Goal: Task Accomplishment & Management: Complete application form

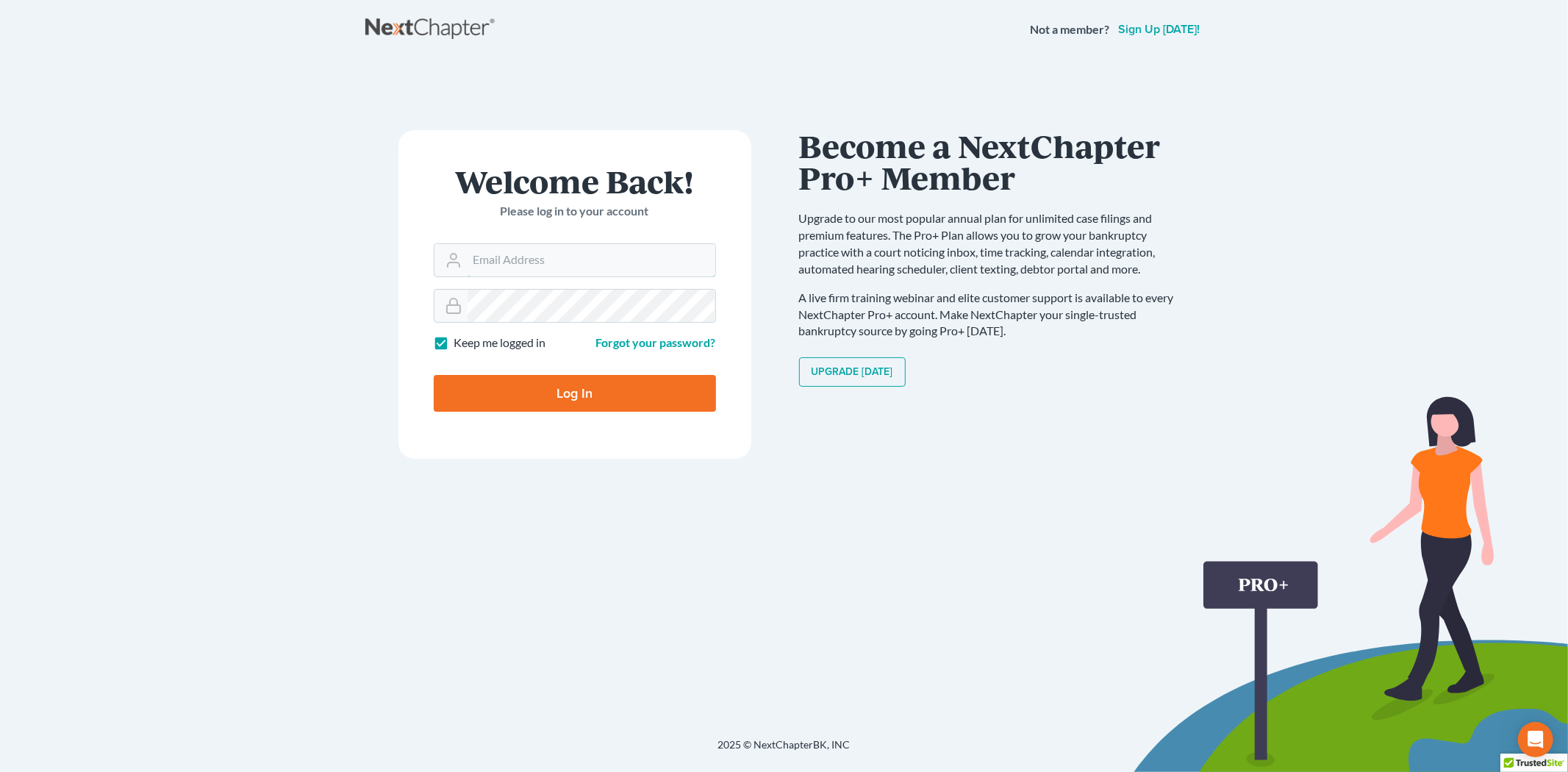
type input "[EMAIL_ADDRESS][DOMAIN_NAME]"
click at [562, 402] on input "Log In" at bounding box center [575, 392] width 282 height 36
type input "Thinking..."
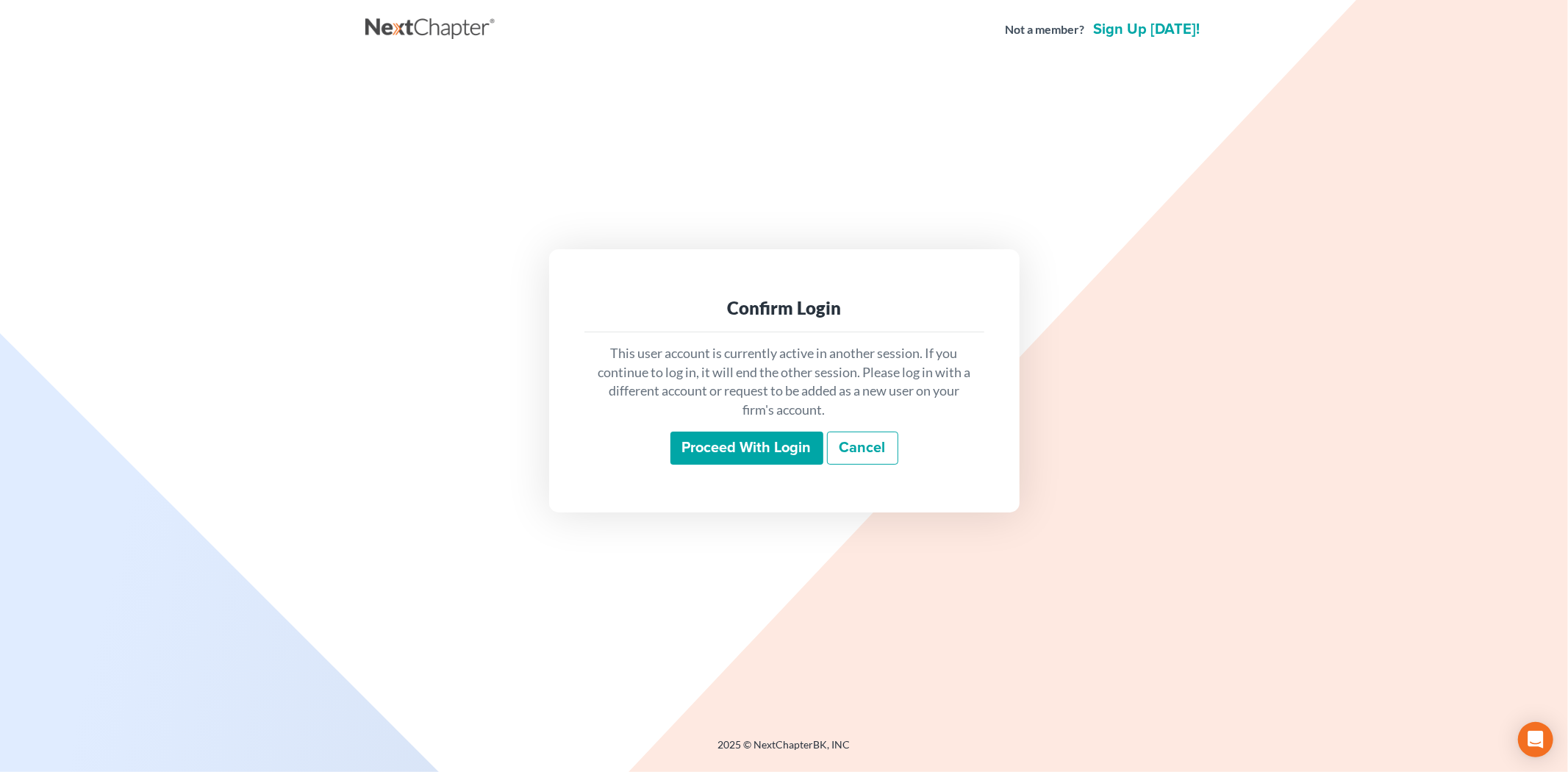
click at [733, 444] on input "Proceed with login" at bounding box center [746, 449] width 153 height 34
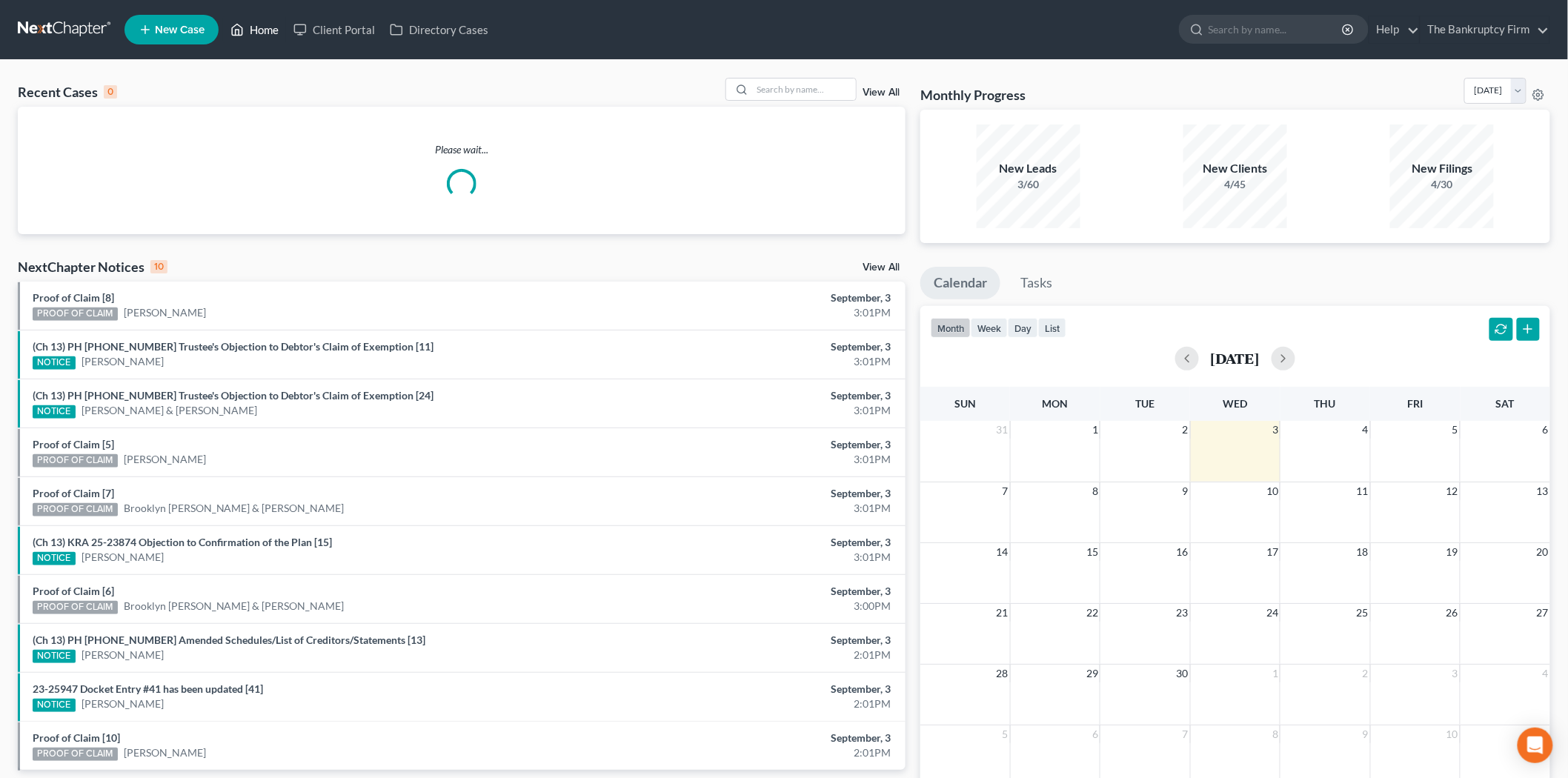
click at [264, 25] on link "Home" at bounding box center [254, 29] width 63 height 27
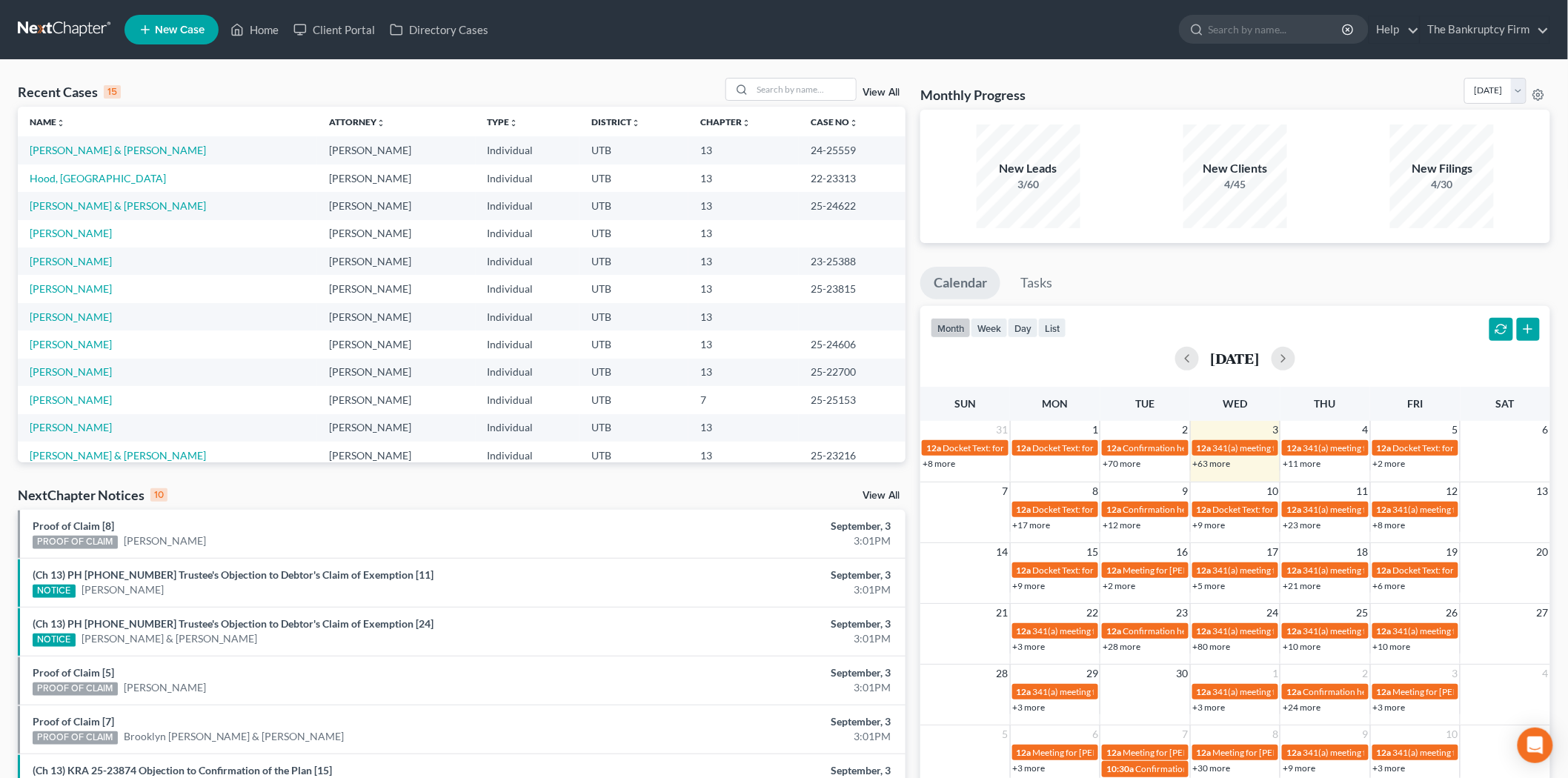
click at [872, 94] on link "View All" at bounding box center [880, 92] width 37 height 10
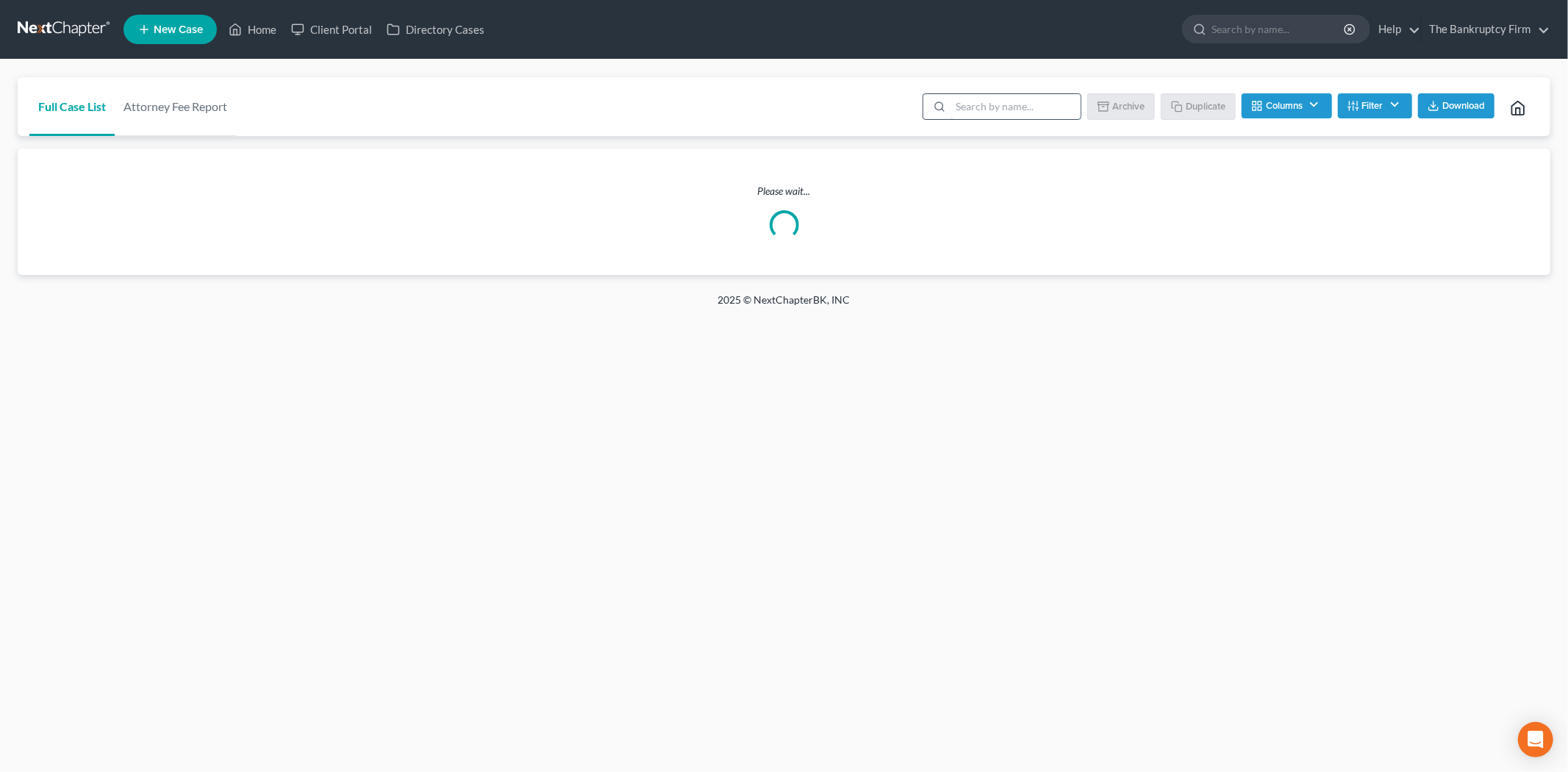
click at [983, 112] on input "search" at bounding box center [1016, 105] width 130 height 25
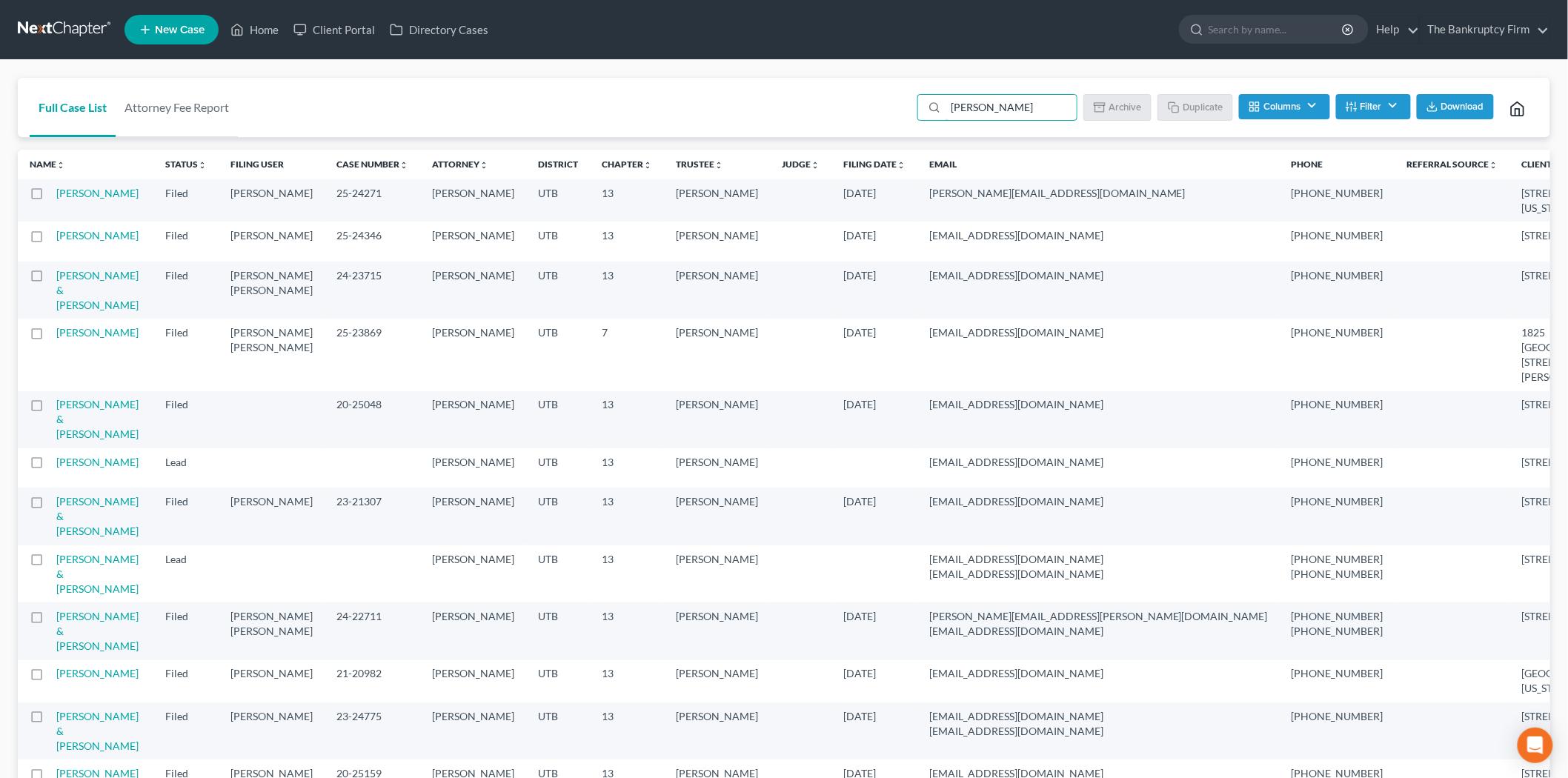
type input "[PERSON_NAME]"
click at [83, 339] on link "[PERSON_NAME]" at bounding box center [97, 332] width 82 height 13
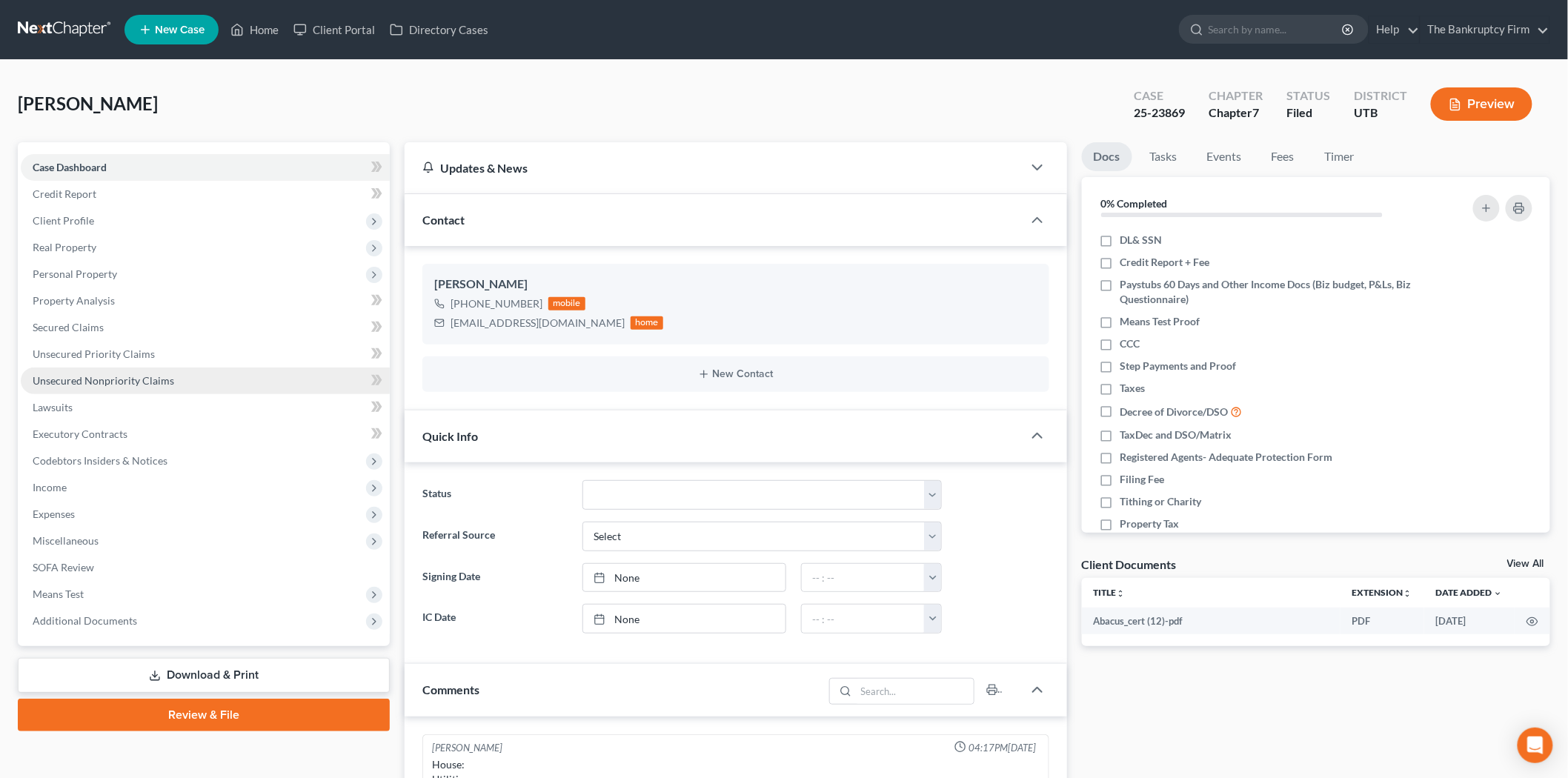
scroll to position [28, 0]
click at [254, 26] on link "Home" at bounding box center [254, 29] width 63 height 27
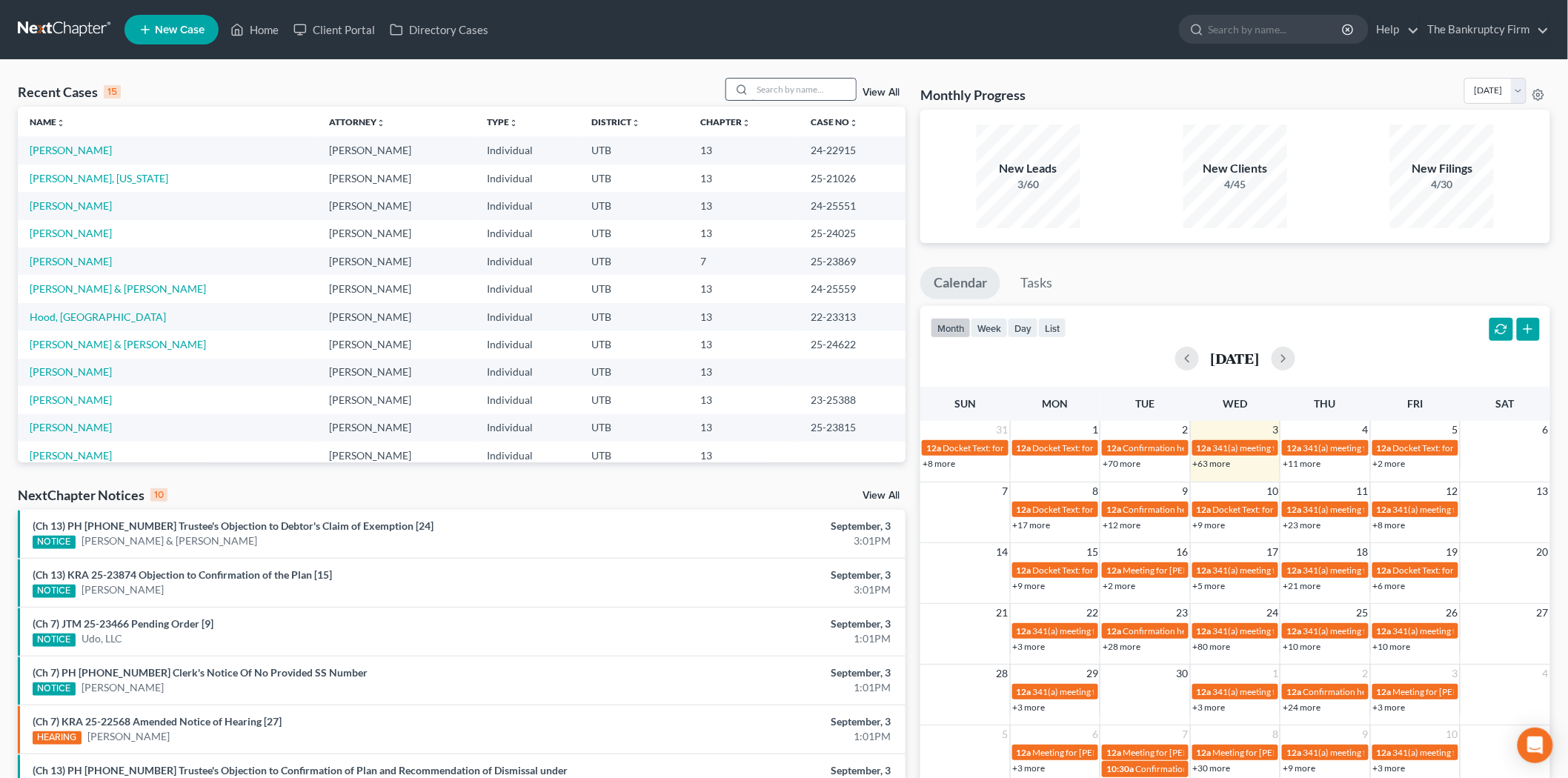
click at [824, 92] on input "search" at bounding box center [803, 89] width 103 height 22
click at [884, 93] on link "View All" at bounding box center [880, 92] width 37 height 10
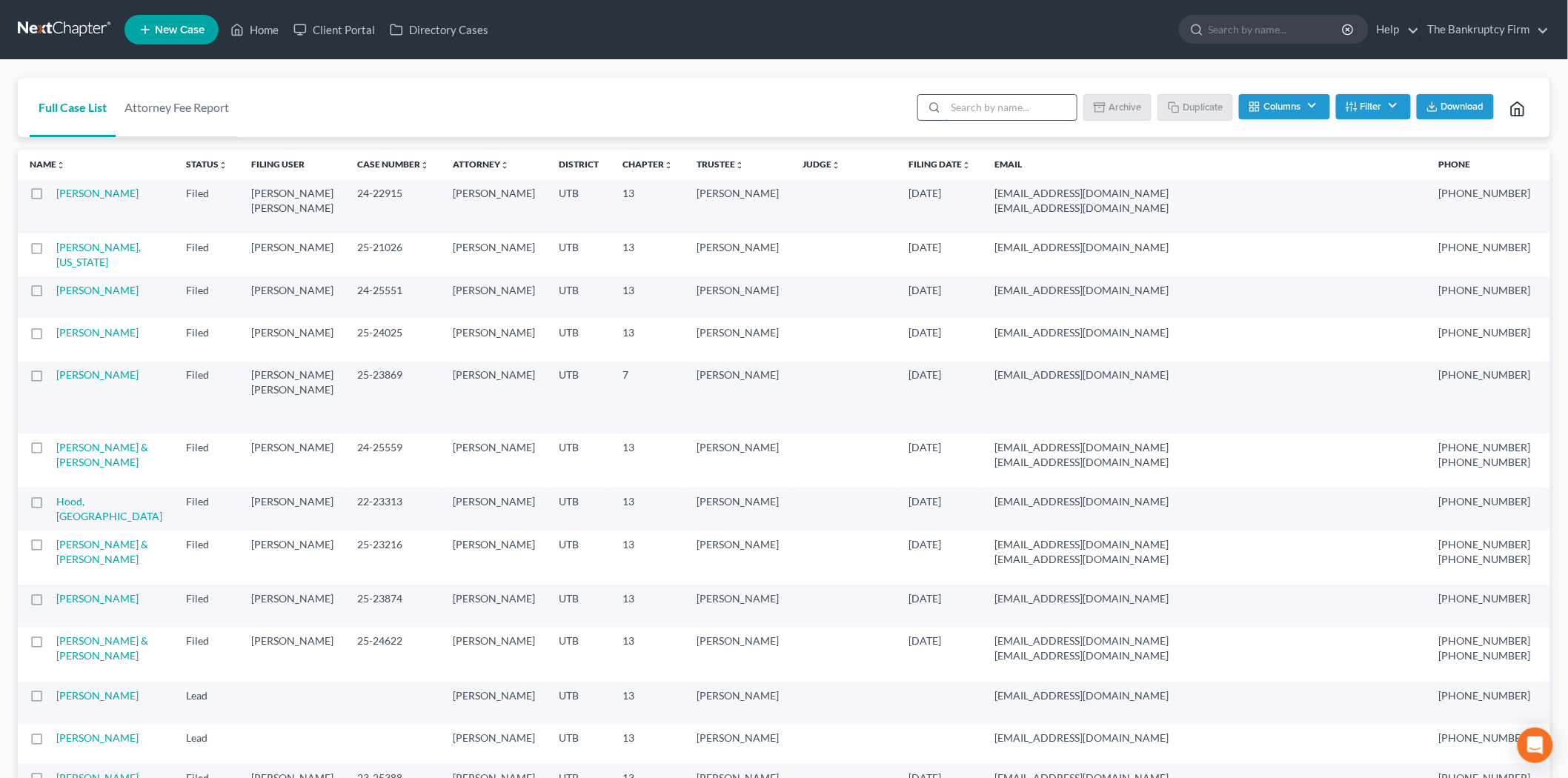
click at [949, 100] on input "search" at bounding box center [1011, 106] width 131 height 25
type input "aaa"
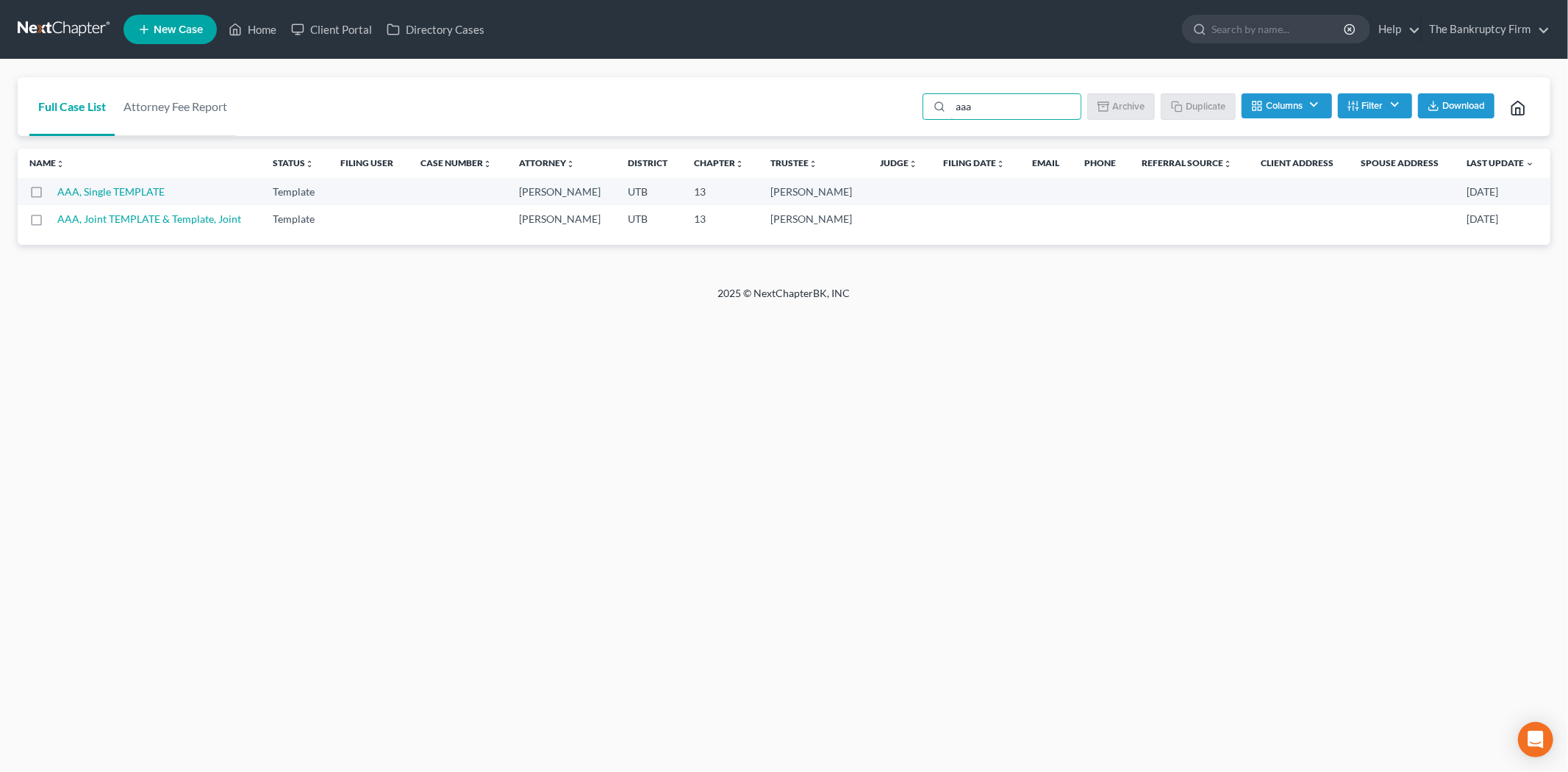
click at [50, 195] on label at bounding box center [50, 195] width 0 height 0
click at [56, 193] on input "checkbox" at bounding box center [61, 189] width 10 height 10
click at [1211, 110] on button "Duplicate" at bounding box center [1198, 105] width 74 height 25
checkbox input "false"
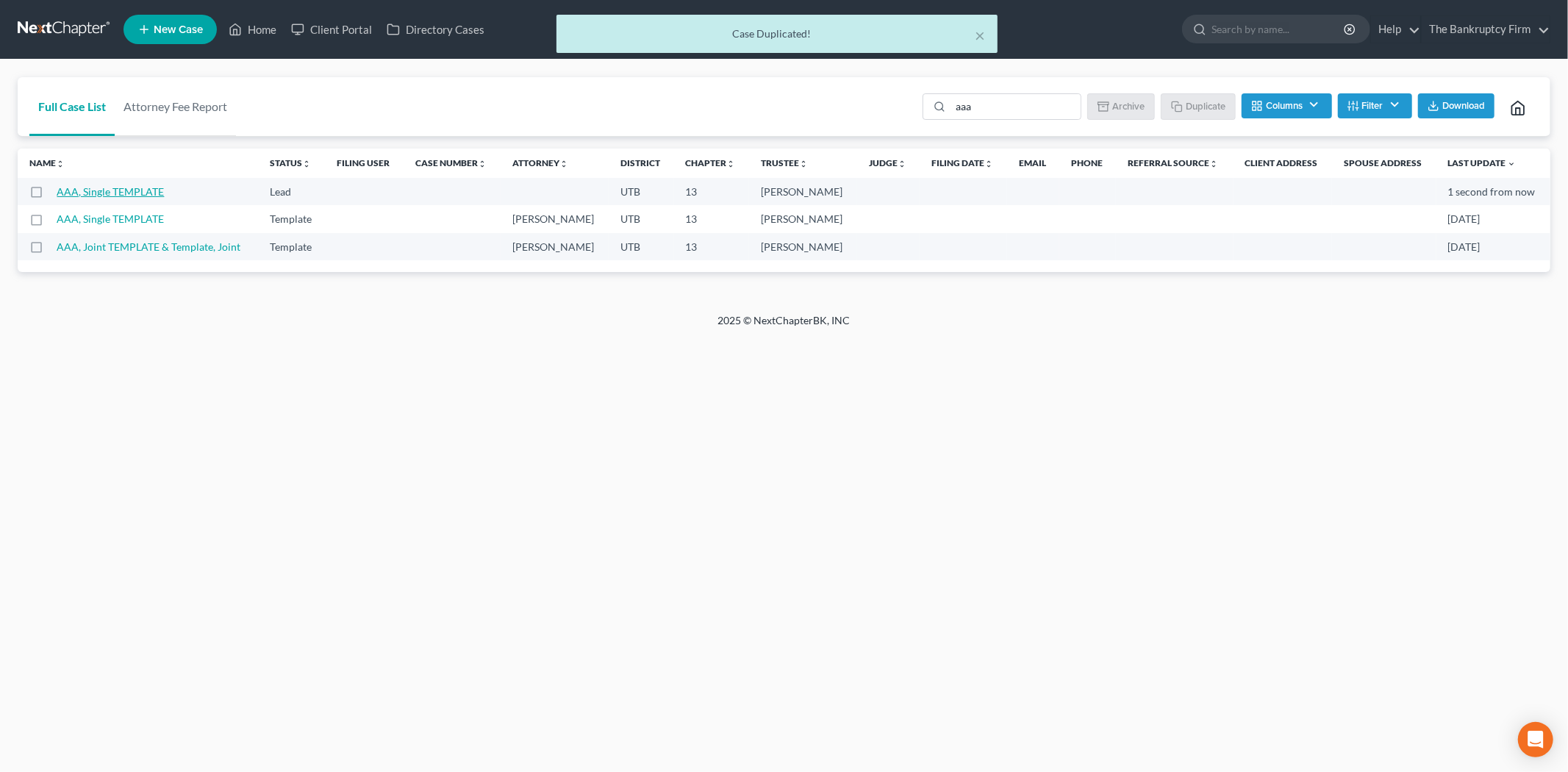
click at [129, 187] on link "AAA, Single TEMPLATE" at bounding box center [109, 191] width 107 height 13
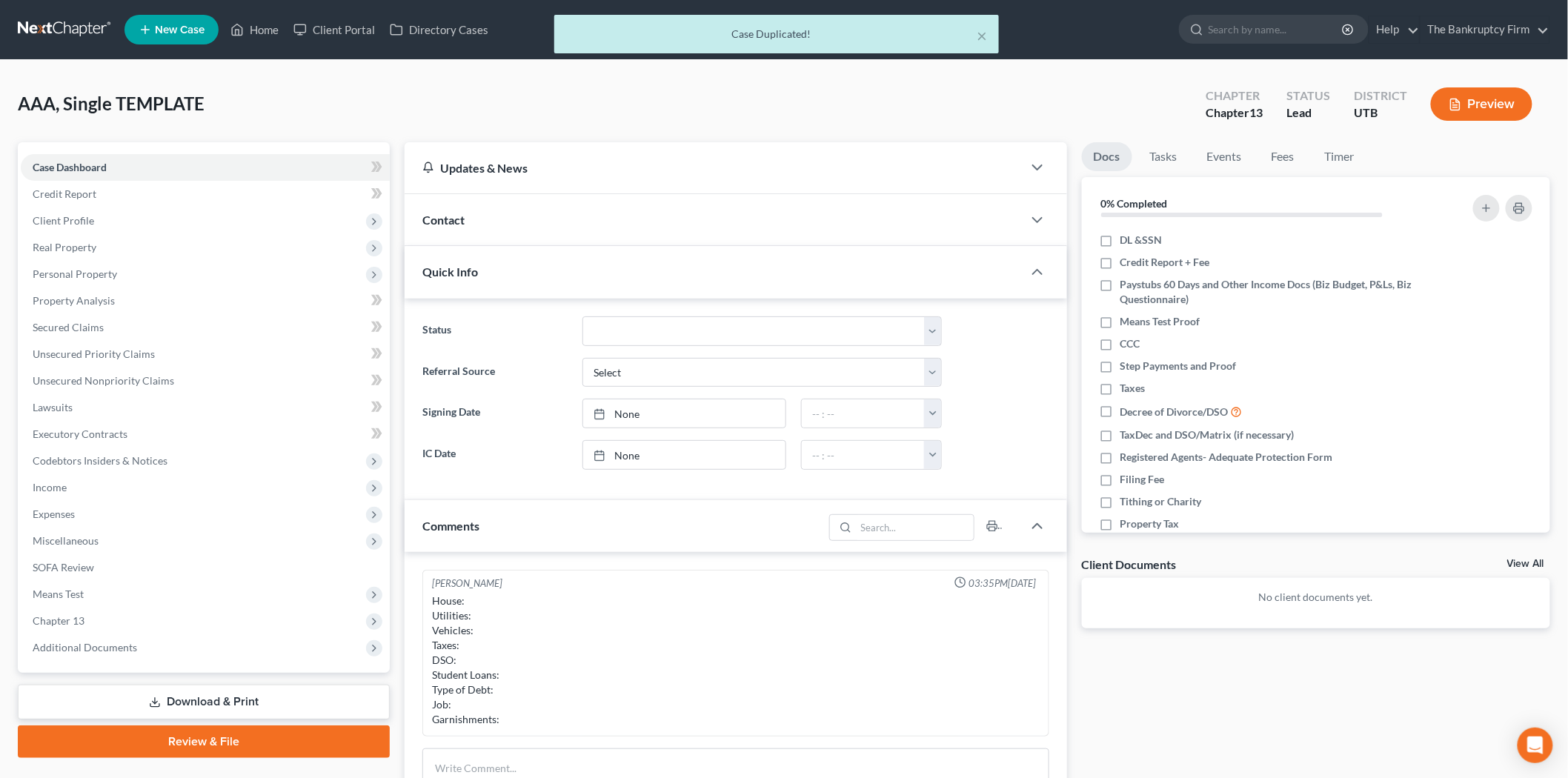
click at [512, 206] on div "Contact" at bounding box center [713, 219] width 618 height 51
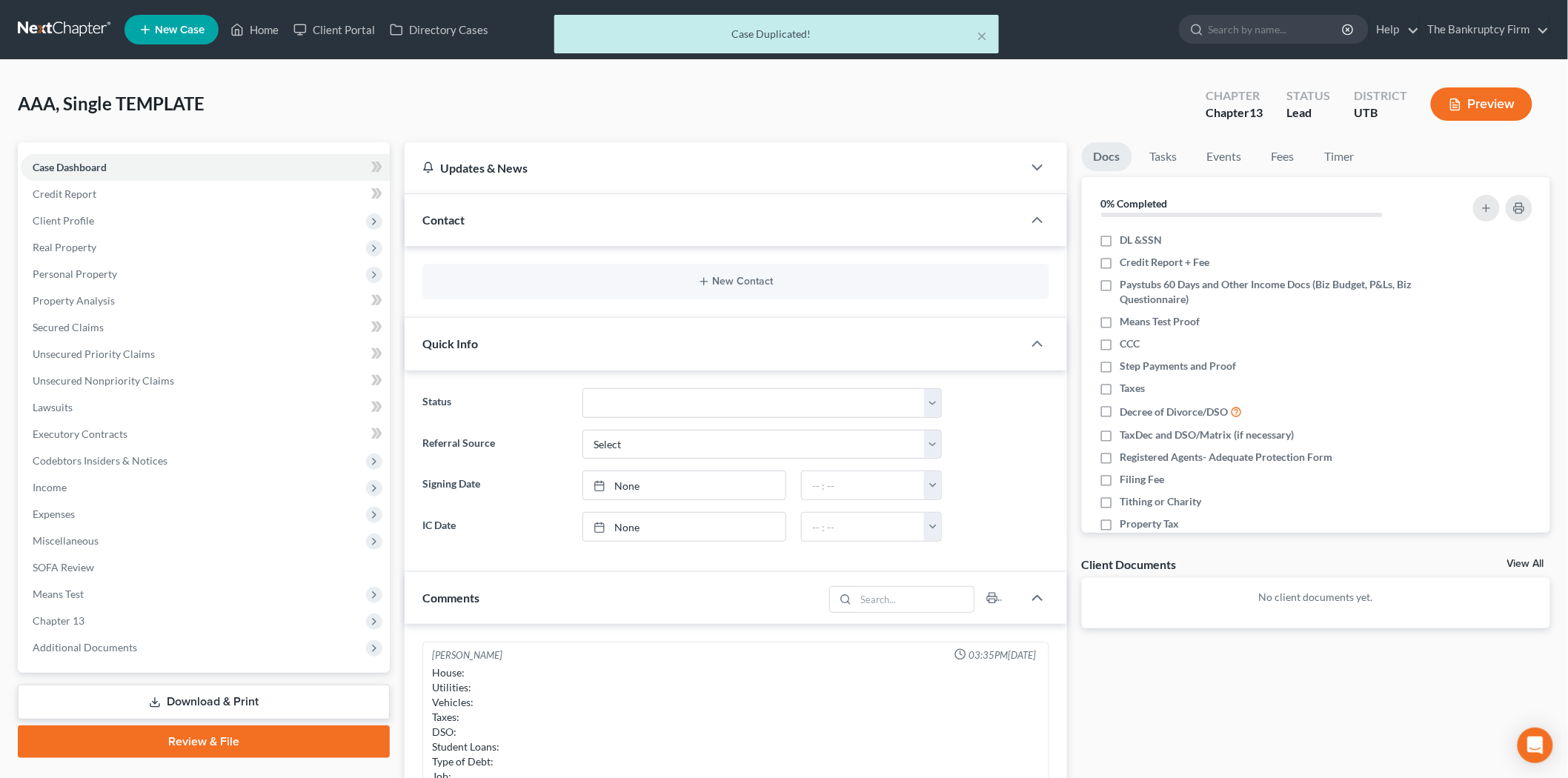
click at [549, 290] on div "New Contact" at bounding box center [735, 282] width 627 height 36
click at [668, 277] on button "New Contact" at bounding box center [735, 282] width 603 height 12
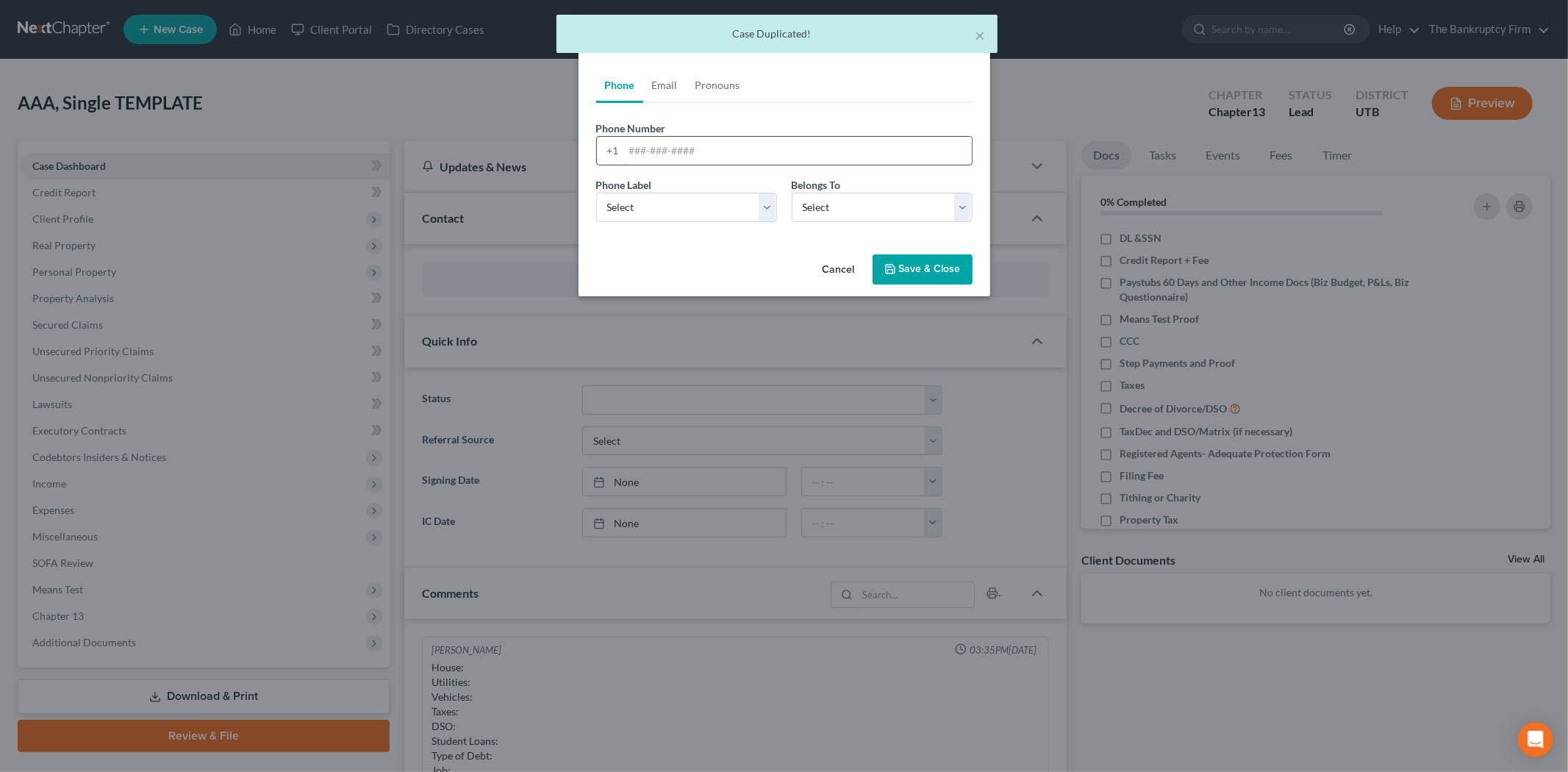
drag, startPoint x: 687, startPoint y: 155, endPoint x: 684, endPoint y: 146, distance: 9.5
click at [687, 153] on input "tel" at bounding box center [797, 151] width 348 height 28
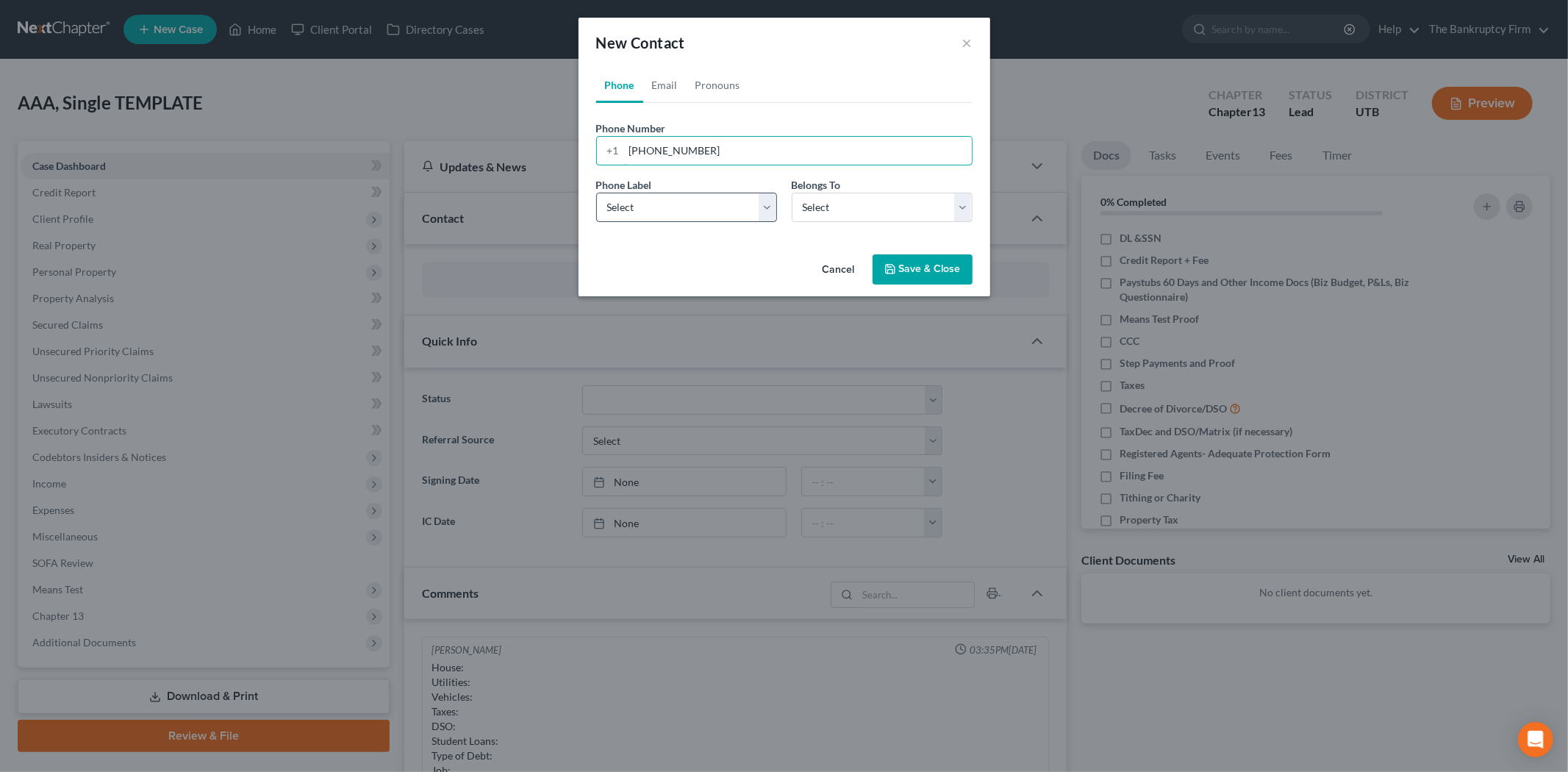
type input "[PHONE_NUMBER]"
drag, startPoint x: 757, startPoint y: 213, endPoint x: 755, endPoint y: 221, distance: 8.2
click at [757, 213] on select "Select Mobile Home Work Other" at bounding box center [687, 207] width 181 height 30
select select "1"
click at [596, 192] on select "Select Mobile Home Work Other" at bounding box center [687, 207] width 181 height 30
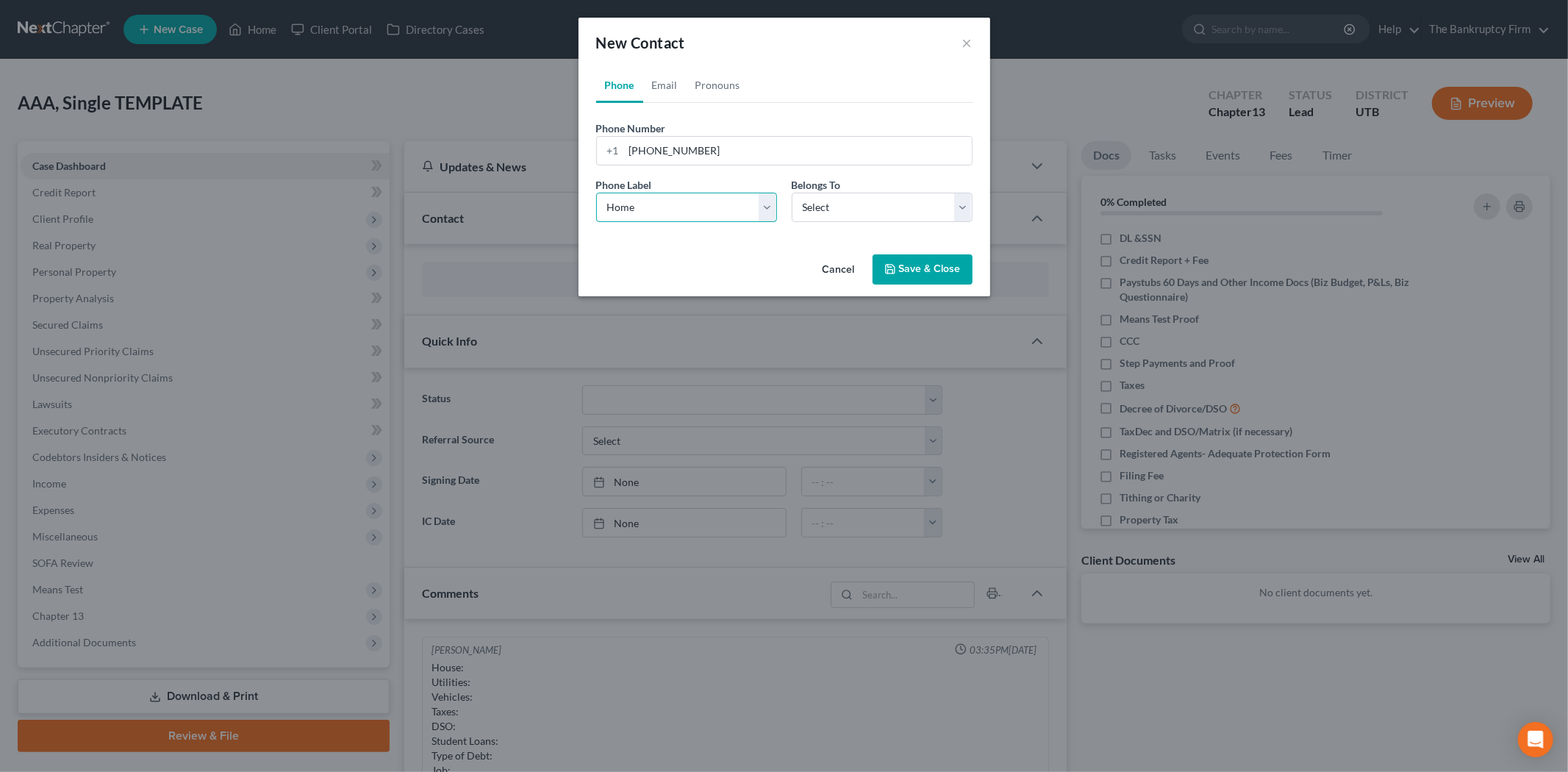
click at [728, 212] on select "Select Mobile Home Work Other" at bounding box center [687, 207] width 181 height 30
click at [596, 192] on select "Select Mobile Home Work Other" at bounding box center [687, 207] width 181 height 30
click at [735, 207] on select "Select Mobile Home Work Other" at bounding box center [687, 207] width 181 height 30
select select "0"
click at [596, 192] on select "Select Mobile Home Work Other" at bounding box center [687, 207] width 181 height 30
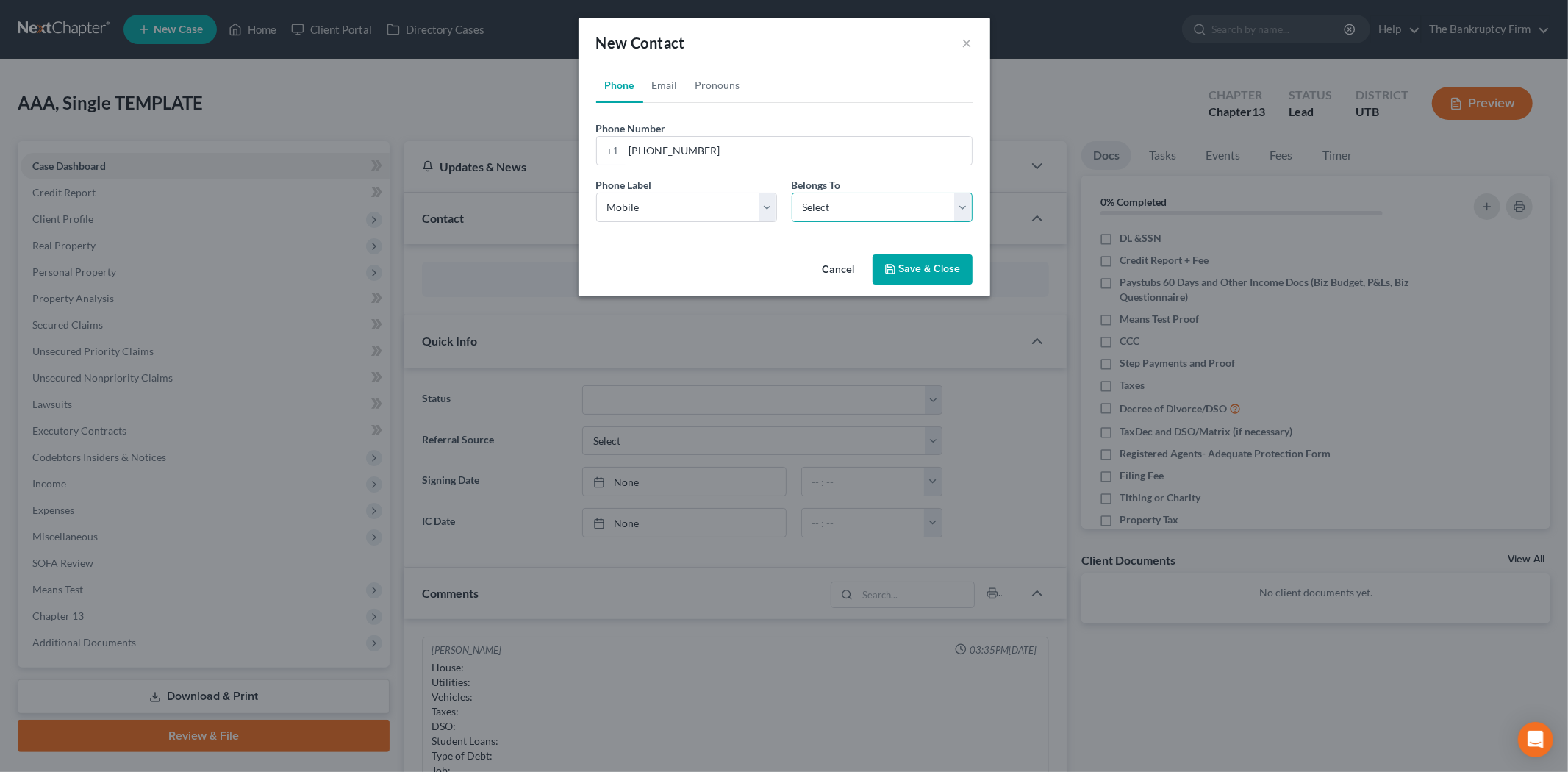
drag, startPoint x: 847, startPoint y: 199, endPoint x: 849, endPoint y: 217, distance: 18.1
click at [848, 199] on select "Select Client Other" at bounding box center [882, 207] width 181 height 30
select select "0"
click at [791, 192] on select "Select Client Other" at bounding box center [882, 207] width 181 height 30
select select "0"
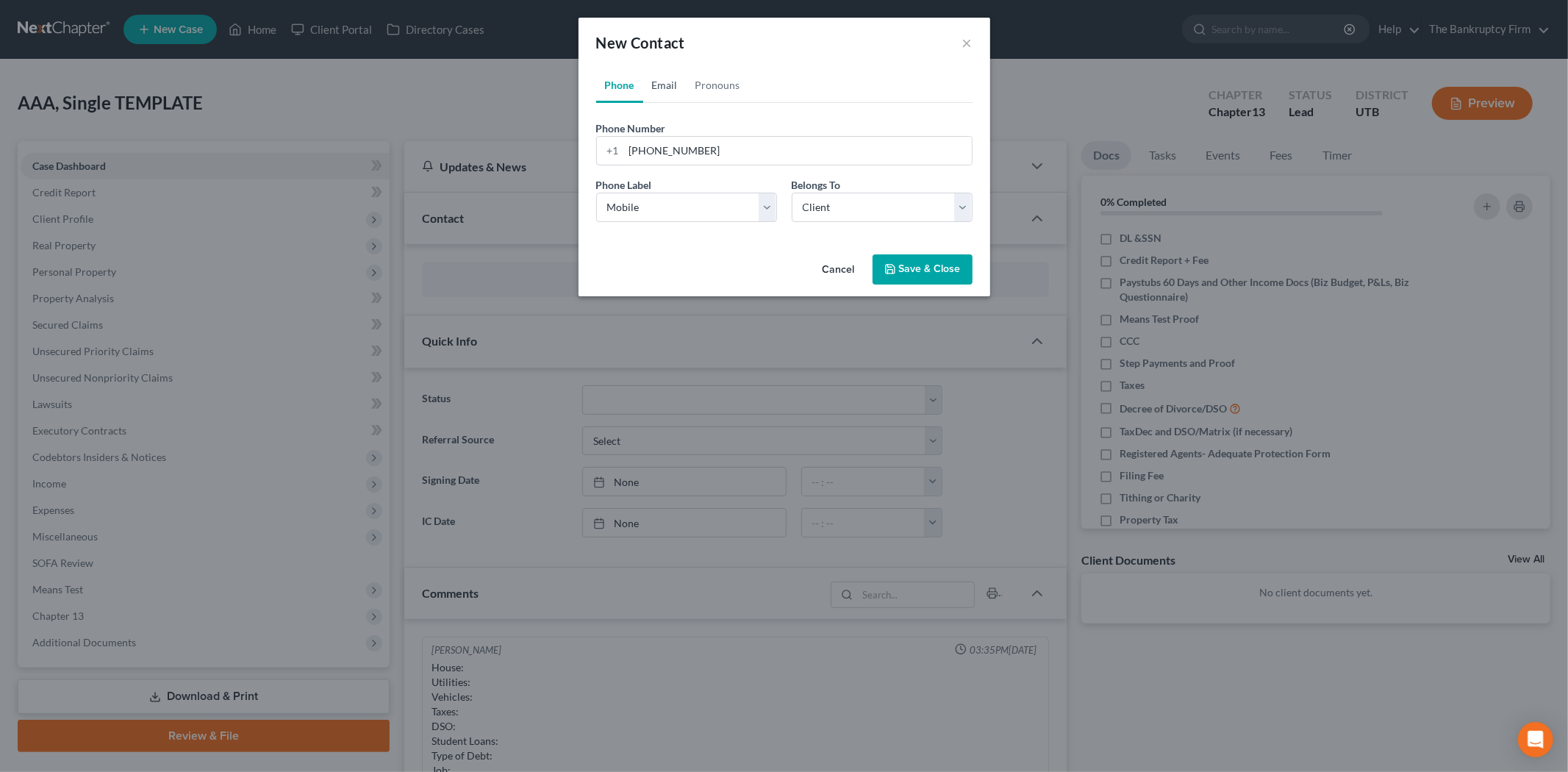
click at [677, 92] on link "Email" at bounding box center [665, 86] width 43 height 35
click at [678, 140] on input "email" at bounding box center [797, 151] width 348 height 28
type input "[EMAIL_ADDRESS][DOMAIN_NAME]"
click at [664, 193] on select "Select Home Work Other" at bounding box center [687, 207] width 181 height 30
select select "0"
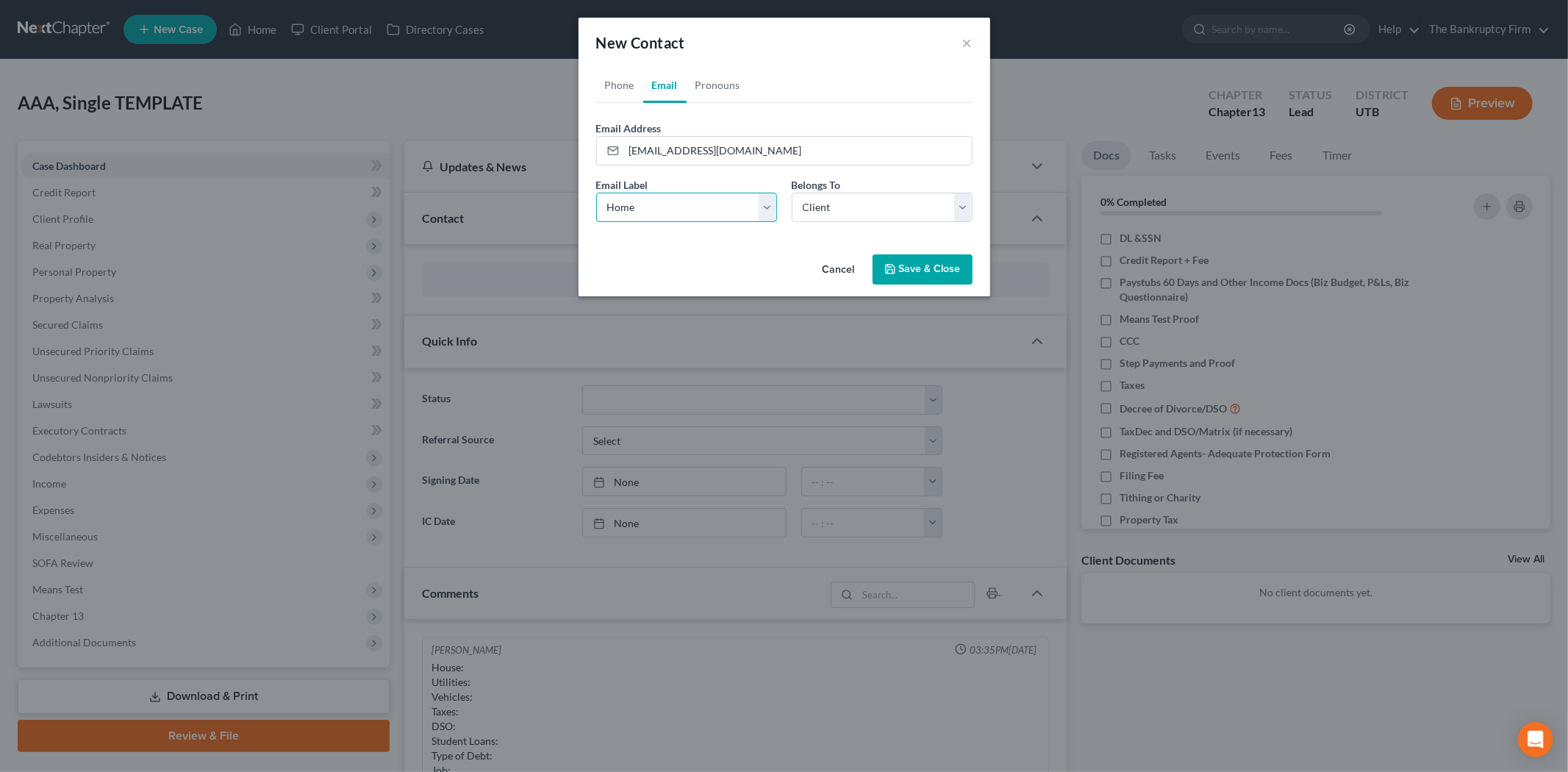
click at [596, 192] on select "Select Home Work Other" at bounding box center [687, 207] width 181 height 30
click at [824, 212] on select "Select Client Other" at bounding box center [882, 207] width 181 height 30
click at [916, 256] on button "Save & Close" at bounding box center [922, 269] width 100 height 31
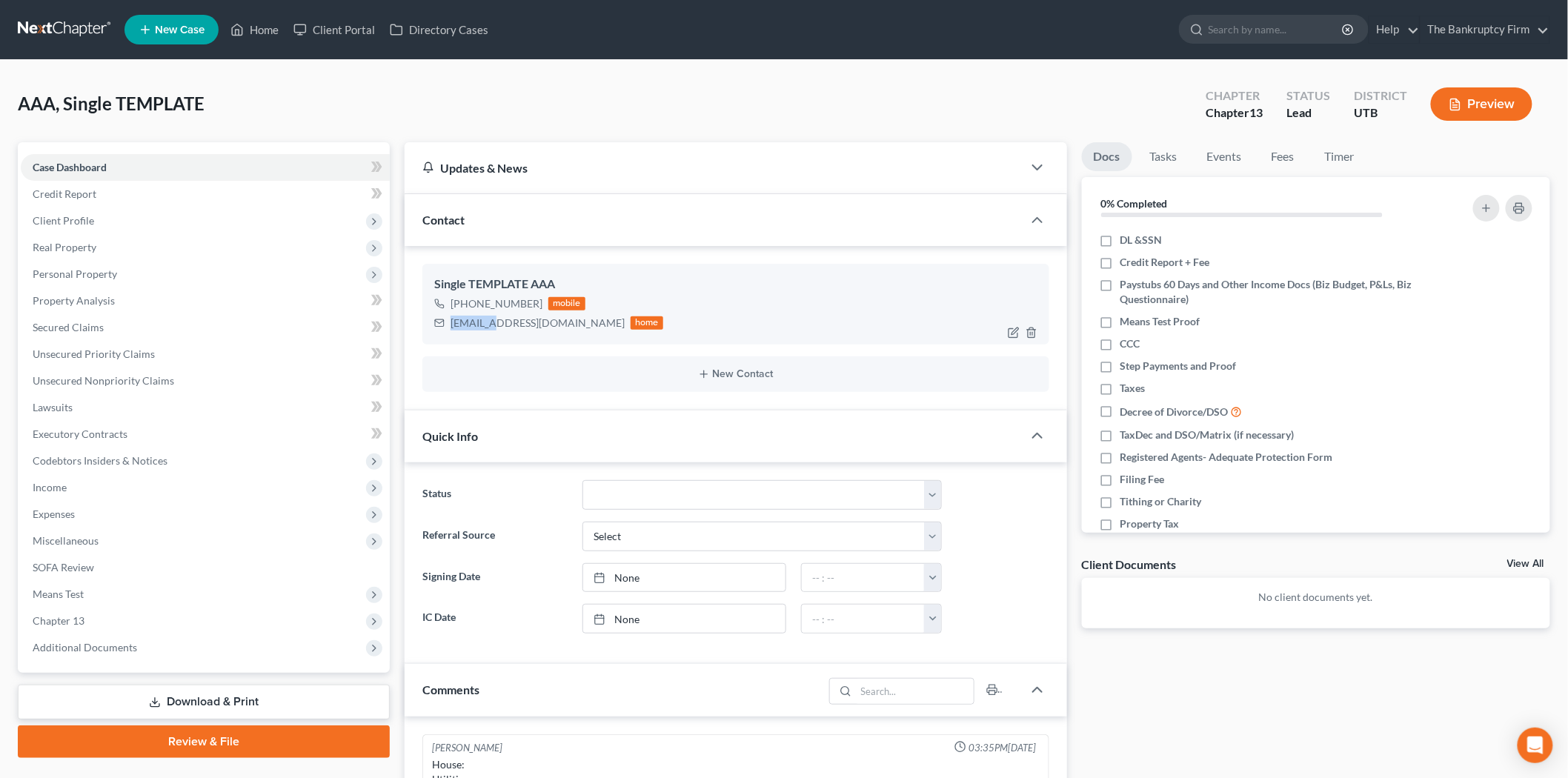
drag, startPoint x: 453, startPoint y: 324, endPoint x: 487, endPoint y: 323, distance: 34.0
click at [487, 323] on div "[EMAIL_ADDRESS][DOMAIN_NAME]" at bounding box center [537, 323] width 174 height 15
drag, startPoint x: 176, startPoint y: 212, endPoint x: 187, endPoint y: 212, distance: 11.0
click at [186, 212] on span "Client Profile" at bounding box center [206, 221] width 369 height 27
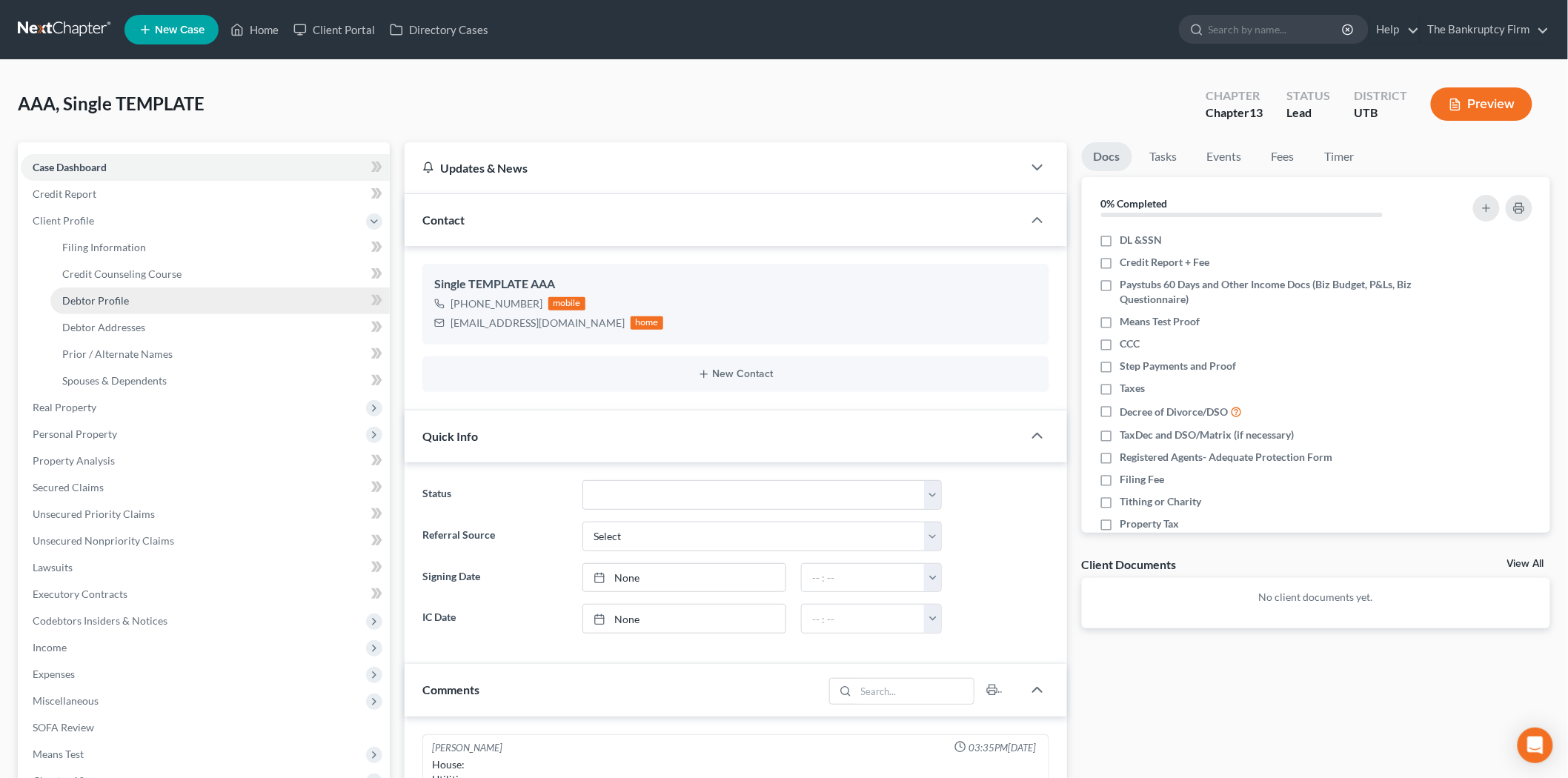
click at [160, 302] on link "Debtor Profile" at bounding box center [220, 300] width 340 height 27
select select "1"
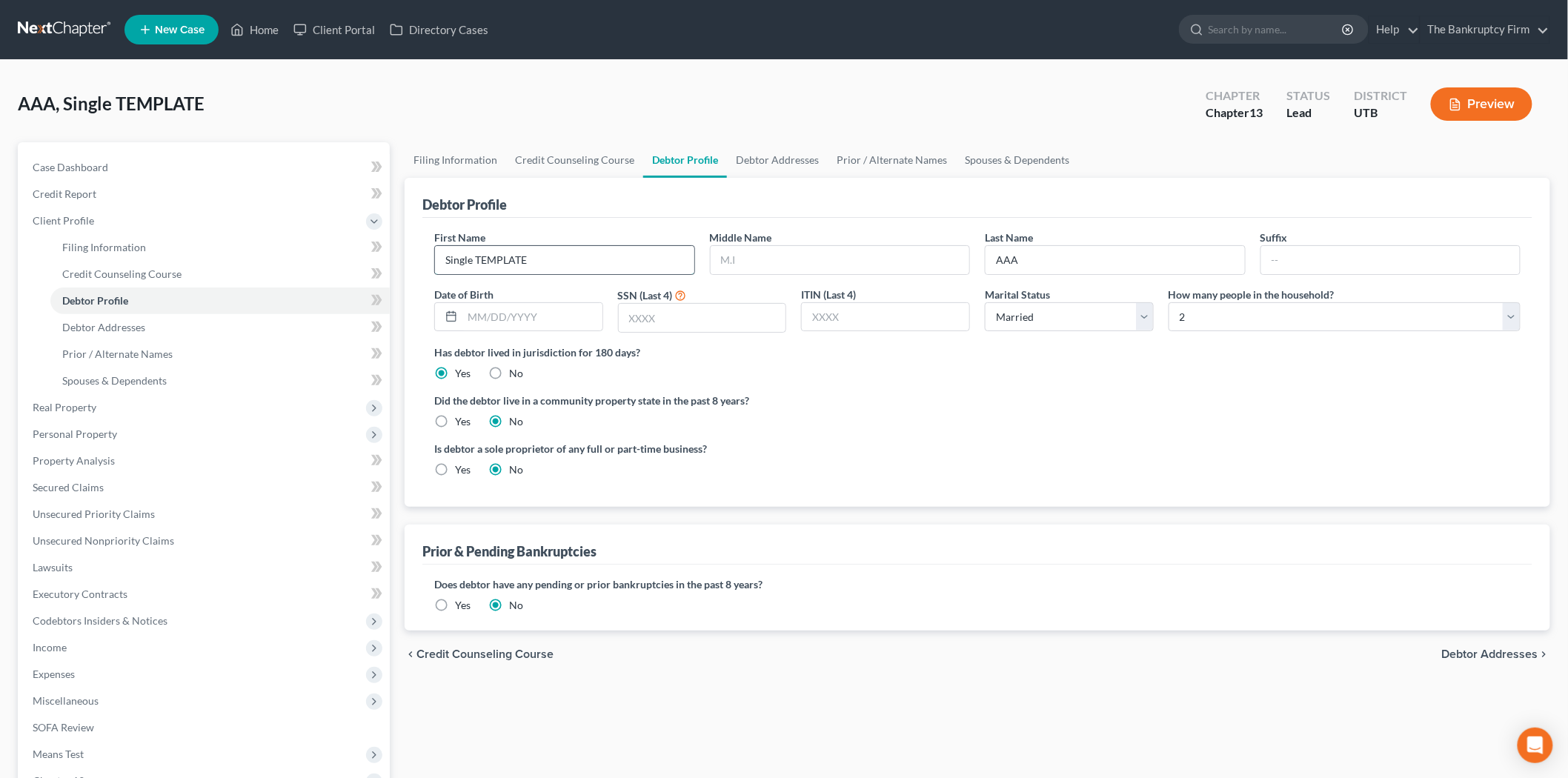
click at [501, 259] on input "Single TEMPLATE" at bounding box center [564, 260] width 259 height 28
click at [501, 258] on input "Single TEMPLATE" at bounding box center [564, 260] width 259 height 28
click at [553, 255] on input "text" at bounding box center [564, 260] width 259 height 28
type input "Charity"
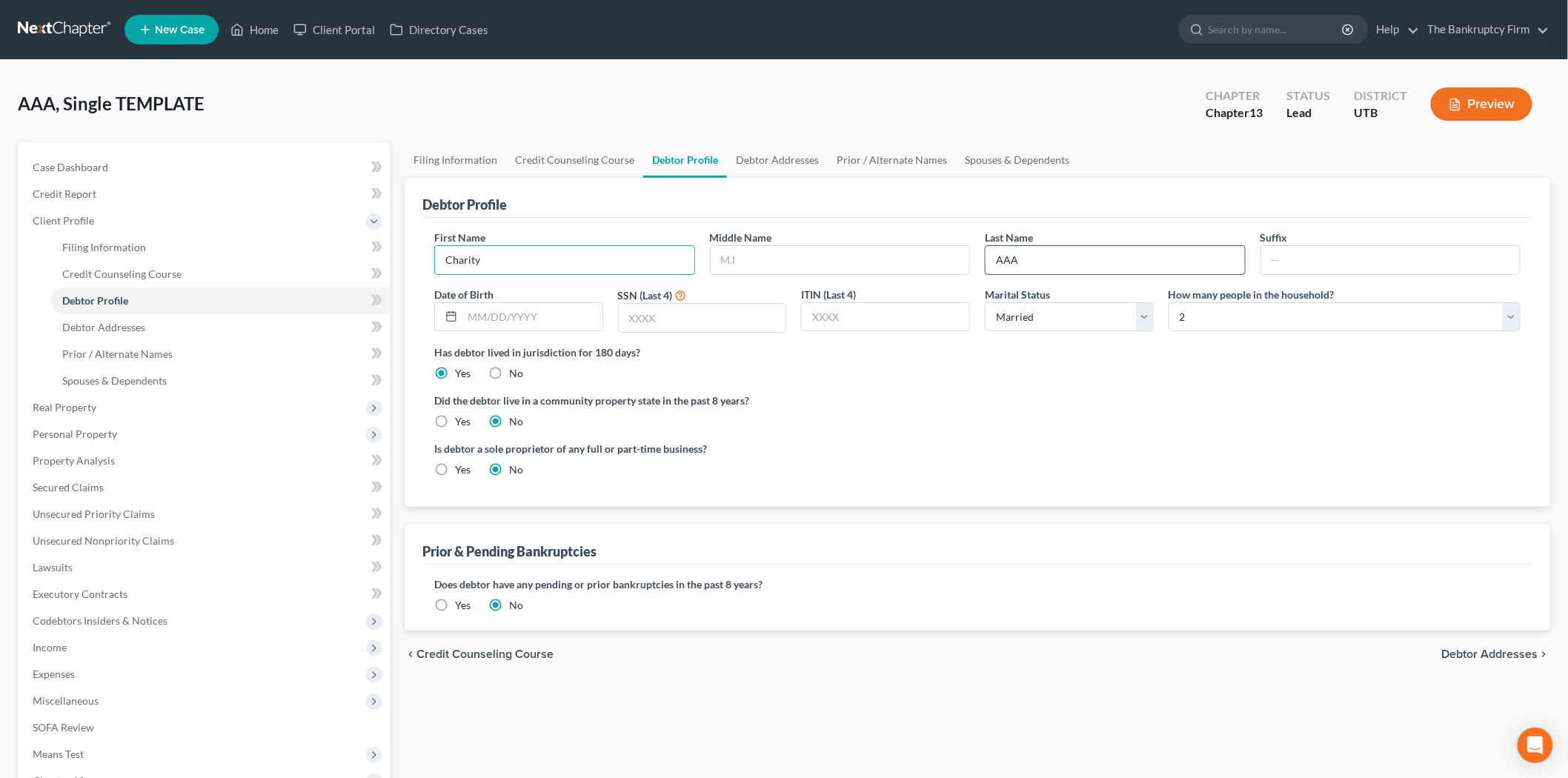
click at [1053, 267] on input "AAA" at bounding box center [1114, 260] width 259 height 28
click at [1053, 263] on input "AAA" at bounding box center [1114, 260] width 259 height 28
type input "[PERSON_NAME]"
click at [605, 256] on input "Charity" at bounding box center [564, 260] width 259 height 28
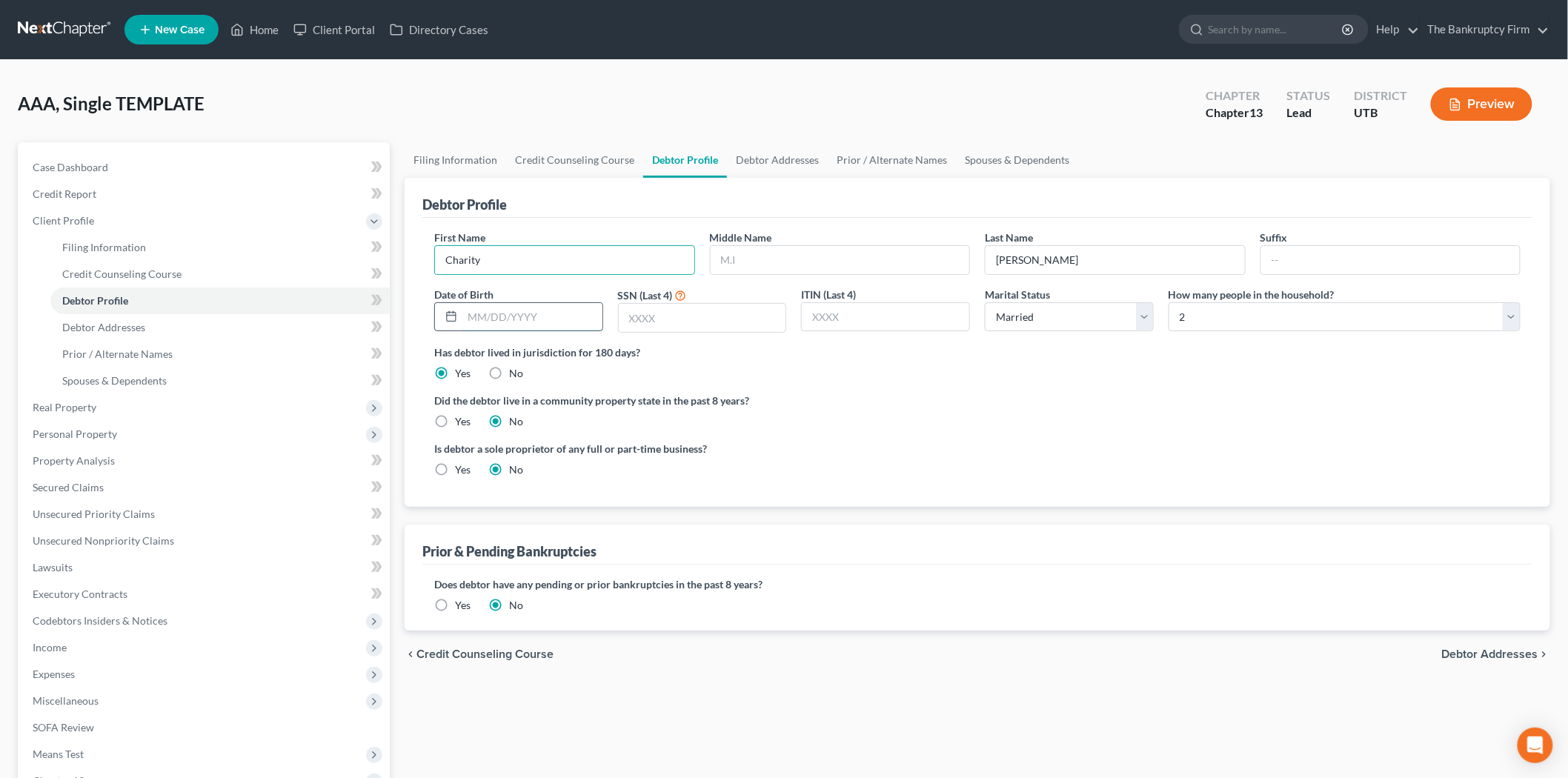
click at [580, 327] on input "text" at bounding box center [532, 317] width 140 height 28
type input "[DATE]"
click at [848, 409] on div "Did the debtor live in a community property state in the past 8 years? Yes No" at bounding box center [977, 410] width 1086 height 37
click at [693, 326] on input "text" at bounding box center [702, 318] width 168 height 28
type input "9747"
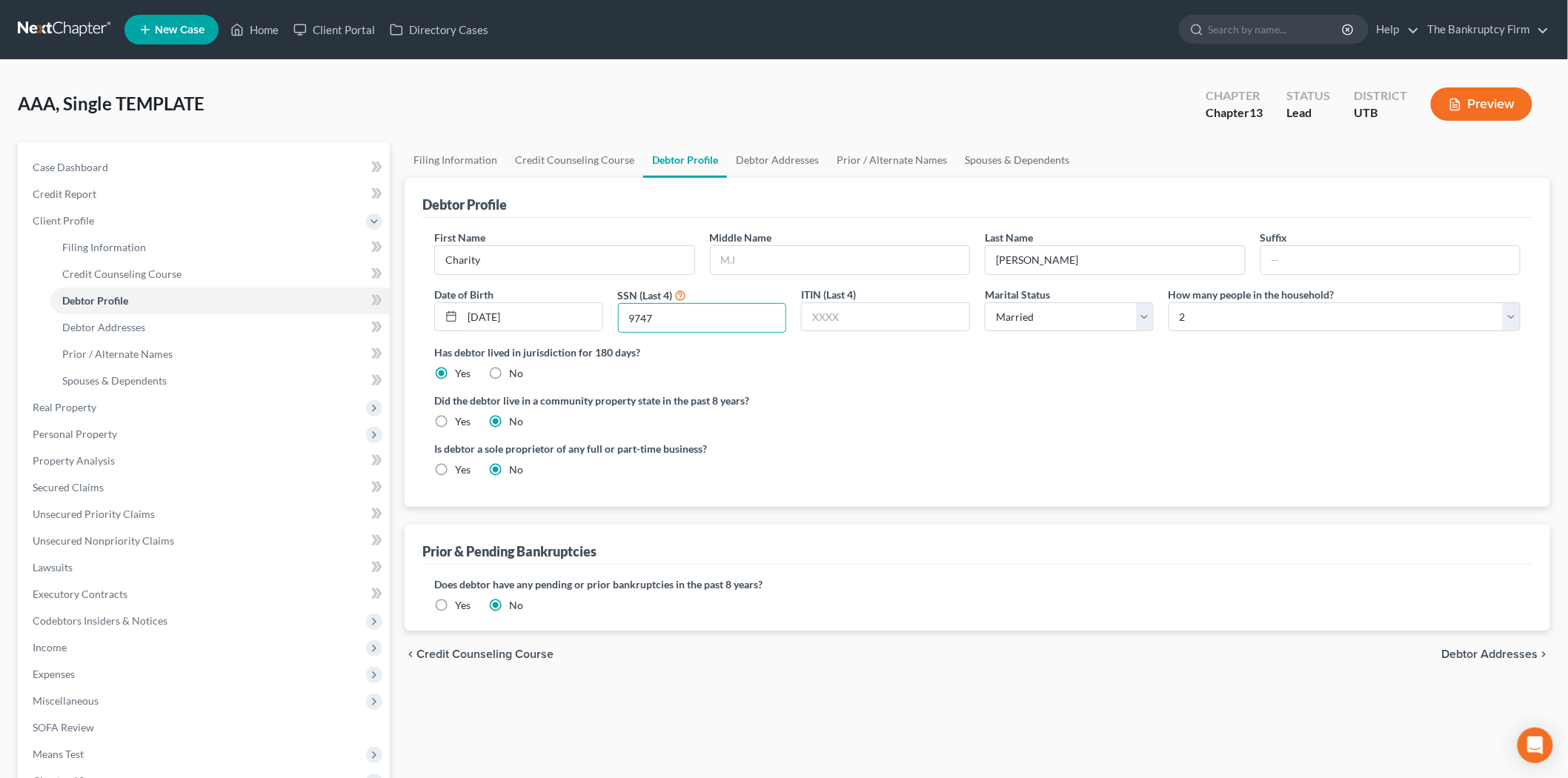
drag, startPoint x: 868, startPoint y: 398, endPoint x: 893, endPoint y: 393, distance: 25.5
click at [876, 398] on label "Did the debtor live in a community property state in the past 8 years?" at bounding box center [977, 400] width 1086 height 16
click at [1042, 334] on div "First Name Charity Middle Name Last Name [PERSON_NAME] Suffix Date of Birth [DE…" at bounding box center [977, 287] width 1101 height 115
click at [1045, 320] on select "Select Single Married Separated Divorced Widowed" at bounding box center [1069, 317] width 169 height 30
click at [984, 302] on select "Select Single Married Separated Divorced Widowed" at bounding box center [1069, 317] width 169 height 30
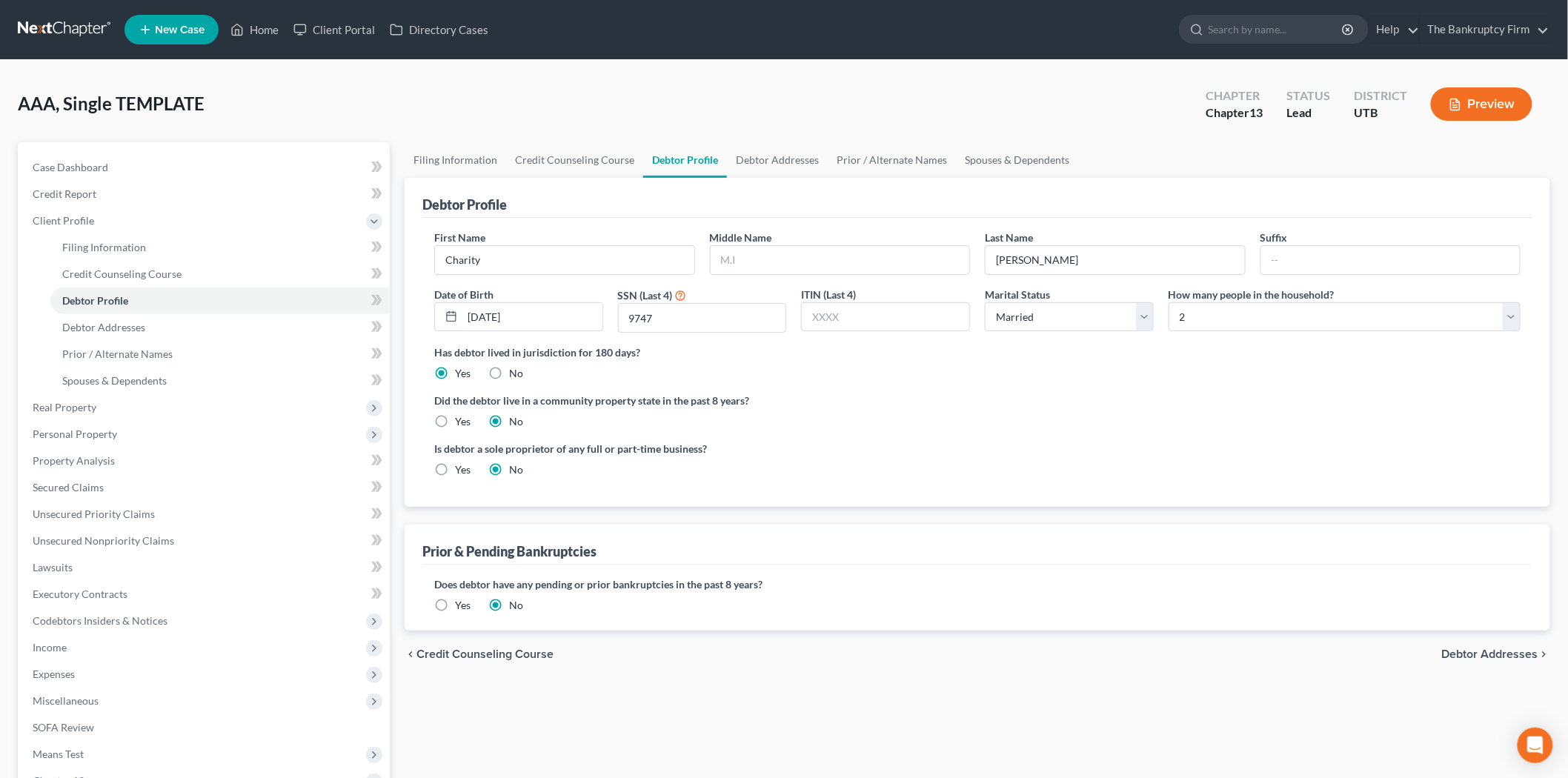
click at [1183, 343] on div "First Name Charity Middle Name Last Name [PERSON_NAME] Suffix Date of Birth [DE…" at bounding box center [977, 287] width 1101 height 115
click at [1223, 310] on select "Select 1 2 3 4 5 6 7 8 9 10 11 12 13 14 15 16 17 18 19 20" at bounding box center [1344, 317] width 352 height 30
click at [1042, 408] on label "Did the debtor live in a community property state in the past 8 years?" at bounding box center [977, 400] width 1086 height 16
click at [1233, 293] on label "How many people in the household?" at bounding box center [1250, 295] width 166 height 16
click at [1229, 312] on select "Select 1 2 3 4 5 6 7 8 9 10 11 12 13 14 15 16 17 18 19 20" at bounding box center [1344, 317] width 352 height 30
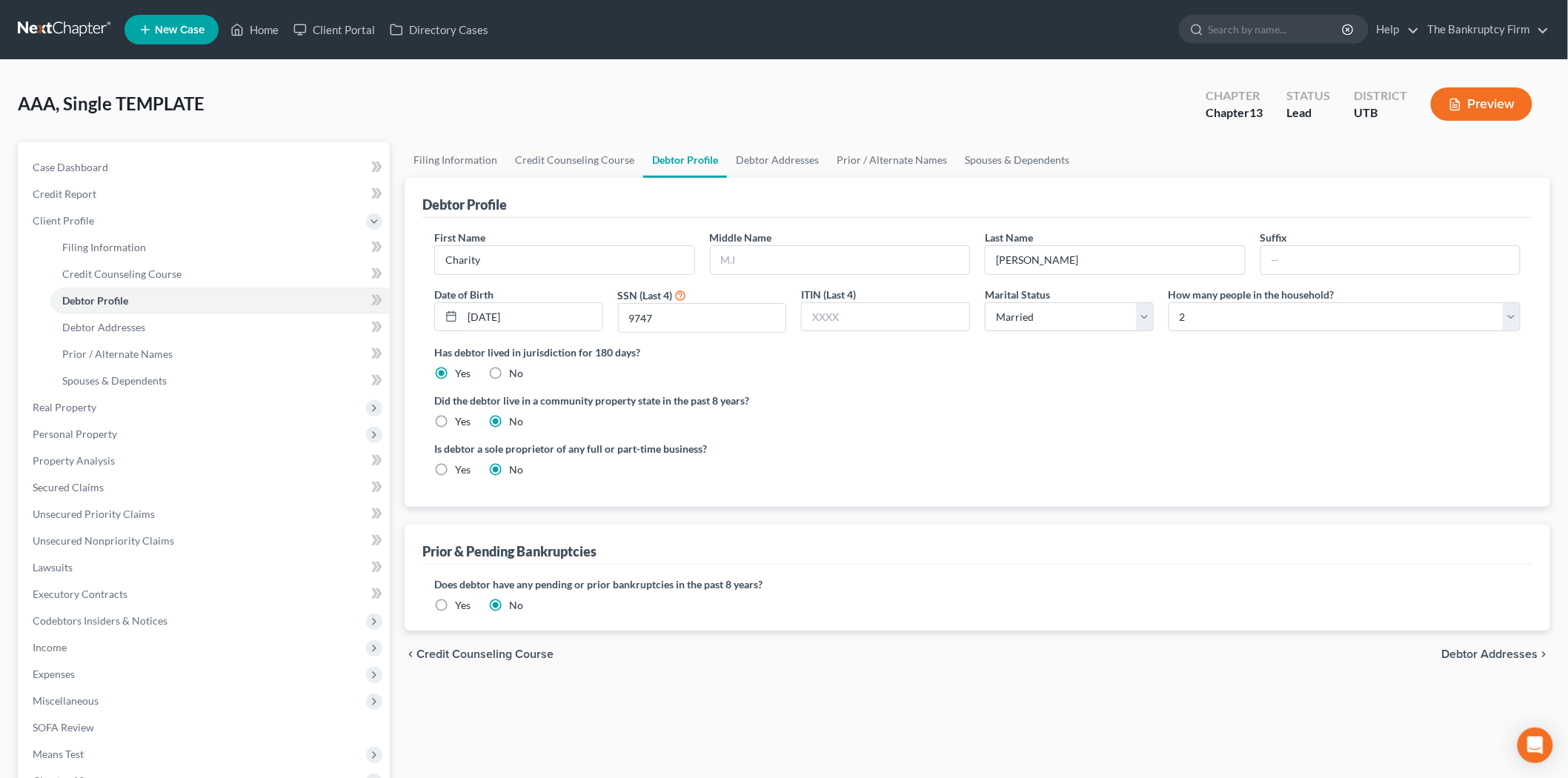
click at [1132, 411] on div "Did the debtor live in a community property state in the past 8 years? Yes No" at bounding box center [977, 410] width 1086 height 37
click at [1237, 330] on select "Select 1 2 3 4 5 6 7 8 9 10 11 12 13 14 15 16 17 18 19 20" at bounding box center [1344, 317] width 352 height 30
click at [1136, 376] on div "Has debtor lived in jurisdiction for 180 days? Yes No Debtor must reside in jur…" at bounding box center [977, 363] width 1086 height 37
click at [1209, 334] on div "First Name Charity Middle Name Last Name [PERSON_NAME] Suffix Date of Birth [DE…" at bounding box center [977, 287] width 1101 height 115
click at [1215, 324] on select "Select 1 2 3 4 5 6 7 8 9 10 11 12 13 14 15 16 17 18 19 20" at bounding box center [1344, 317] width 352 height 30
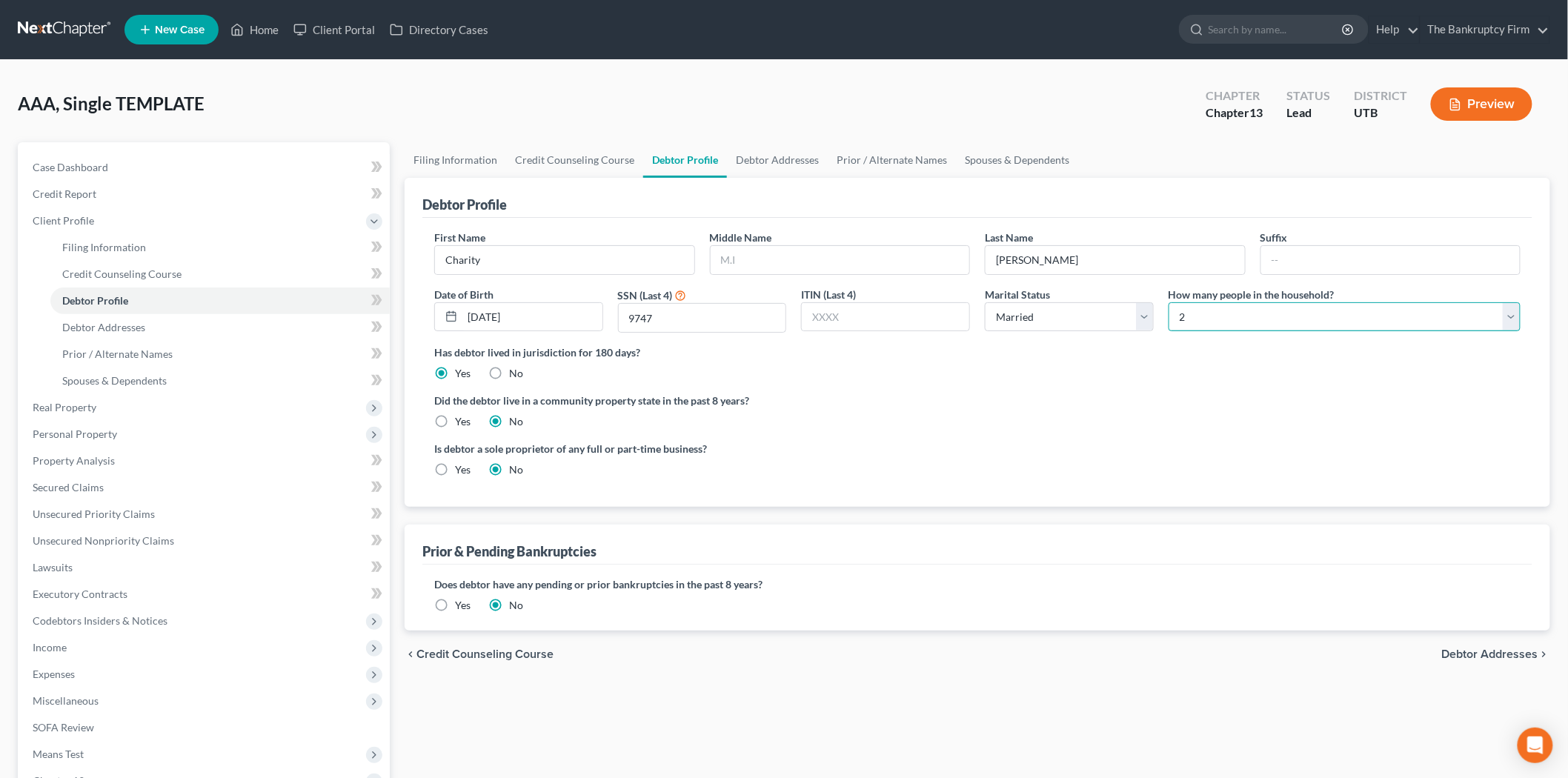
select select "6"
click at [1168, 302] on select "Select 1 2 3 4 5 6 7 8 9 10 11 12 13 14 15 16 17 18 19 20" at bounding box center [1344, 317] width 352 height 30
click at [1157, 438] on ng-include "First Name Charity Middle Name Last Name [PERSON_NAME] Suffix Date of Birth [DE…" at bounding box center [977, 359] width 1086 height 259
click at [766, 167] on link "Debtor Addresses" at bounding box center [777, 160] width 100 height 36
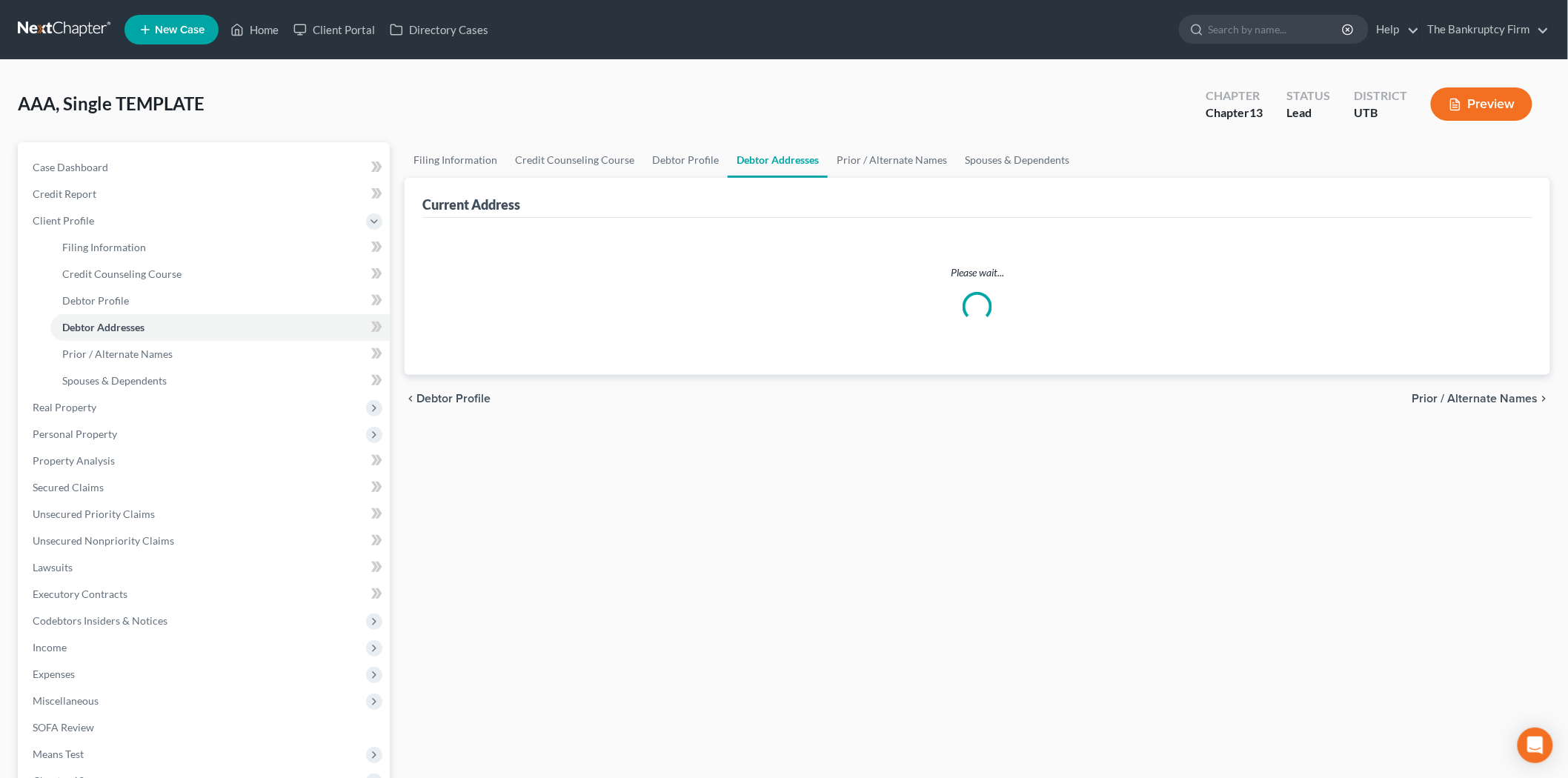
select select "0"
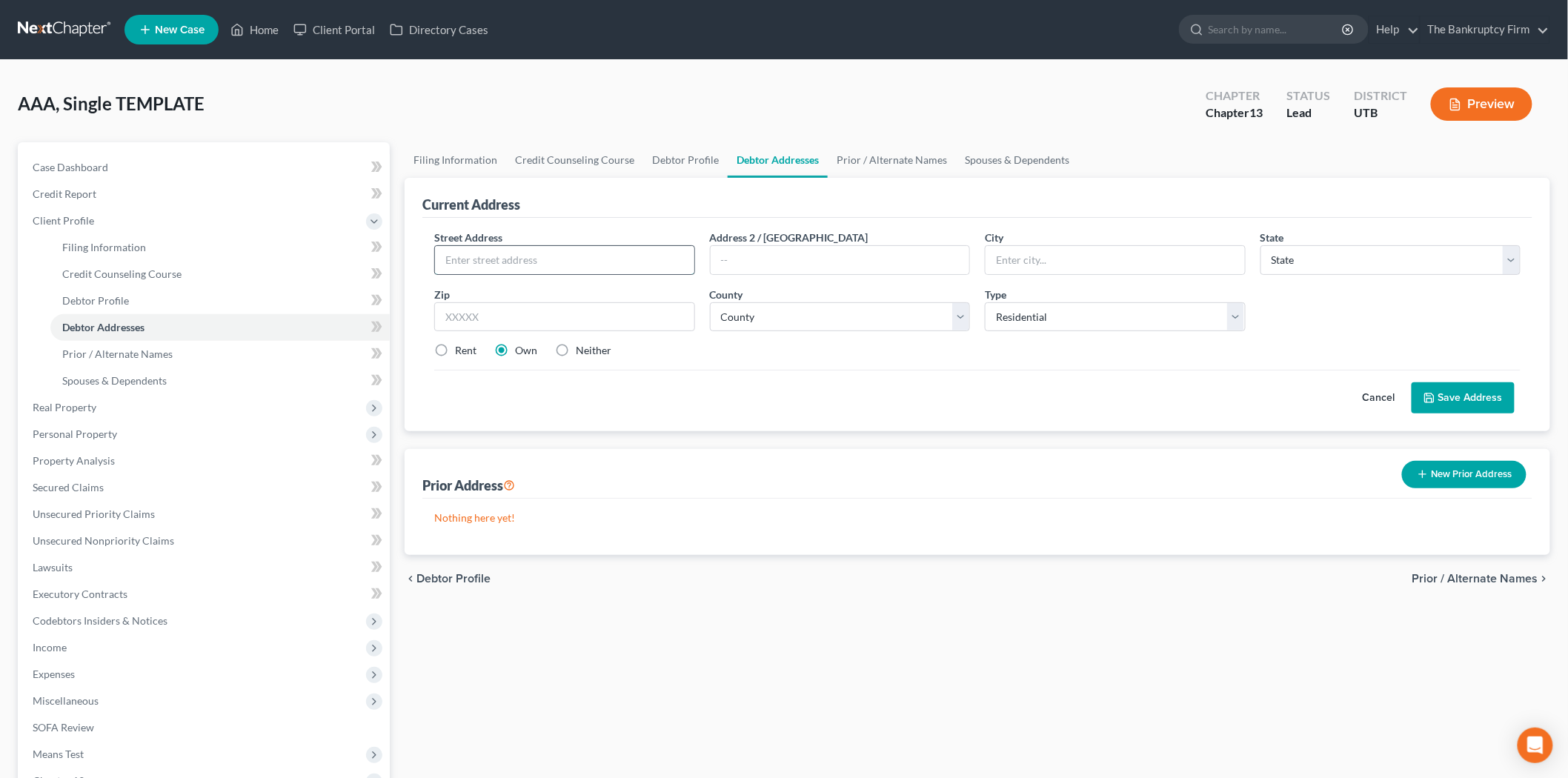
click at [537, 264] on input "text" at bounding box center [564, 260] width 259 height 28
click at [682, 165] on link "Debtor Profile" at bounding box center [685, 160] width 84 height 36
select select "1"
select select "6"
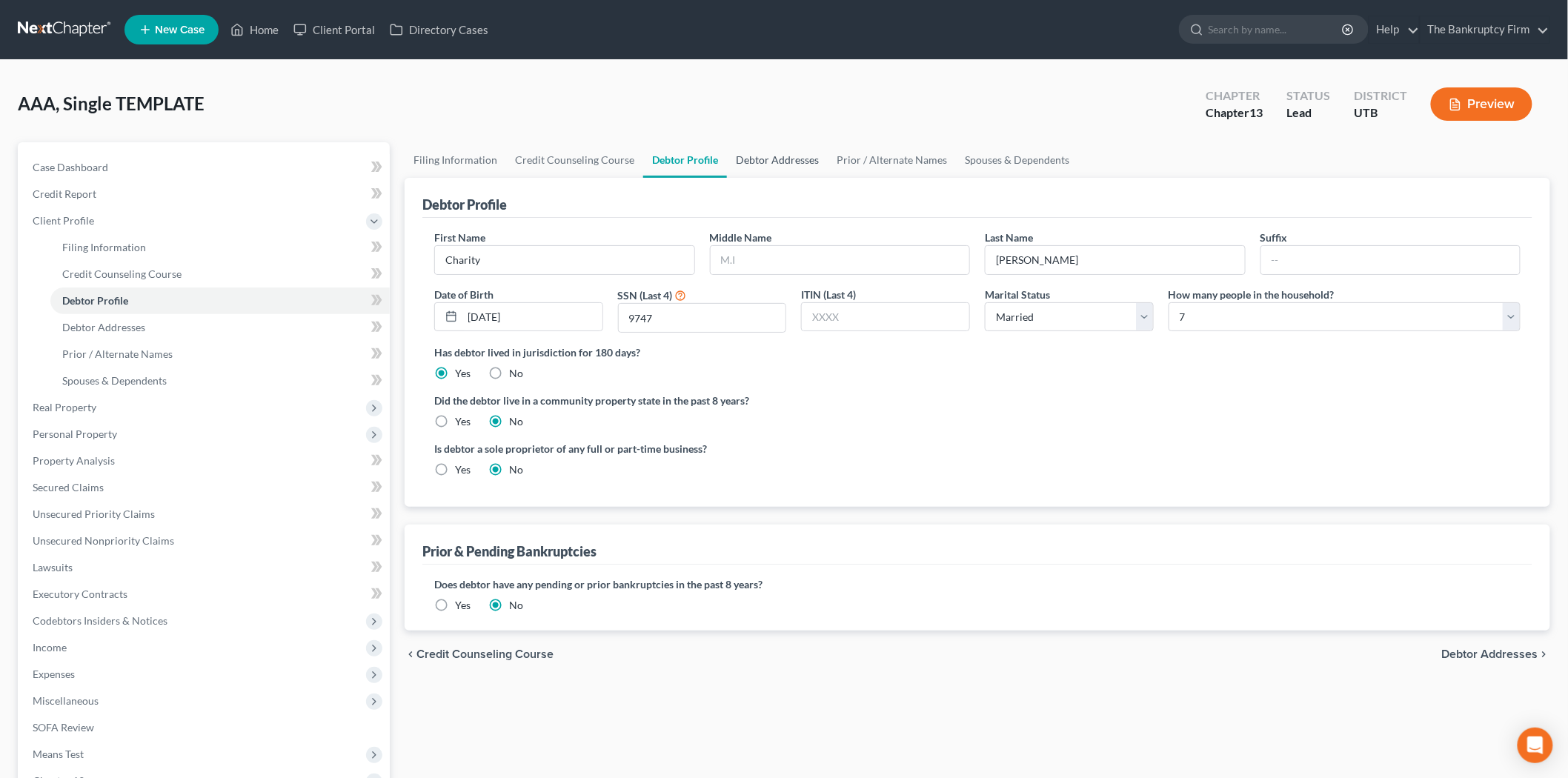
click at [763, 161] on link "Debtor Addresses" at bounding box center [777, 160] width 100 height 36
select select "0"
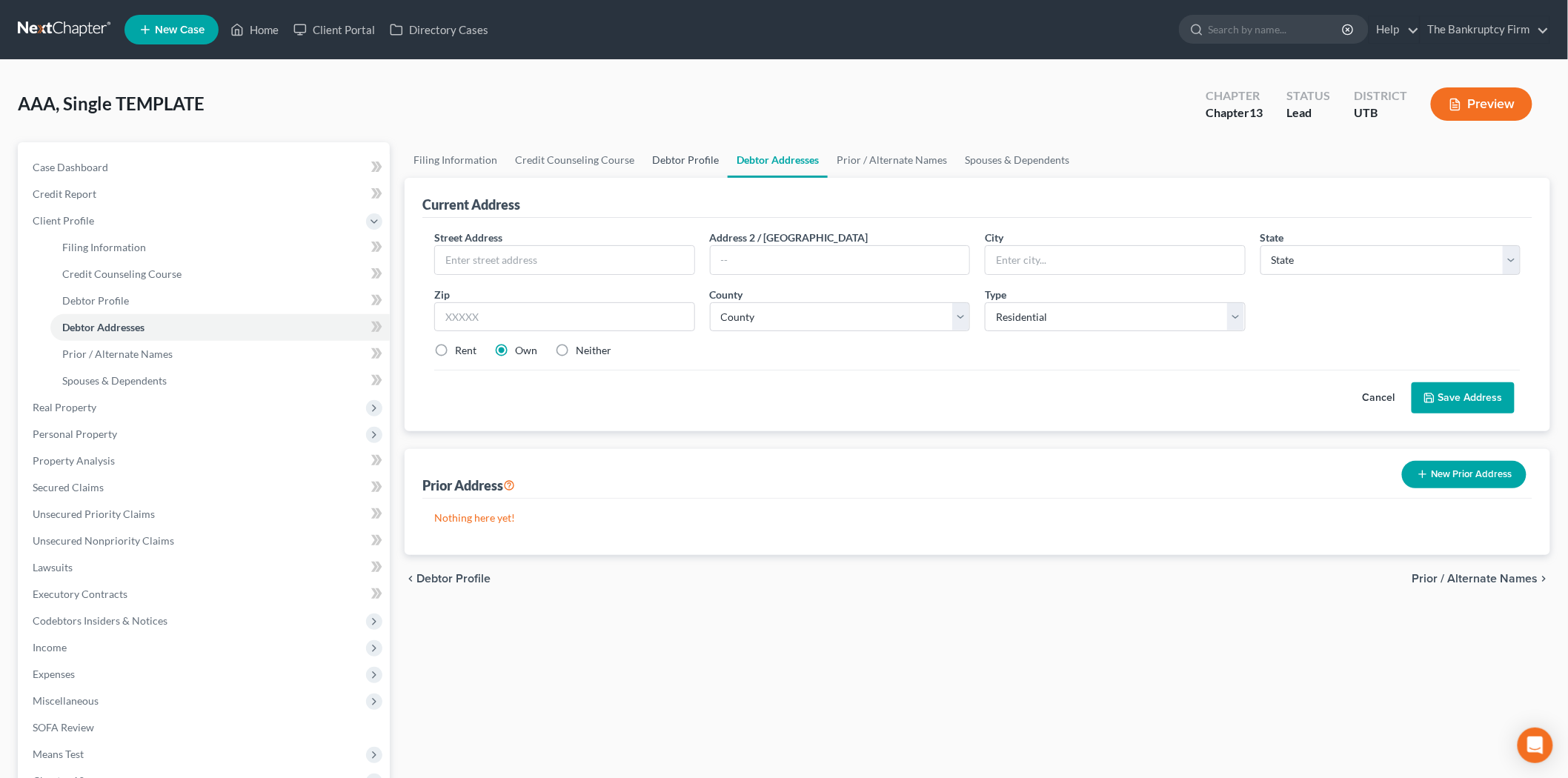
click at [687, 164] on link "Debtor Profile" at bounding box center [685, 160] width 84 height 36
select select "1"
select select "6"
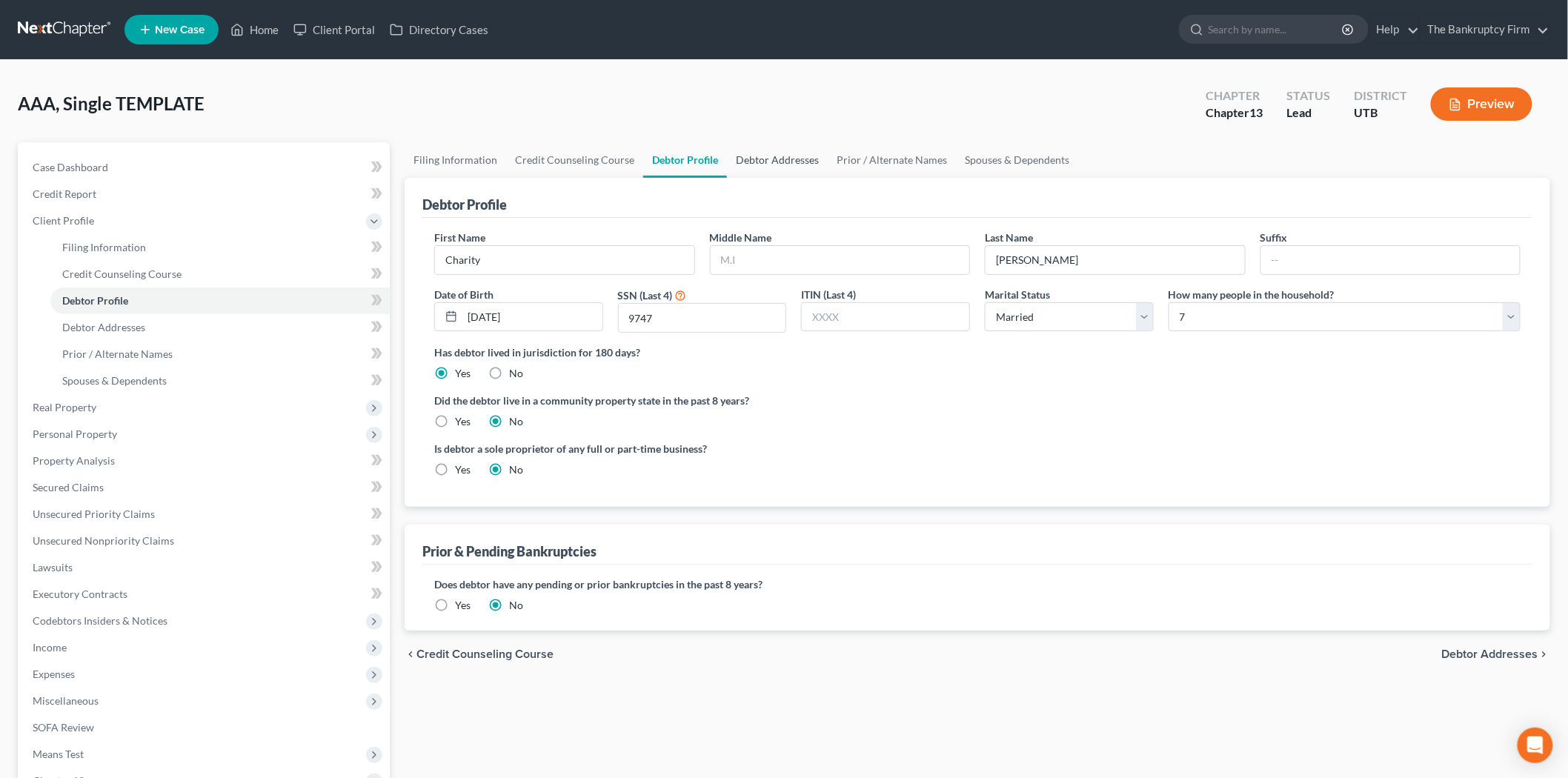
click at [766, 174] on link "Debtor Addresses" at bounding box center [777, 160] width 100 height 36
select select "0"
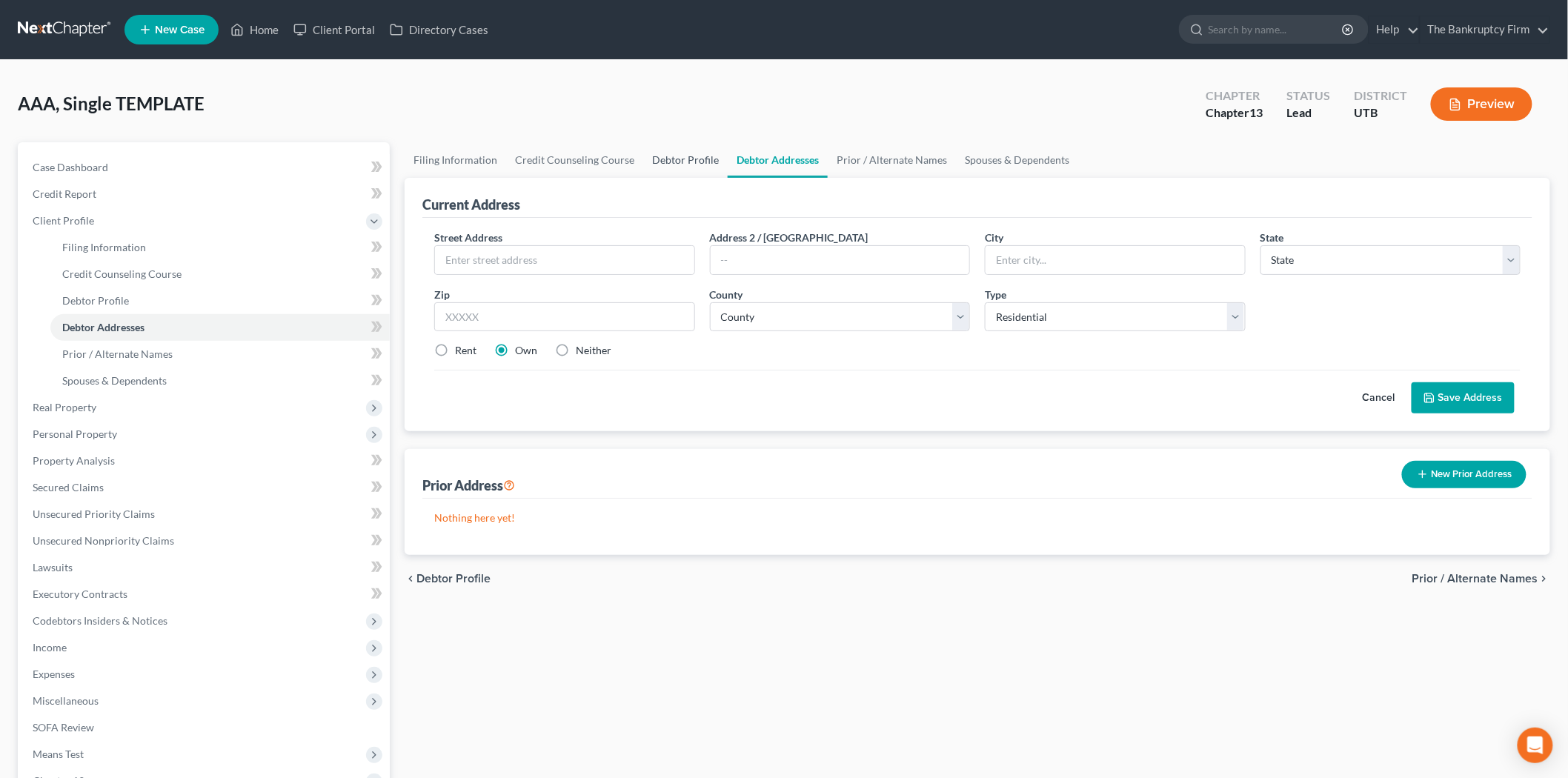
click at [683, 160] on link "Debtor Profile" at bounding box center [685, 160] width 84 height 36
select select "1"
select select "6"
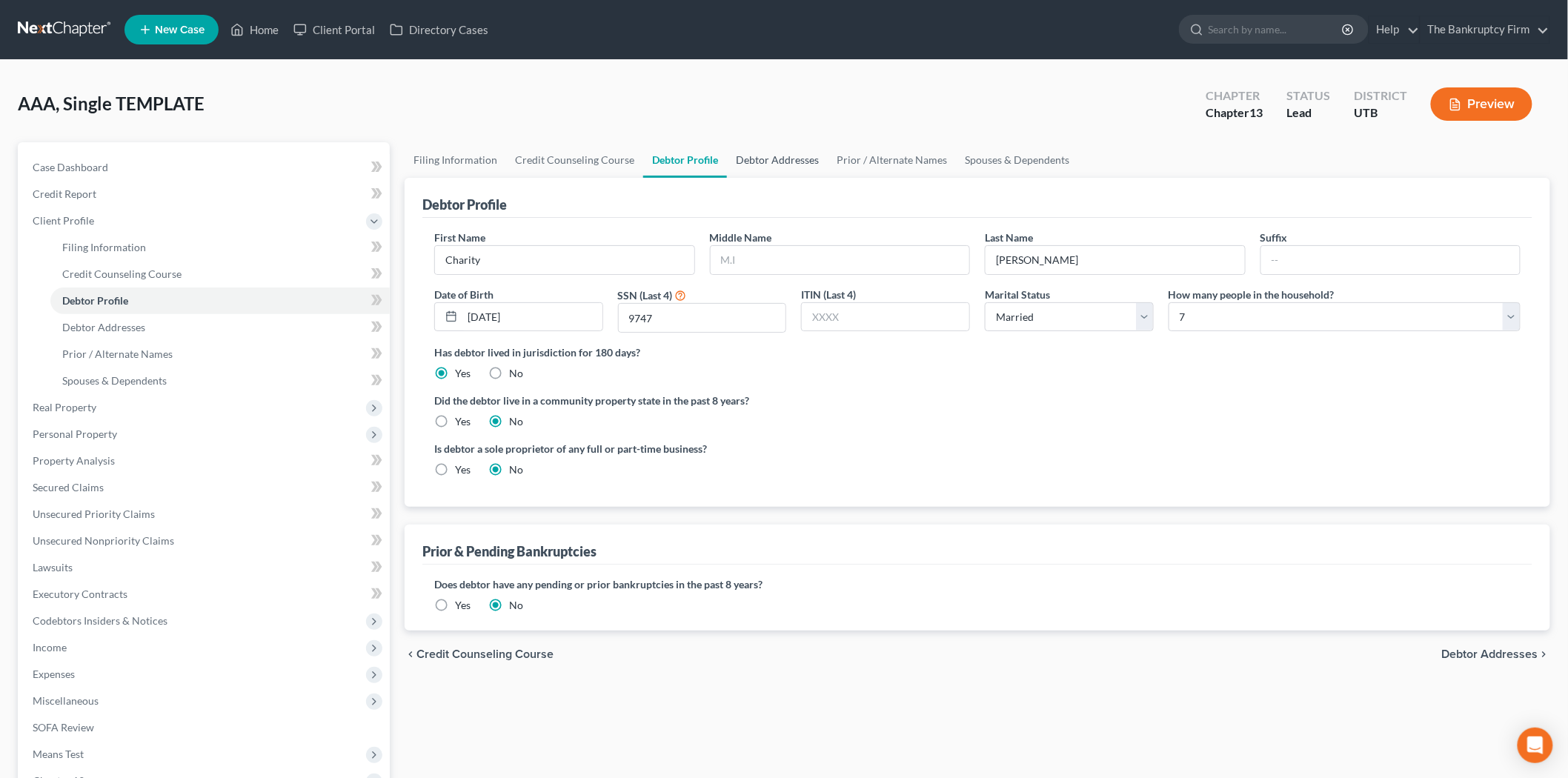
click at [805, 156] on link "Debtor Addresses" at bounding box center [777, 160] width 100 height 36
select select "0"
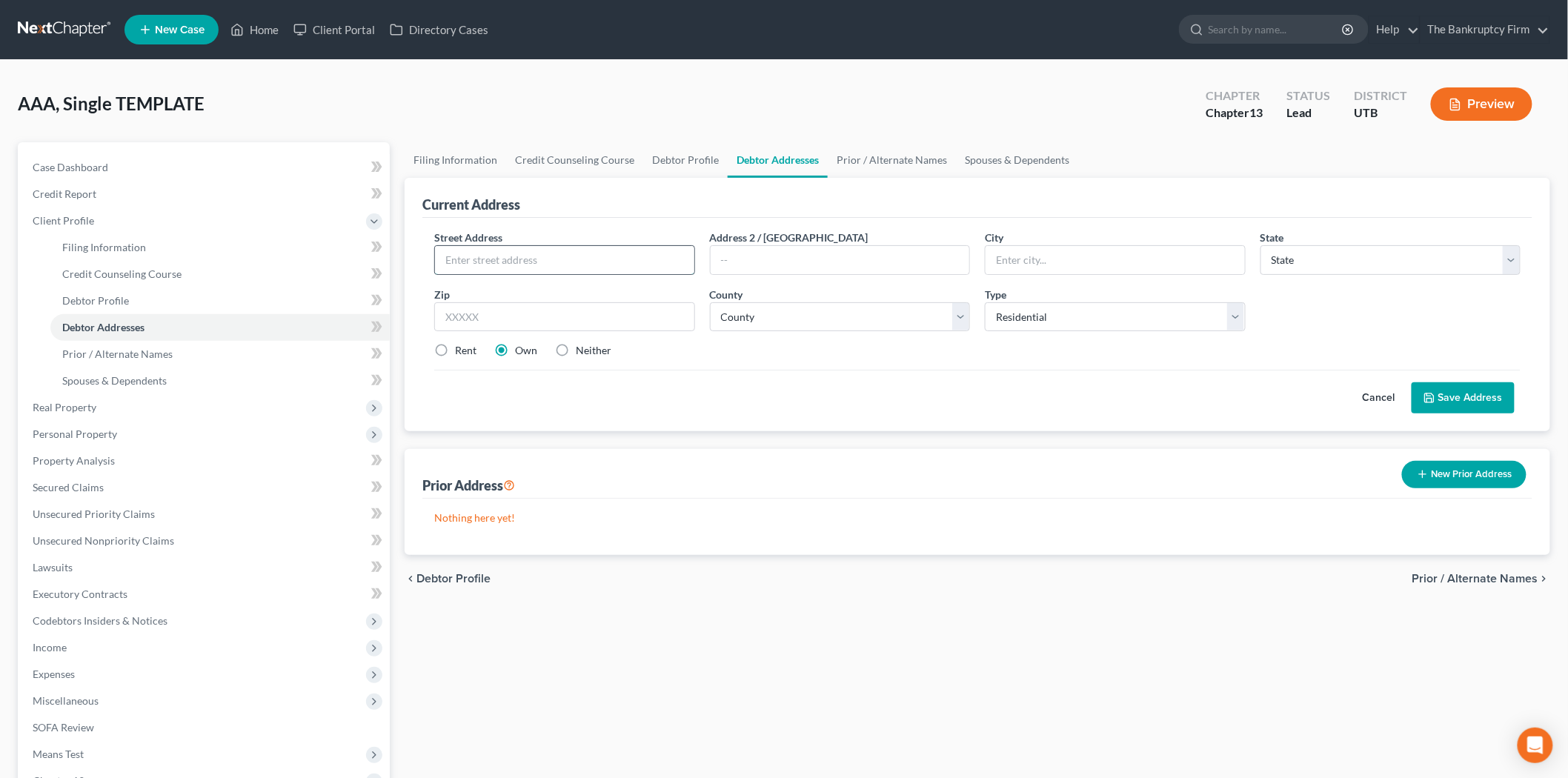
click at [565, 252] on input "text" at bounding box center [564, 260] width 259 height 28
drag, startPoint x: 578, startPoint y: 261, endPoint x: 515, endPoint y: 261, distance: 63.0
click at [515, 261] on input "250 N 1950 W C46" at bounding box center [564, 260] width 259 height 28
click at [506, 265] on input "250 N 1950 W C46" at bounding box center [564, 260] width 259 height 28
type input "[STREET_ADDRESS]"
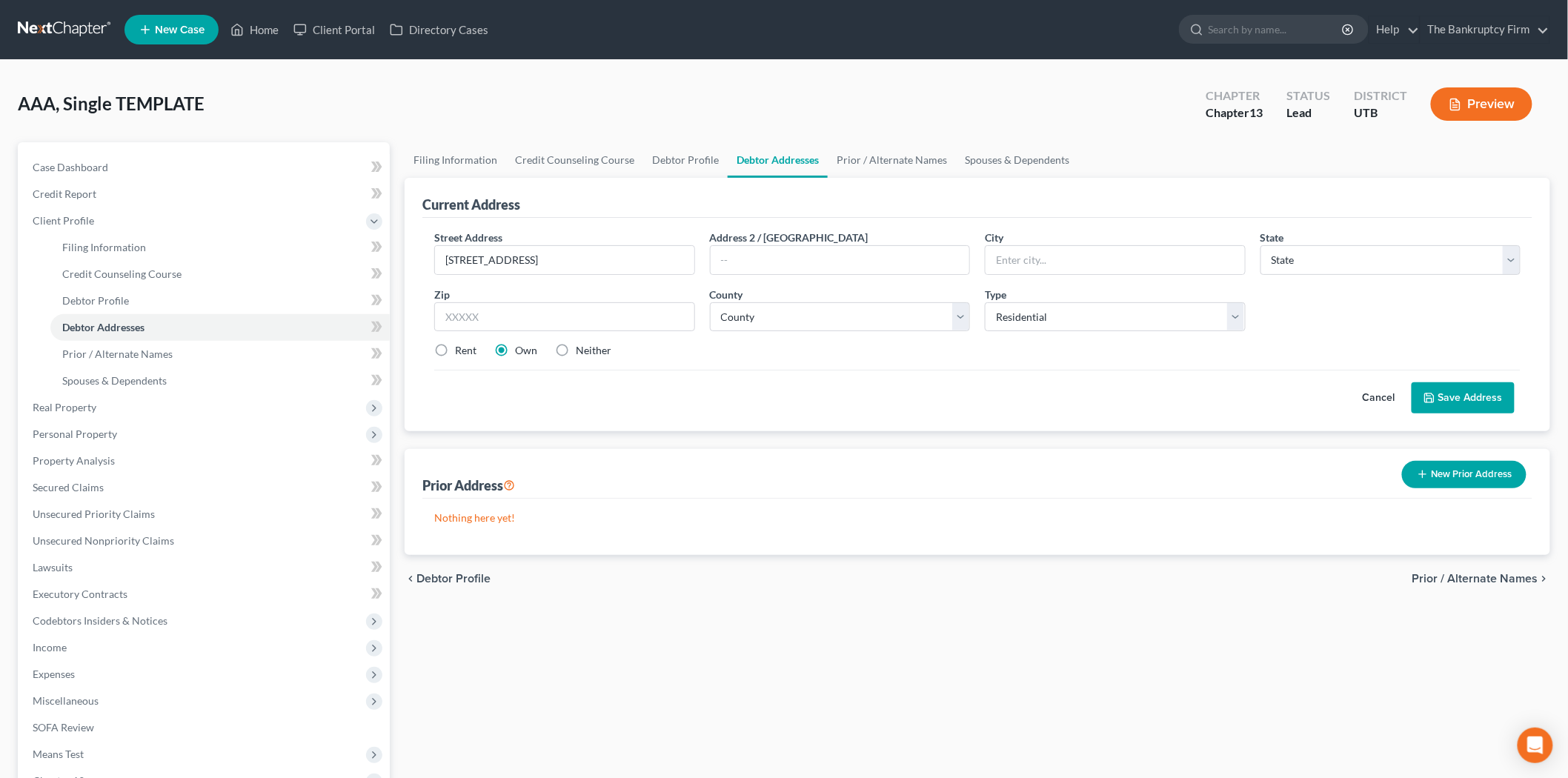
click at [594, 284] on div "Street Address * [STREET_ADDRESS] * State * State [US_STATE] AK AR AZ CA CO CT …" at bounding box center [977, 300] width 1101 height 141
click at [594, 302] on input "text" at bounding box center [564, 317] width 261 height 30
type input "84116"
click at [1249, 361] on div "Street Address * [STREET_ADDRESS] * State * State [US_STATE] AK AR AZ CA CO CT …" at bounding box center [977, 300] width 1101 height 141
type input "[GEOGRAPHIC_DATA]"
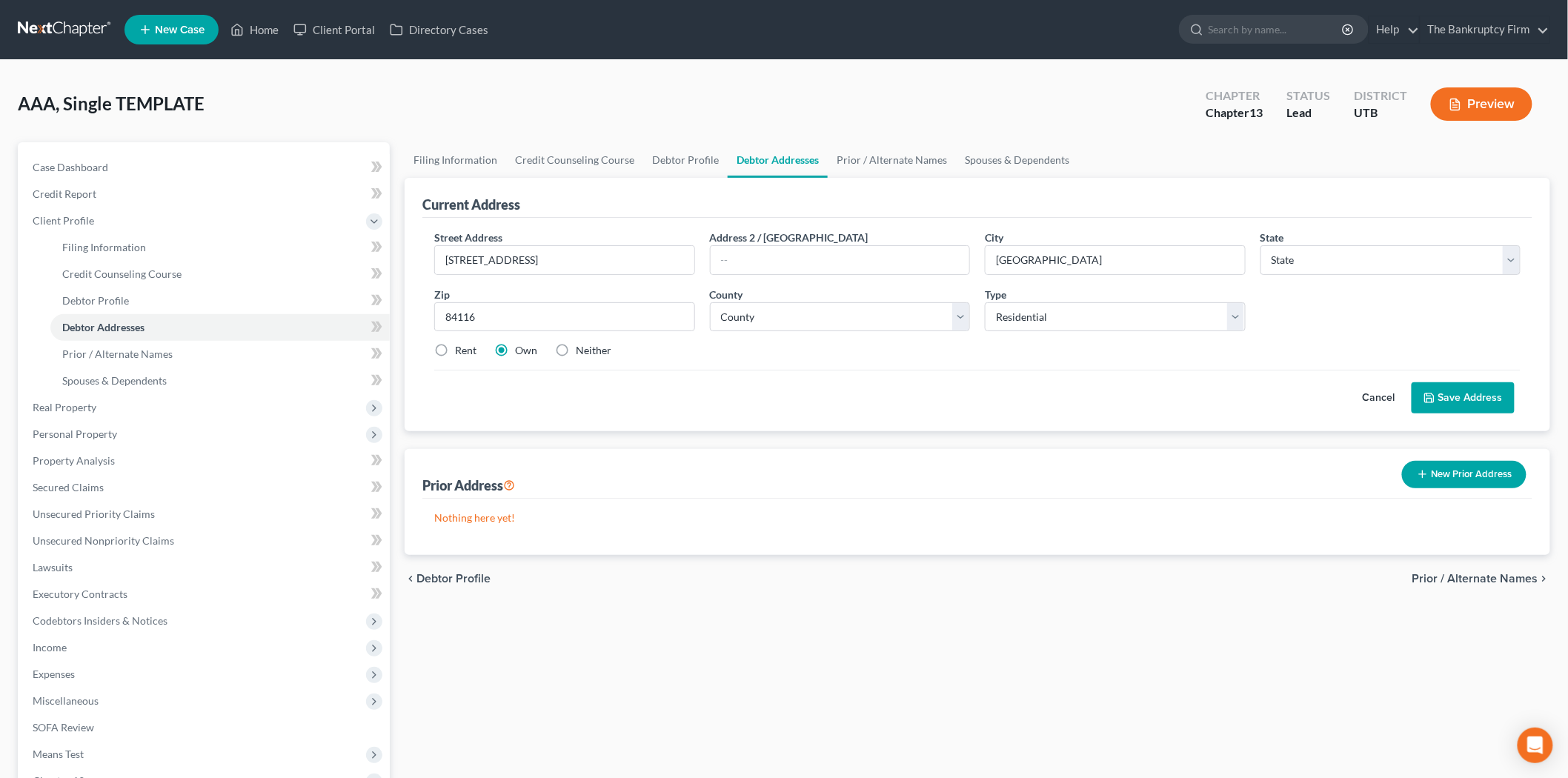
select select "46"
click at [882, 320] on select "County [GEOGRAPHIC_DATA] [GEOGRAPHIC_DATA] [GEOGRAPHIC_DATA] [GEOGRAPHIC_DATA] …" at bounding box center [840, 317] width 261 height 30
select select "17"
click at [710, 302] on select "County [GEOGRAPHIC_DATA] [GEOGRAPHIC_DATA] [GEOGRAPHIC_DATA] [GEOGRAPHIC_DATA] …" at bounding box center [840, 317] width 261 height 30
click at [880, 529] on div "Nothing here yet!" at bounding box center [977, 527] width 1110 height 57
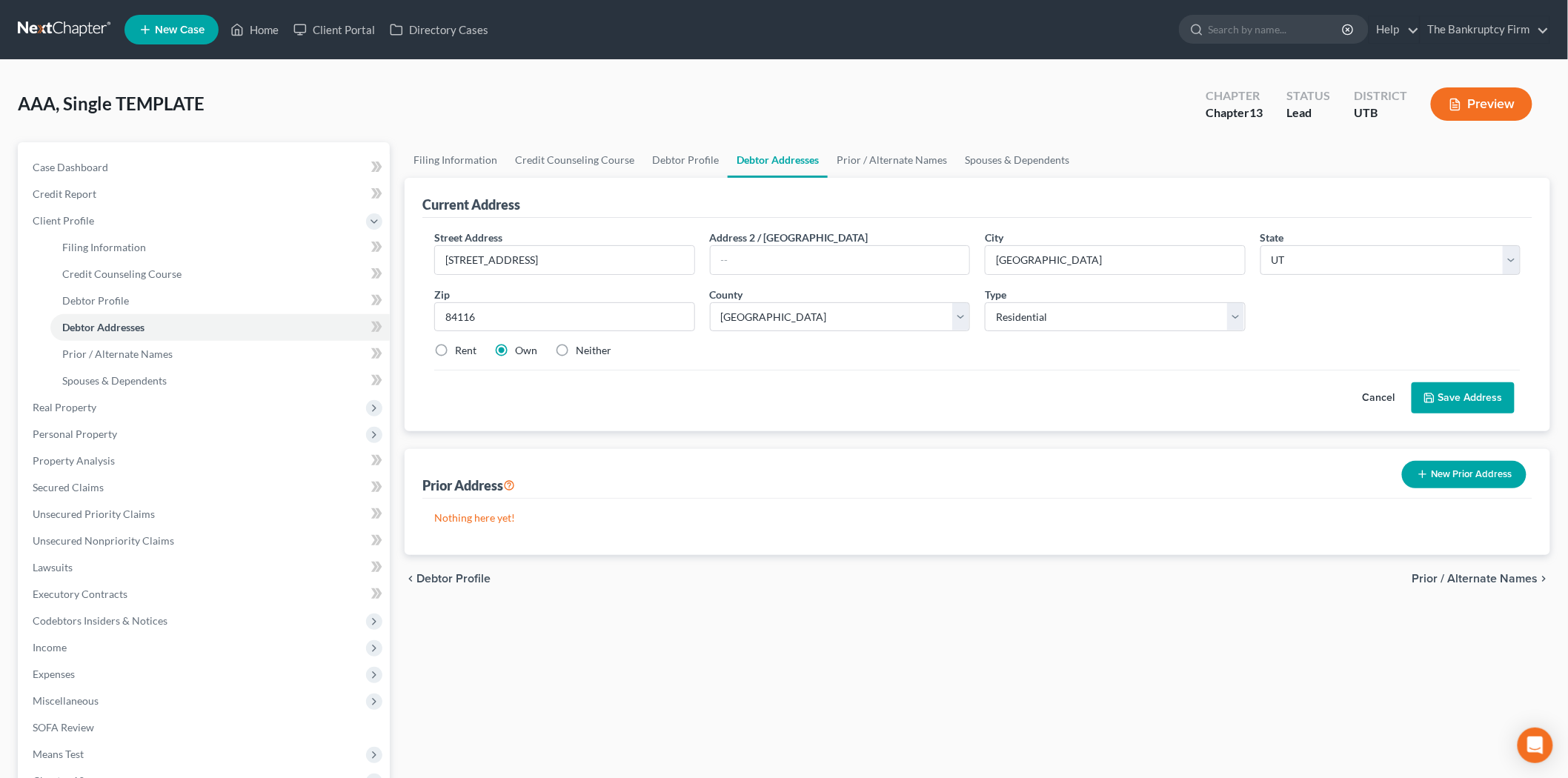
click at [455, 349] on label "Rent" at bounding box center [466, 350] width 22 height 15
click at [461, 349] on input "Rent" at bounding box center [466, 348] width 10 height 10
radio input "true"
click at [651, 376] on div "Cancel Save Address" at bounding box center [977, 391] width 1086 height 44
click at [1469, 400] on button "Save Address" at bounding box center [1463, 397] width 103 height 31
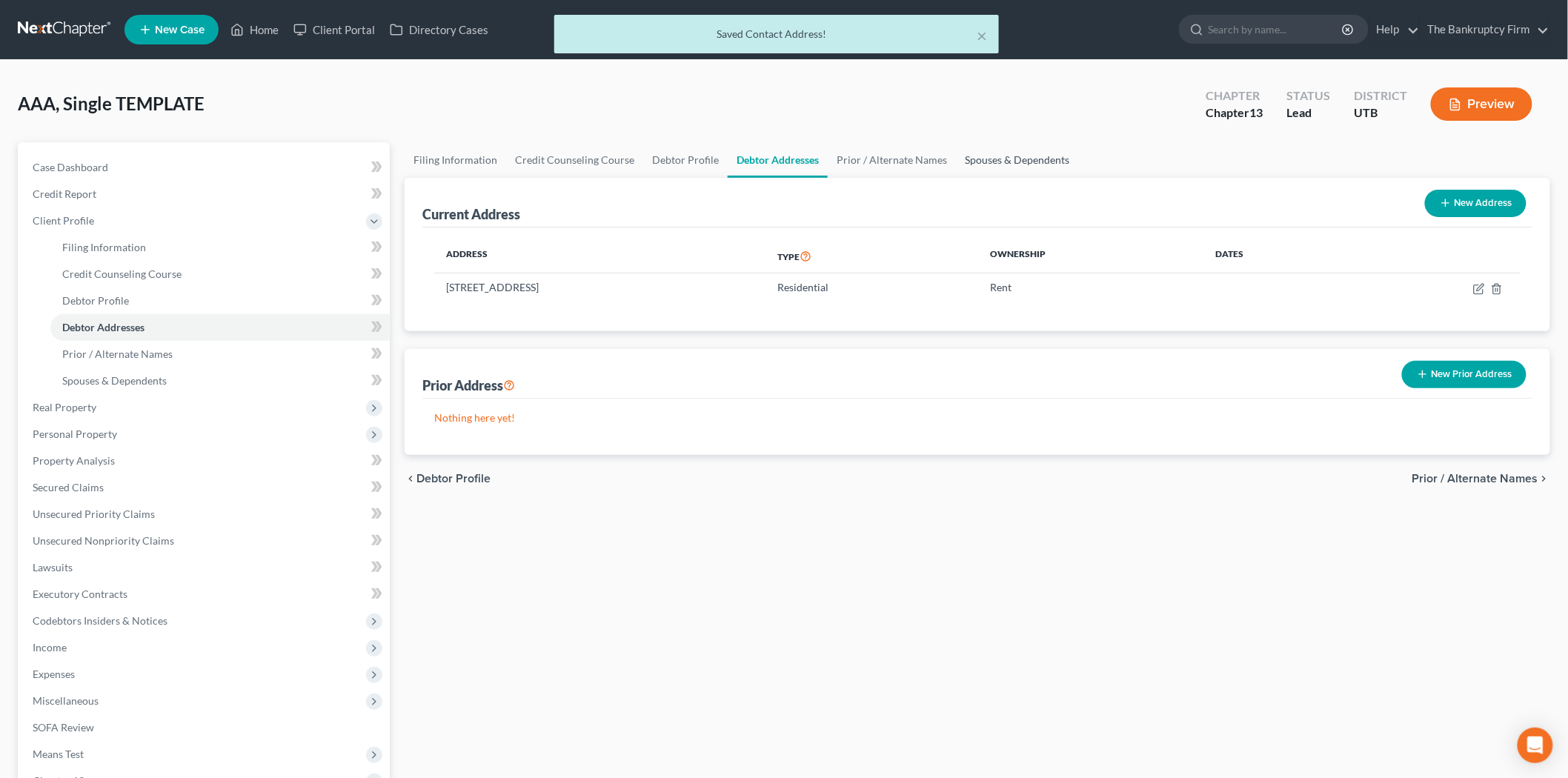
click at [1045, 161] on link "Spouses & Dependents" at bounding box center [1016, 160] width 122 height 36
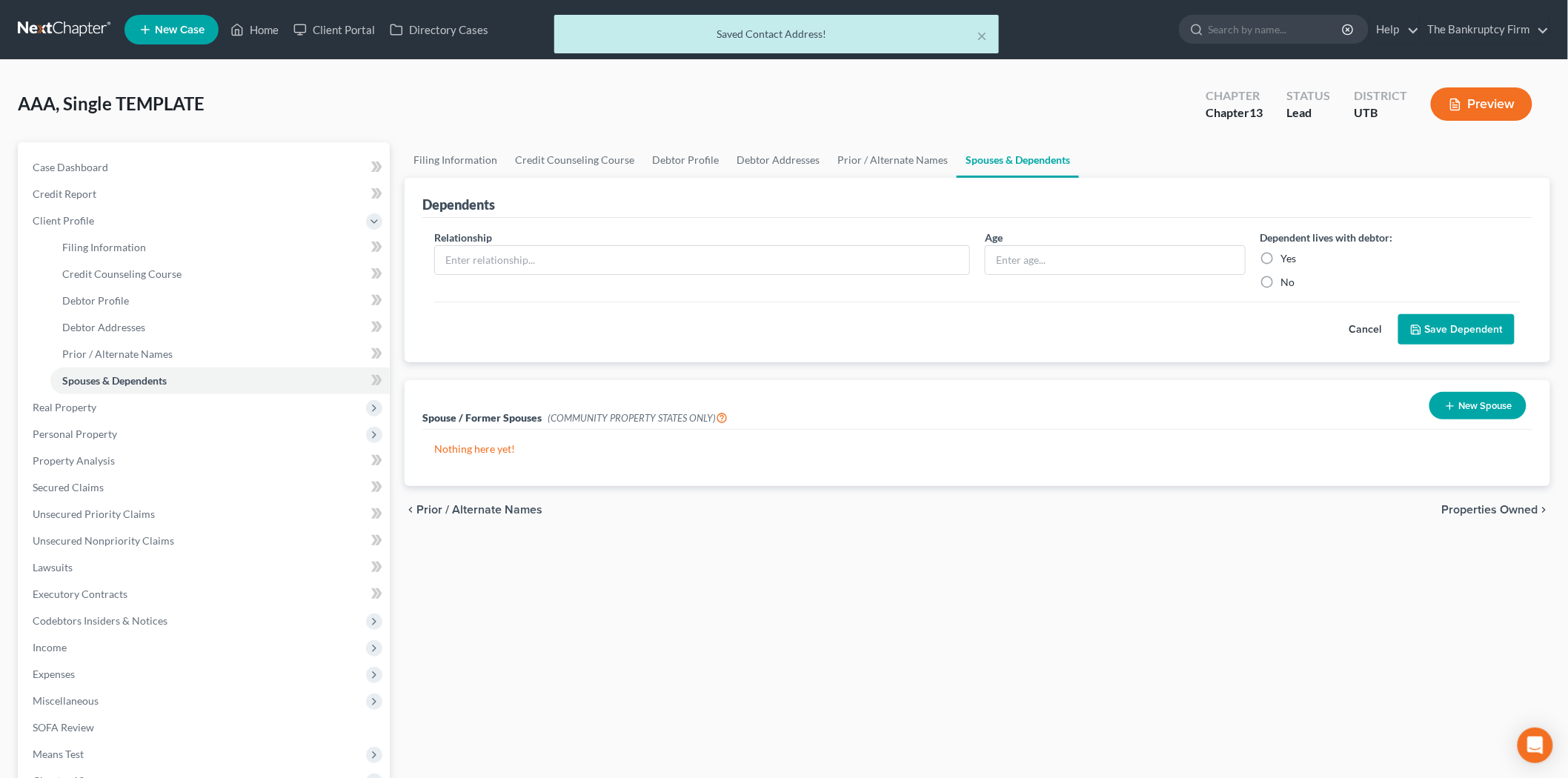
click at [750, 291] on div "Relationship * Age Dependent lives with debtor: Yes No" at bounding box center [977, 265] width 1101 height 72
click at [634, 253] on input "text" at bounding box center [702, 260] width 534 height 28
click at [752, 219] on div "Relationship * Age Dependent lives with debtor: Yes No Cancel Save Dependent" at bounding box center [977, 290] width 1110 height 145
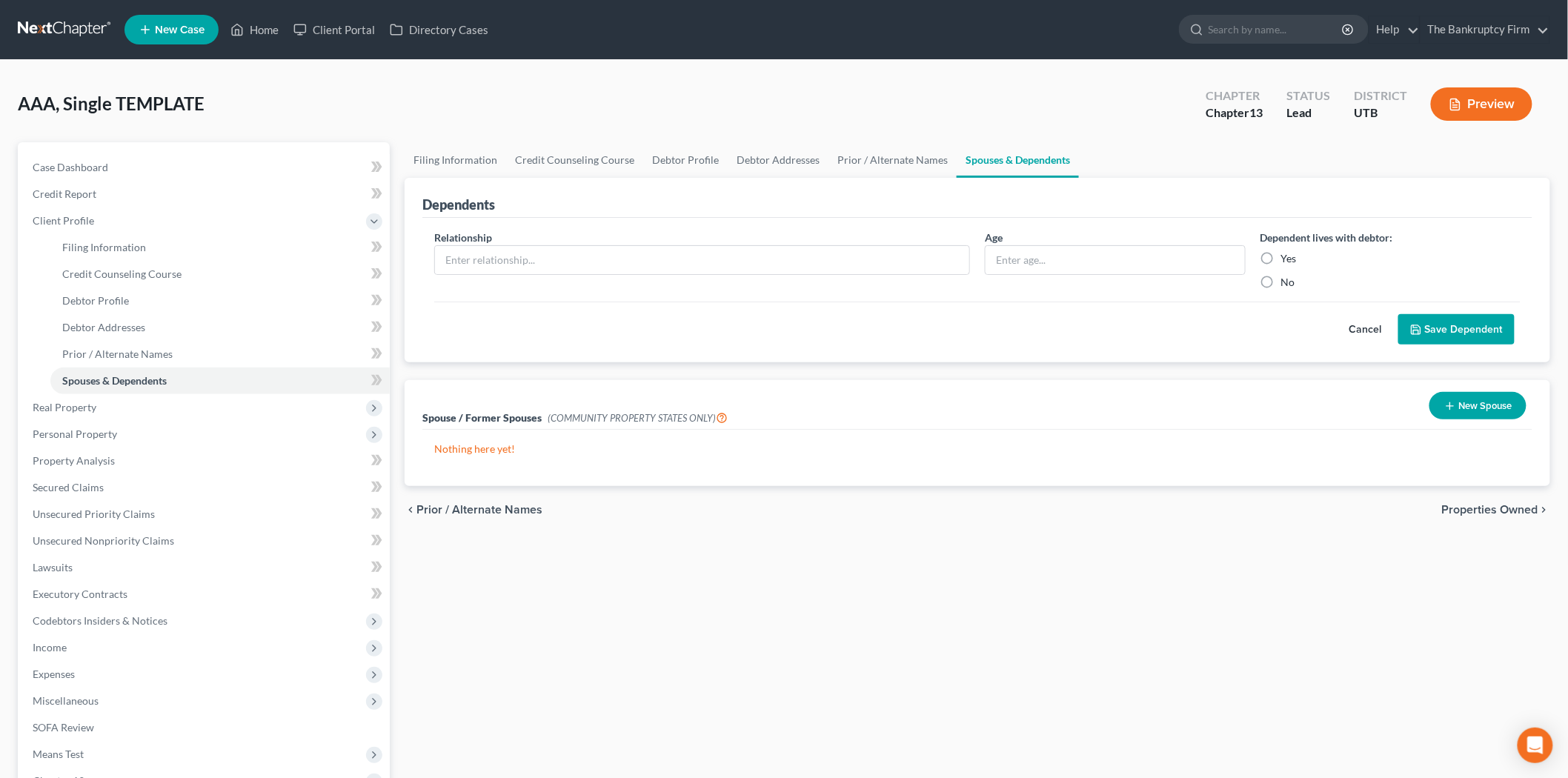
click at [597, 331] on div "Cancel Save Dependent" at bounding box center [977, 324] width 1086 height 44
click at [892, 280] on div "Relationship *" at bounding box center [702, 259] width 550 height 60
click at [936, 270] on input "text" at bounding box center [702, 260] width 534 height 28
click at [775, 337] on div "Cancel Save Dependent" at bounding box center [977, 324] width 1086 height 44
click at [91, 175] on link "Case Dashboard" at bounding box center [206, 167] width 369 height 27
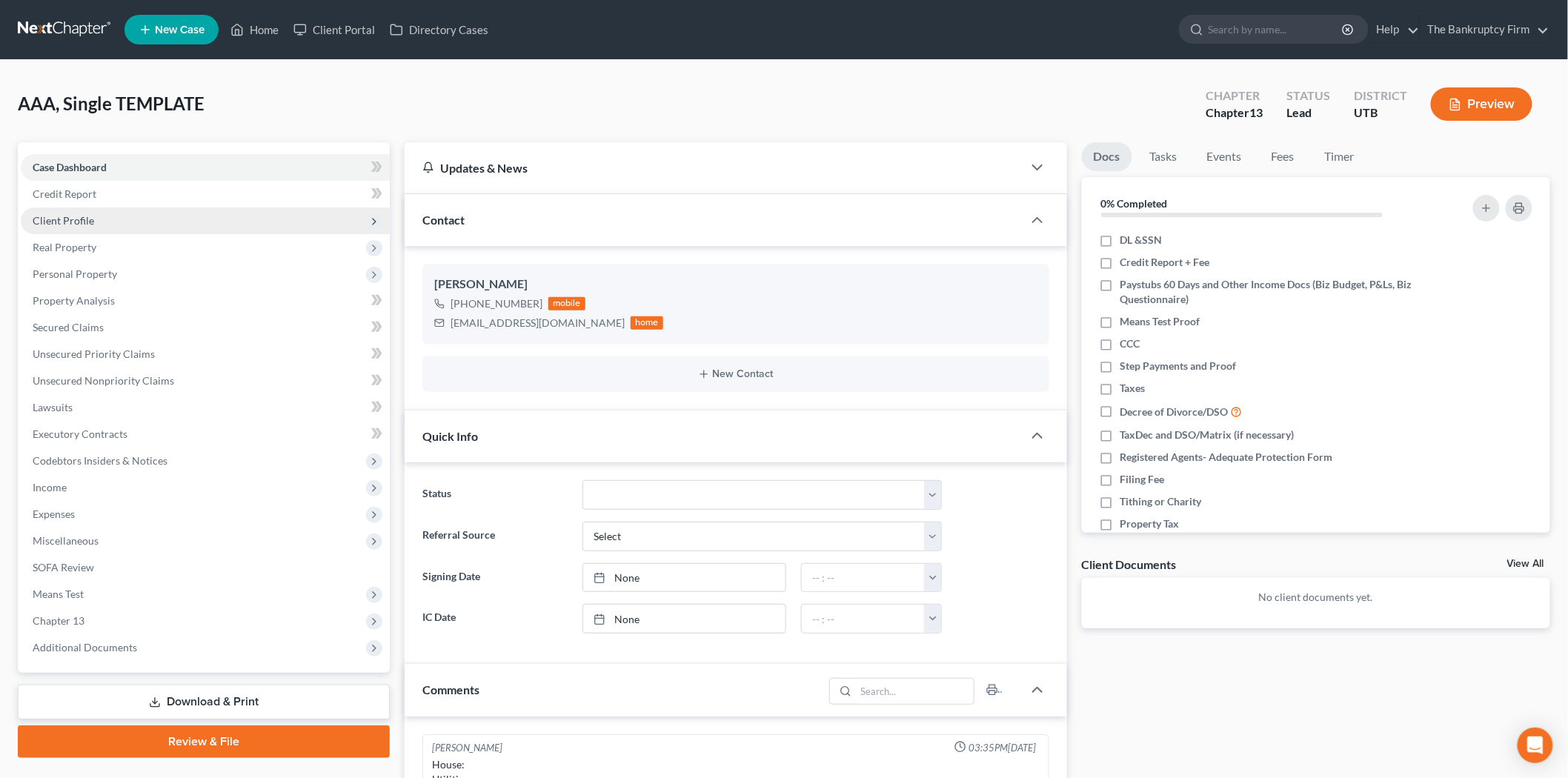
click at [81, 220] on span "Client Profile" at bounding box center [64, 221] width 62 height 13
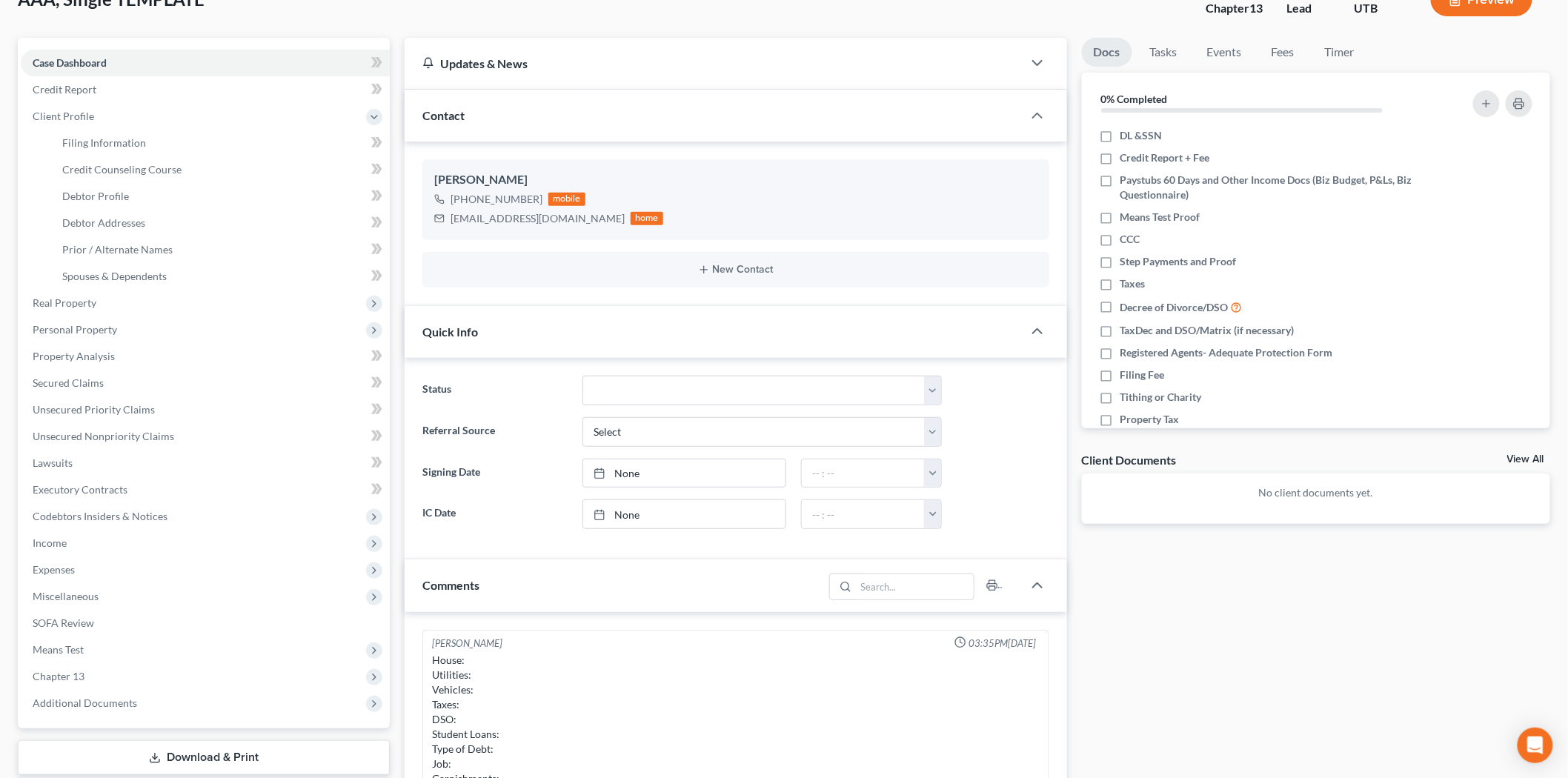
scroll to position [246, 0]
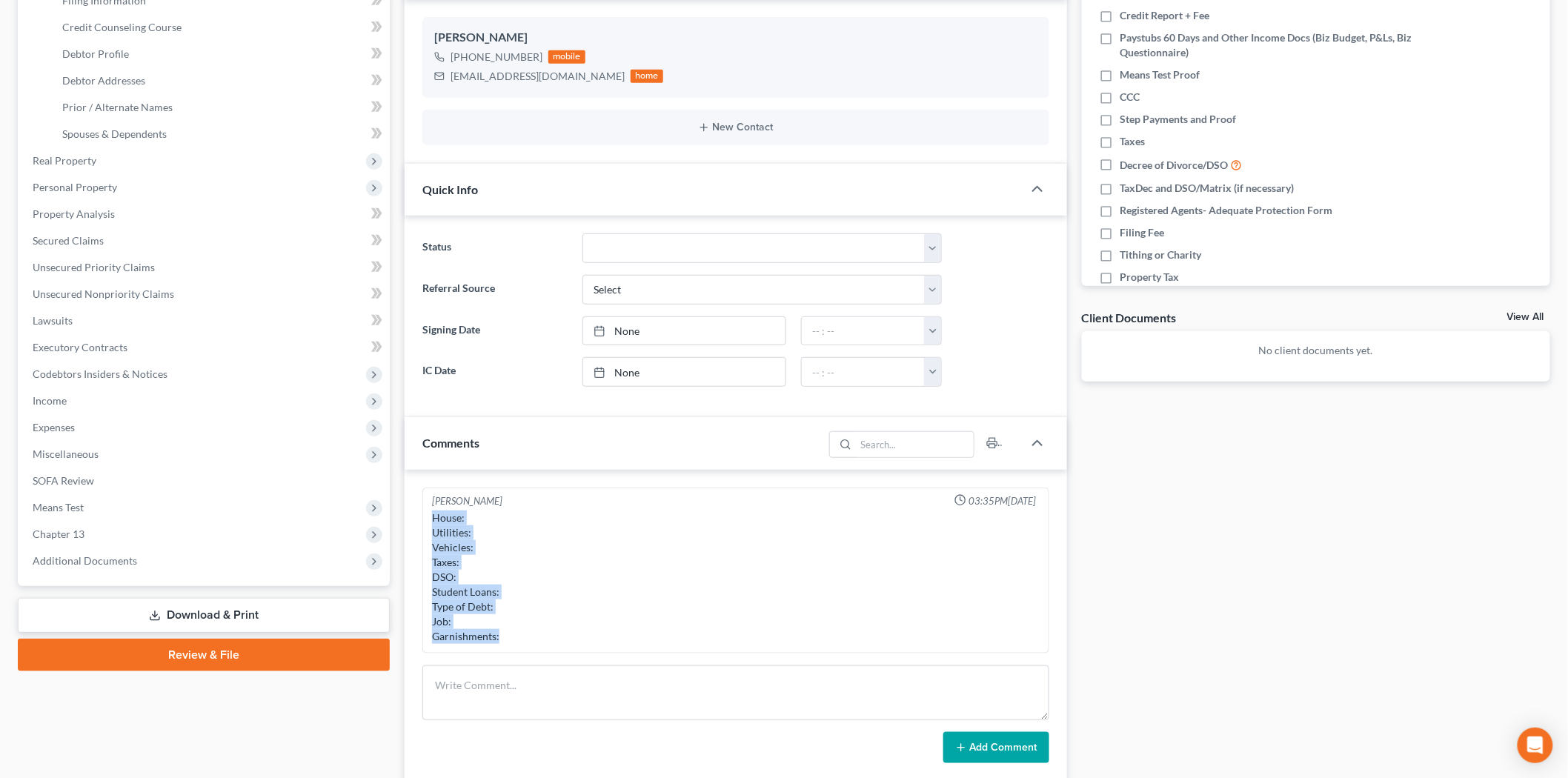
drag, startPoint x: 430, startPoint y: 516, endPoint x: 507, endPoint y: 662, distance: 165.1
click at [507, 662] on div "[PERSON_NAME] 03:35PM[DATE] House: Utilities: Vehicles: Taxes: DSO: Student Loa…" at bounding box center [735, 626] width 662 height 312
copy div "House: Utilities: Vehicles: Taxes: DSO: Student Loans: Type of Debt: Job: Garni…"
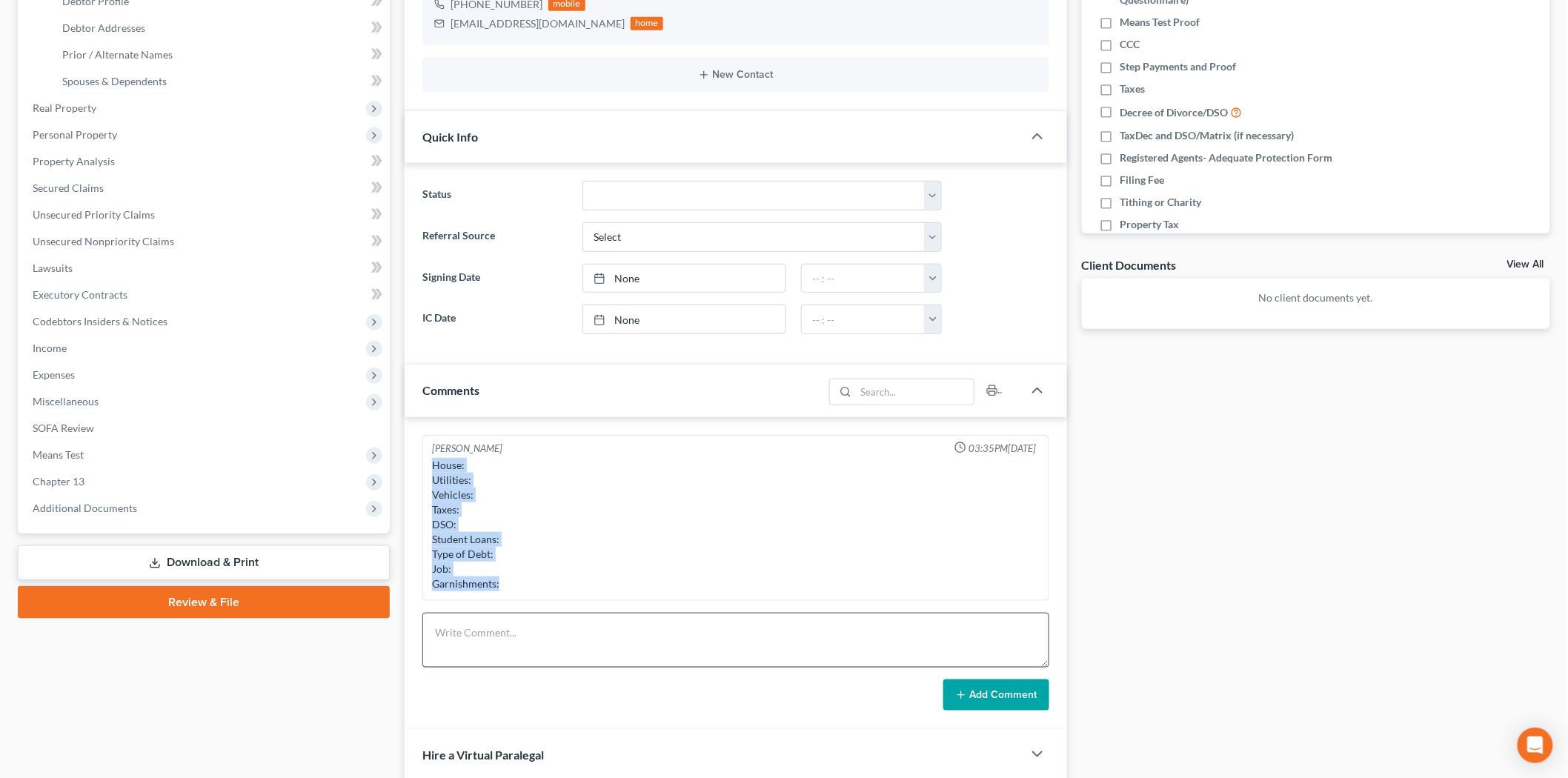
scroll to position [329, 0]
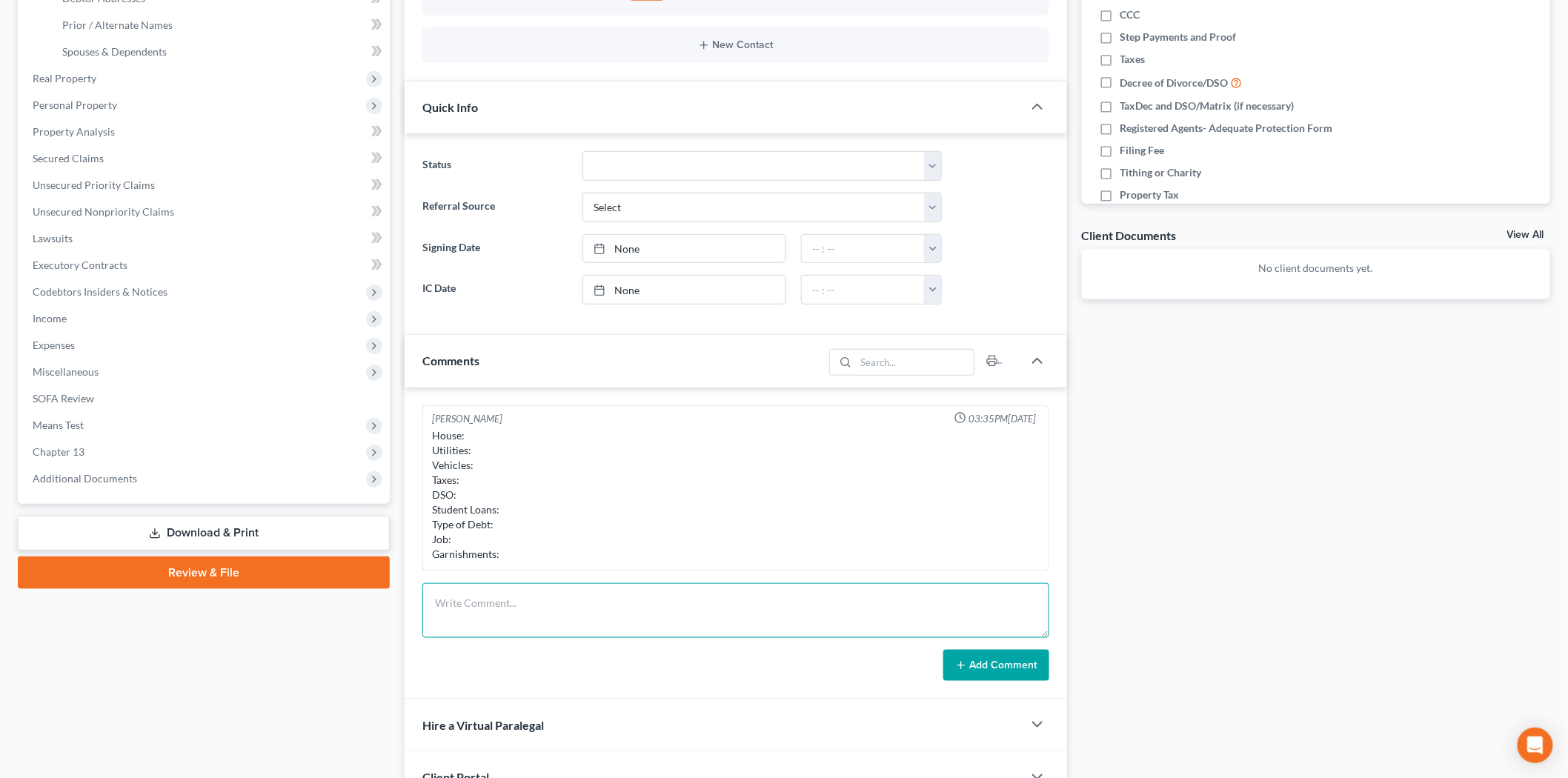
drag, startPoint x: 595, startPoint y: 621, endPoint x: 604, endPoint y: 617, distance: 9.8
click at [596, 620] on textarea at bounding box center [735, 610] width 627 height 55
paste textarea "House: Utilities: Vehicles: Taxes: DSO: Student Loans: Type of Debt: Job: Garni…"
drag, startPoint x: 1046, startPoint y: 633, endPoint x: 1045, endPoint y: 734, distance: 101.0
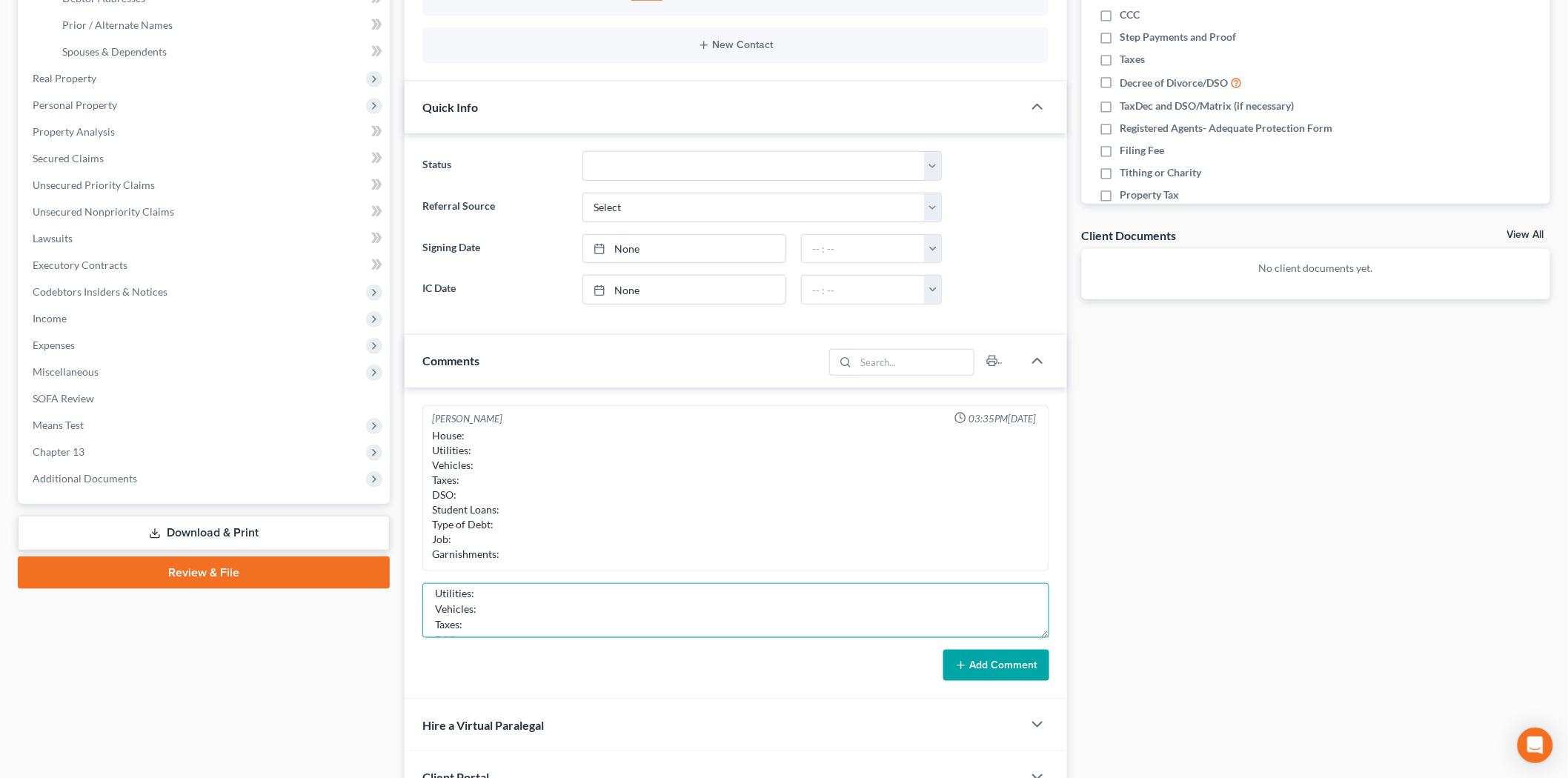
click at [1045, 638] on textarea "House: Utilities: Vehicles: Taxes: DSO: Student Loans: Type of Debt: Job: Garni…" at bounding box center [735, 610] width 627 height 55
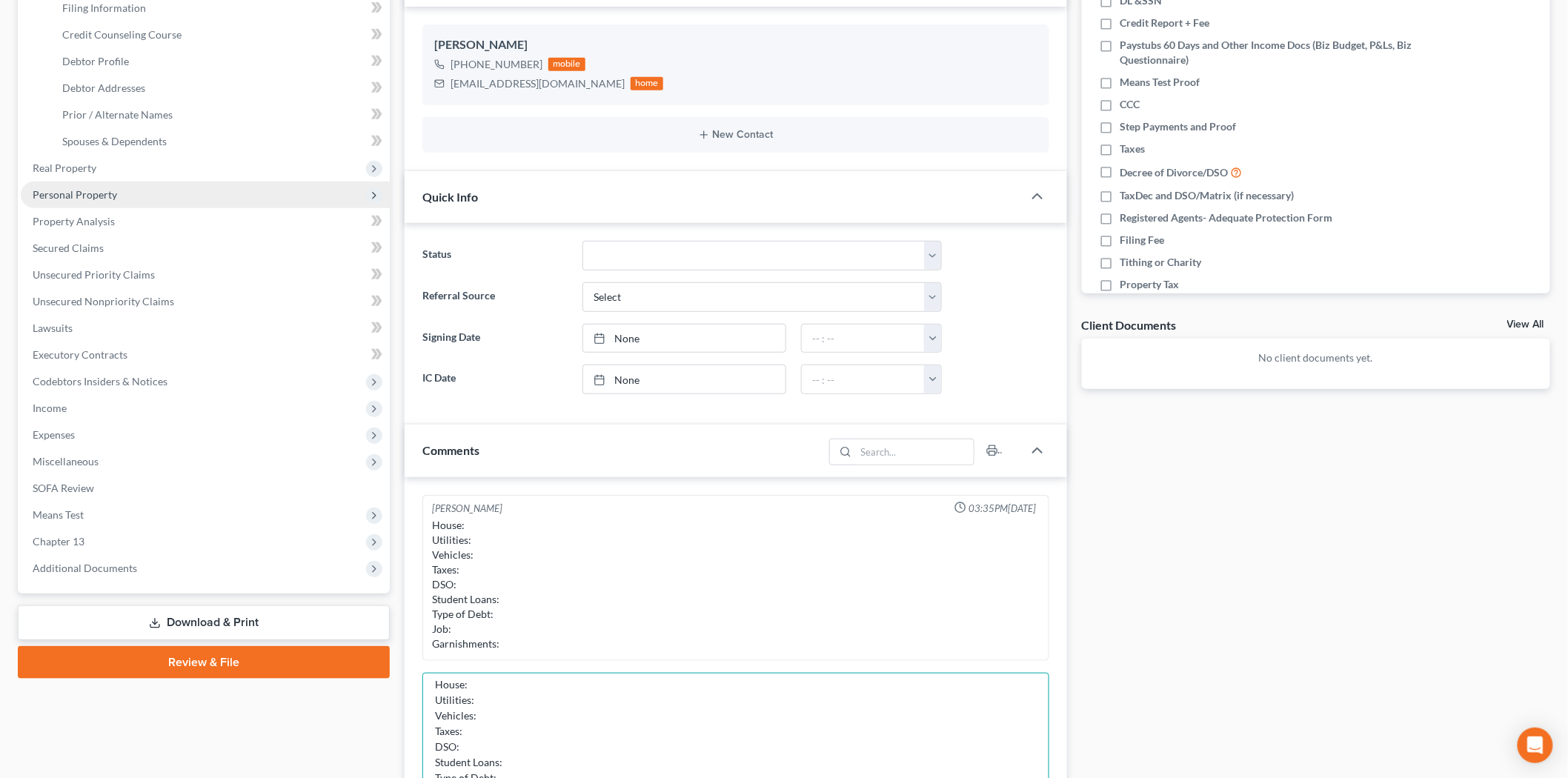
scroll to position [165, 0]
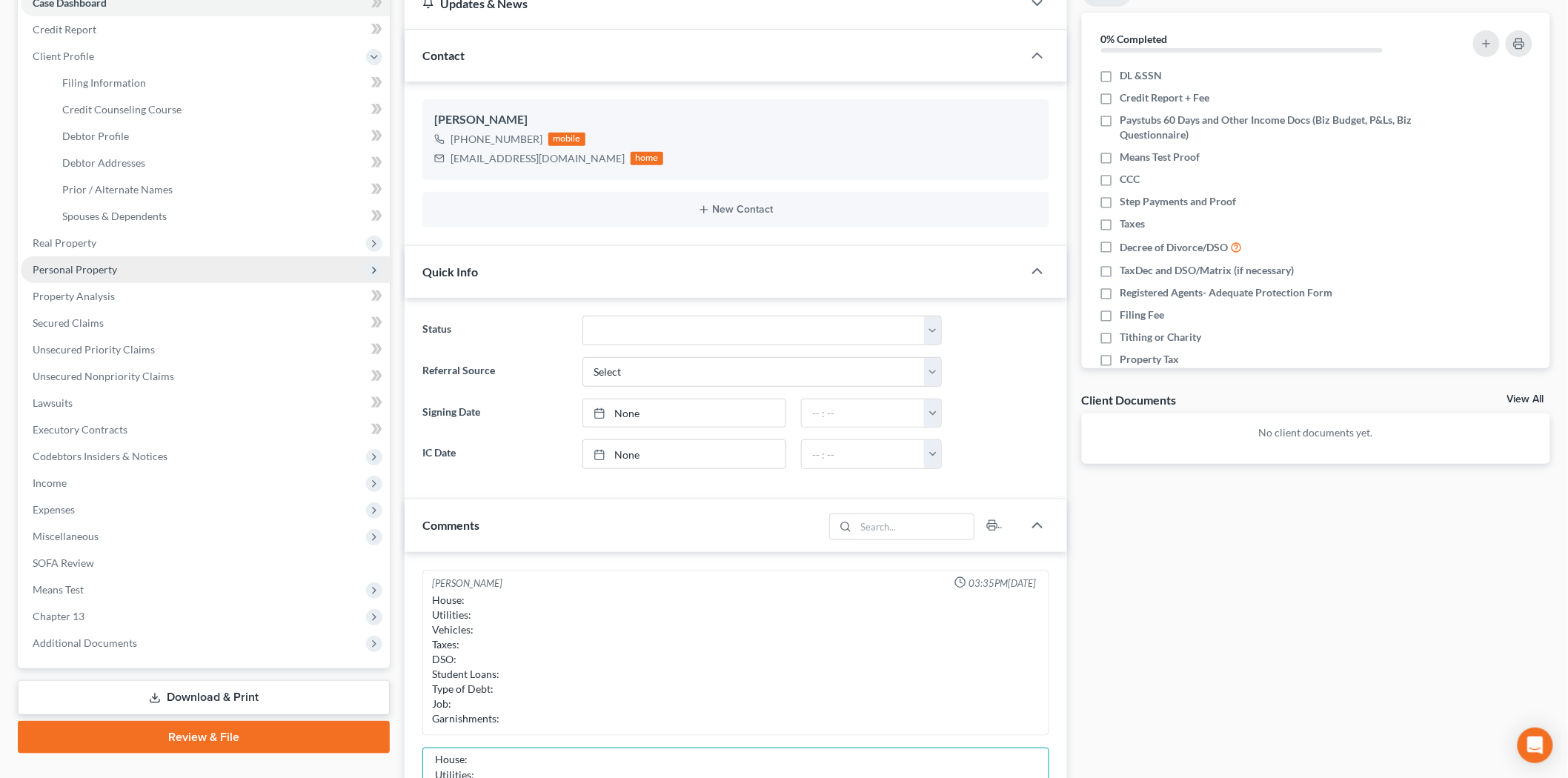
type textarea "House: Utilities: Vehicles: Taxes: DSO: Student Loans: Type of Debt: Job: Garni…"
click at [136, 270] on span "Personal Property" at bounding box center [206, 269] width 369 height 27
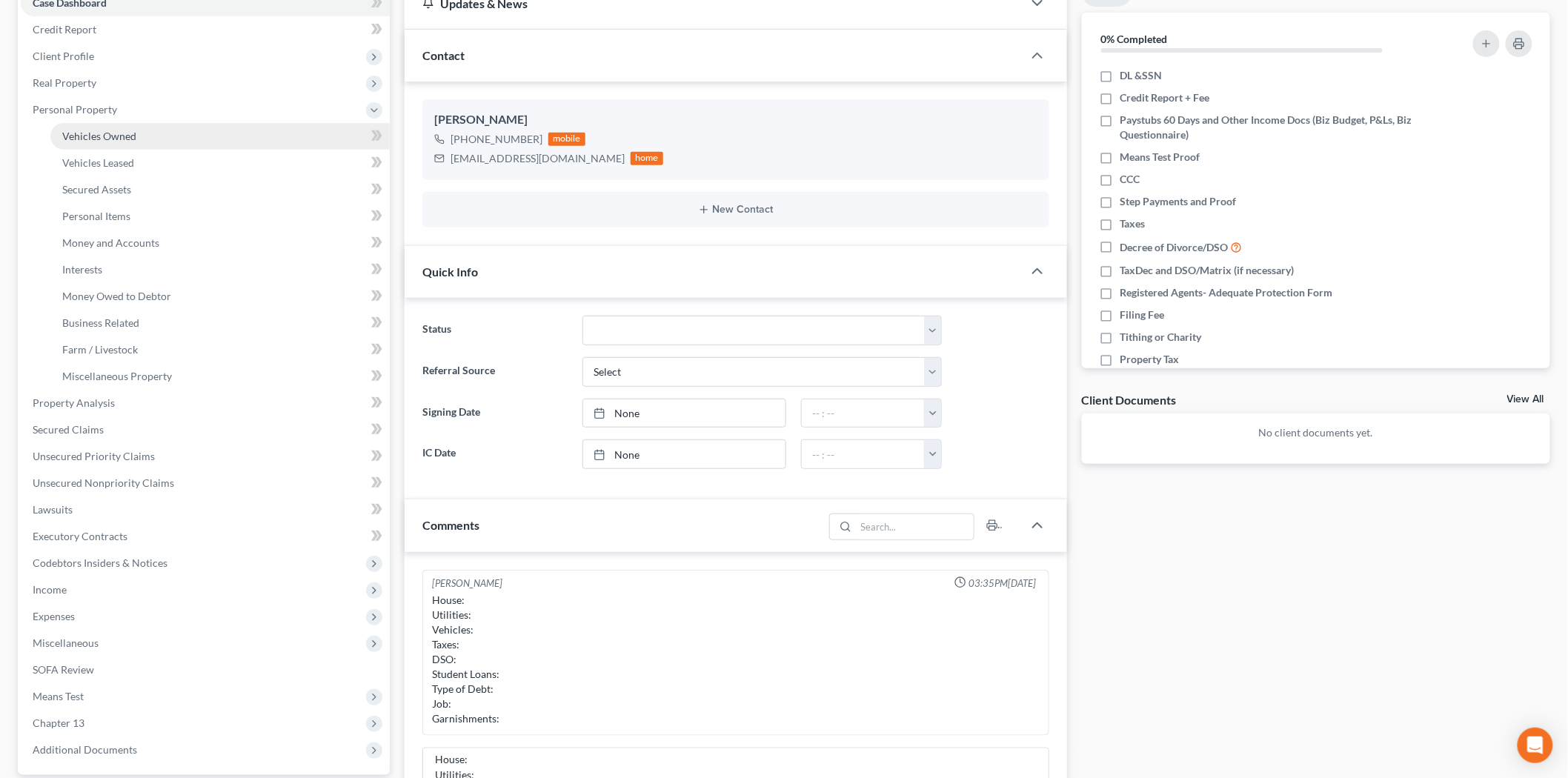
click at [139, 141] on link "Vehicles Owned" at bounding box center [220, 136] width 340 height 27
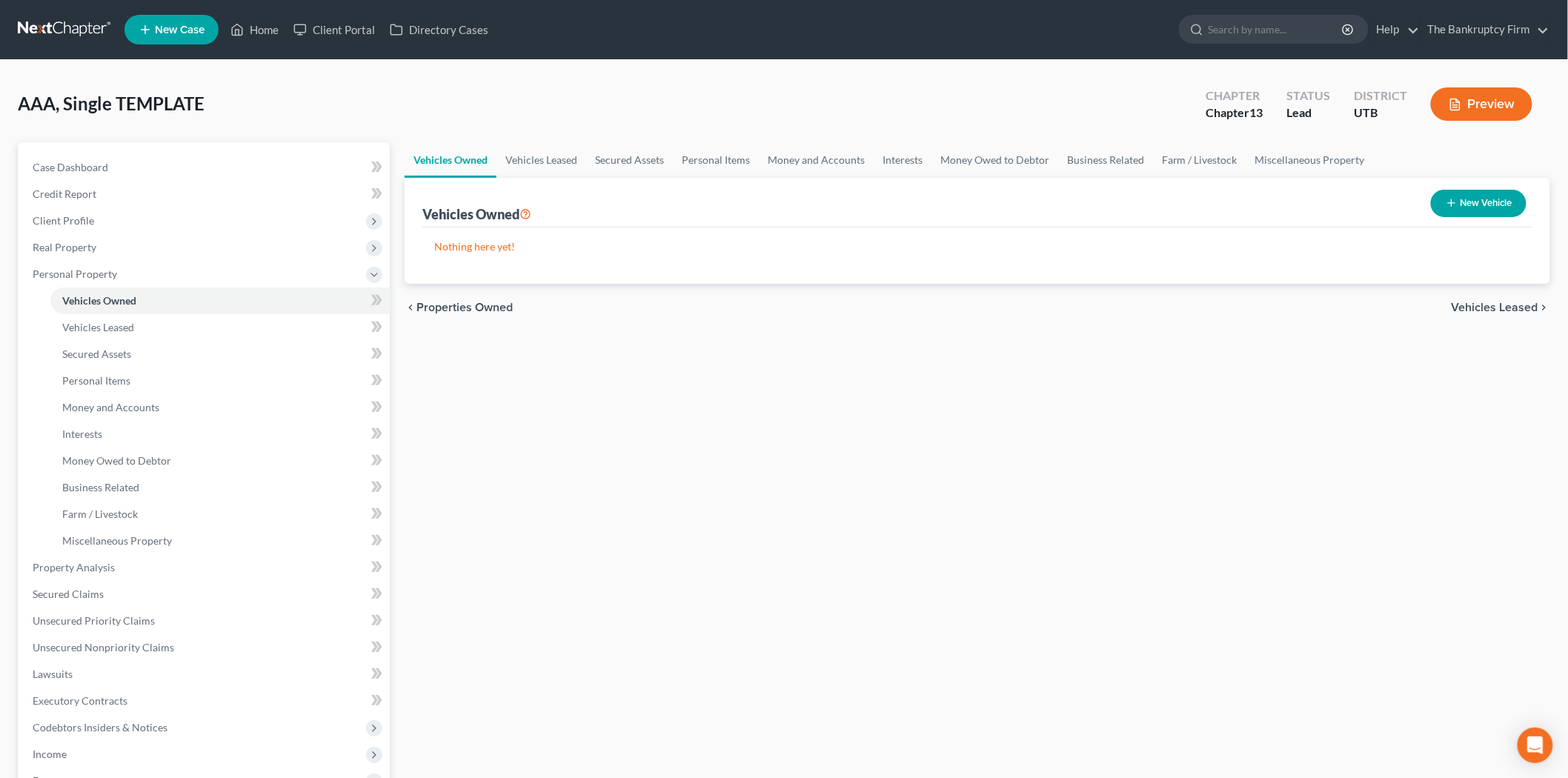
click at [1486, 215] on button "New Vehicle" at bounding box center [1479, 204] width 95 height 28
select select "0"
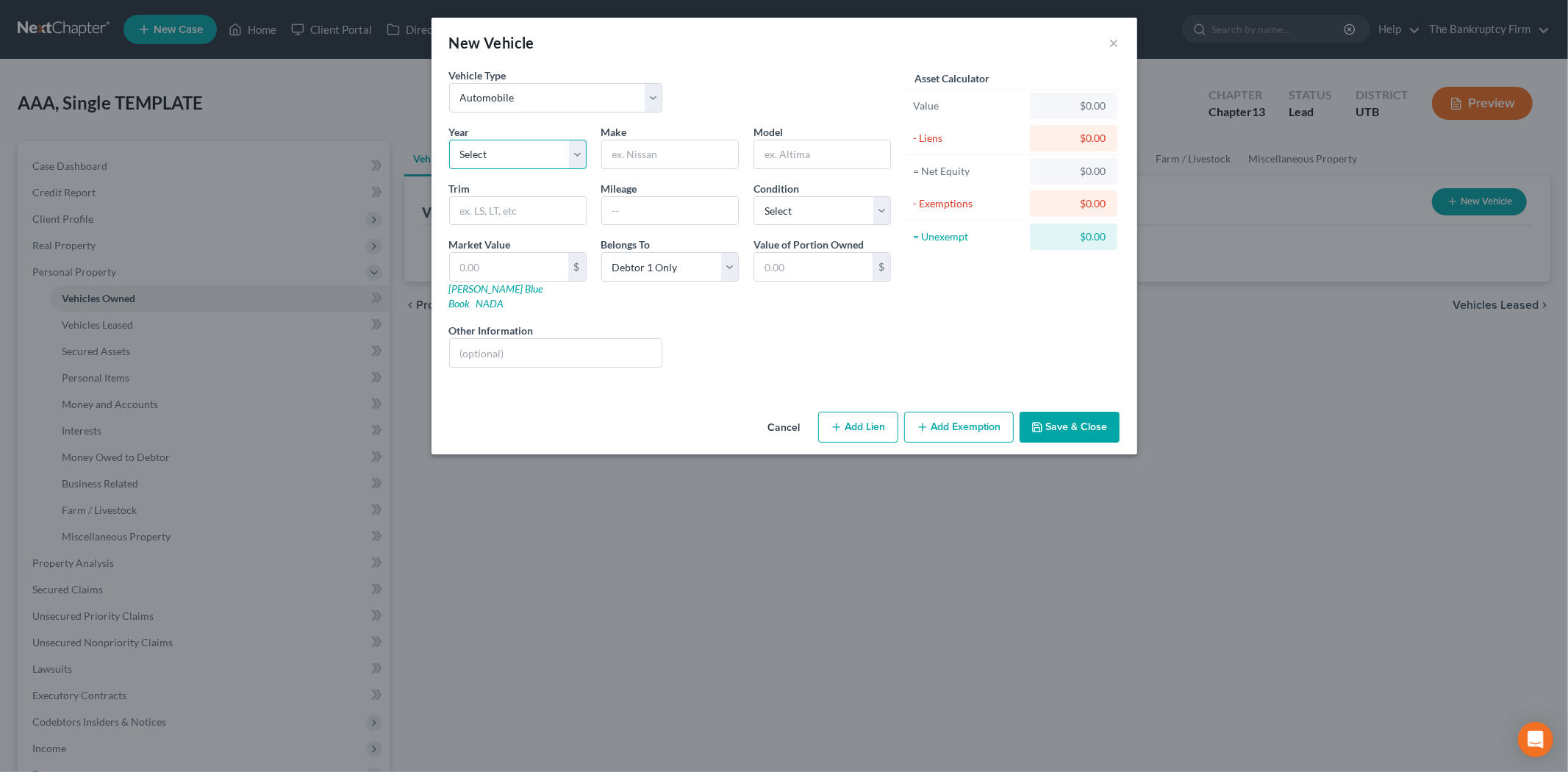
click at [575, 159] on select "Select 2026 2025 2024 2023 2022 2021 2020 2019 2018 2017 2016 2015 2014 2013 20…" at bounding box center [518, 155] width 138 height 30
select select "10"
click at [449, 140] on select "Select 2026 2025 2024 2023 2022 2021 2020 2019 2018 2017 2016 2015 2014 2013 20…" at bounding box center [518, 155] width 138 height 30
click at [667, 134] on div "Make *" at bounding box center [670, 147] width 152 height 45
click at [667, 146] on input "text" at bounding box center [670, 154] width 136 height 28
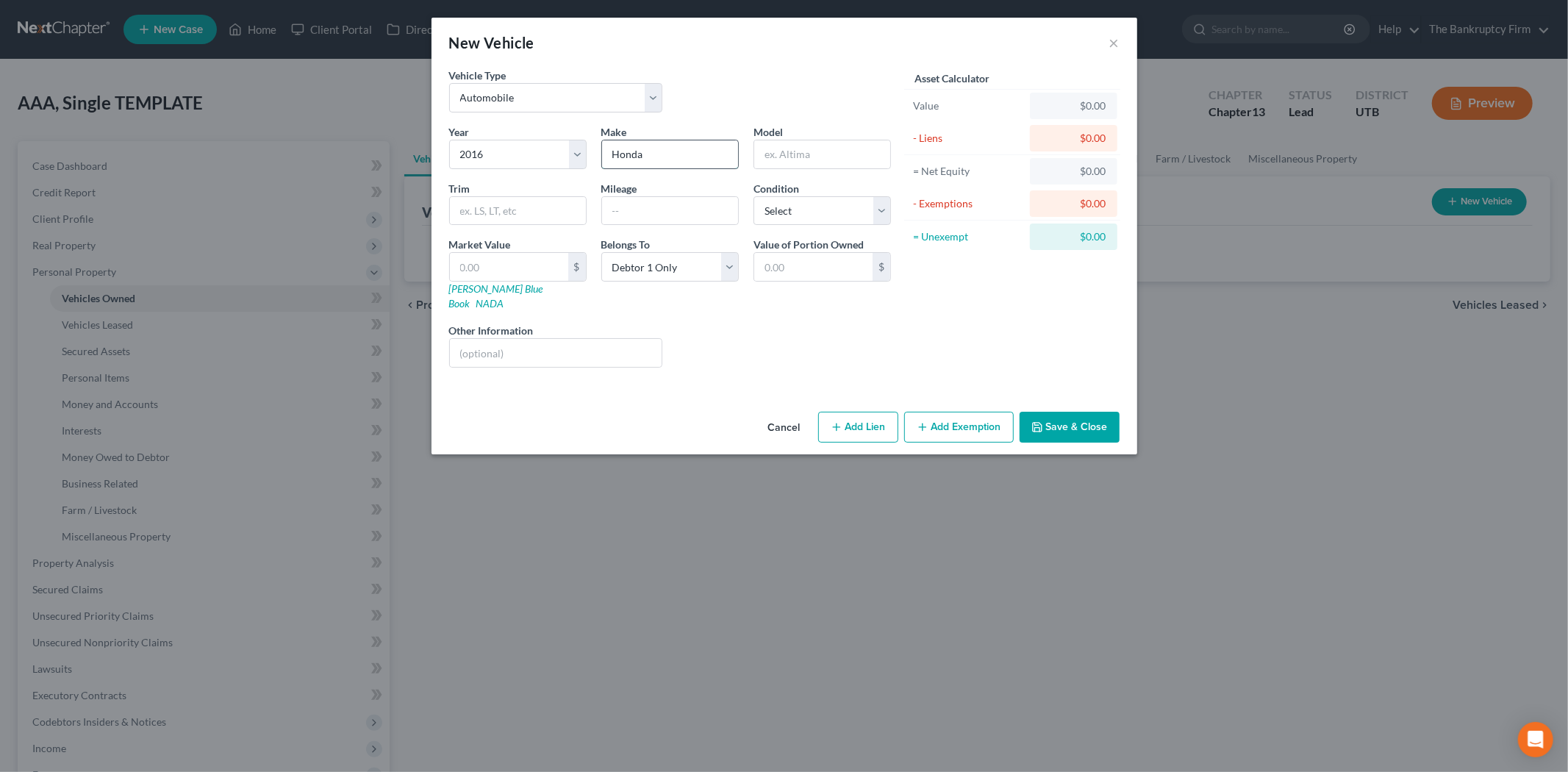
type input "Honda"
type input "CRV"
click at [512, 206] on input "text" at bounding box center [518, 211] width 136 height 28
type input "SE"
click at [689, 322] on div "Liens Select" at bounding box center [784, 345] width 229 height 45
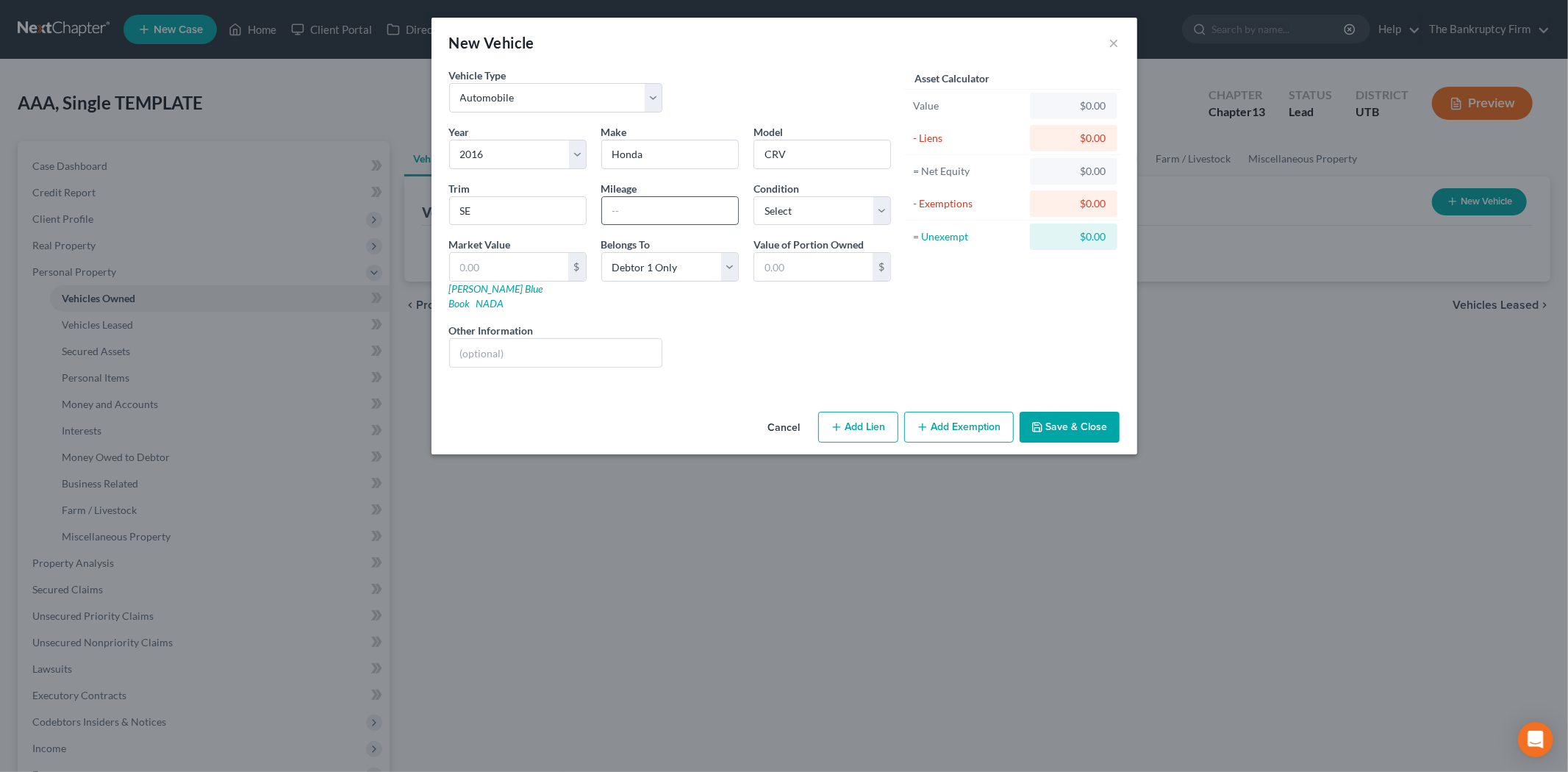
click at [704, 218] on input "text" at bounding box center [670, 211] width 136 height 28
click at [825, 294] on div "Value of Portion Owned $" at bounding box center [822, 273] width 152 height 74
click at [706, 219] on input "text" at bounding box center [670, 211] width 136 height 28
type input "45000"
click at [788, 342] on div "Liens Select" at bounding box center [784, 345] width 229 height 45
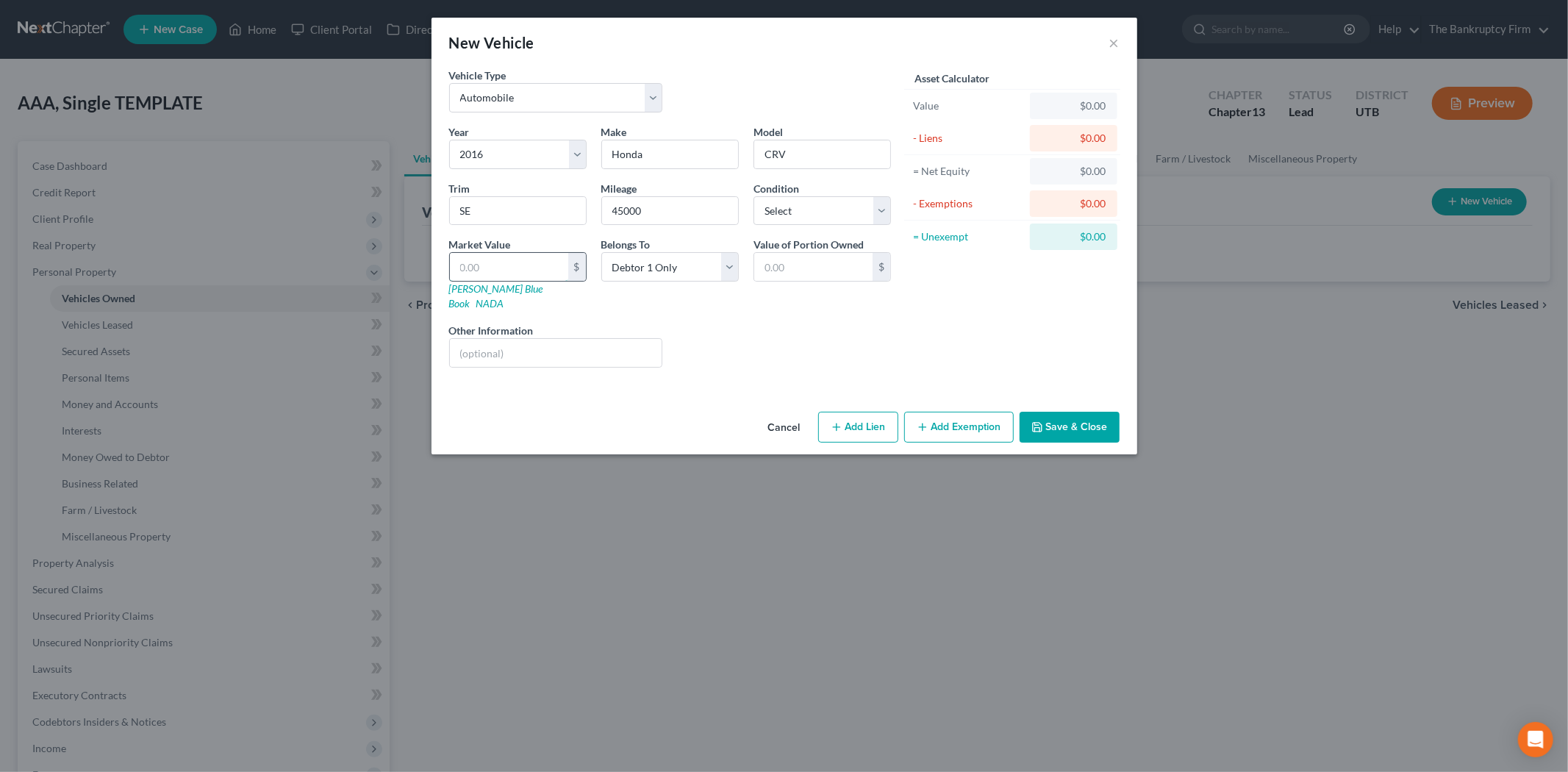
click at [502, 261] on input "text" at bounding box center [510, 267] width 118 height 28
type input "1"
type input "1.00"
type input "14"
type input "14.00"
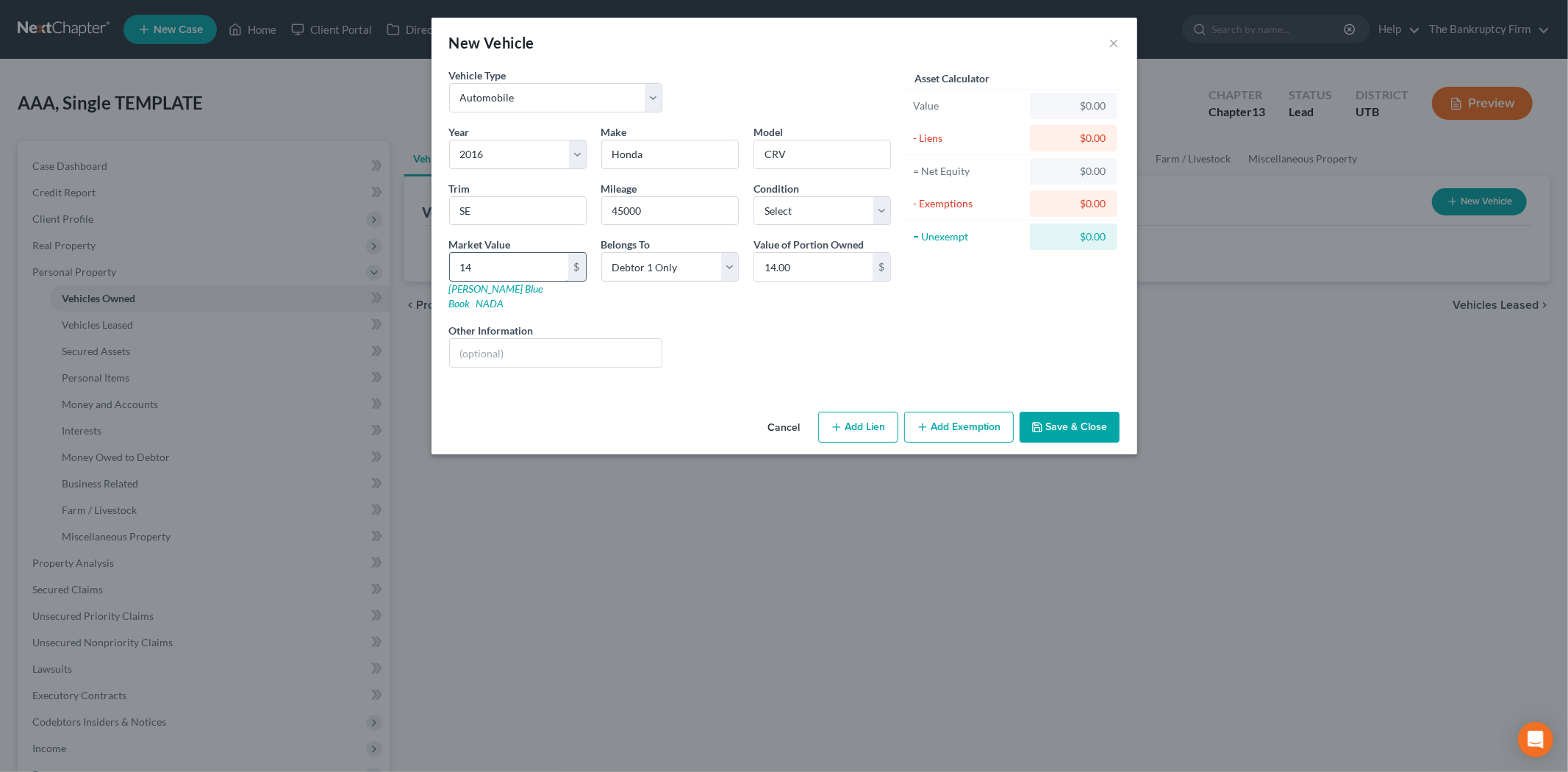
type input "140"
type input "140.00"
type input "1400"
type input "1,400.00"
type input "1,4000"
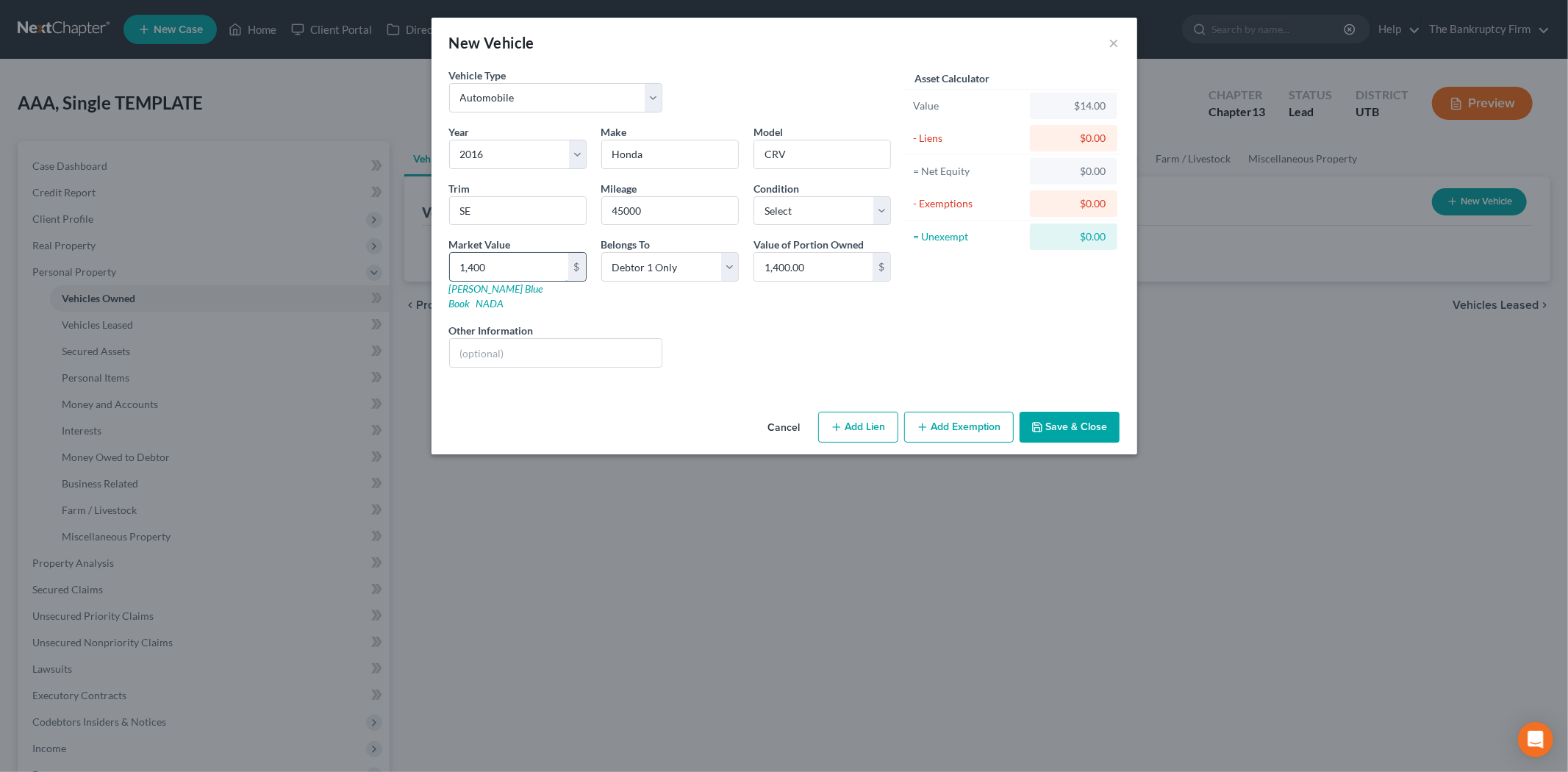
type input "14,000.00"
type input "14,000"
click at [791, 323] on div "Liens Select" at bounding box center [784, 345] width 229 height 45
click at [1055, 412] on button "Save & Close" at bounding box center [1069, 427] width 100 height 31
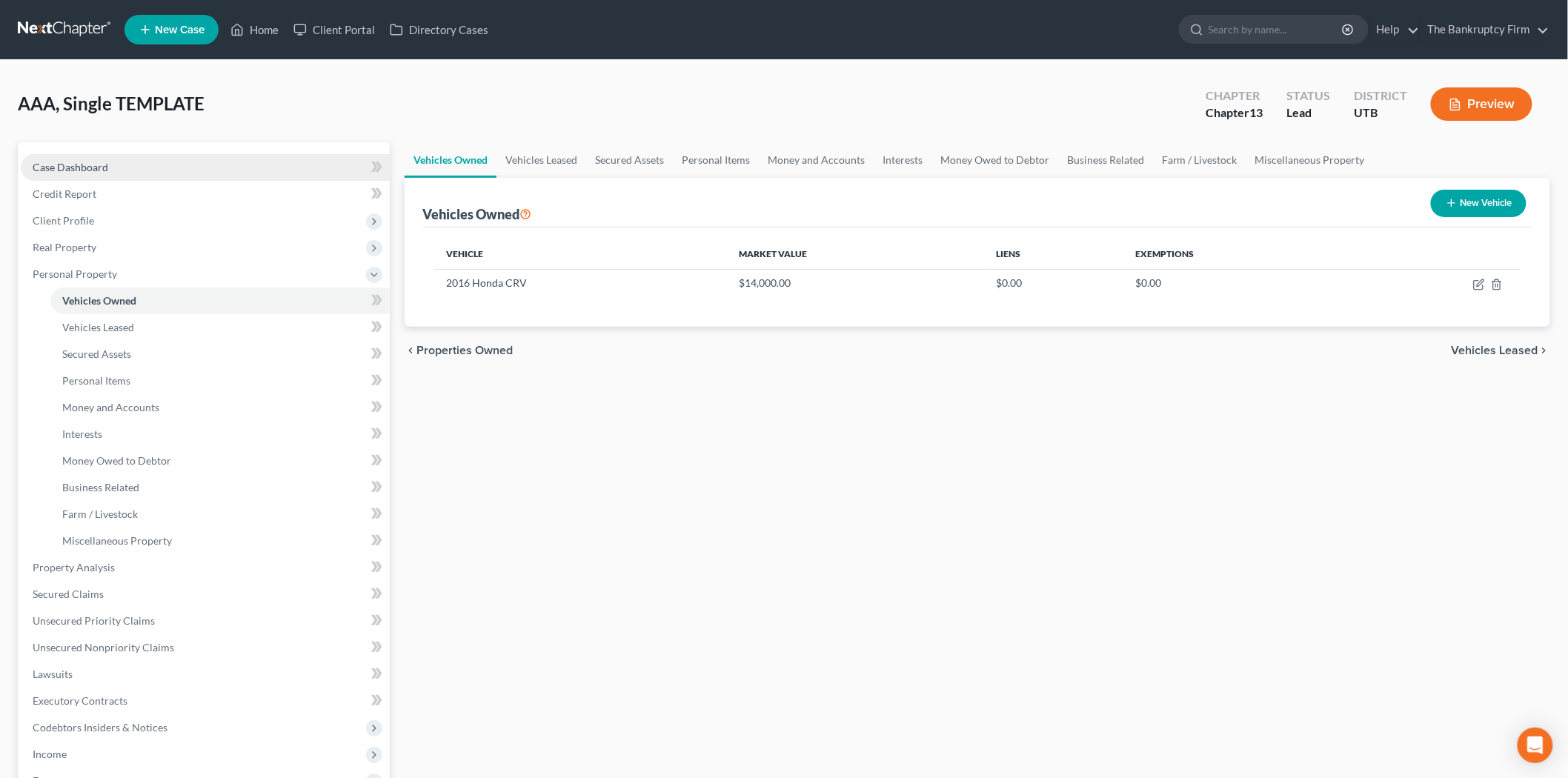
drag, startPoint x: 113, startPoint y: 177, endPoint x: 107, endPoint y: 171, distance: 8.5
click at [113, 174] on link "Case Dashboard" at bounding box center [206, 167] width 369 height 27
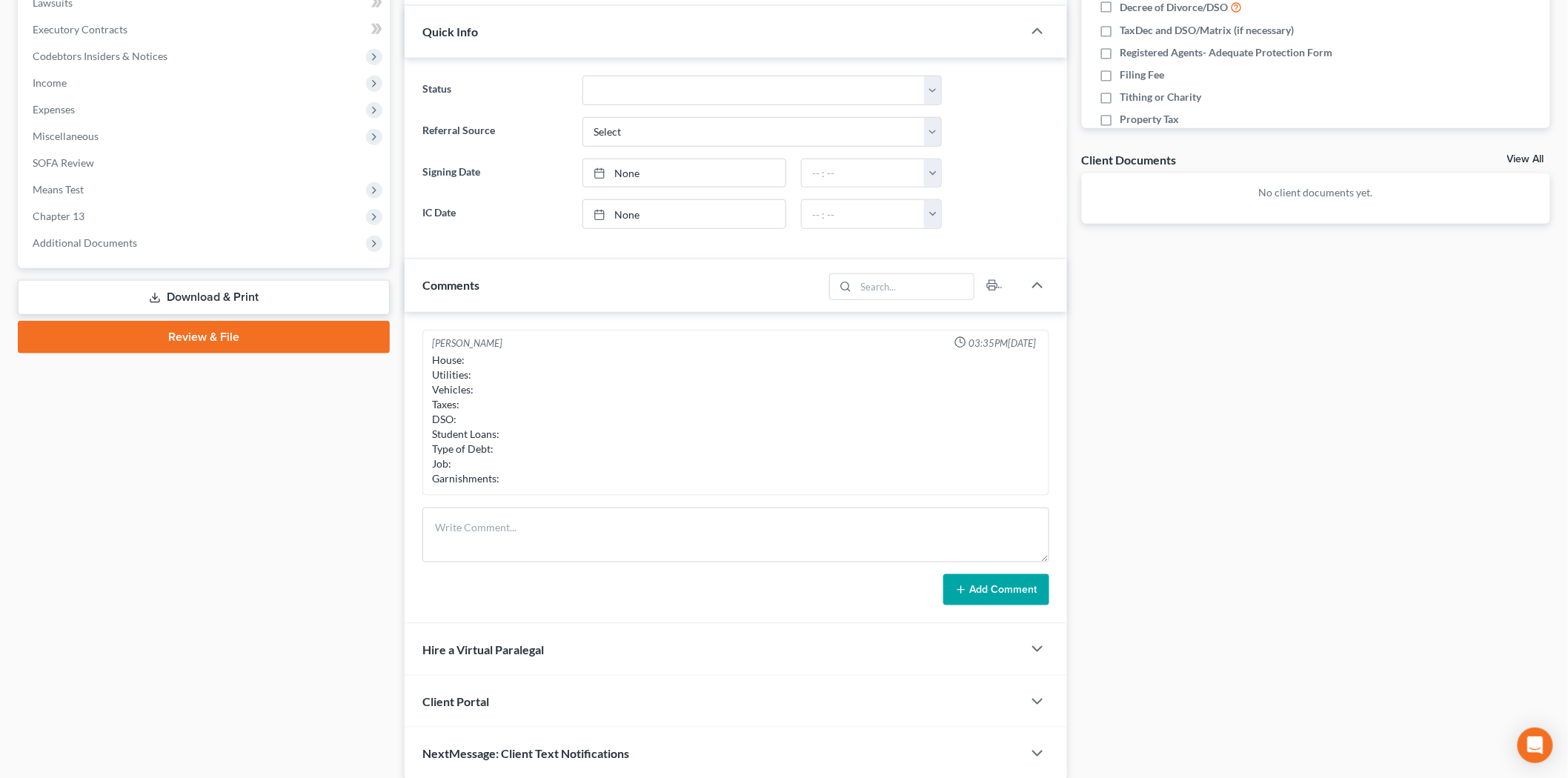
scroll to position [411, 0]
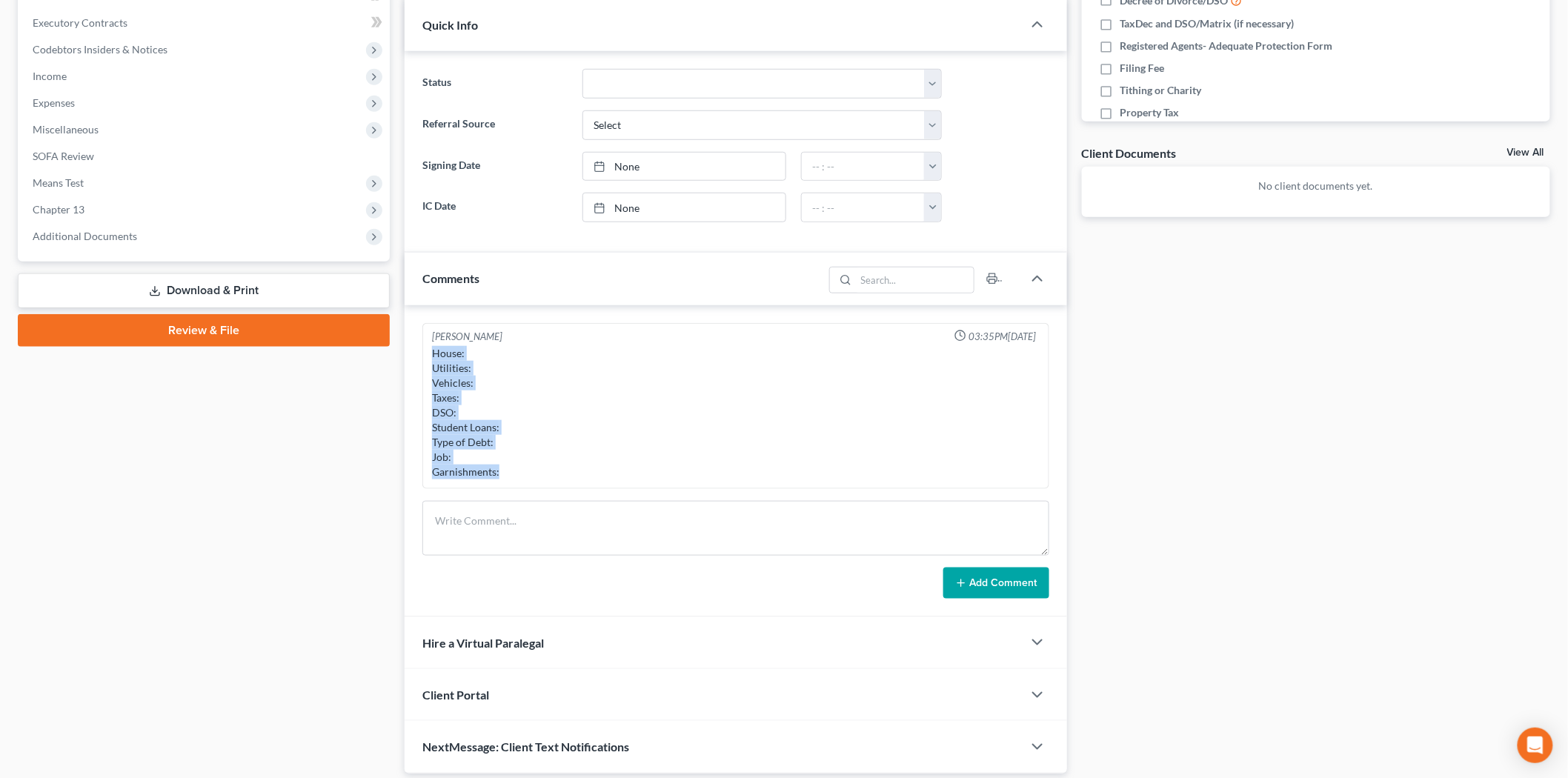
drag, startPoint x: 427, startPoint y: 351, endPoint x: 526, endPoint y: 482, distance: 164.2
click at [526, 482] on div "[PERSON_NAME] 03:35PM[DATE] House: Utilities: Vehicles: Taxes: DSO: Student Loa…" at bounding box center [735, 406] width 627 height 167
copy div "House: Utilities: Vehicles: Taxes: DSO: Student Loans: Type of Debt: Job: Garni…"
click at [553, 532] on textarea at bounding box center [735, 528] width 627 height 55
paste textarea "House: Utilities: Vehicles: Taxes: DSO: Student Loans: Type of Debt: Job: Garni…"
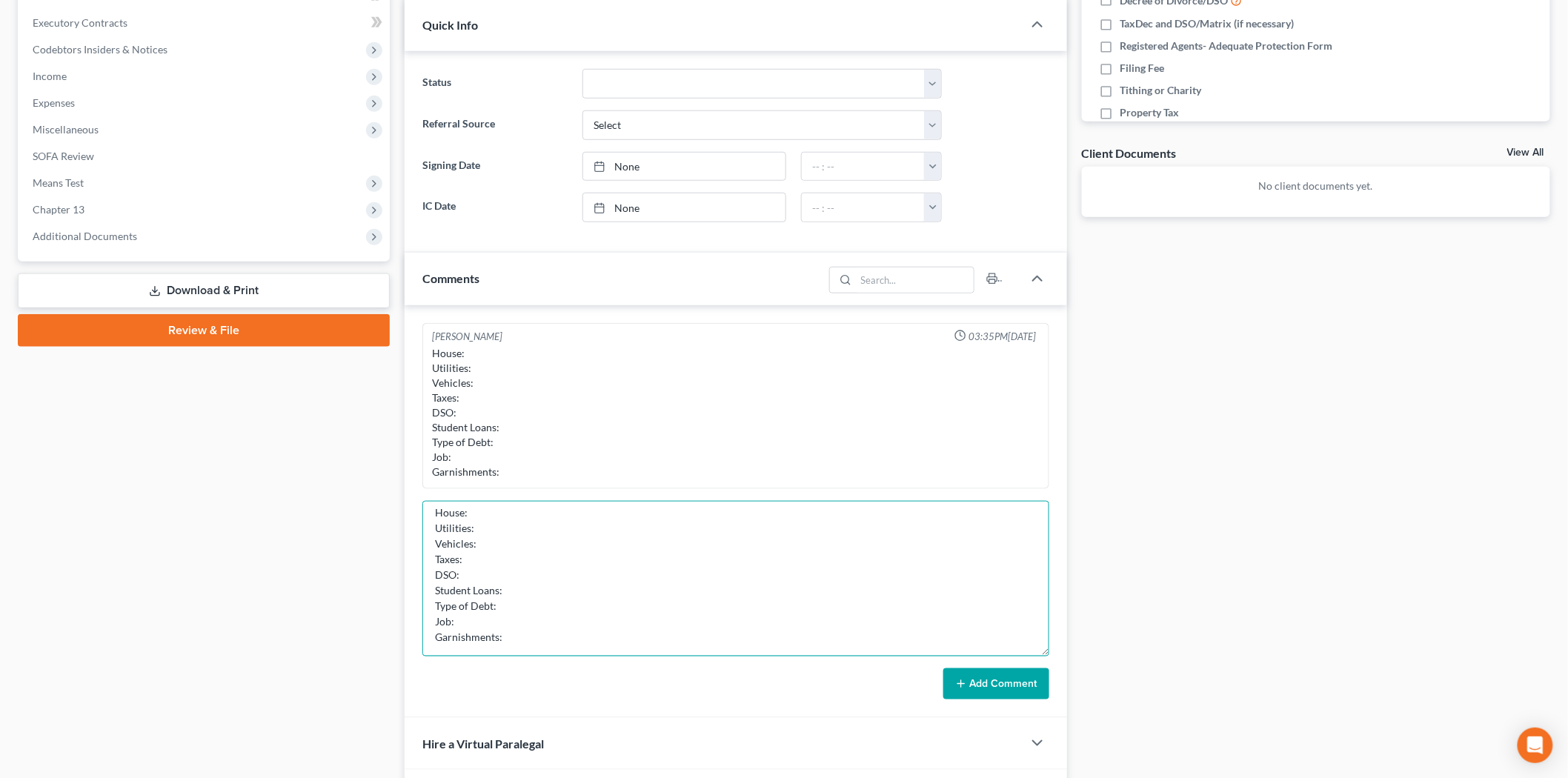
scroll to position [0, 0]
drag, startPoint x: 1040, startPoint y: 547, endPoint x: 937, endPoint y: 657, distance: 150.7
click at [1067, 704] on div "Updates & News × [US_STATE] District Notes: Take a look at NextChapter's Distri…" at bounding box center [736, 302] width 677 height 1144
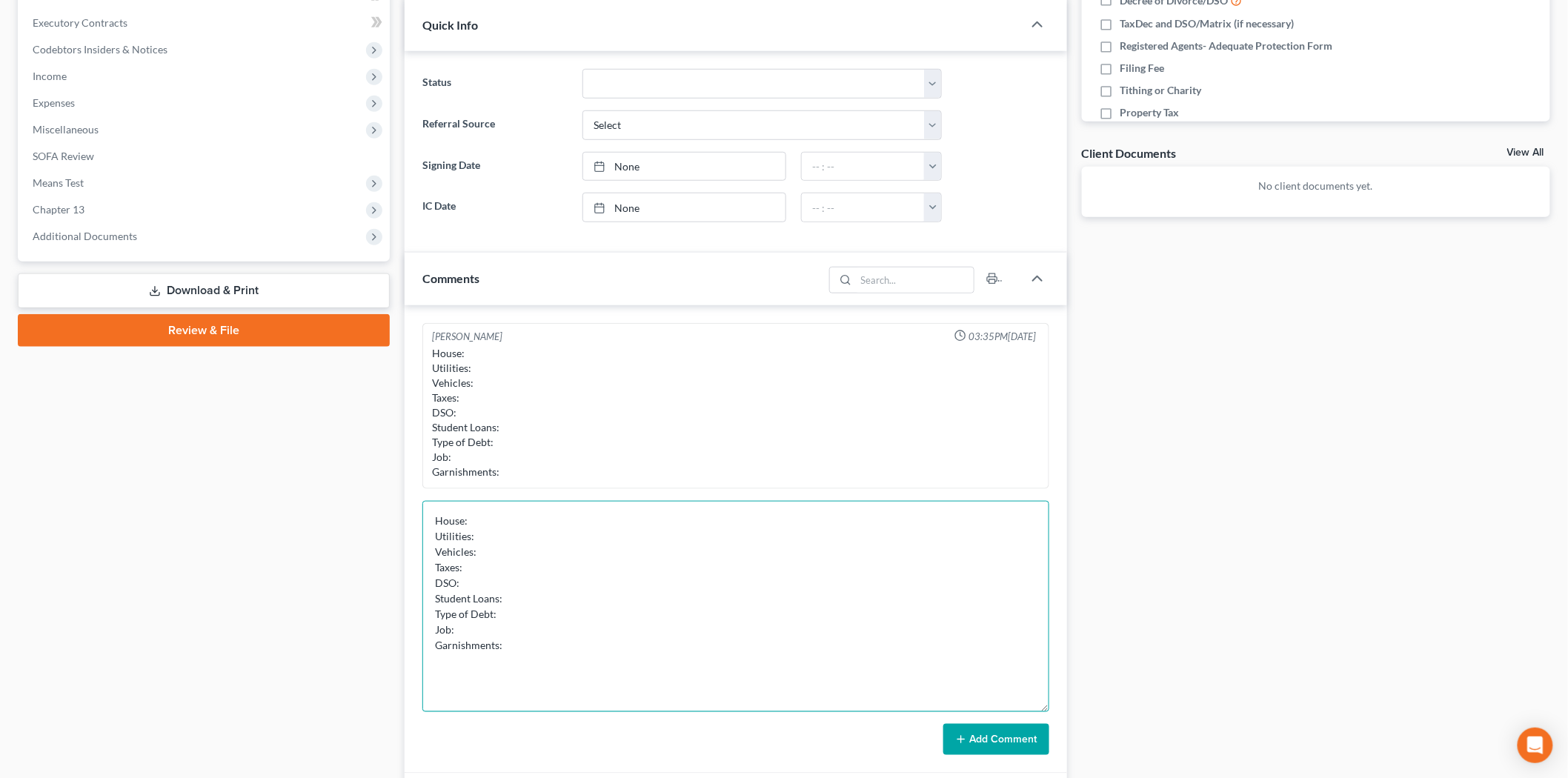
click at [523, 529] on textarea "House: Utilities: Vehicles: Taxes: DSO: Student Loans: Type of Debt: Job: Garni…" at bounding box center [735, 606] width 627 height 212
click at [534, 510] on textarea "House: Utilities: Vehicles: Taxes: DSO: Student Loans: Type of Debt: Job: Garni…" at bounding box center [735, 606] width 627 height 212
click at [569, 530] on textarea "House: Current Utilities: Vehicles: Taxes: DSO: Student Loans: Type of Debt: Jo…" at bounding box center [735, 606] width 627 height 212
click at [553, 517] on textarea "House: Current Utilities: Vehicles: Taxes: DSO: Student Loans: Type of Debt: Jo…" at bounding box center [735, 606] width 627 height 212
click at [549, 510] on textarea "House: Current Utilities: Vehicles: Taxes: DSO: Student Loans: Type of Debt: Jo…" at bounding box center [735, 606] width 627 height 212
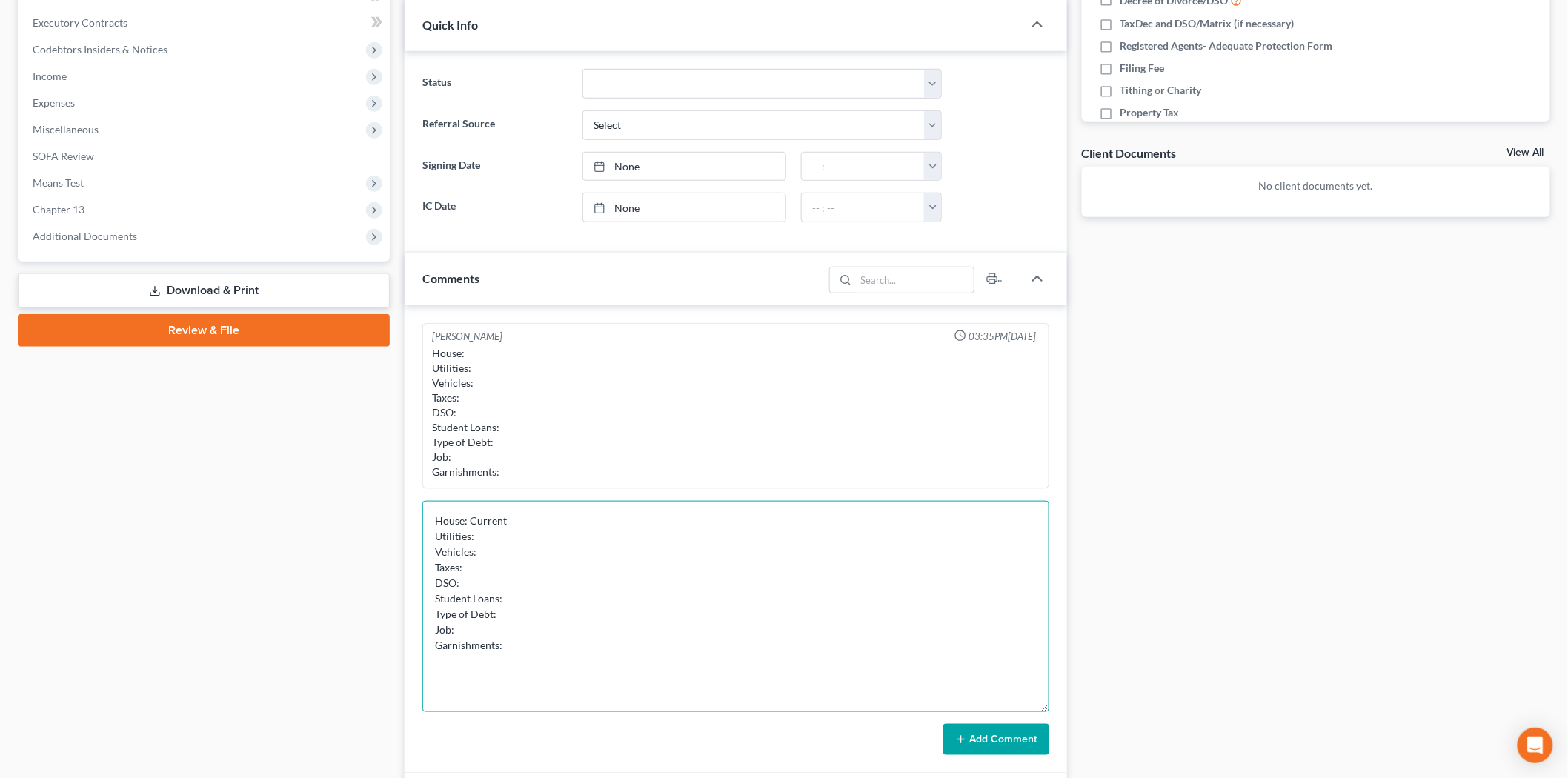
click at [511, 534] on textarea "House: Current Utilities: Vehicles: Taxes: DSO: Student Loans: Type of Debt: Jo…" at bounding box center [735, 606] width 627 height 212
click at [547, 522] on textarea "House: Current Utilities: Vehicles: Taxes: DSO: Student Loans: Type of Debt: Jo…" at bounding box center [735, 606] width 627 height 212
click at [516, 524] on textarea "House: Current ($851 monthly Utilities: Vehicles: Taxes: DSO: Student Loans: Ty…" at bounding box center [735, 606] width 627 height 212
click at [533, 525] on textarea "House: Current ($851 monthly Utilities: Vehicles: Taxes: DSO: Student Loans: Ty…" at bounding box center [735, 606] width 627 height 212
click at [534, 536] on textarea "House: Current ($851 monthly Utilities: Vehicles: Taxes: DSO: Student Loans: Ty…" at bounding box center [735, 606] width 627 height 212
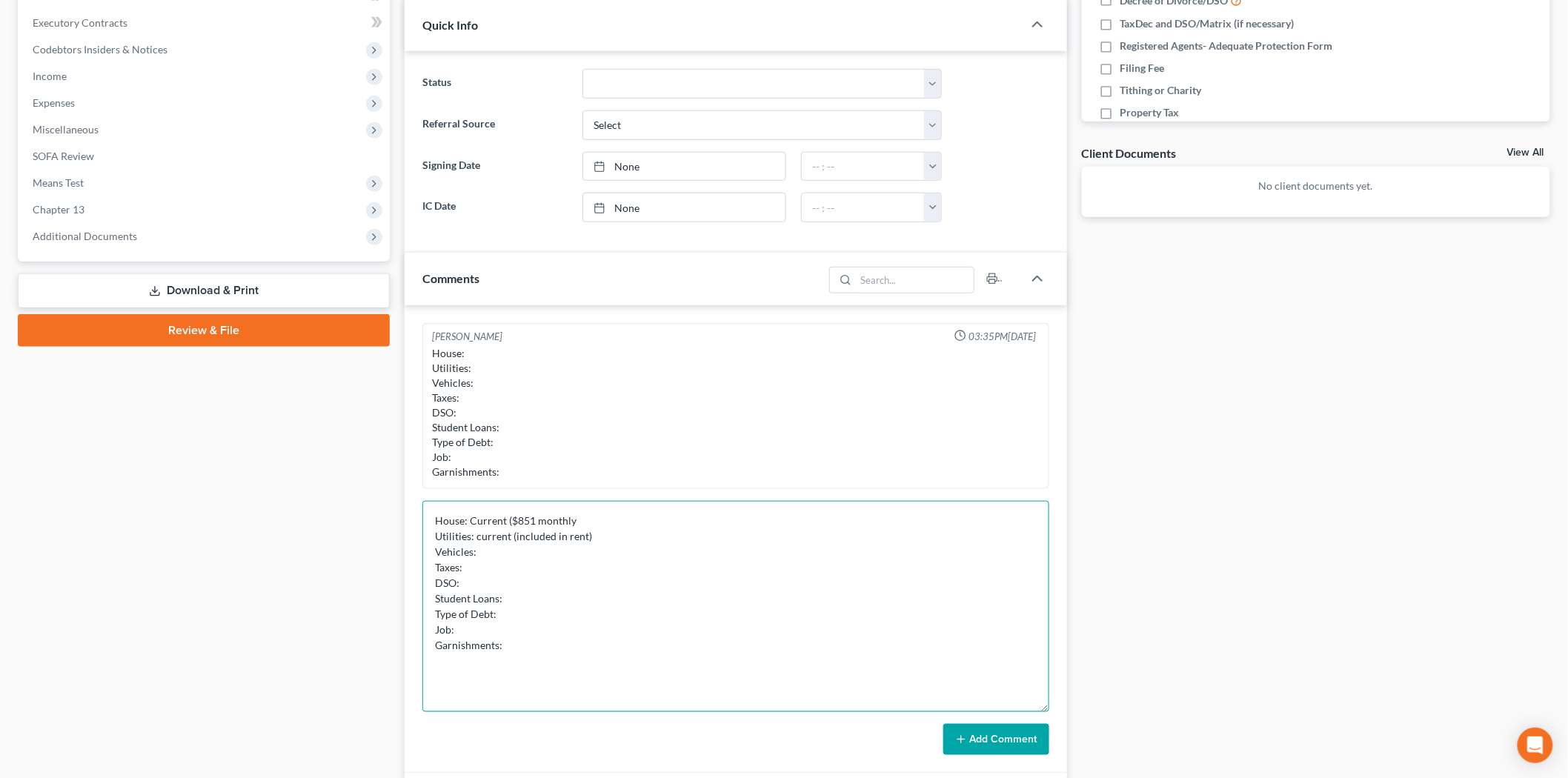
click at [587, 524] on textarea "House: Current ($851 monthly Utilities: current (included in rent) Vehicles: Ta…" at bounding box center [735, 606] width 627 height 212
click at [580, 565] on textarea "House: Current ($851 monthly) Utilities: current (included in rent) Vehicles: T…" at bounding box center [735, 606] width 627 height 212
click at [579, 545] on textarea "House: Current ($851 monthly) Utilities: current (included in rent) Vehicles: T…" at bounding box center [735, 606] width 627 height 212
click at [576, 582] on textarea "House: Current ($851 monthly) Utilities: current (included in rent) Vehicles: H…" at bounding box center [735, 606] width 627 height 212
click at [578, 556] on textarea "House: Current ($851 monthly) Utilities: current (included in rent) Vehicles: H…" at bounding box center [735, 606] width 627 height 212
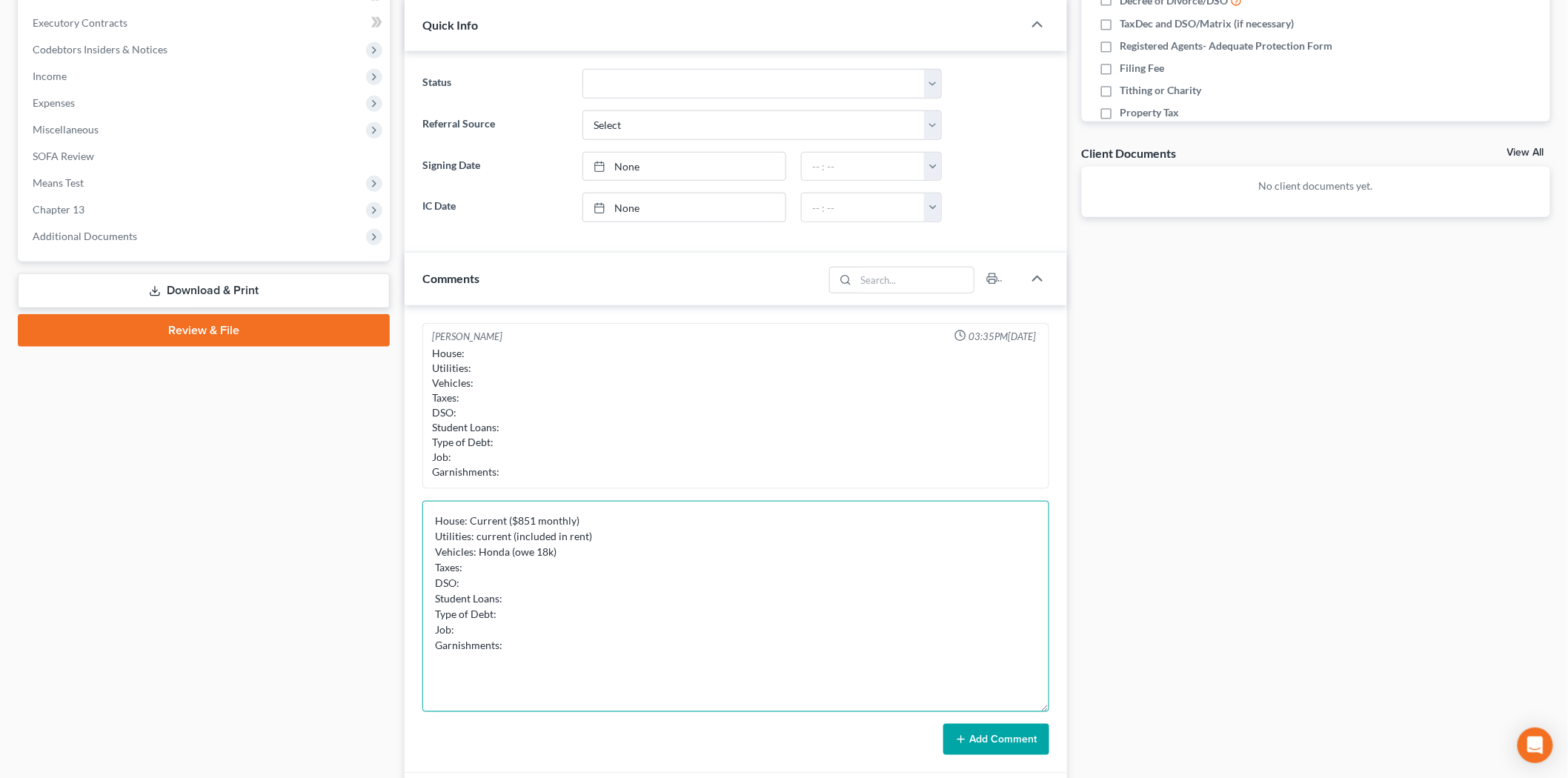
click at [523, 567] on textarea "House: Current ($851 monthly) Utilities: current (included in rent) Vehicles: H…" at bounding box center [735, 606] width 627 height 212
click at [572, 556] on textarea "House: Current ($851 monthly) Utilities: current (included in rent) Vehicles: H…" at bounding box center [735, 606] width 627 height 212
click at [548, 564] on textarea "House: Current ($851 monthly) Utilities: current (included in rent) Vehicles: H…" at bounding box center [735, 606] width 627 height 212
click at [567, 551] on textarea "House: Current ($851 monthly) Utilities: current (included in rent) Vehicles: H…" at bounding box center [735, 606] width 627 height 212
click at [585, 548] on textarea "House: Current ($851 monthly) Utilities: current (included in rent) Vehicles: H…" at bounding box center [735, 606] width 627 height 212
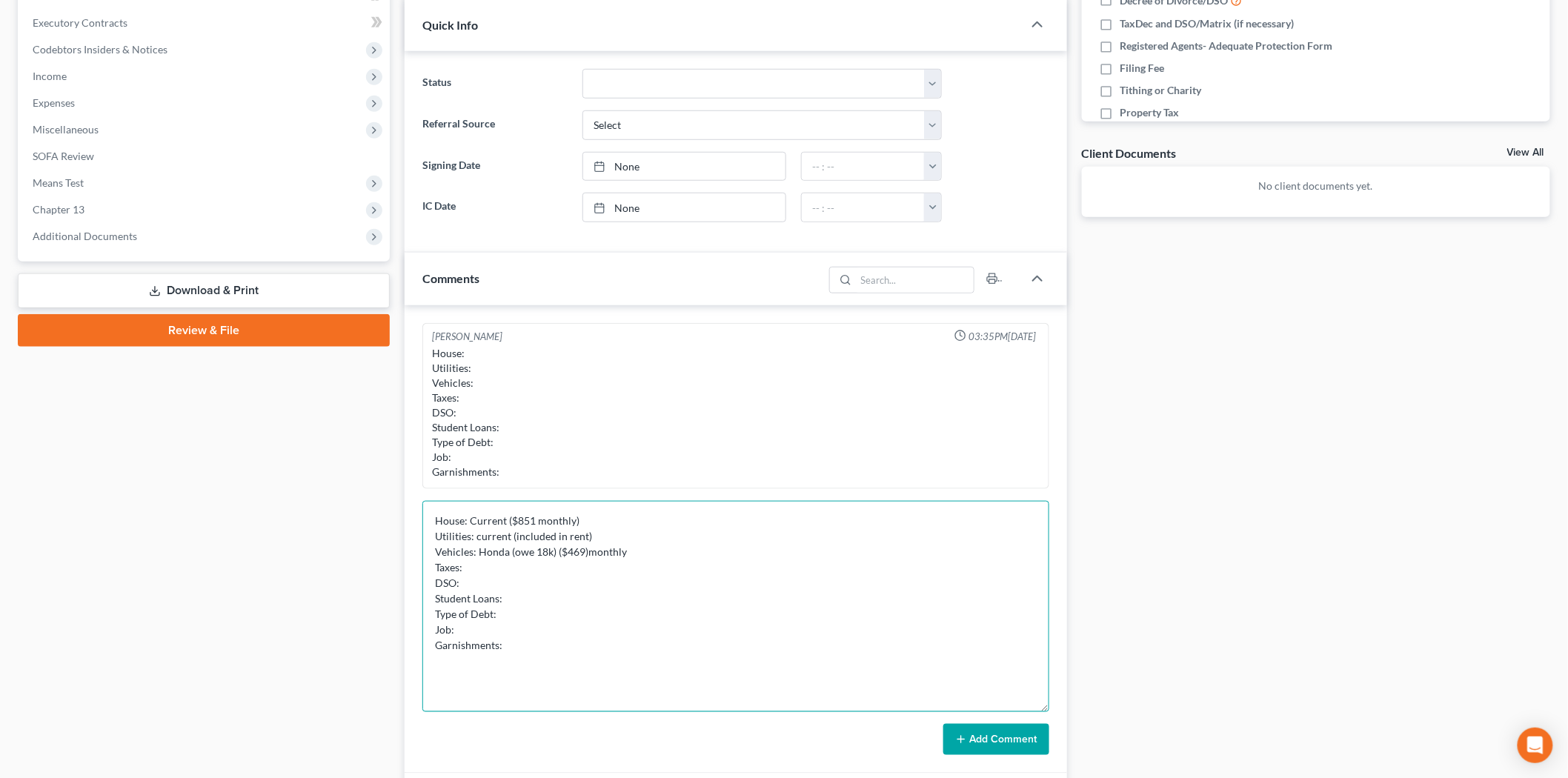
click at [554, 579] on textarea "House: Current ($851 monthly) Utilities: current (included in rent) Vehicles: H…" at bounding box center [735, 606] width 627 height 212
click at [560, 558] on textarea "House: Current ($851 monthly) Utilities: current (included in rent) Vehicles: H…" at bounding box center [735, 606] width 627 height 212
click at [558, 568] on textarea "House: Current ($851 monthly) Utilities: current (included in rent) Vehicles: H…" at bounding box center [735, 606] width 627 height 212
click at [503, 579] on textarea "House: Current ($851 monthly) Utilities: current (included in rent) Vehicles: H…" at bounding box center [735, 606] width 627 height 212
click at [589, 553] on textarea "House: Current ($851 monthly) Utilities: current (included in rent) Vehicles: H…" at bounding box center [735, 606] width 627 height 212
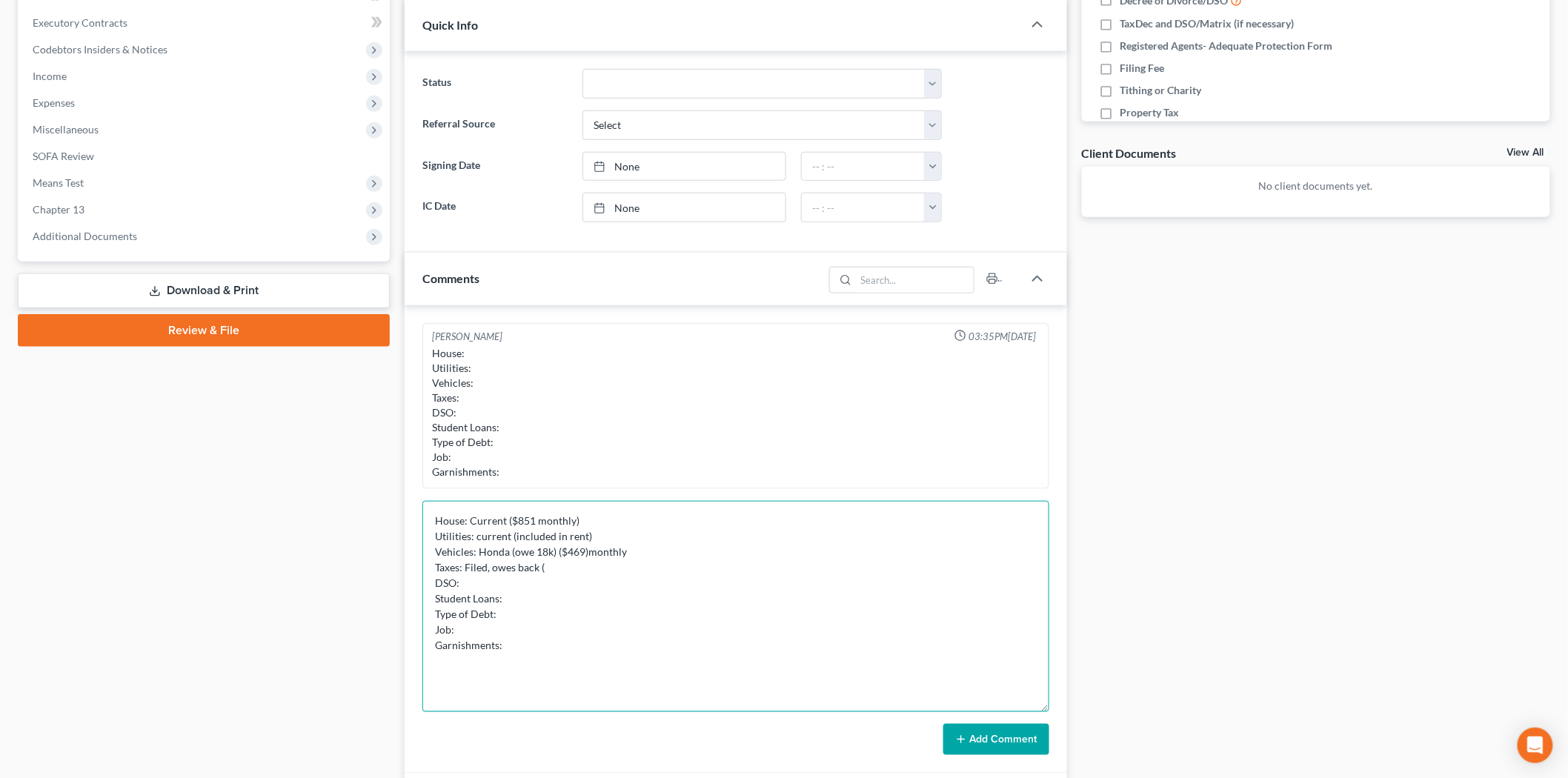
click at [588, 563] on textarea "House: Current ($851 monthly) Utilities: current (included in rent) Vehicles: H…" at bounding box center [735, 606] width 627 height 212
click at [538, 578] on textarea "House: Current ($851 monthly) Utilities: current (included in rent) Vehicles: H…" at bounding box center [735, 606] width 627 height 212
click at [552, 565] on textarea "House: Current ($851 monthly) Utilities: current (included in rent) Vehicles: H…" at bounding box center [735, 606] width 627 height 212
click at [628, 576] on textarea "House: Current ($851 monthly) Utilities: current (included in rent) Vehicles: H…" at bounding box center [735, 606] width 627 height 212
click at [549, 567] on textarea "House: Current ($851 monthly) Utilities: current (included in rent) Vehicles: H…" at bounding box center [735, 606] width 627 height 212
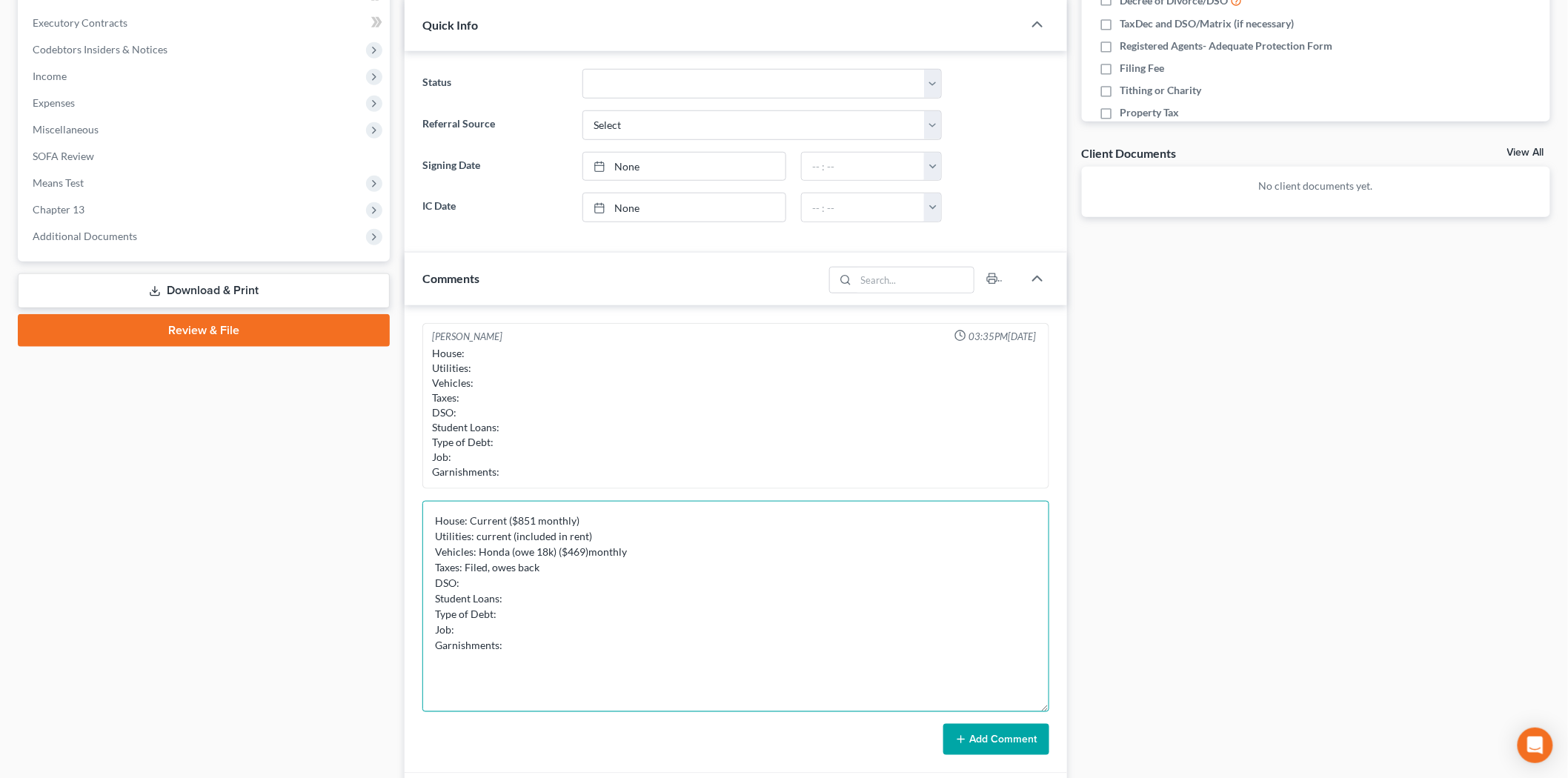
click at [523, 584] on textarea "House: Current ($851 monthly) Utilities: current (included in rent) Vehicles: H…" at bounding box center [735, 606] width 627 height 212
click at [548, 605] on textarea "House: Current ($851 monthly) Utilities: current (included in rent) Vehicles: H…" at bounding box center [735, 606] width 627 height 212
click at [563, 588] on textarea "House: Current ($851 monthly) Utilities: current (included in rent) Vehicles: H…" at bounding box center [735, 606] width 627 height 212
click at [533, 598] on textarea "House: Current ($851 monthly) Utilities: current (included in rent) Vehicles: H…" at bounding box center [735, 606] width 627 height 212
click at [538, 584] on textarea "House: Current ($851 monthly) Utilities: current (included in rent) Vehicles: H…" at bounding box center [735, 606] width 627 height 212
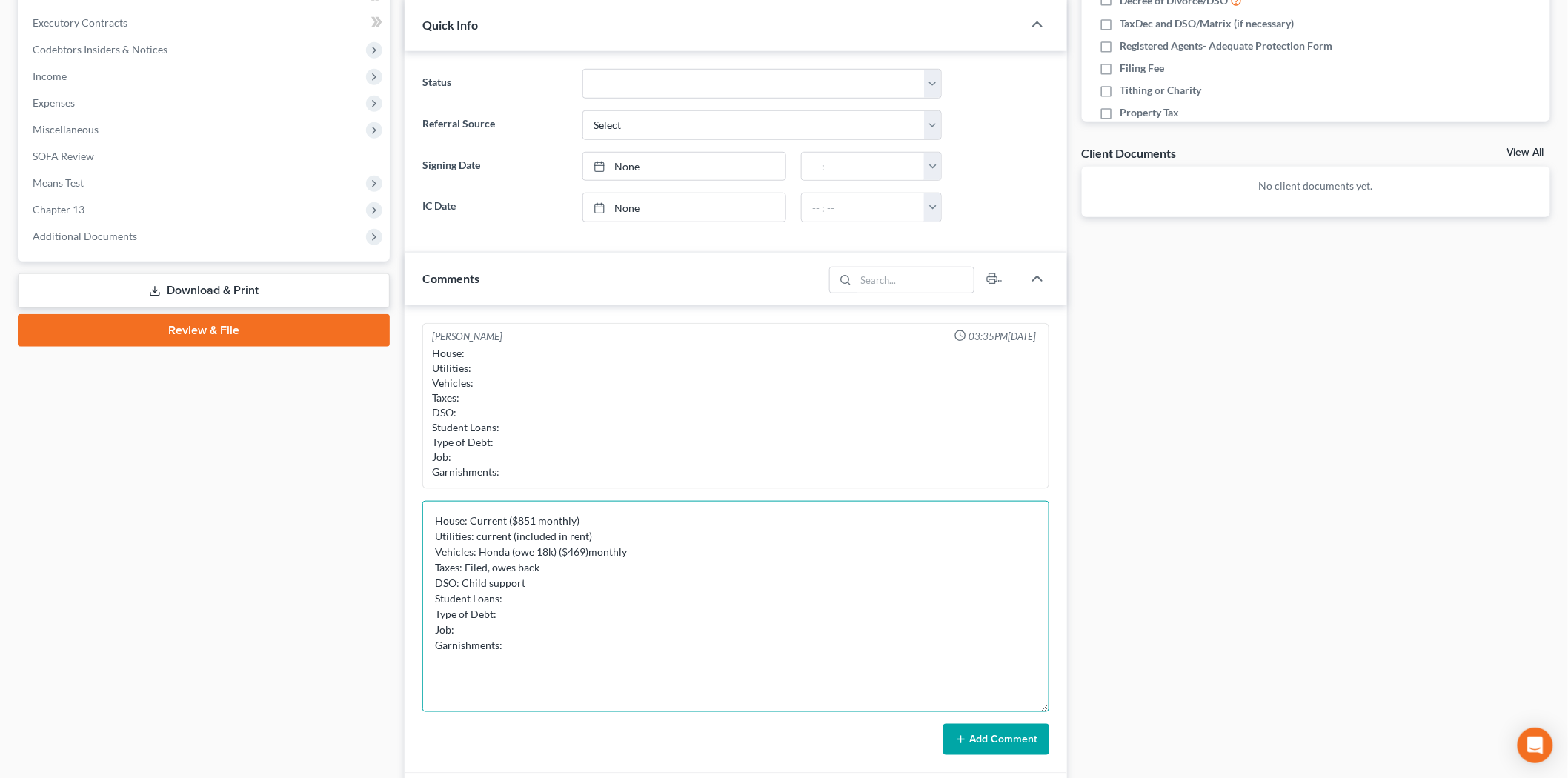
click at [547, 601] on textarea "House: Current ($851 monthly) Utilities: current (included in rent) Vehicles: H…" at bounding box center [735, 606] width 627 height 212
click at [553, 585] on textarea "House: Current ($851 monthly) Utilities: current (included in rent) Vehicles: H…" at bounding box center [735, 606] width 627 height 212
click at [579, 613] on textarea "House: Current ($851 monthly) Utilities: current (included in rent) Vehicles: H…" at bounding box center [735, 606] width 627 height 212
click at [572, 602] on textarea "House: Current ($851 monthly) Utilities: current (included in rent) Vehicles: H…" at bounding box center [735, 606] width 627 height 212
click at [529, 617] on textarea "House: Current ($851 monthly) Utilities: current (included in rent) Vehicles: H…" at bounding box center [735, 606] width 627 height 212
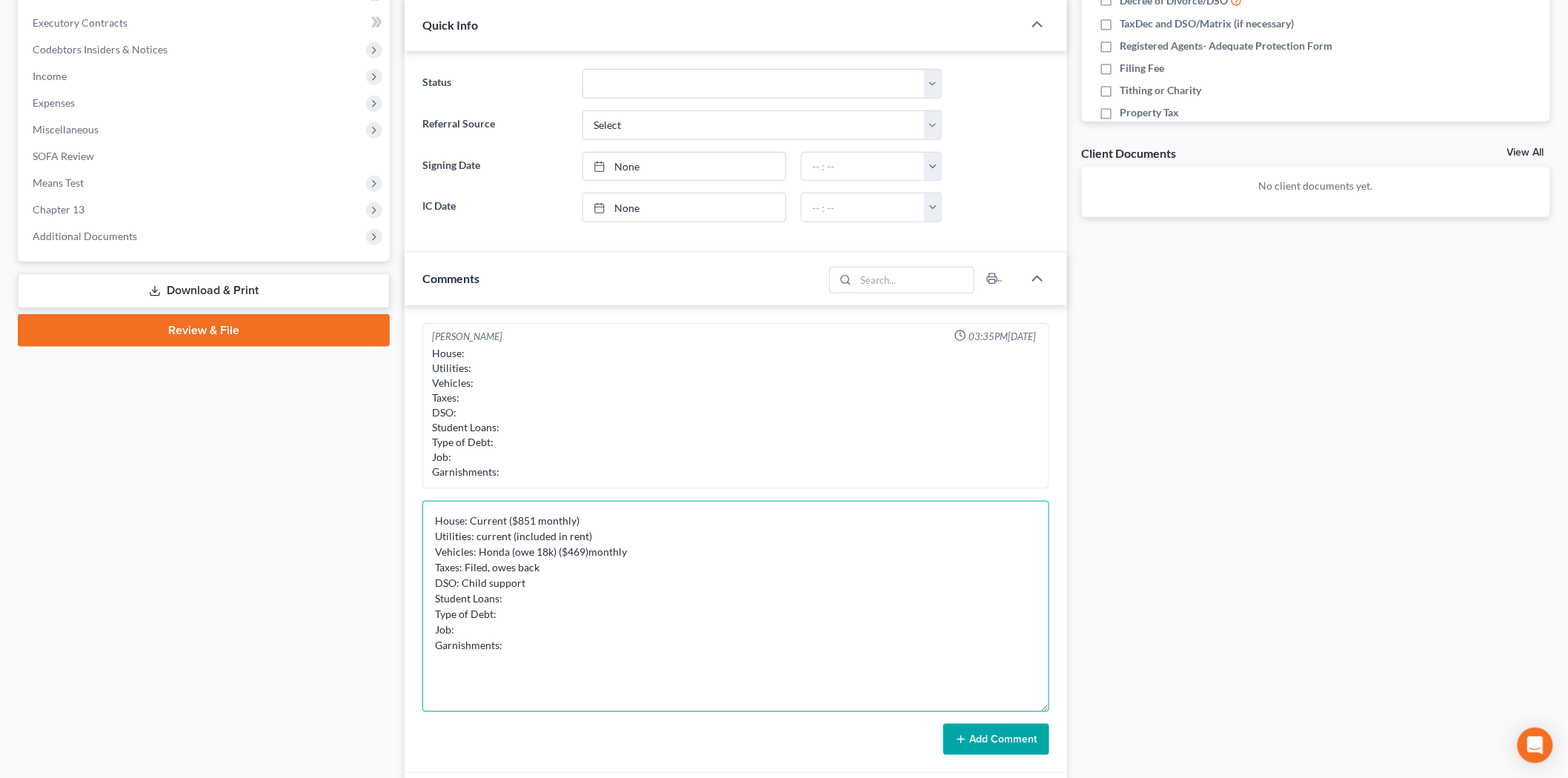
click at [531, 602] on textarea "House: Current ($851 monthly) Utilities: current (included in rent) Vehicles: H…" at bounding box center [735, 606] width 627 height 212
drag, startPoint x: 529, startPoint y: 581, endPoint x: 523, endPoint y: 586, distance: 7.8
click at [527, 584] on textarea "House: Current ($851 monthly) Utilities: current (included in rent) Vehicles: H…" at bounding box center [735, 606] width 627 height 212
click at [544, 601] on textarea "House: Current ($851 monthly) Utilities: current (included in rent) Vehicles: H…" at bounding box center [735, 606] width 627 height 212
click at [564, 595] on textarea "House: Current ($851 monthly) Utilities: current (included in rent) Vehicles: H…" at bounding box center [735, 606] width 627 height 212
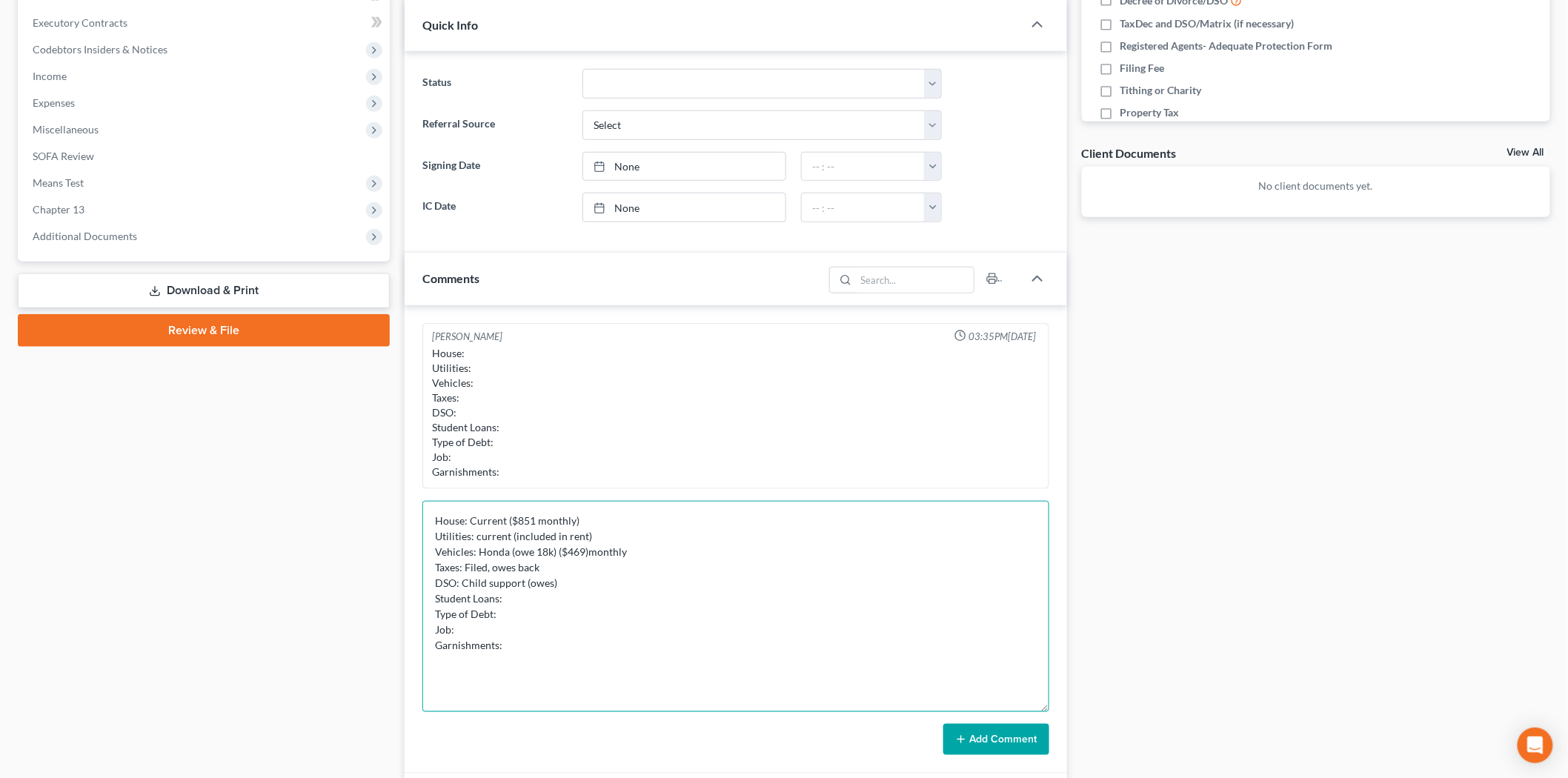
click at [556, 586] on textarea "House: Current ($851 monthly) Utilities: current (included in rent) Vehicles: H…" at bounding box center [735, 606] width 627 height 212
click at [506, 601] on textarea "House: Current ($851 monthly) Utilities: current (included in rent) Vehicles: H…" at bounding box center [735, 606] width 627 height 212
click at [551, 589] on textarea "House: Current ($851 monthly) Utilities: current (included in rent) Vehicles: H…" at bounding box center [735, 606] width 627 height 212
click at [553, 605] on textarea "House: Current ($851 monthly) Utilities: current (included in rent) Vehicles: H…" at bounding box center [735, 606] width 627 height 212
click at [533, 615] on textarea "House: Current ($851 monthly) Utilities: current (included in rent) Vehicles: H…" at bounding box center [735, 606] width 627 height 212
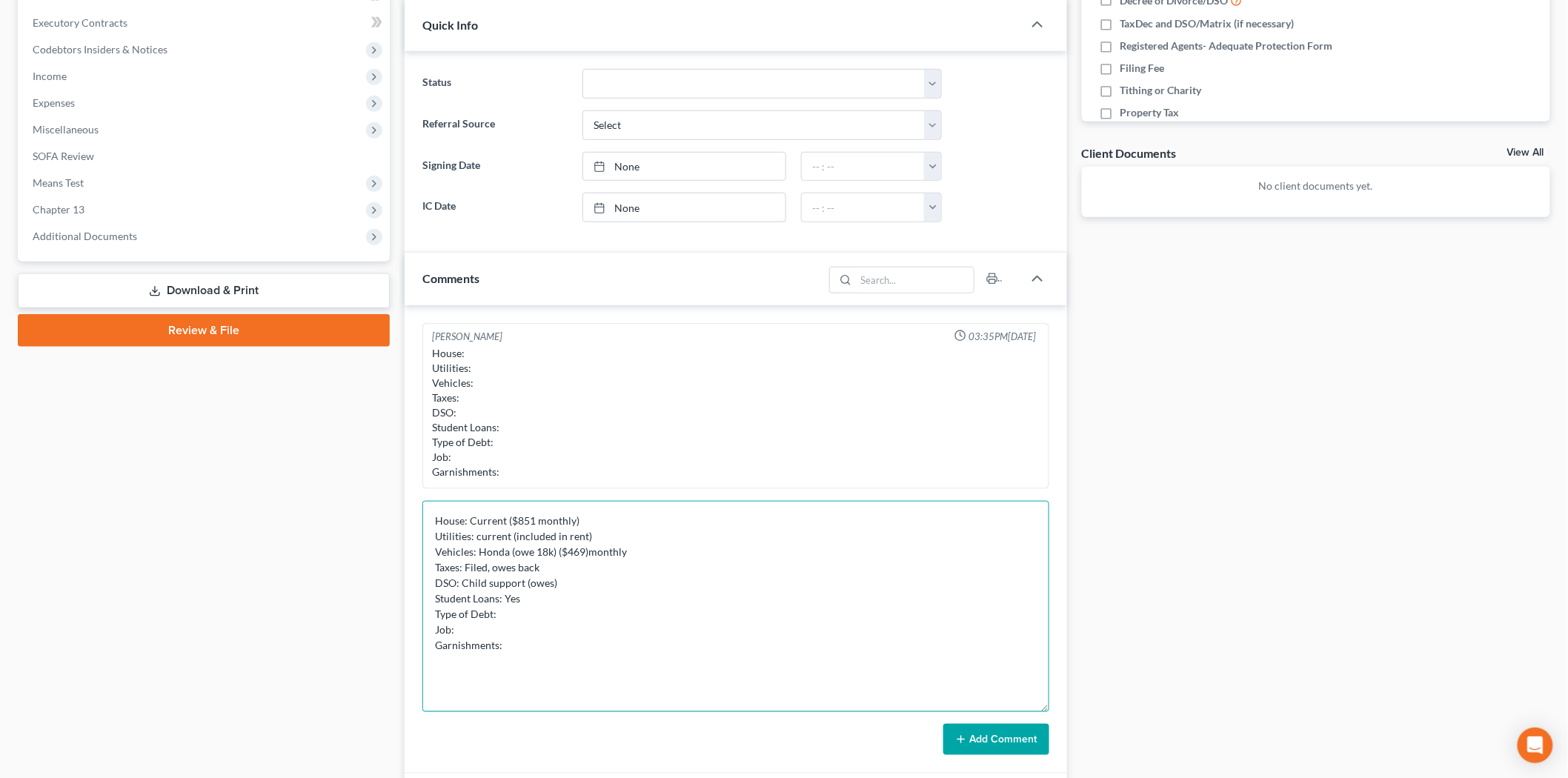
click at [532, 598] on textarea "House: Current ($851 monthly) Utilities: current (included in rent) Vehicles: H…" at bounding box center [735, 606] width 627 height 212
click at [539, 618] on textarea "House: Current ($851 monthly) Utilities: current (included in rent) Vehicles: H…" at bounding box center [735, 606] width 627 height 212
click at [599, 632] on textarea "House: Current ($851 monthly) Utilities: current (included in rent) Vehicles: H…" at bounding box center [735, 606] width 627 height 212
click at [583, 616] on textarea "House: Current ($851 monthly) Utilities: current (included in rent) Vehicles: H…" at bounding box center [735, 606] width 627 height 212
click at [524, 628] on textarea "House: Current ($851 monthly) Utilities: current (included in rent) Vehicles: H…" at bounding box center [735, 606] width 627 height 212
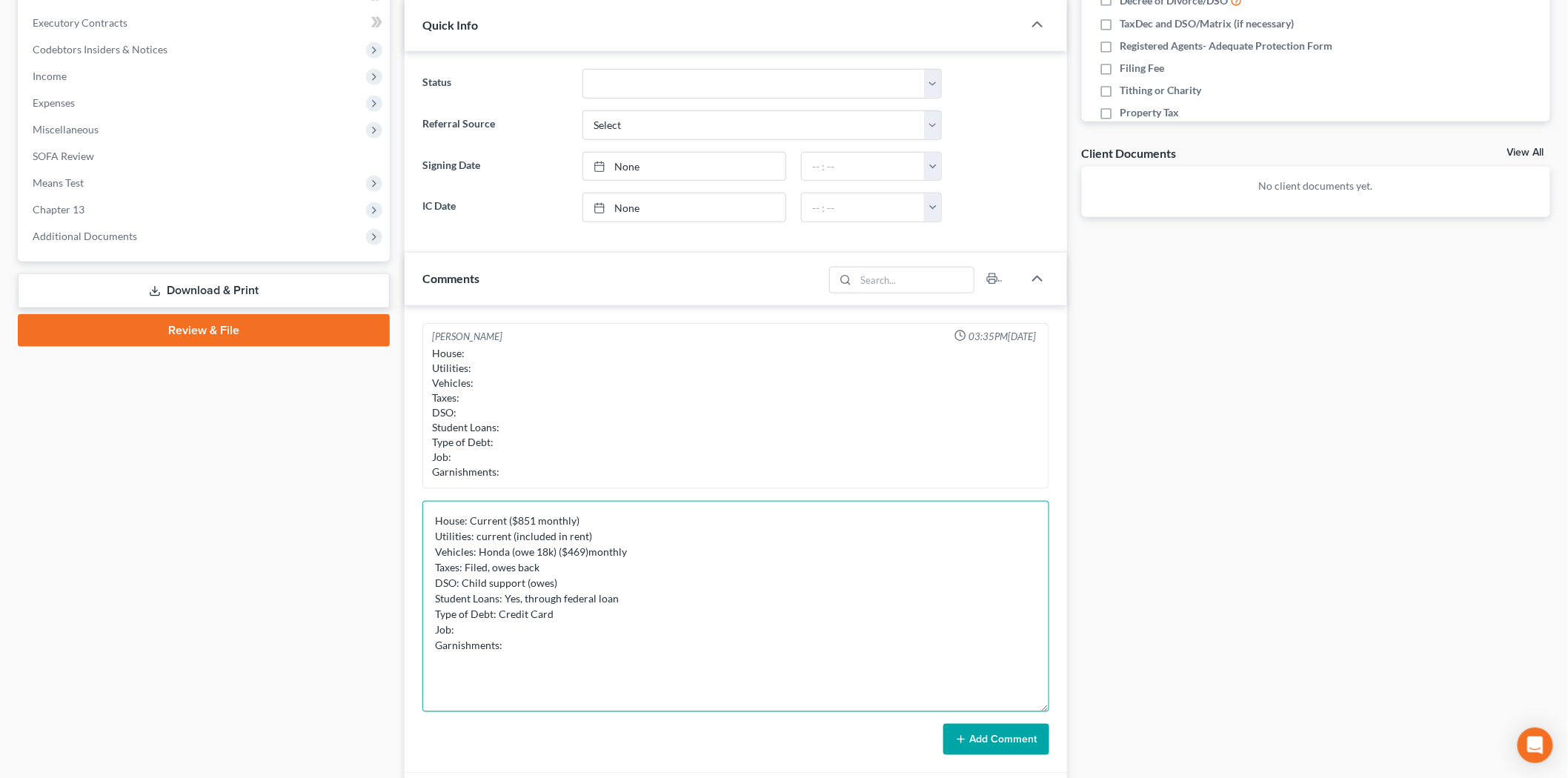
click at [550, 614] on textarea "House: Current ($851 monthly) Utilities: current (included in rent) Vehicles: H…" at bounding box center [735, 606] width 627 height 212
click at [524, 638] on textarea "House: Current ($851 monthly) Utilities: current (included in rent) Vehicles: H…" at bounding box center [735, 606] width 627 height 212
click at [521, 628] on textarea "House: Current ($851 monthly) Utilities: current (included in rent) Vehicles: H…" at bounding box center [735, 606] width 627 height 212
click at [704, 610] on textarea "House: Current ($851 monthly) Utilities: current (included in rent) Vehicles: H…" at bounding box center [735, 606] width 627 height 212
drag, startPoint x: 691, startPoint y: 613, endPoint x: 646, endPoint y: 617, distance: 45.2
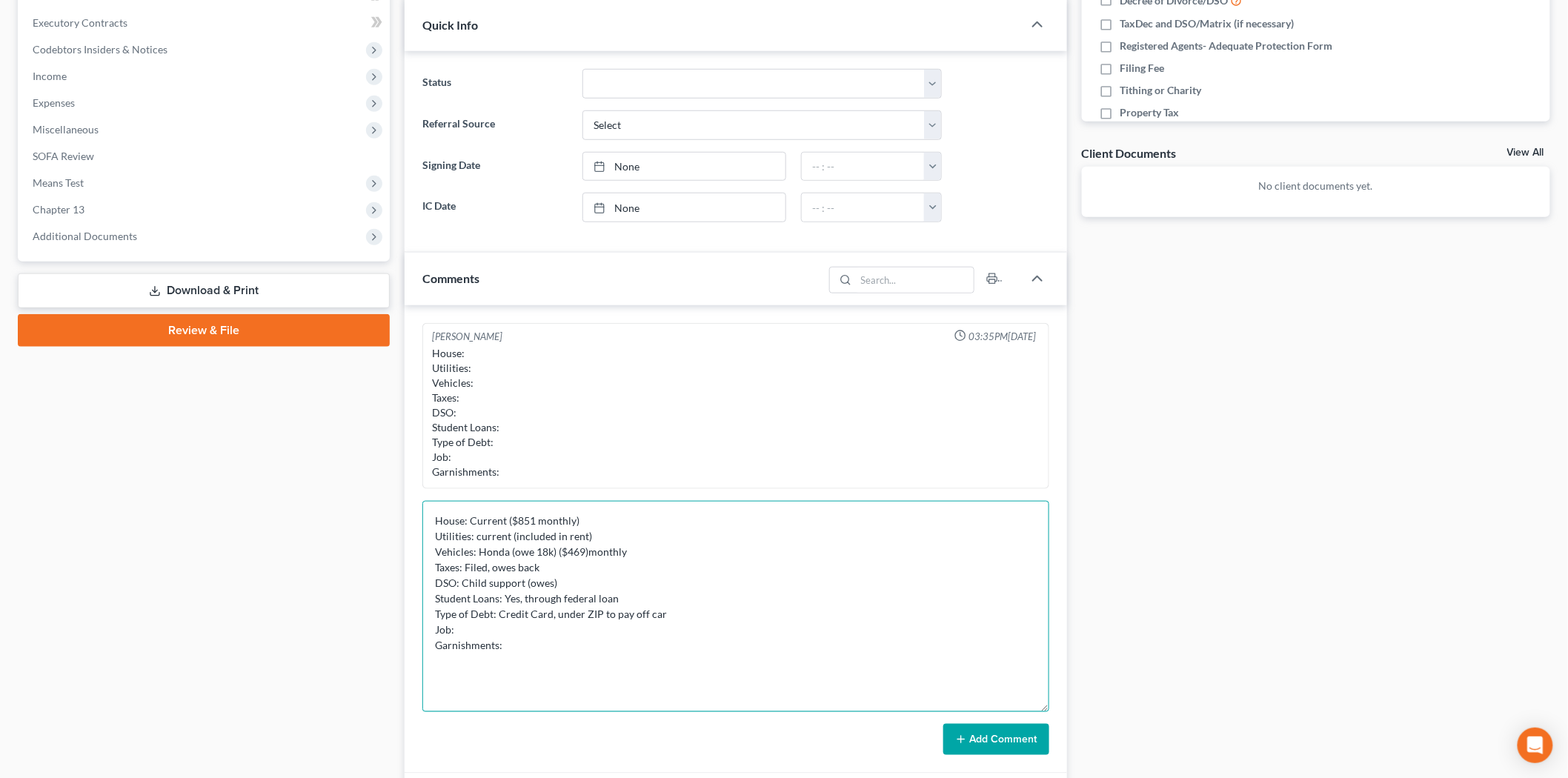
click at [646, 617] on textarea "House: Current ($851 monthly) Utilities: current (included in rent) Vehicles: H…" at bounding box center [735, 606] width 627 height 212
click at [682, 615] on textarea "House: Current ($851 monthly) Utilities: current (included in rent) Vehicles: H…" at bounding box center [735, 606] width 627 height 212
drag, startPoint x: 682, startPoint y: 615, endPoint x: 557, endPoint y: 618, distance: 125.0
click at [557, 618] on textarea "House: Current ($851 monthly) Utilities: current (included in rent) Vehicles: H…" at bounding box center [735, 606] width 627 height 212
click at [669, 618] on textarea "House: Current ($851 monthly) Utilities: current (included in rent) Vehicles: H…" at bounding box center [735, 606] width 627 height 212
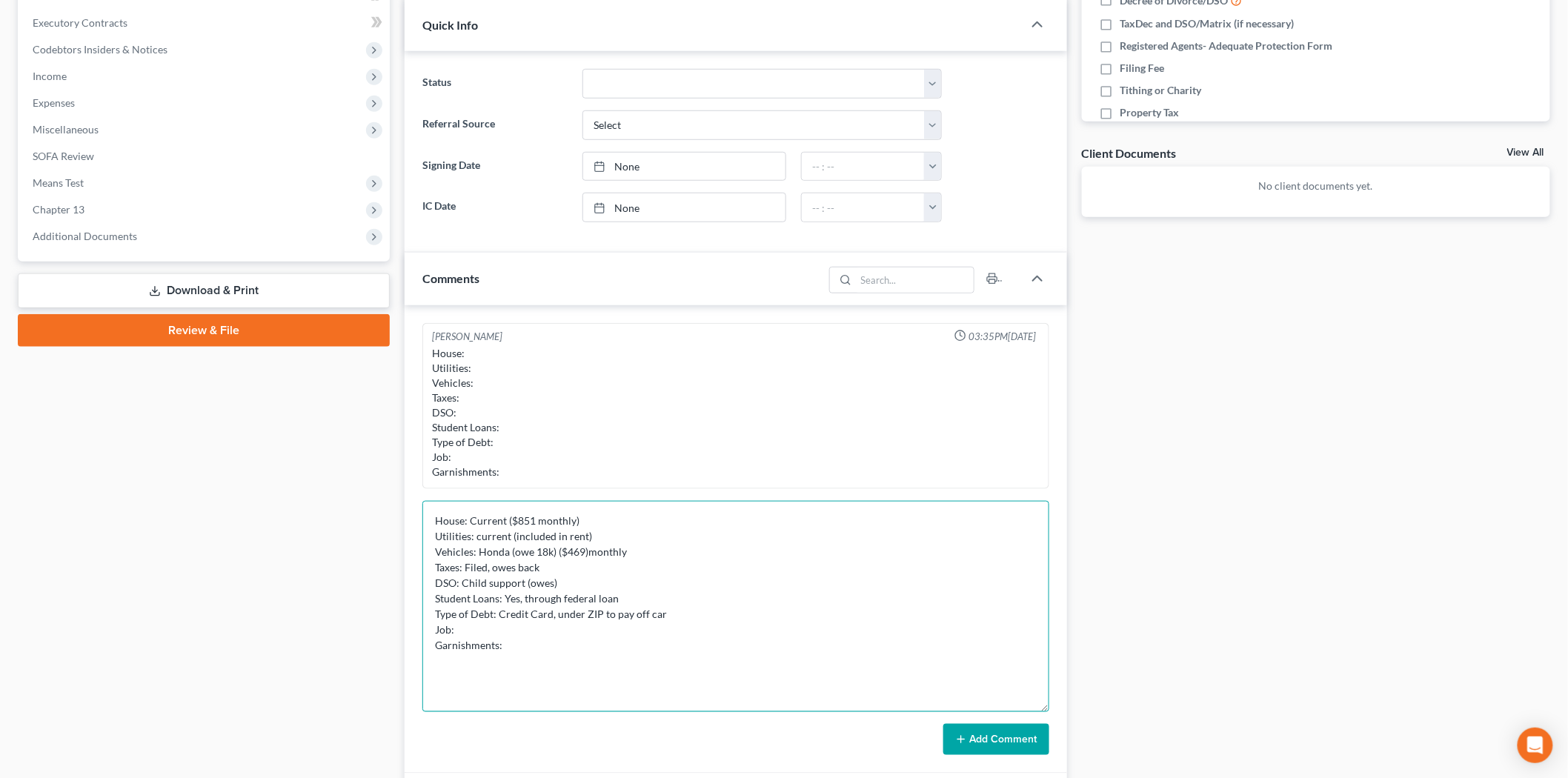
click at [665, 615] on textarea "House: Current ($851 monthly) Utilities: current (included in rent) Vehicles: H…" at bounding box center [735, 606] width 627 height 212
click at [568, 639] on textarea "House: Current ($851 monthly) Utilities: current (included in rent) Vehicles: H…" at bounding box center [735, 606] width 627 height 212
click at [576, 623] on textarea "House: Current ($851 monthly) Utilities: current (included in rent) Vehicles: H…" at bounding box center [735, 606] width 627 height 212
click at [726, 623] on textarea "House: Current ($851 monthly) Utilities: current (included in rent) Vehicles: H…" at bounding box center [735, 606] width 627 height 212
click at [662, 635] on textarea "House: Current ($851 monthly) Utilities: current (included in rent) Vehicles: H…" at bounding box center [735, 606] width 627 height 212
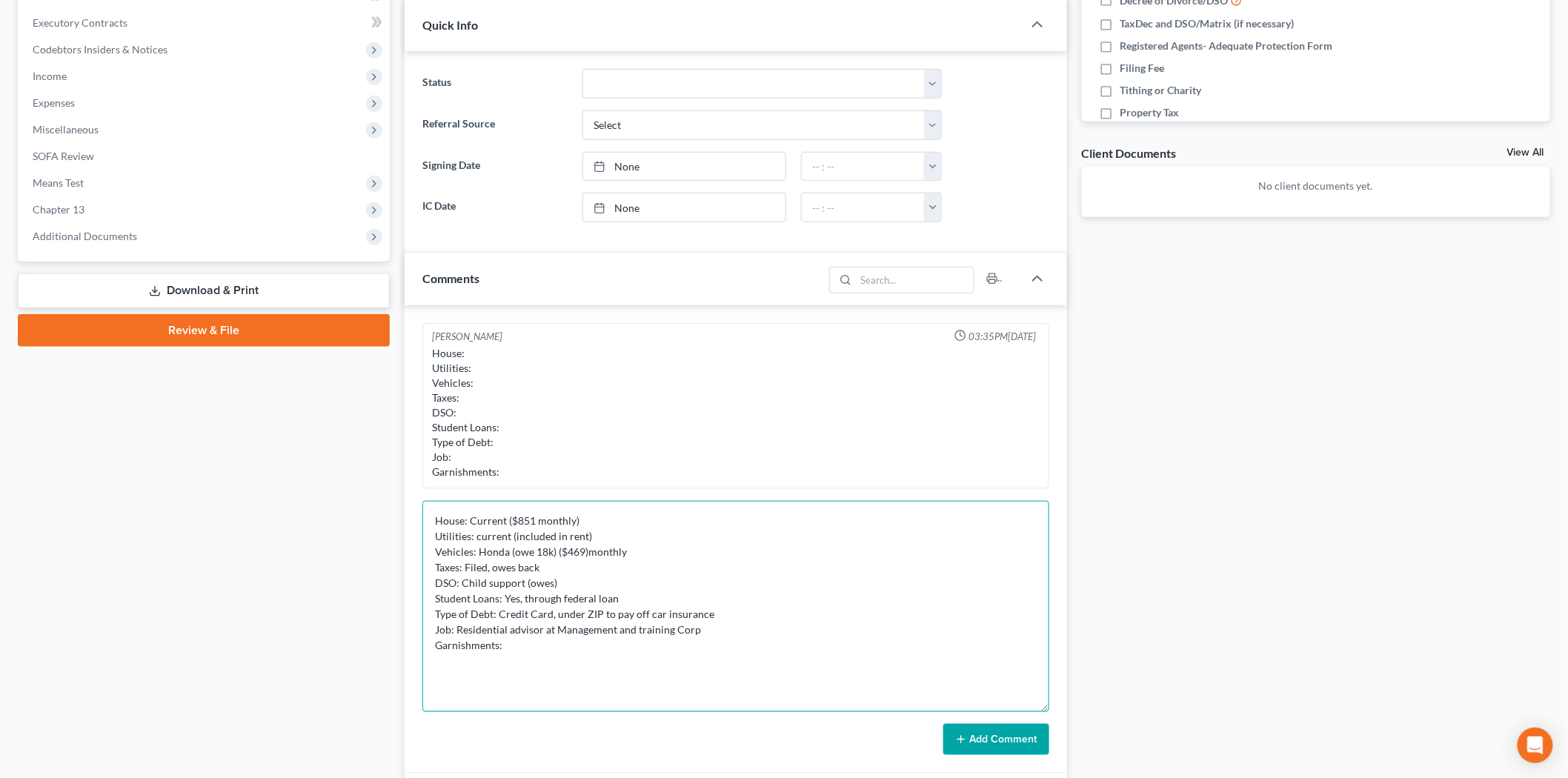
click at [635, 640] on textarea "House: Current ($851 monthly) Utilities: current (included in rent) Vehicles: H…" at bounding box center [735, 606] width 627 height 212
type textarea "House: Current ($851 monthly) Utilities: current (included in rent) Vehicles: H…"
click at [1000, 731] on button "Add Comment" at bounding box center [996, 739] width 106 height 31
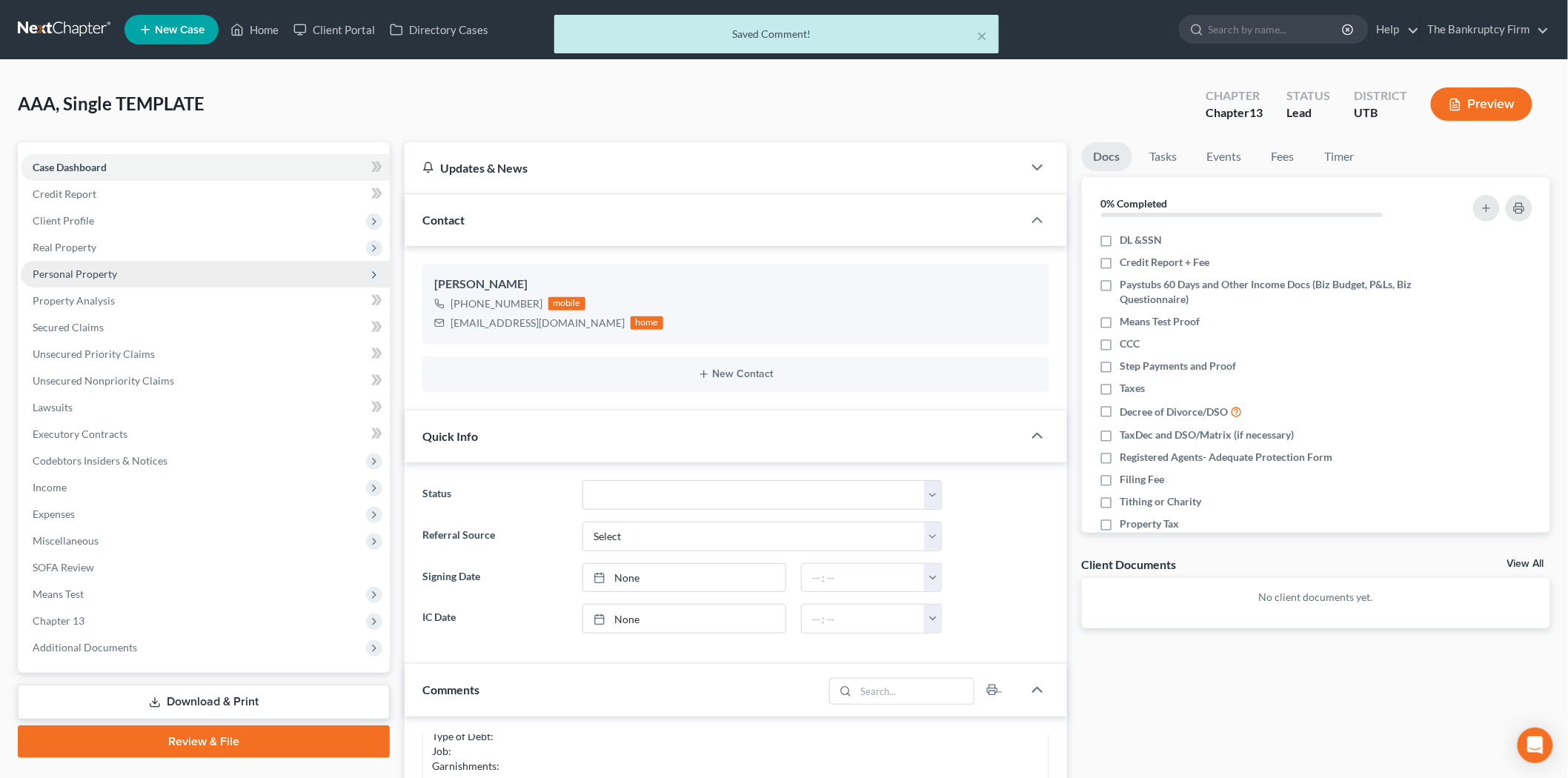
click at [138, 273] on span "Personal Property" at bounding box center [206, 274] width 369 height 27
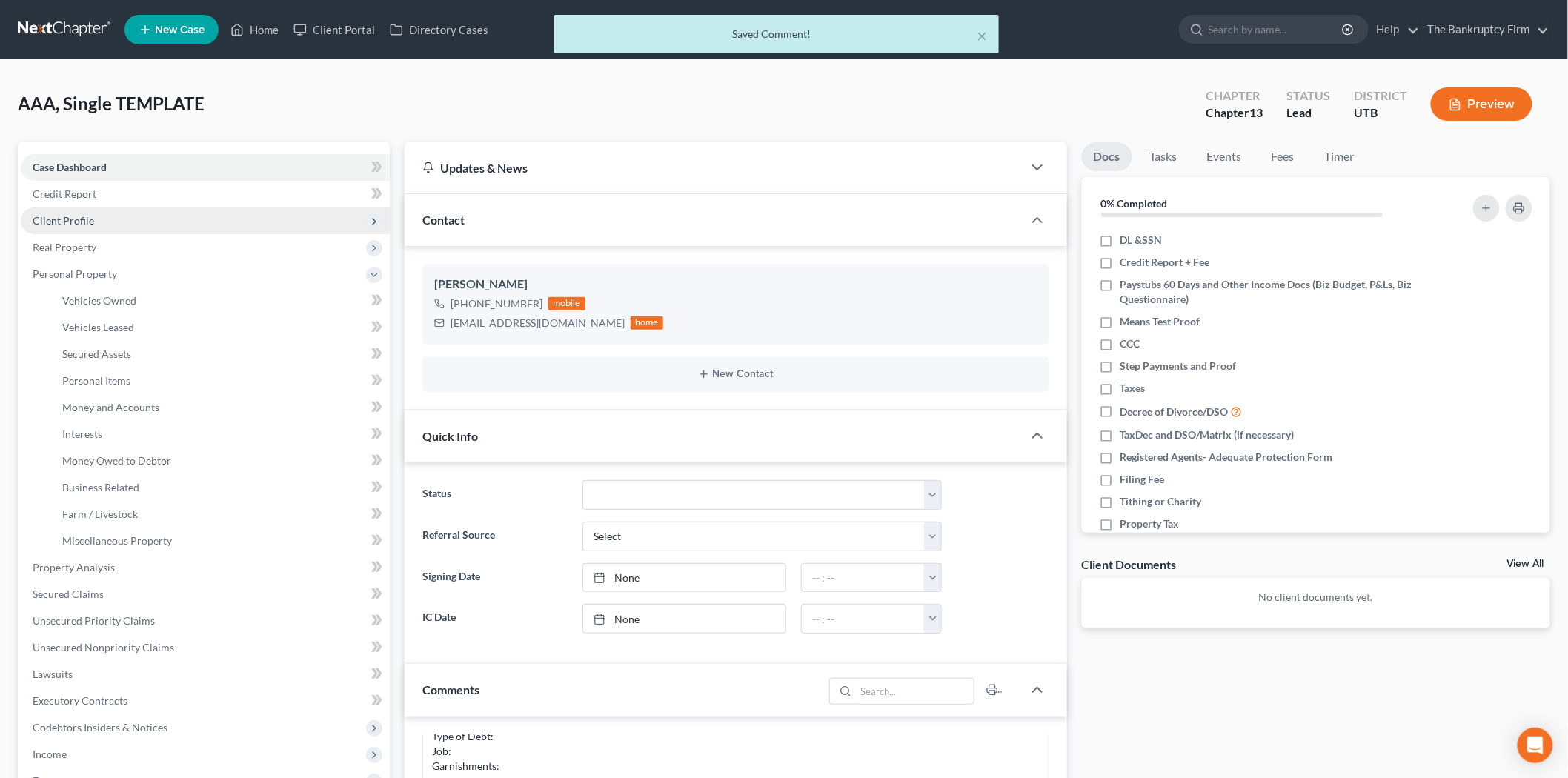
click at [93, 217] on span "Client Profile" at bounding box center [206, 221] width 369 height 27
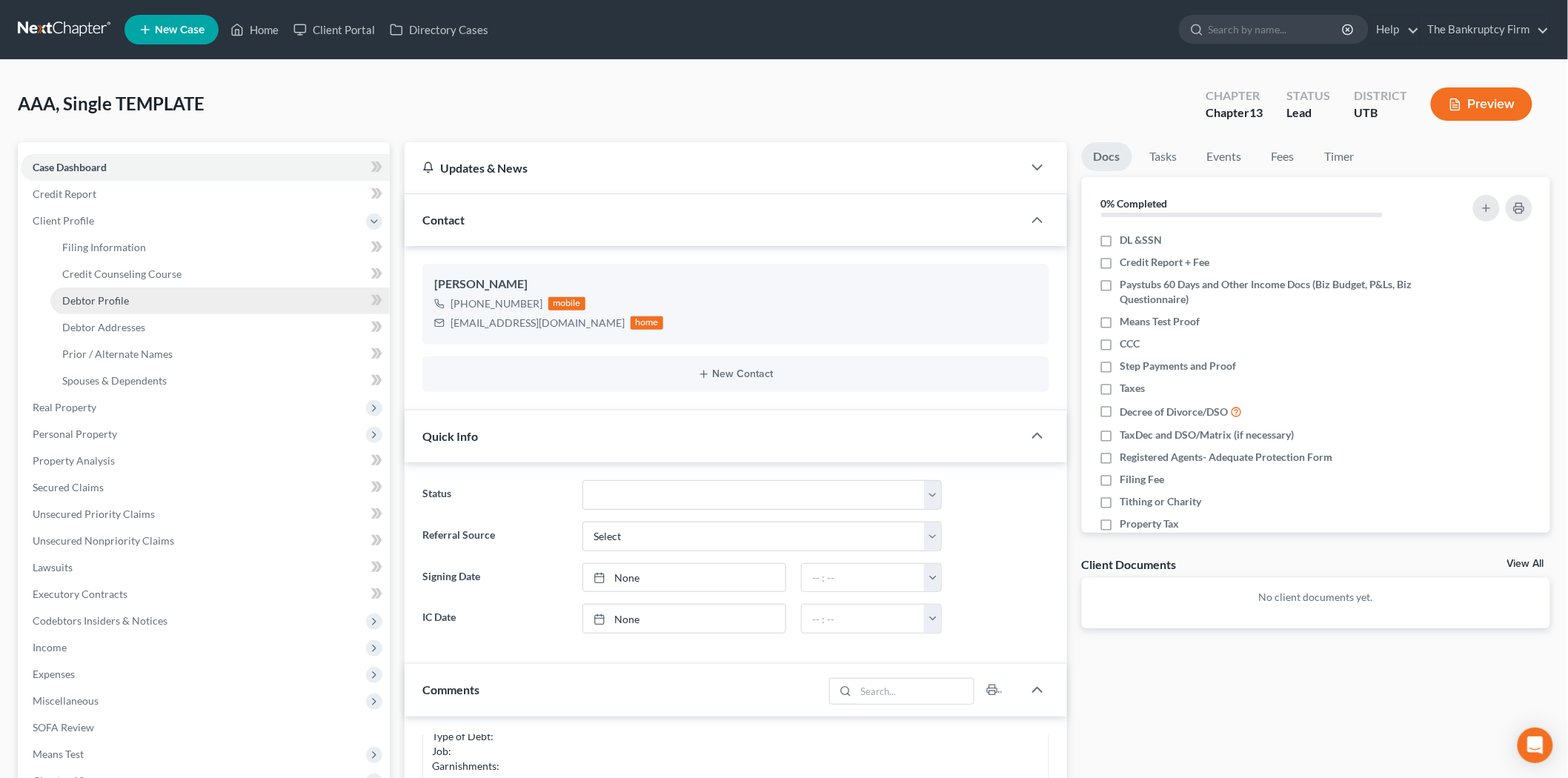
click at [159, 295] on link "Debtor Profile" at bounding box center [220, 300] width 340 height 27
select select "1"
select select "6"
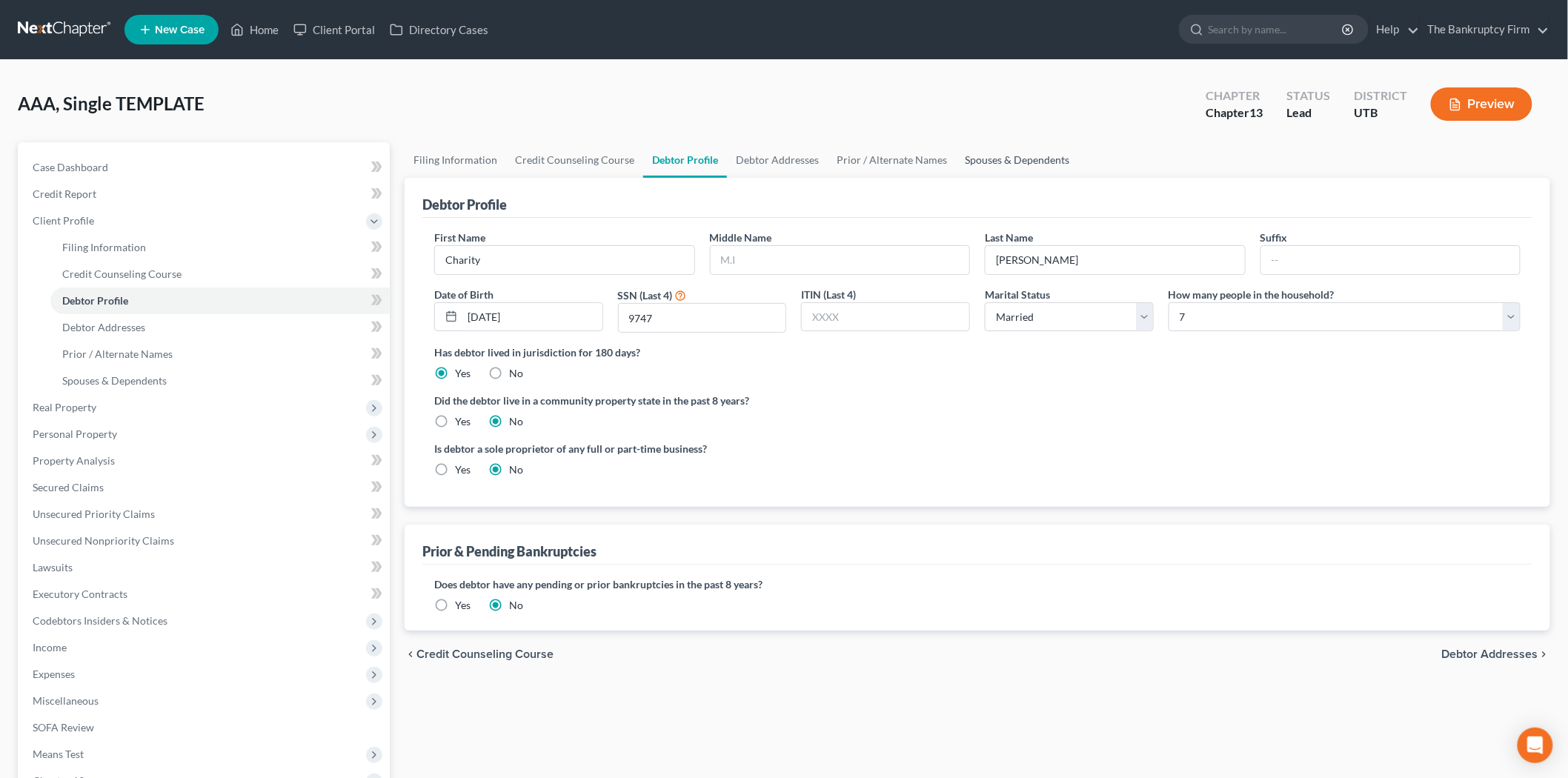
click at [975, 146] on link "Spouses & Dependents" at bounding box center [1016, 160] width 122 height 36
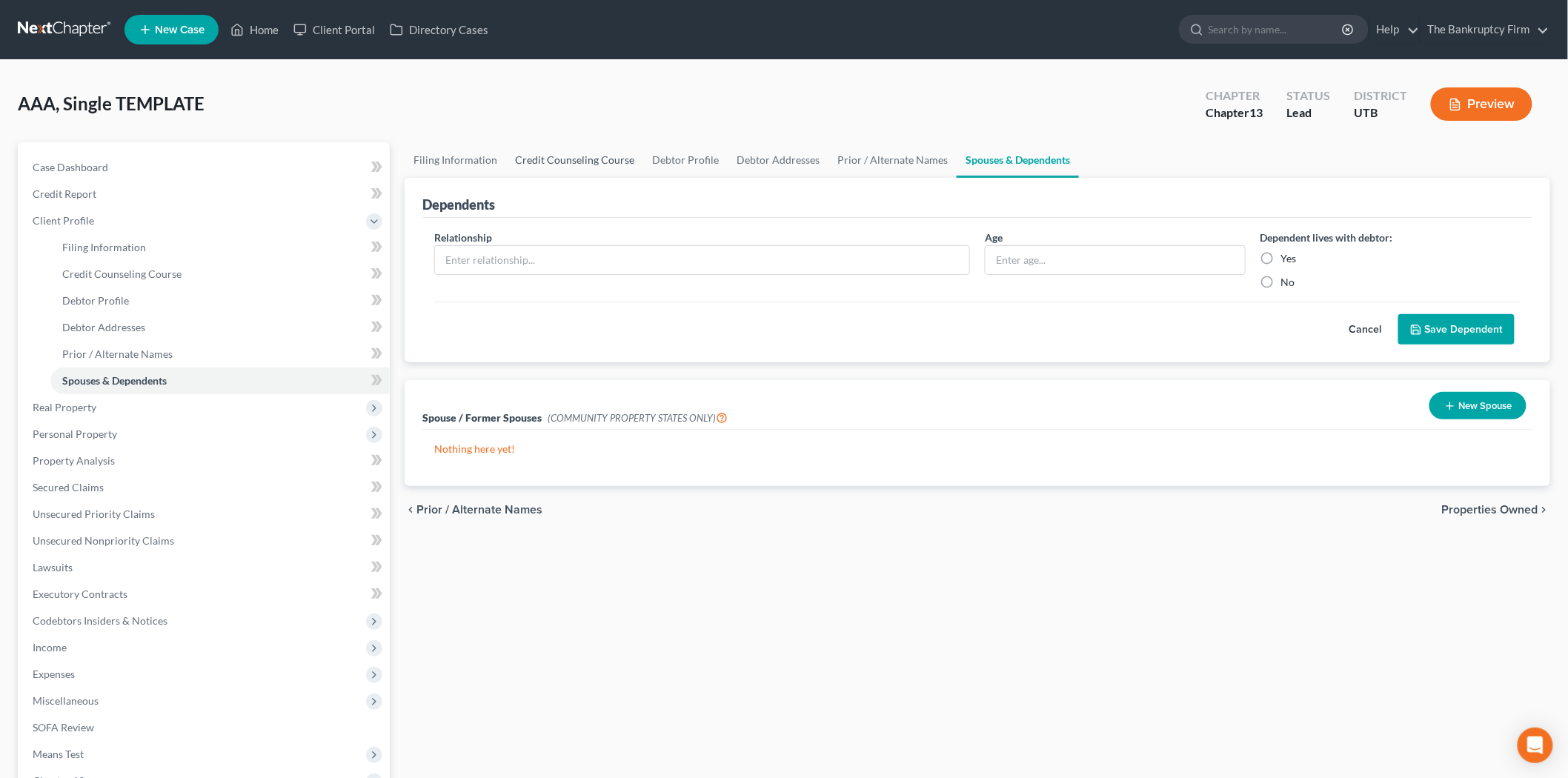
click at [591, 161] on link "Credit Counseling Course" at bounding box center [575, 160] width 137 height 36
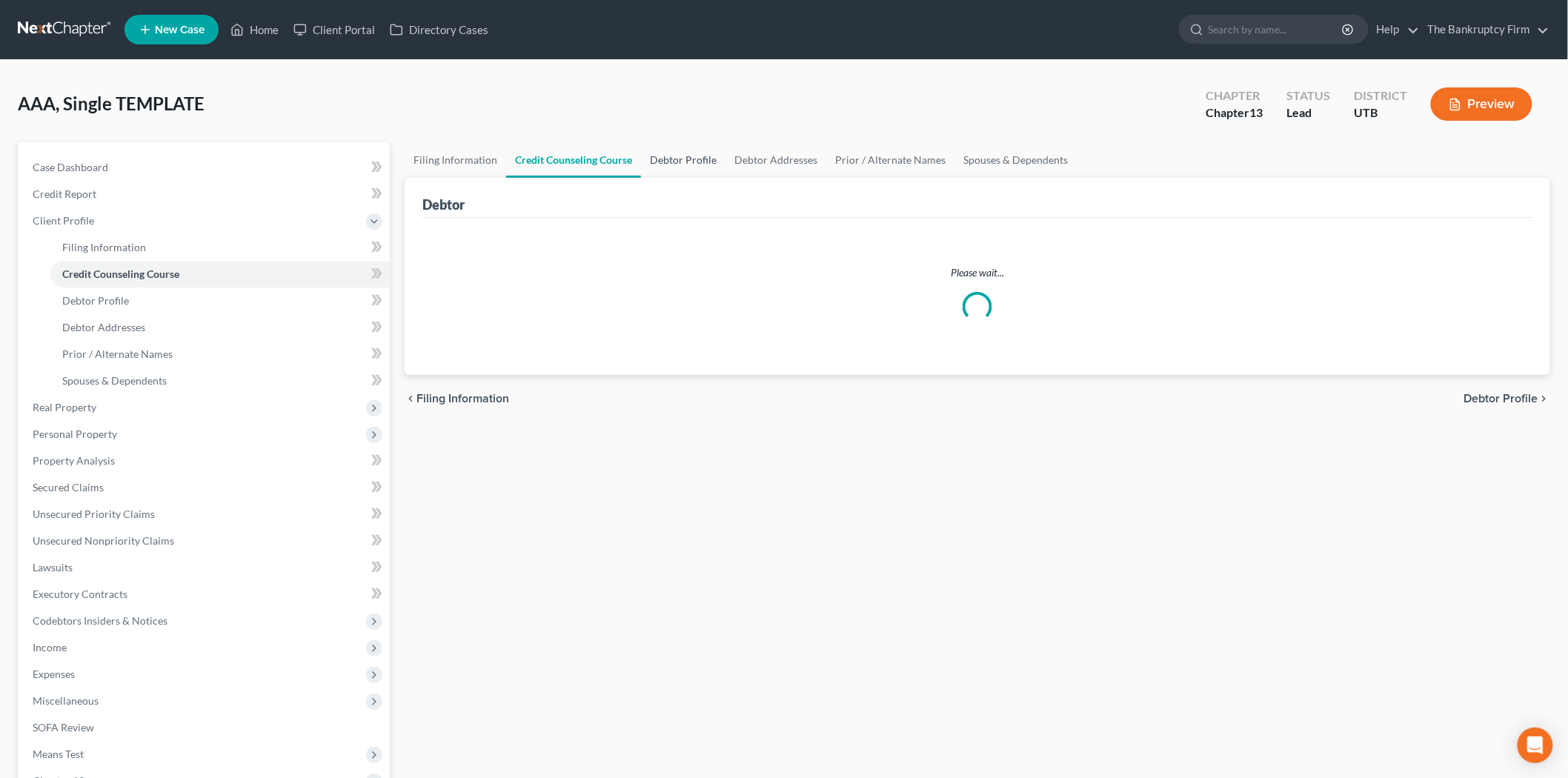
click at [665, 159] on link "Debtor Profile" at bounding box center [682, 160] width 84 height 36
select select "1"
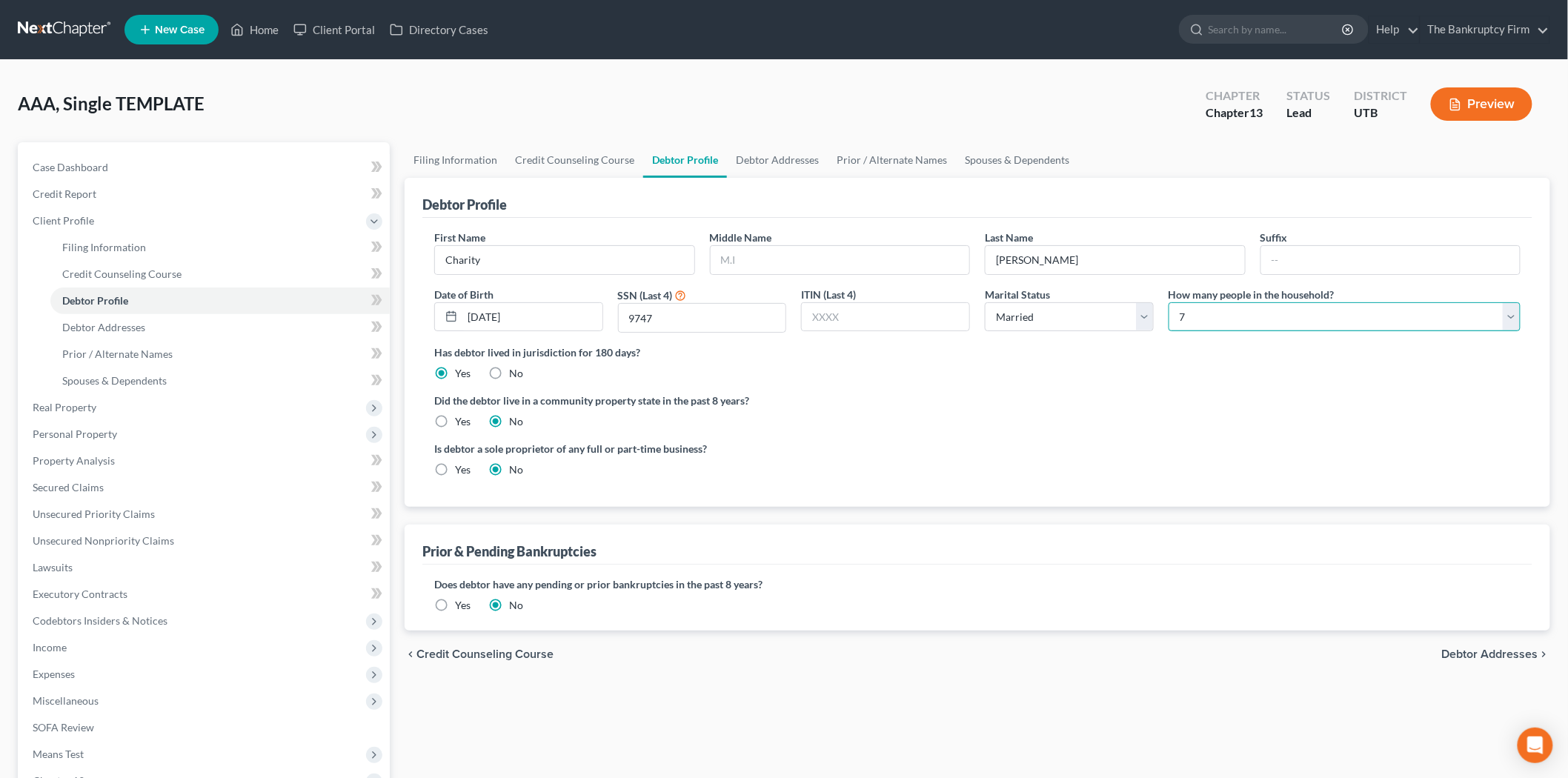
click at [1237, 314] on select "Select 1 2 3 4 5 6 7 8 9 10 11 12 13 14 15 16 17 18 19 20" at bounding box center [1344, 317] width 352 height 30
select select "0"
click at [1168, 302] on select "Select 1 2 3 4 5 6 7 8 9 10 11 12 13 14 15 16 17 18 19 20" at bounding box center [1344, 317] width 352 height 30
click at [1151, 401] on label "Did the debtor live in a community property state in the past 8 years?" at bounding box center [977, 400] width 1086 height 16
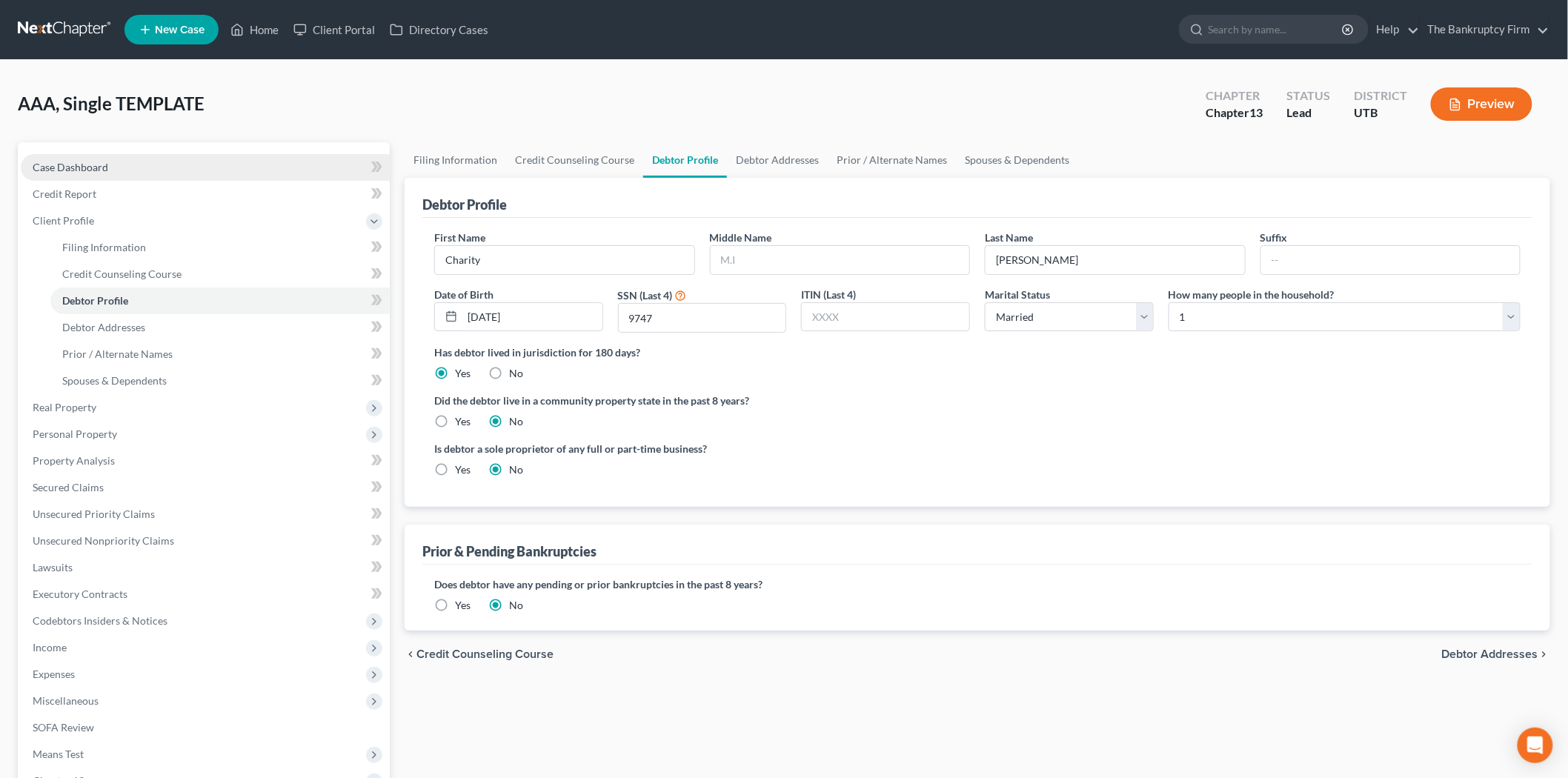
click at [138, 171] on link "Case Dashboard" at bounding box center [206, 167] width 369 height 27
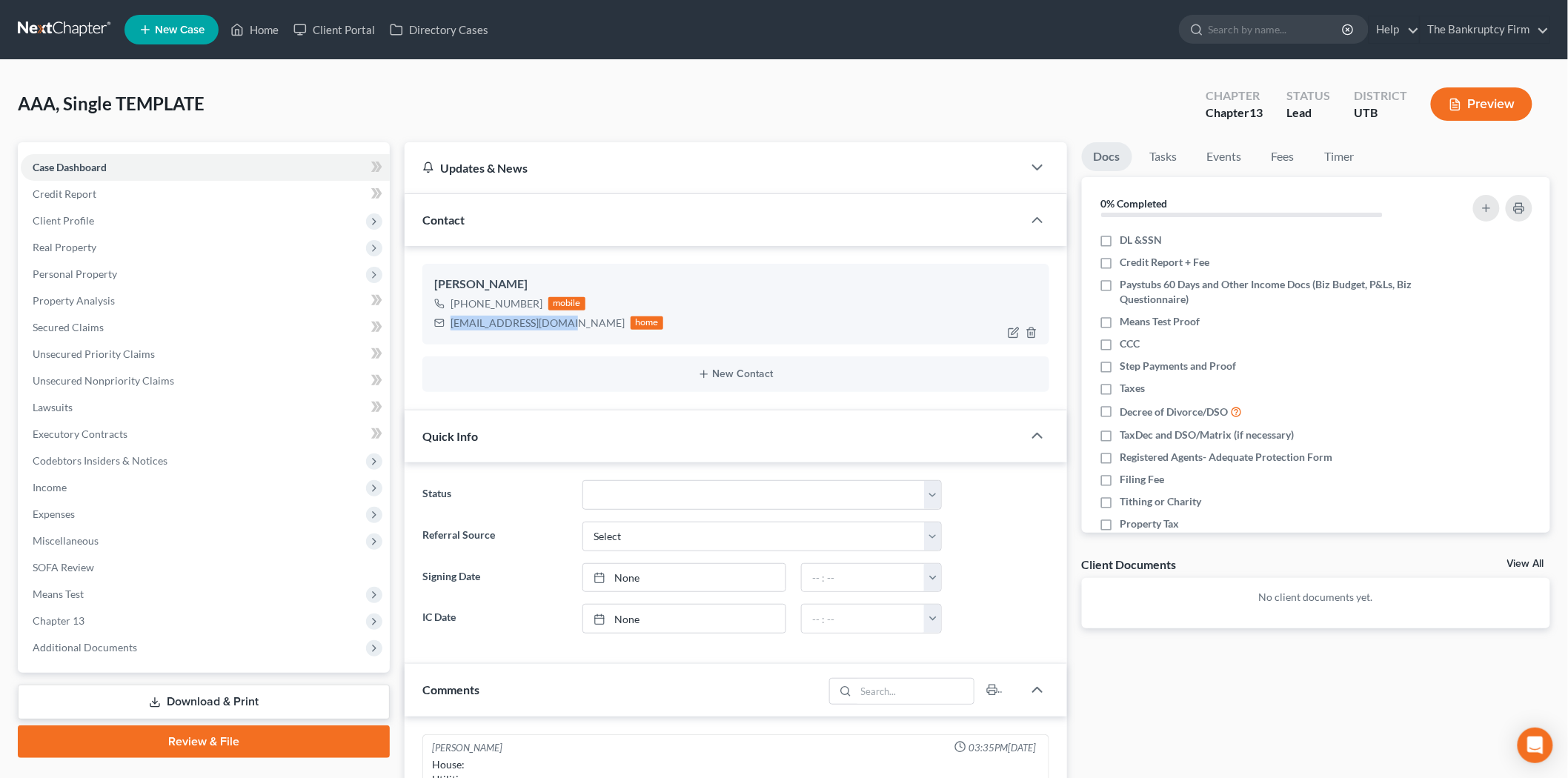
drag, startPoint x: 448, startPoint y: 322, endPoint x: 559, endPoint y: 324, distance: 111.0
click at [559, 324] on div "[EMAIL_ADDRESS][DOMAIN_NAME] home" at bounding box center [548, 323] width 229 height 19
copy div "[EMAIL_ADDRESS][DOMAIN_NAME]"
drag, startPoint x: 464, startPoint y: 302, endPoint x: 532, endPoint y: 306, distance: 68.1
click at [532, 306] on div "[PHONE_NUMBER]" at bounding box center [497, 303] width 92 height 15
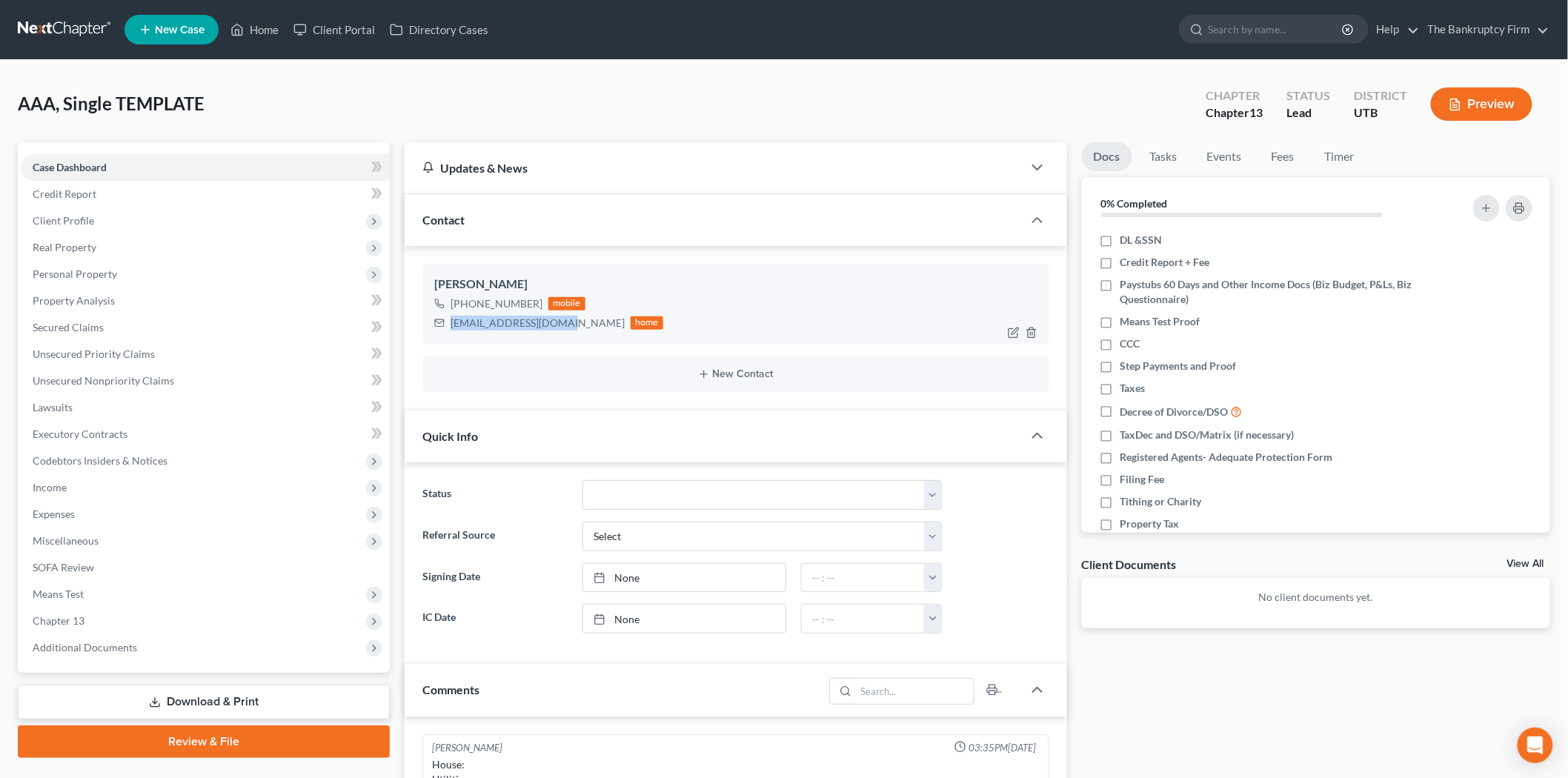
click at [533, 304] on div "[PHONE_NUMBER]" at bounding box center [497, 303] width 92 height 15
drag, startPoint x: 534, startPoint y: 302, endPoint x: 465, endPoint y: 307, distance: 69.2
click at [465, 307] on div "[PHONE_NUMBER]" at bounding box center [497, 303] width 92 height 15
click at [174, 218] on span "Client Profile" at bounding box center [206, 221] width 369 height 27
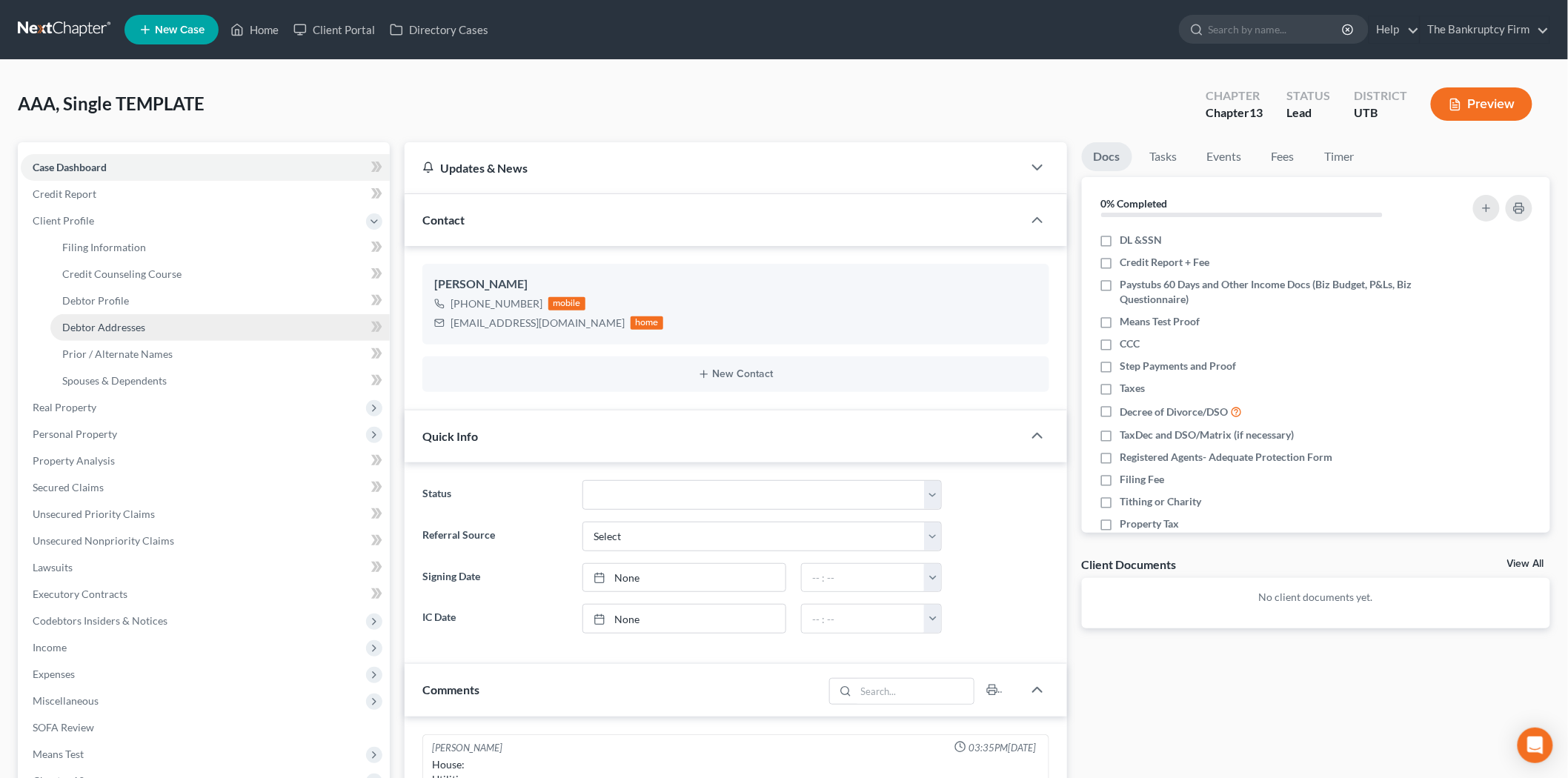
click at [174, 329] on link "Debtor Addresses" at bounding box center [220, 327] width 340 height 27
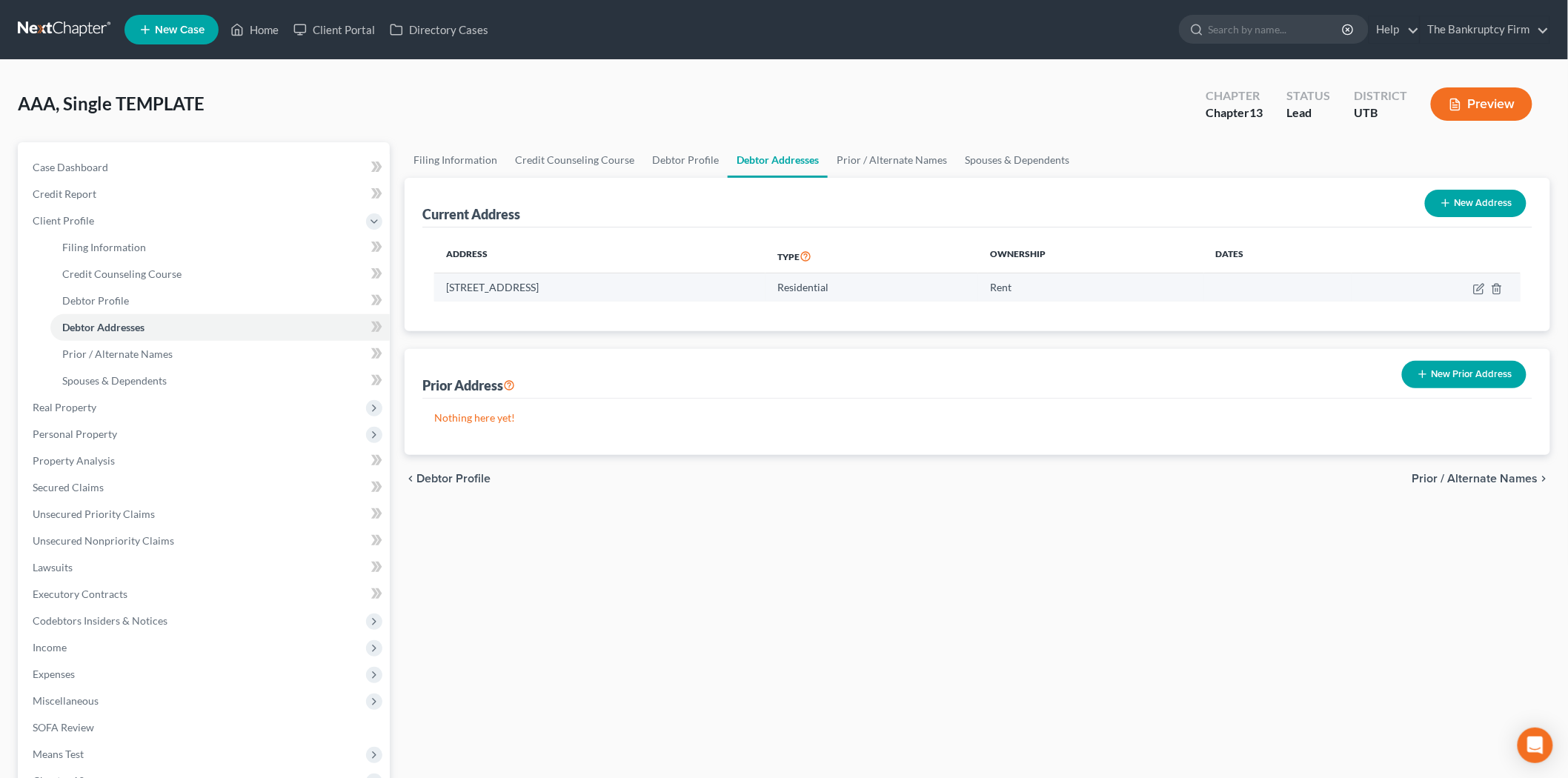
drag, startPoint x: 439, startPoint y: 285, endPoint x: 706, endPoint y: 283, distance: 267.0
click at [706, 283] on td "[STREET_ADDRESS]" at bounding box center [599, 287] width 331 height 28
copy td "[STREET_ADDRESS]"
click at [633, 246] on th "Address" at bounding box center [599, 256] width 331 height 34
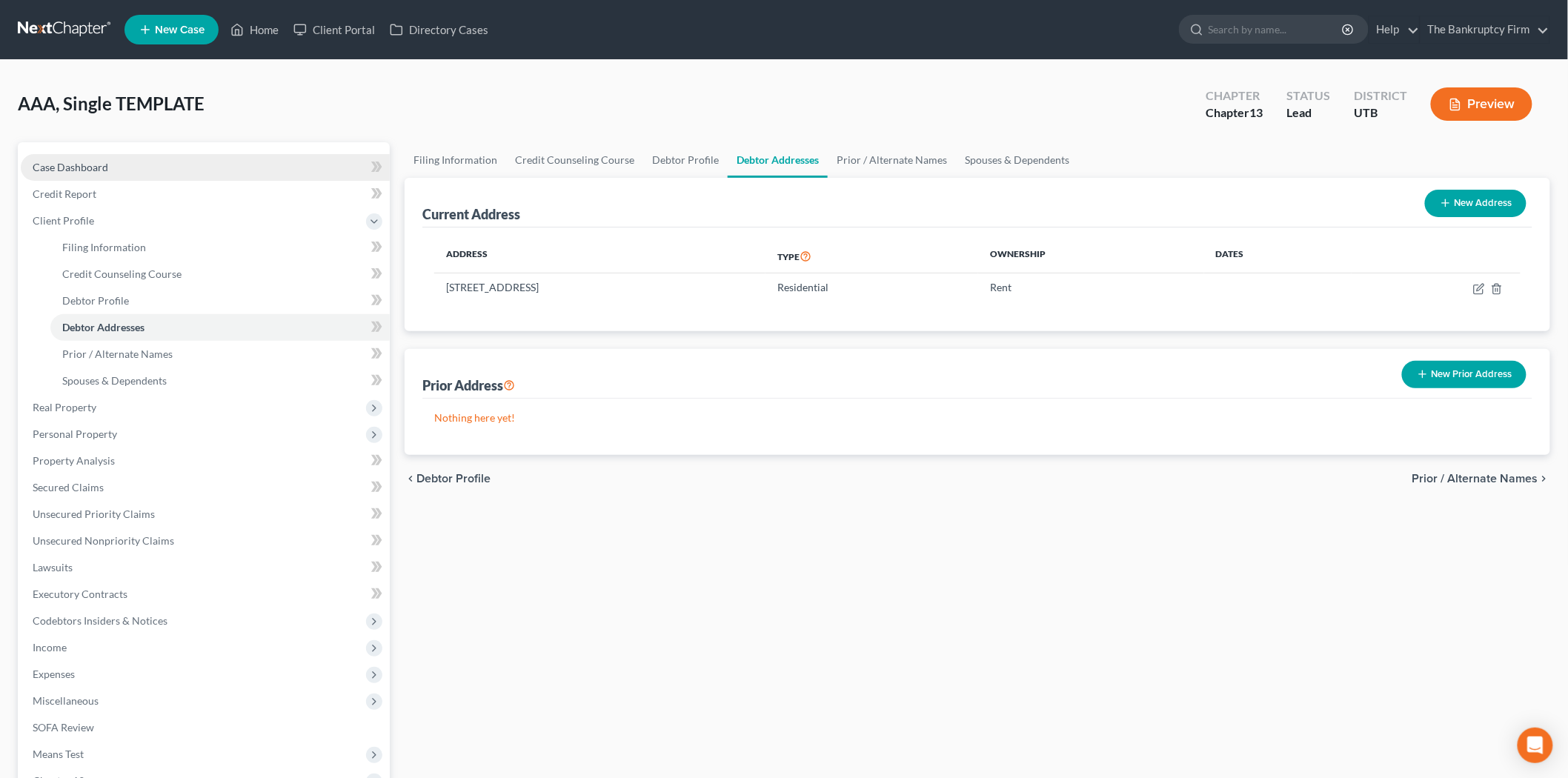
click at [164, 165] on link "Case Dashboard" at bounding box center [206, 167] width 369 height 27
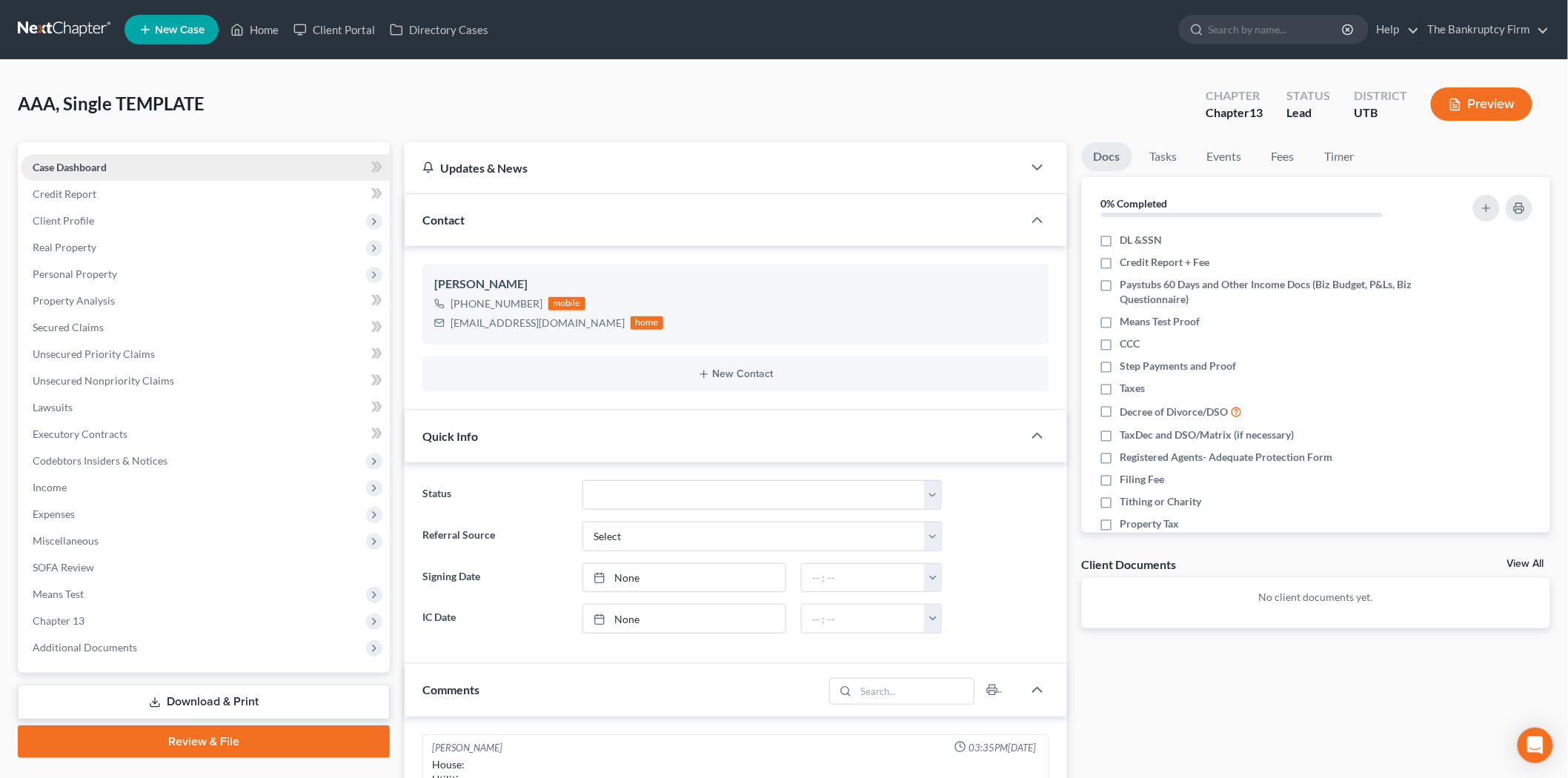
scroll to position [117, 0]
click at [272, 34] on link "Home" at bounding box center [254, 29] width 63 height 27
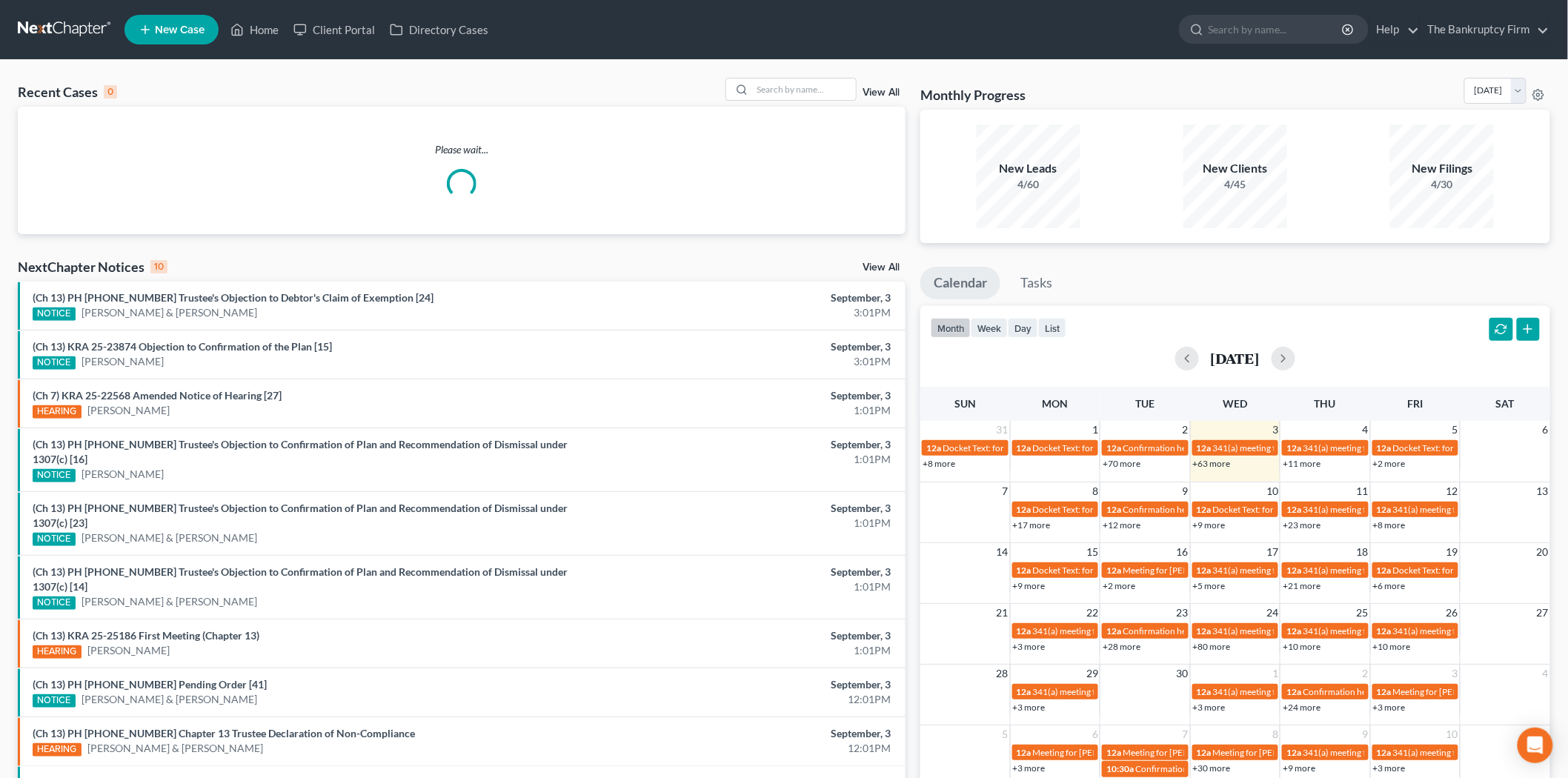
click at [885, 92] on link "View All" at bounding box center [880, 92] width 37 height 10
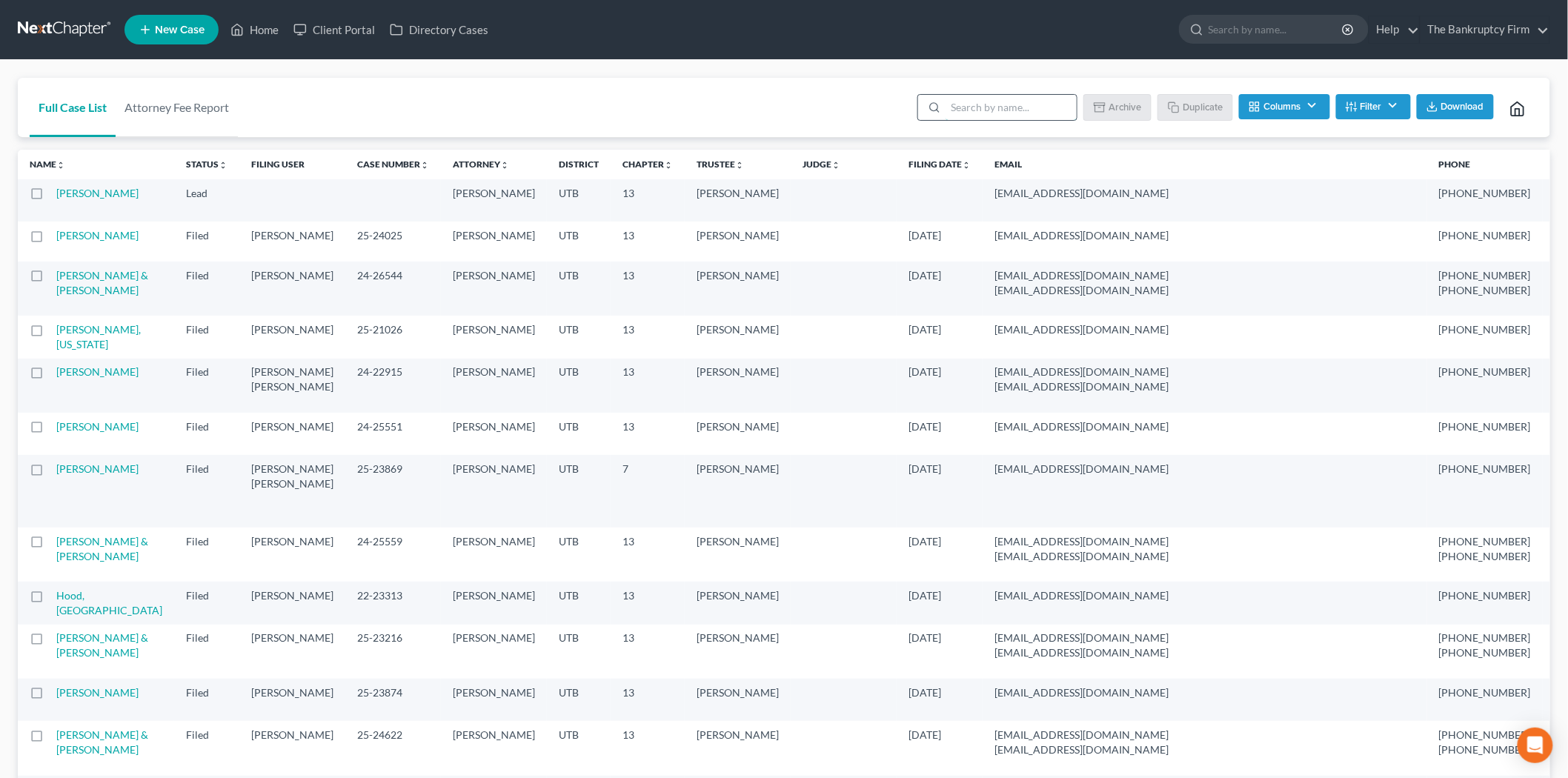
click at [988, 101] on input "search" at bounding box center [1011, 106] width 131 height 25
type input "aaa"
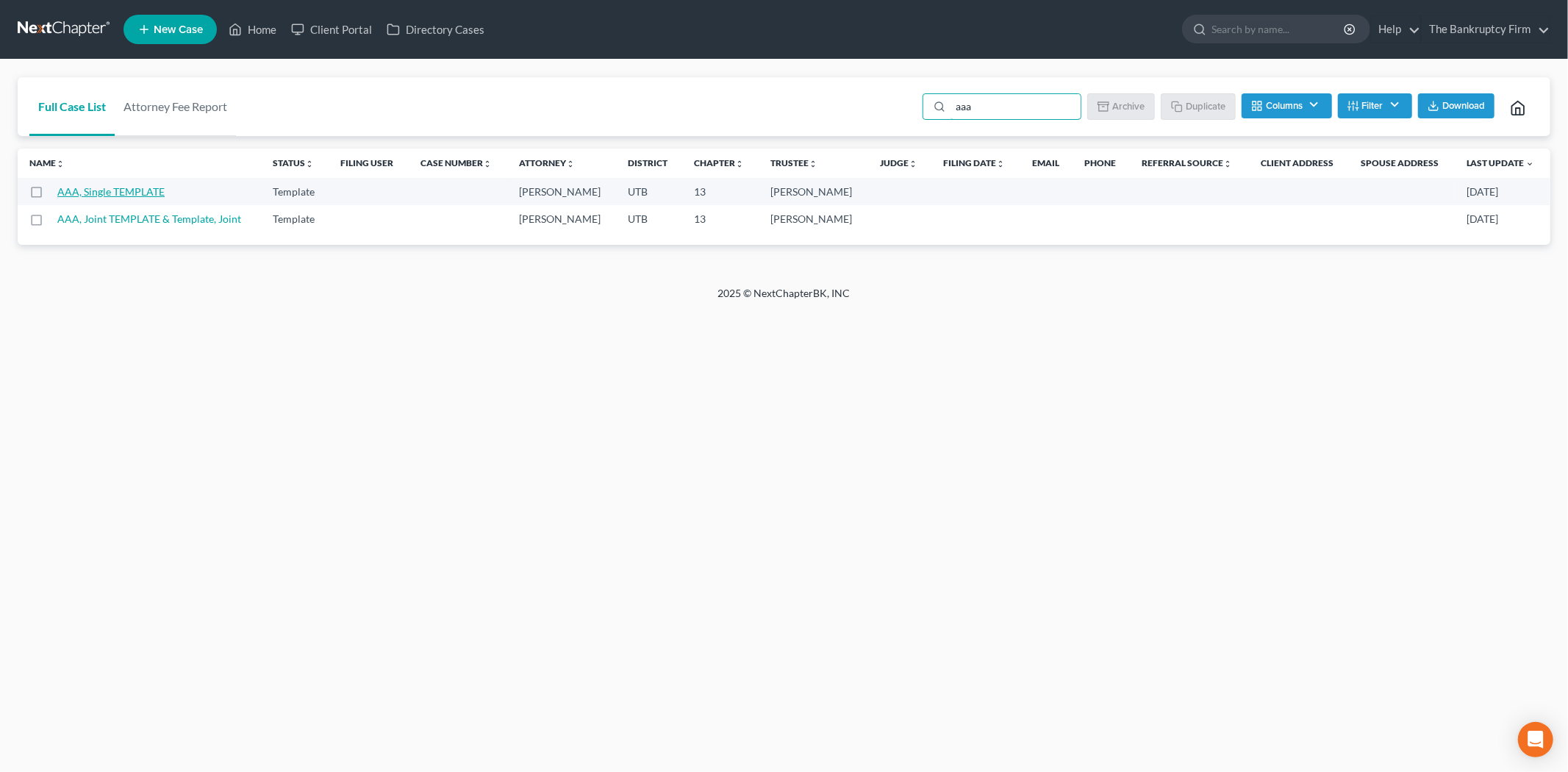
click at [120, 193] on link "AAA, Single TEMPLATE" at bounding box center [110, 191] width 107 height 13
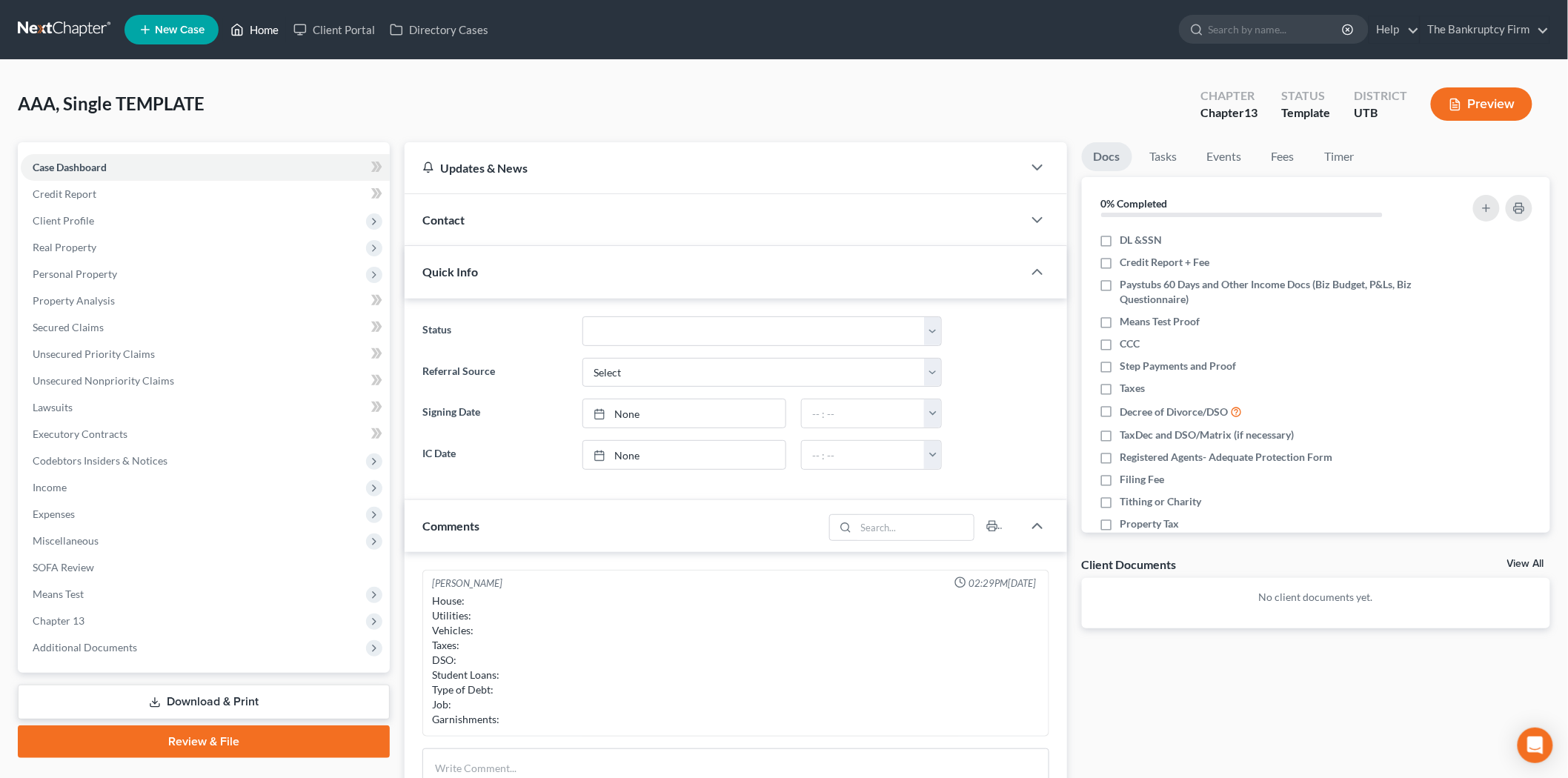
click at [256, 25] on link "Home" at bounding box center [254, 29] width 63 height 27
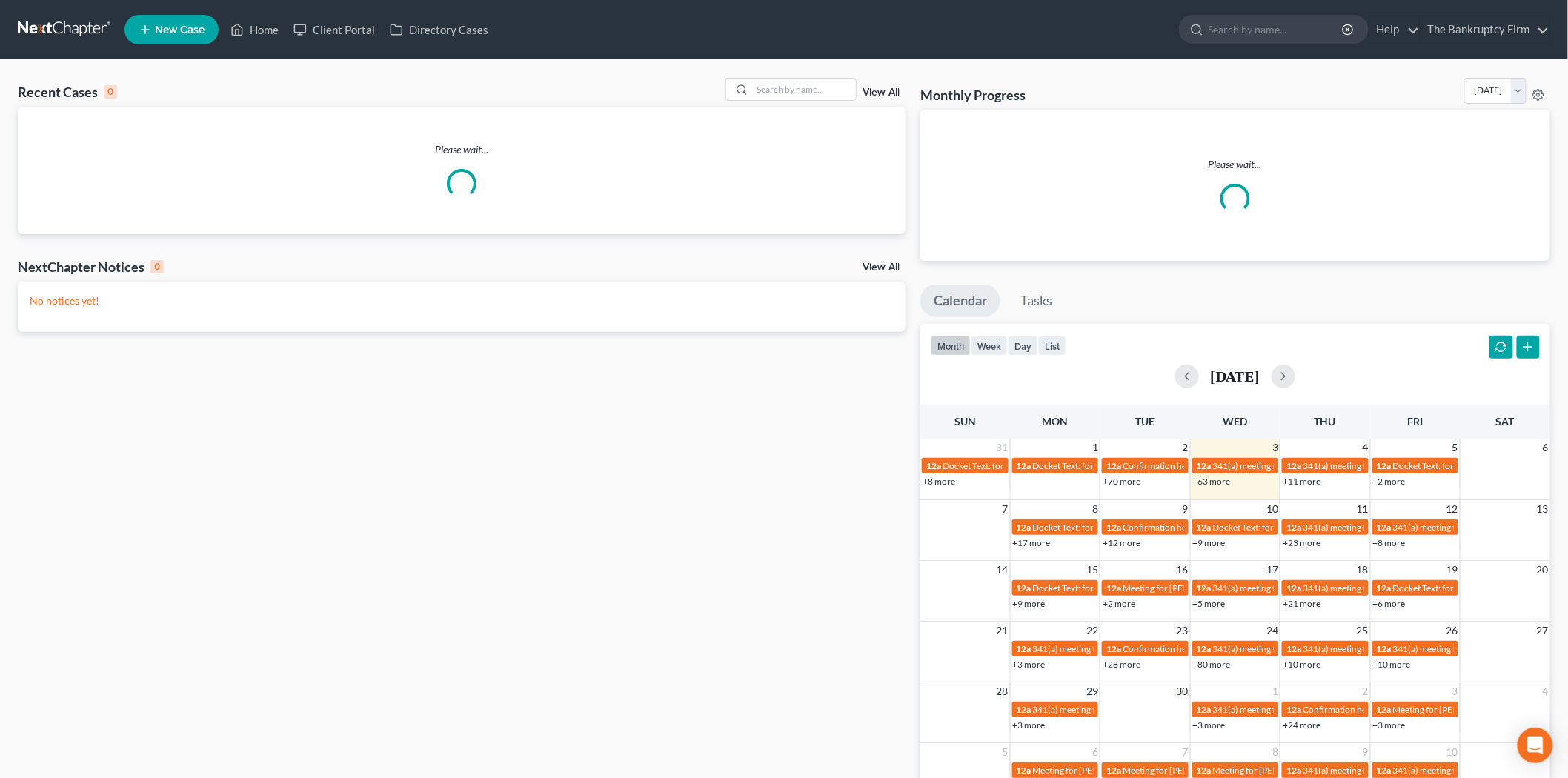
click at [880, 87] on link "View All" at bounding box center [880, 92] width 37 height 10
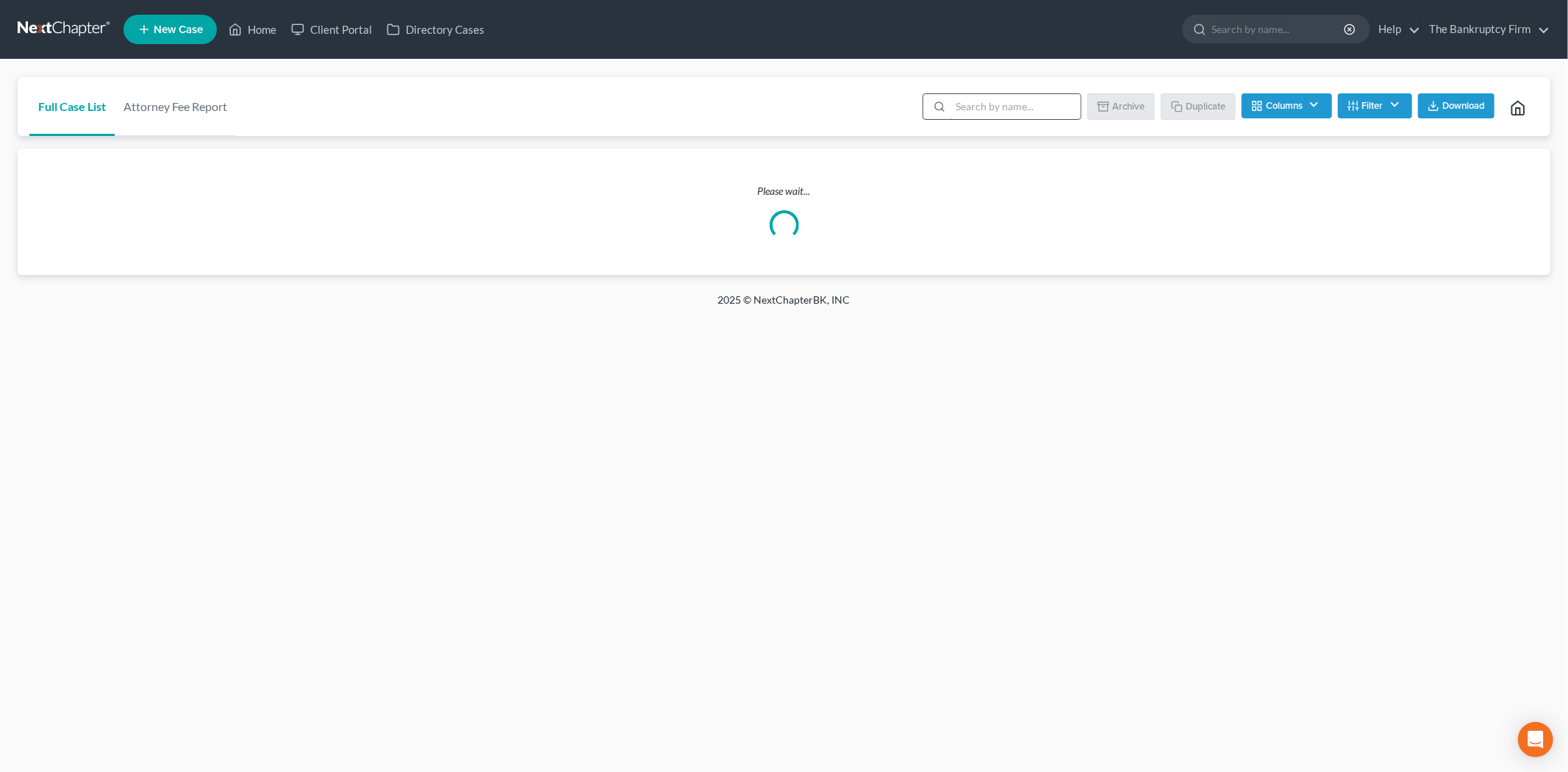
click at [1003, 111] on input "search" at bounding box center [1016, 105] width 130 height 25
type input "aa"
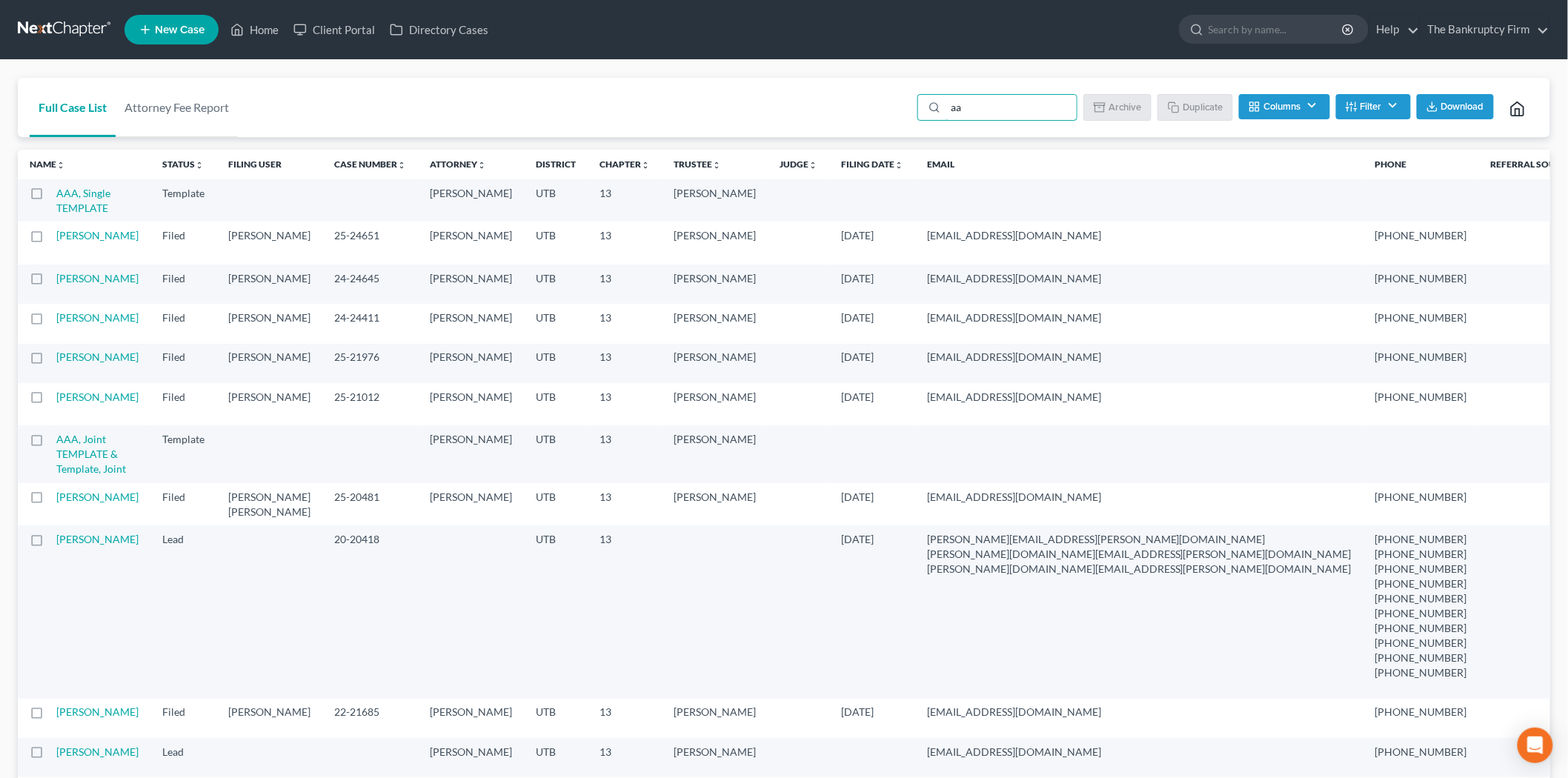
click at [51, 197] on label at bounding box center [51, 197] width 0 height 0
click at [57, 194] on input "checkbox" at bounding box center [62, 191] width 10 height 10
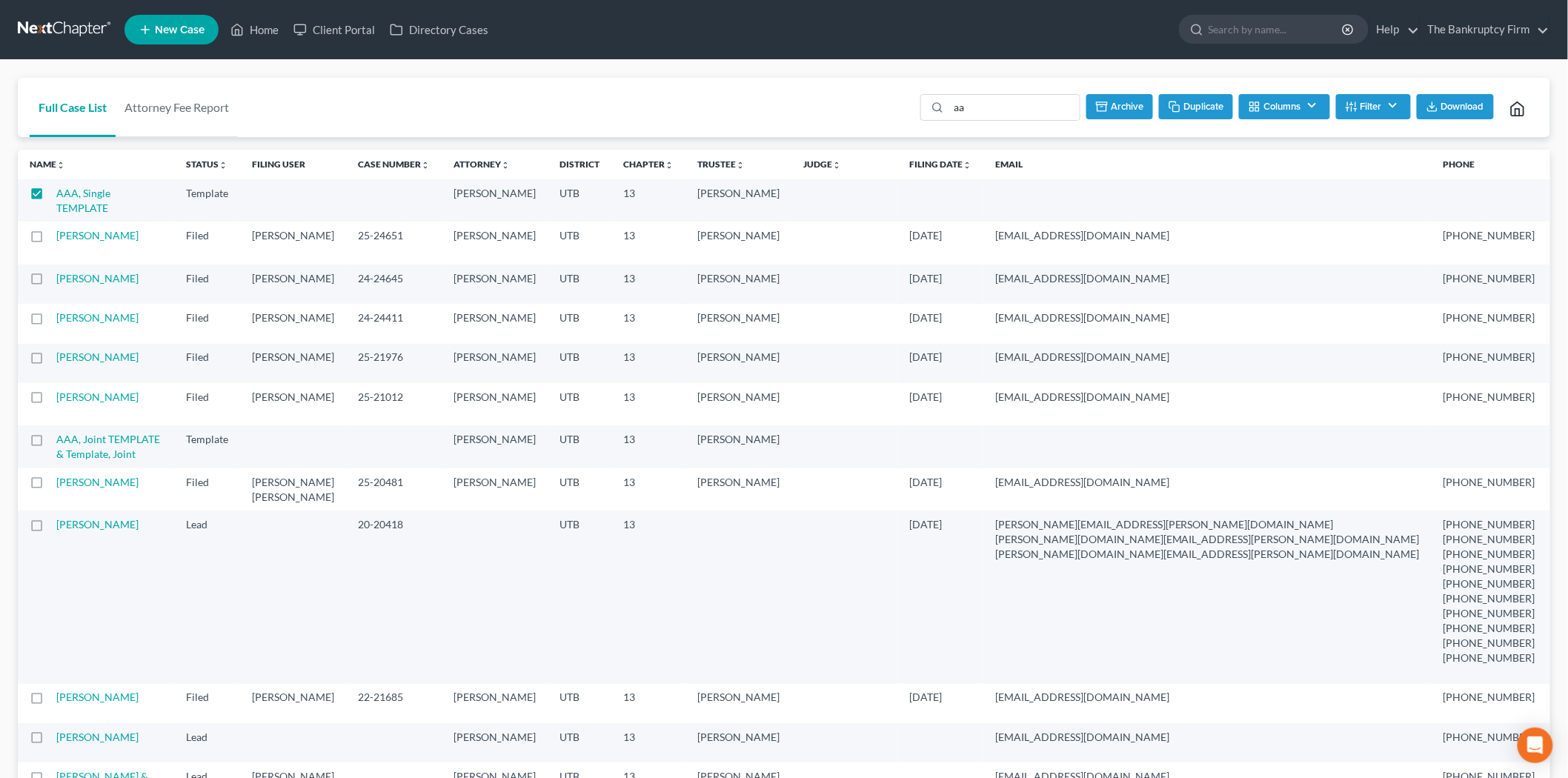
click at [1186, 106] on button "Duplicate" at bounding box center [1196, 106] width 74 height 25
checkbox input "false"
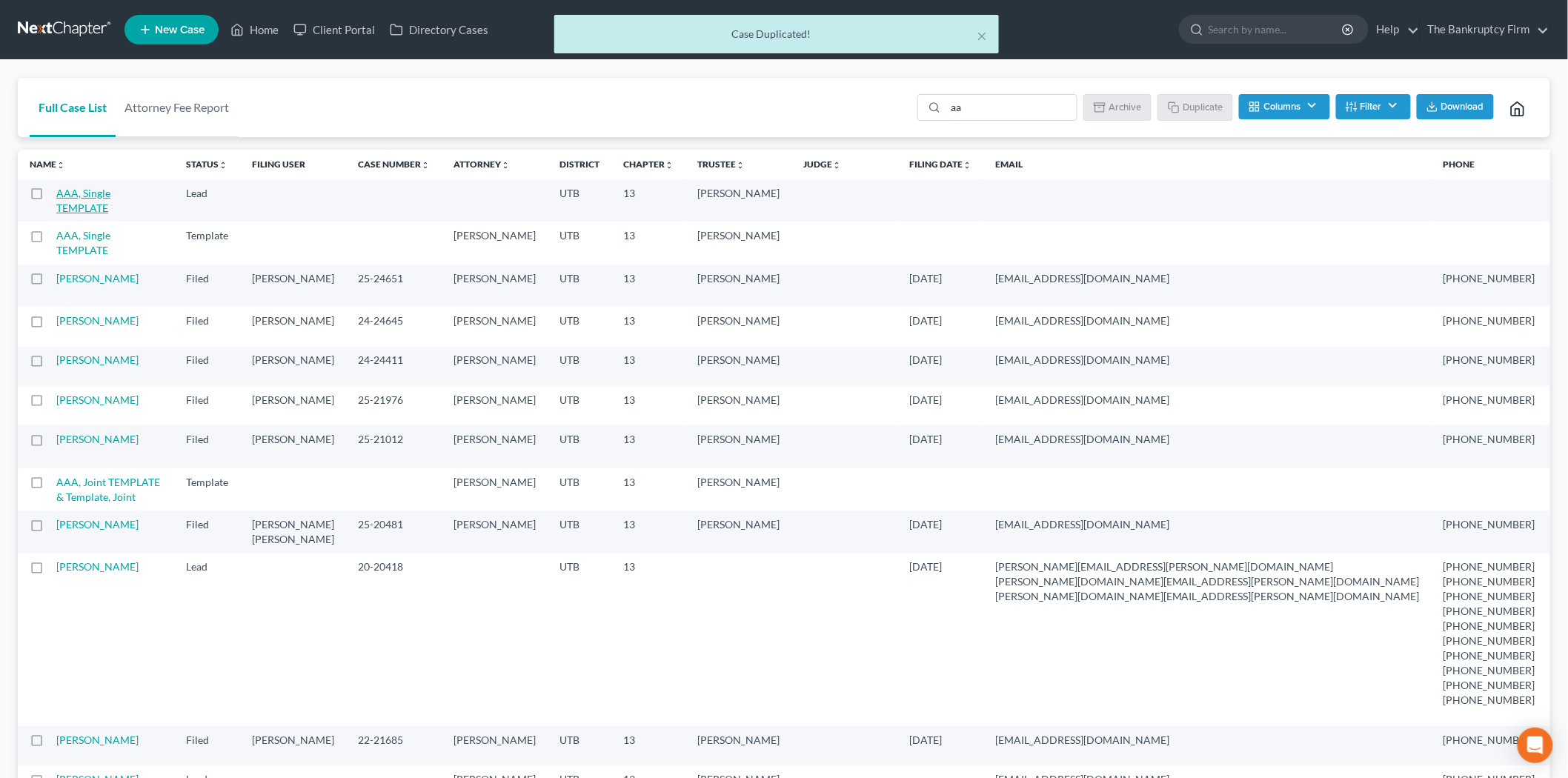
click at [83, 190] on link "AAA, Single TEMPLATE" at bounding box center [83, 201] width 54 height 28
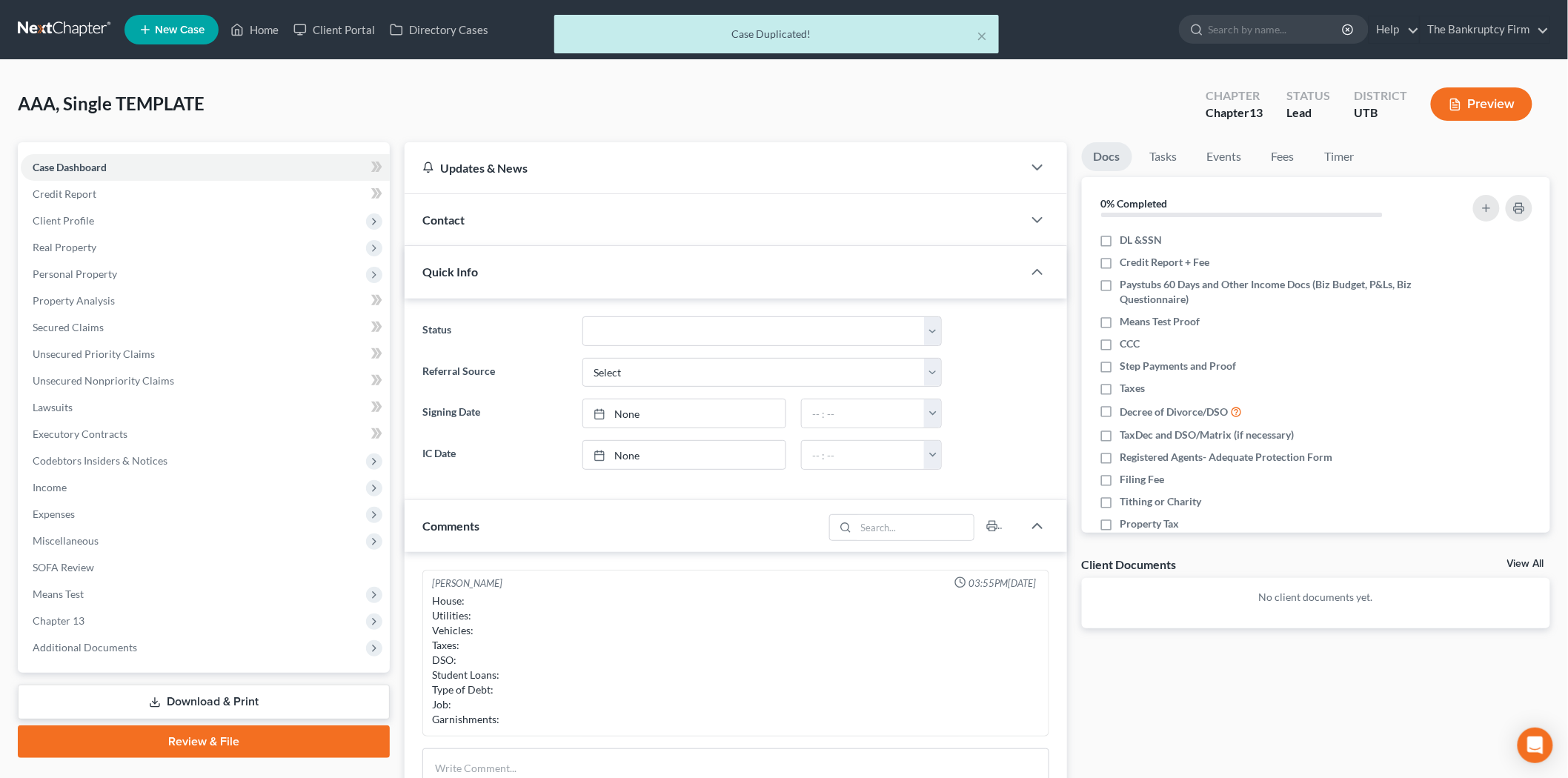
click at [574, 211] on div "Contact" at bounding box center [713, 219] width 618 height 51
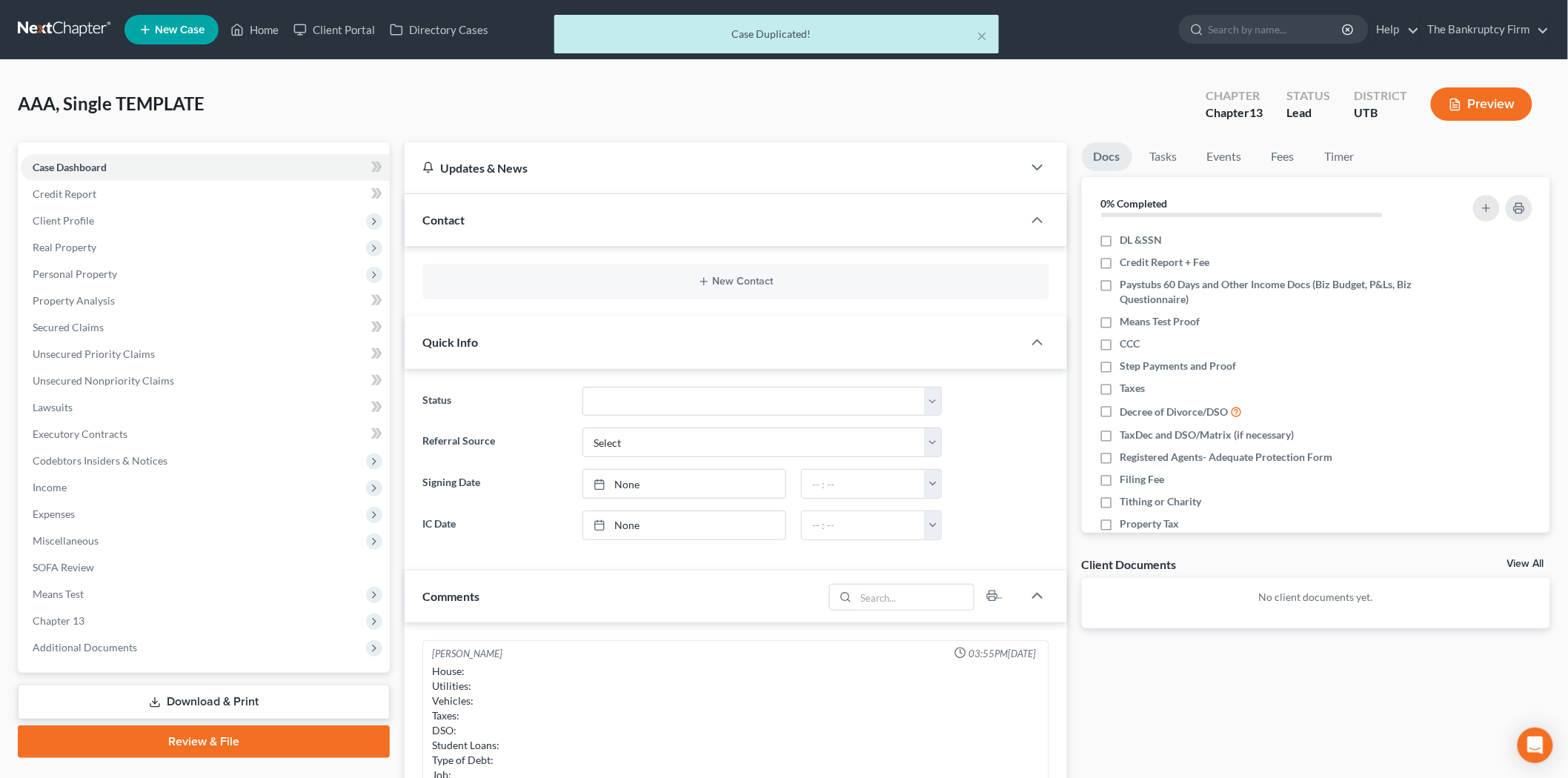
click at [561, 296] on div "New Contact" at bounding box center [735, 282] width 627 height 36
click at [572, 280] on button "New Contact" at bounding box center [735, 282] width 603 height 12
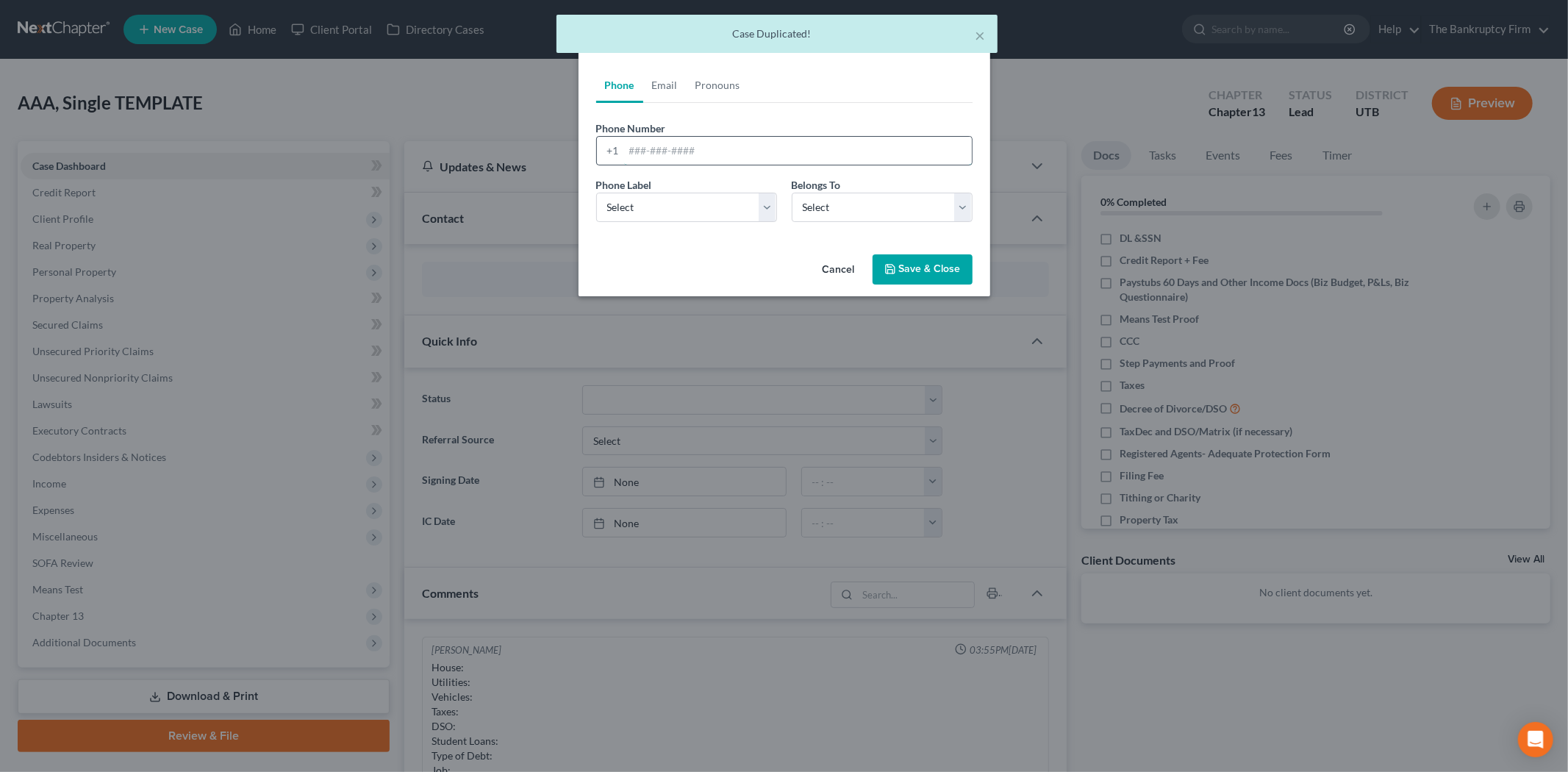
click at [660, 140] on input "tel" at bounding box center [797, 151] width 348 height 28
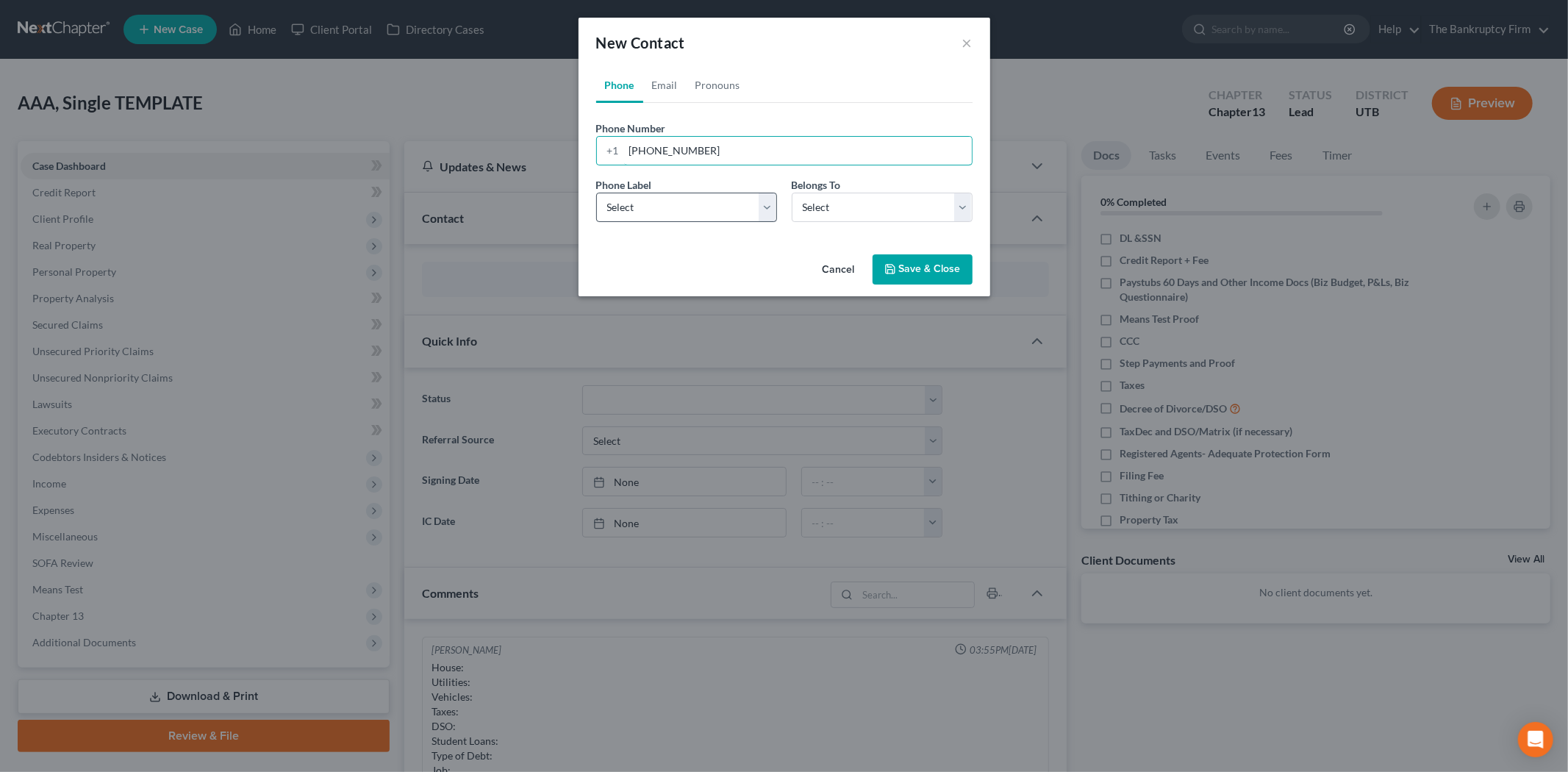
type input "[PHONE_NUMBER]"
drag, startPoint x: 725, startPoint y: 216, endPoint x: 731, endPoint y: 222, distance: 8.5
click at [725, 215] on select "Select Mobile Home Work Other" at bounding box center [687, 207] width 181 height 30
select select "0"
click at [596, 192] on select "Select Mobile Home Work Other" at bounding box center [687, 207] width 181 height 30
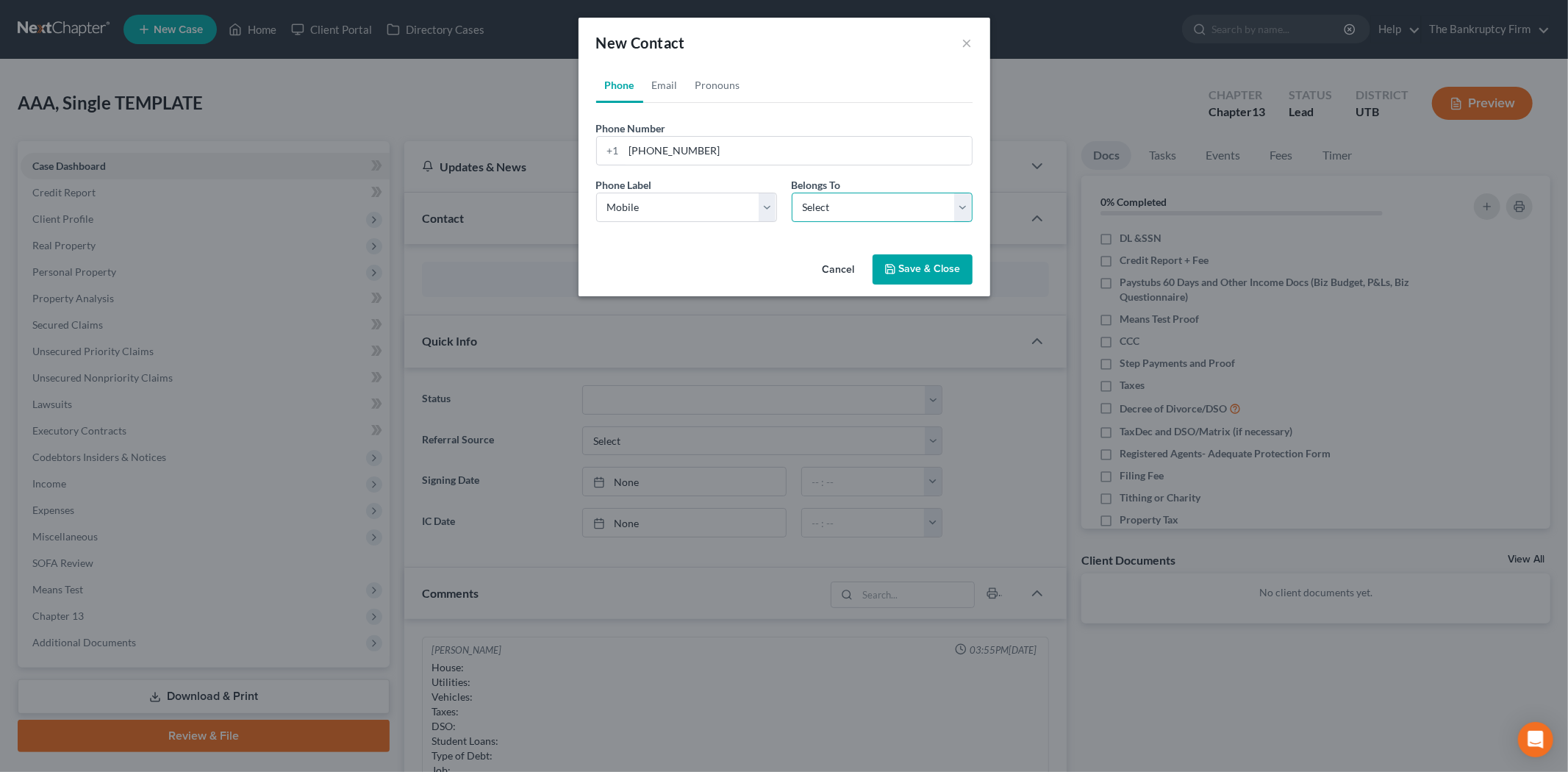
drag, startPoint x: 841, startPoint y: 201, endPoint x: 829, endPoint y: 219, distance: 21.6
click at [841, 201] on select "Select Client Other" at bounding box center [882, 207] width 181 height 30
select select "0"
click at [791, 192] on select "Select Client Other" at bounding box center [882, 207] width 181 height 30
select select "0"
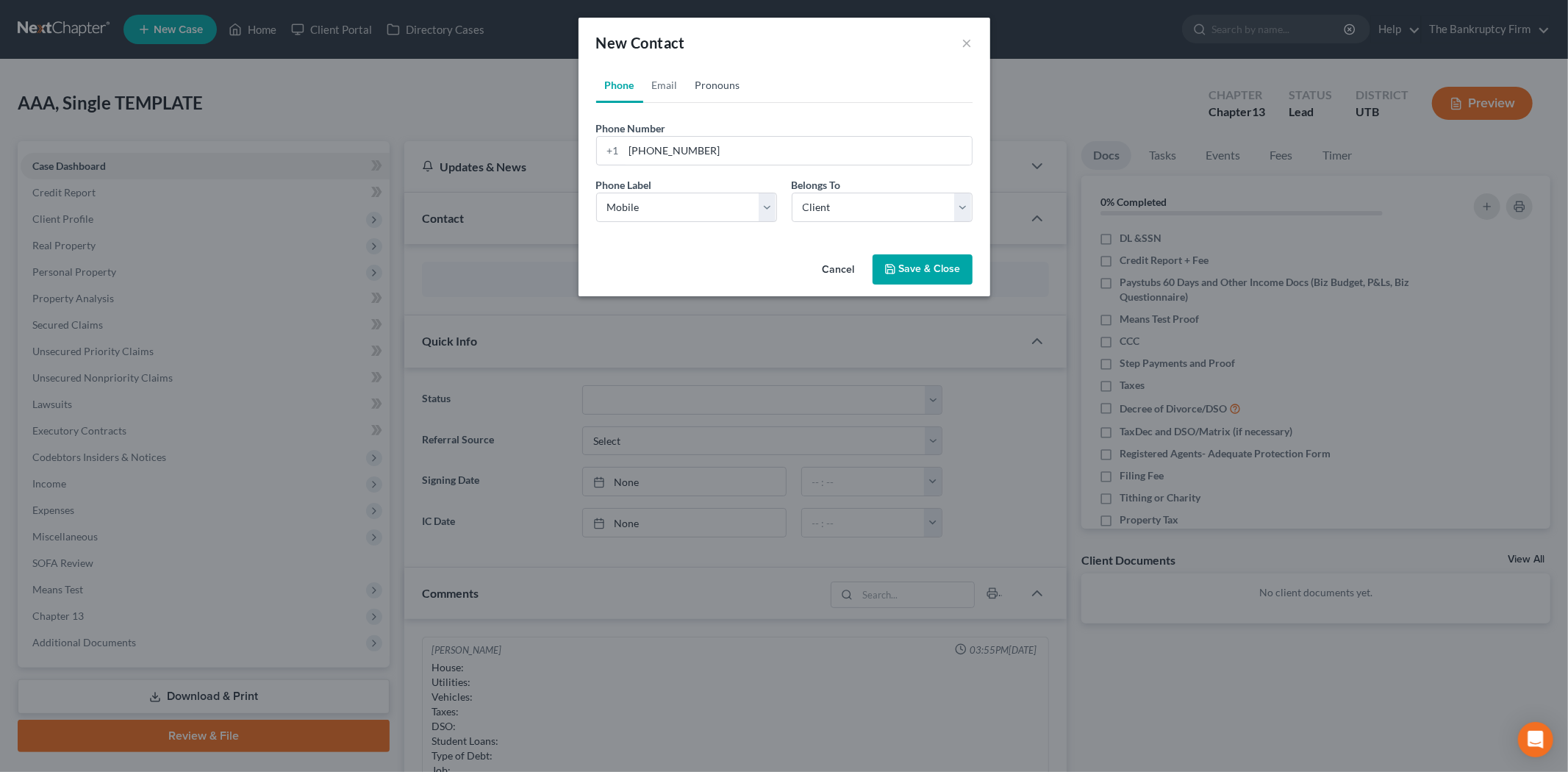
click at [688, 83] on link "Pronouns" at bounding box center [717, 86] width 62 height 35
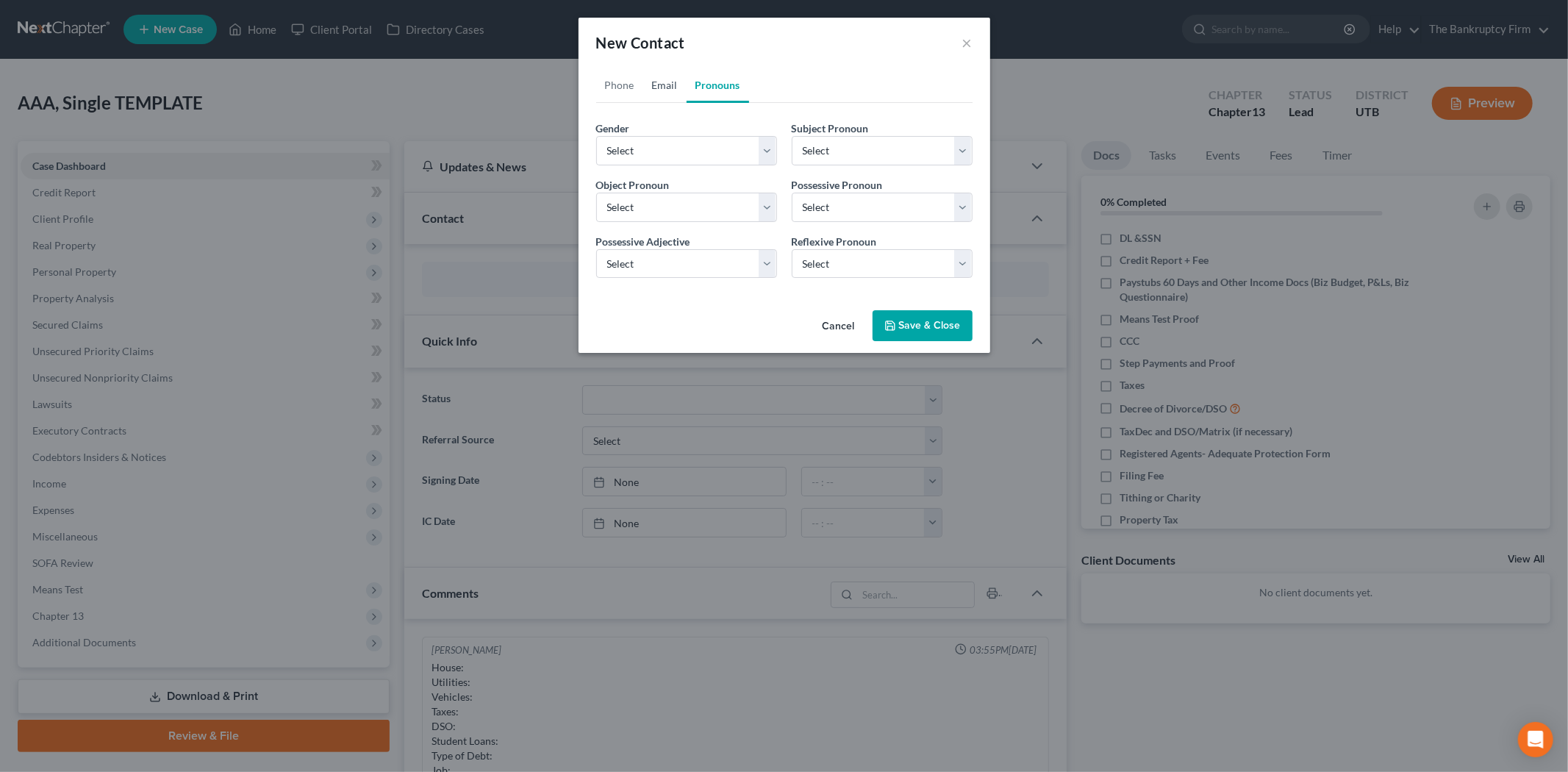
click at [674, 85] on link "Email" at bounding box center [665, 86] width 43 height 35
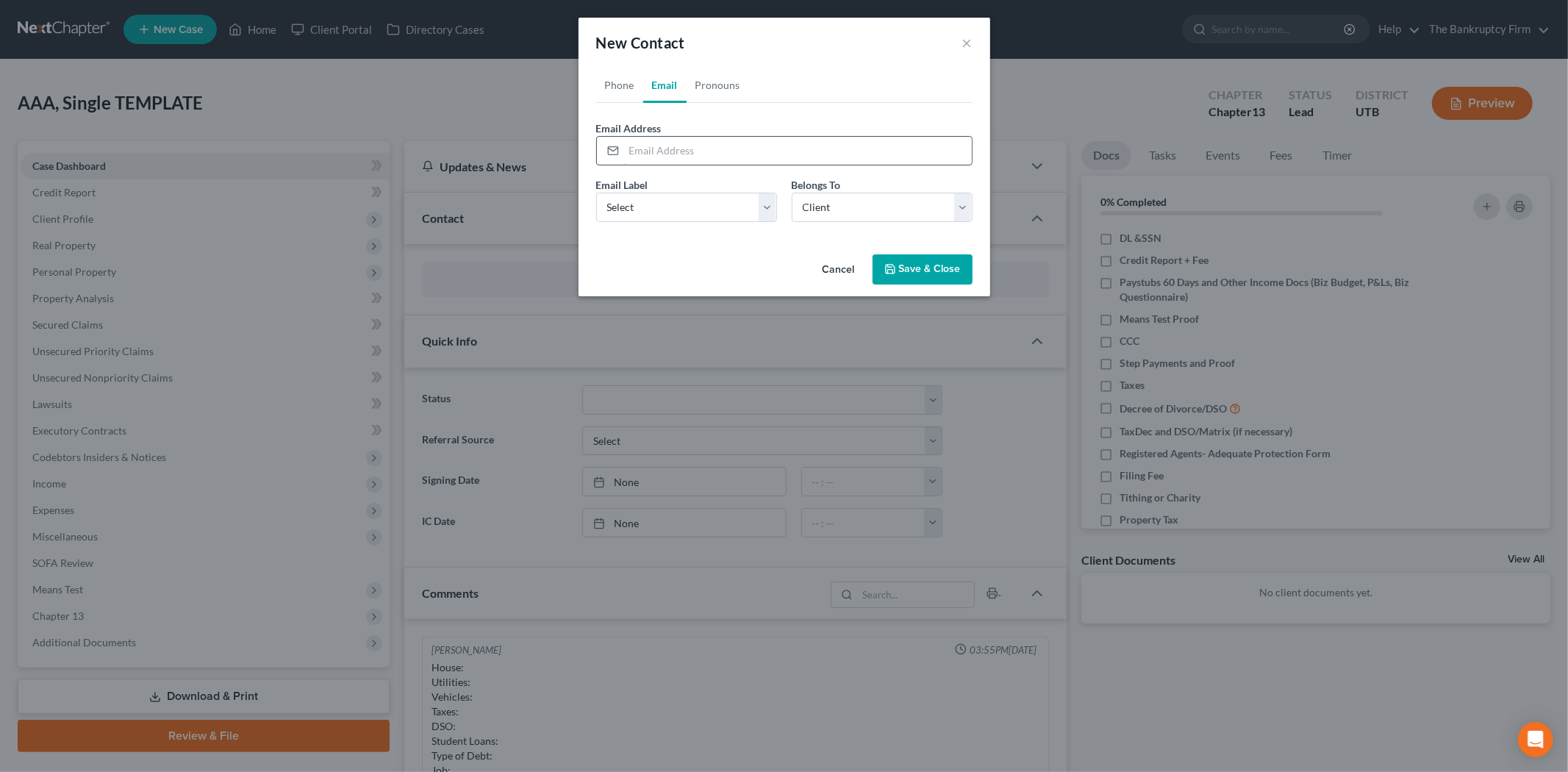
click at [667, 143] on input "email" at bounding box center [797, 151] width 348 height 28
type input "[EMAIL_ADDRESS][DOMAIN_NAME]"
drag, startPoint x: 670, startPoint y: 209, endPoint x: 684, endPoint y: 221, distance: 18.4
click at [670, 209] on select "Select Home Work Other" at bounding box center [687, 207] width 181 height 30
select select "0"
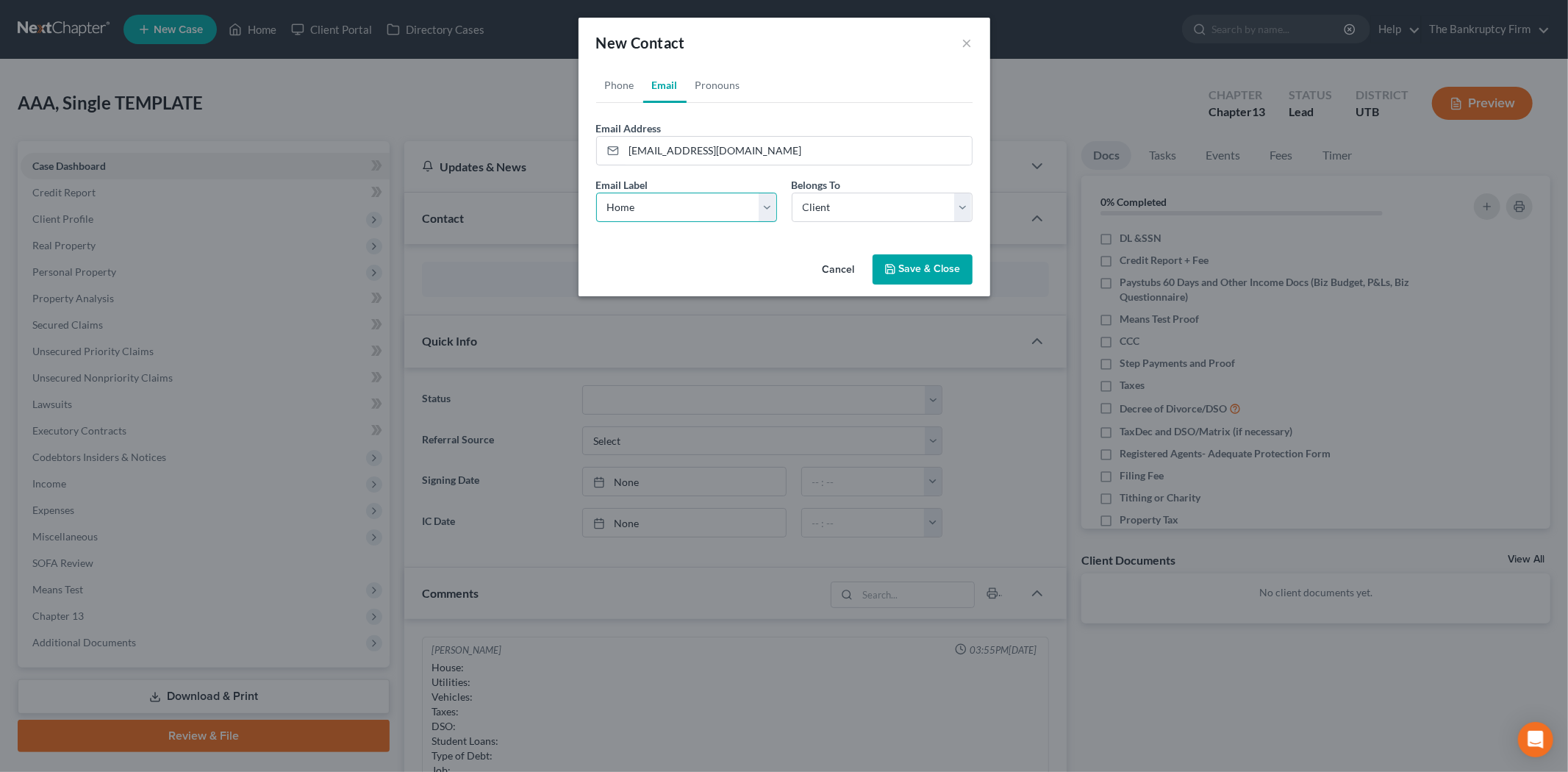
click at [596, 192] on select "Select Home Work Other" at bounding box center [687, 207] width 181 height 30
click at [802, 217] on select "Select Client Other" at bounding box center [882, 207] width 181 height 30
click at [816, 207] on select "Select Client Other" at bounding box center [882, 207] width 181 height 30
click at [926, 263] on button "Save & Close" at bounding box center [922, 269] width 100 height 31
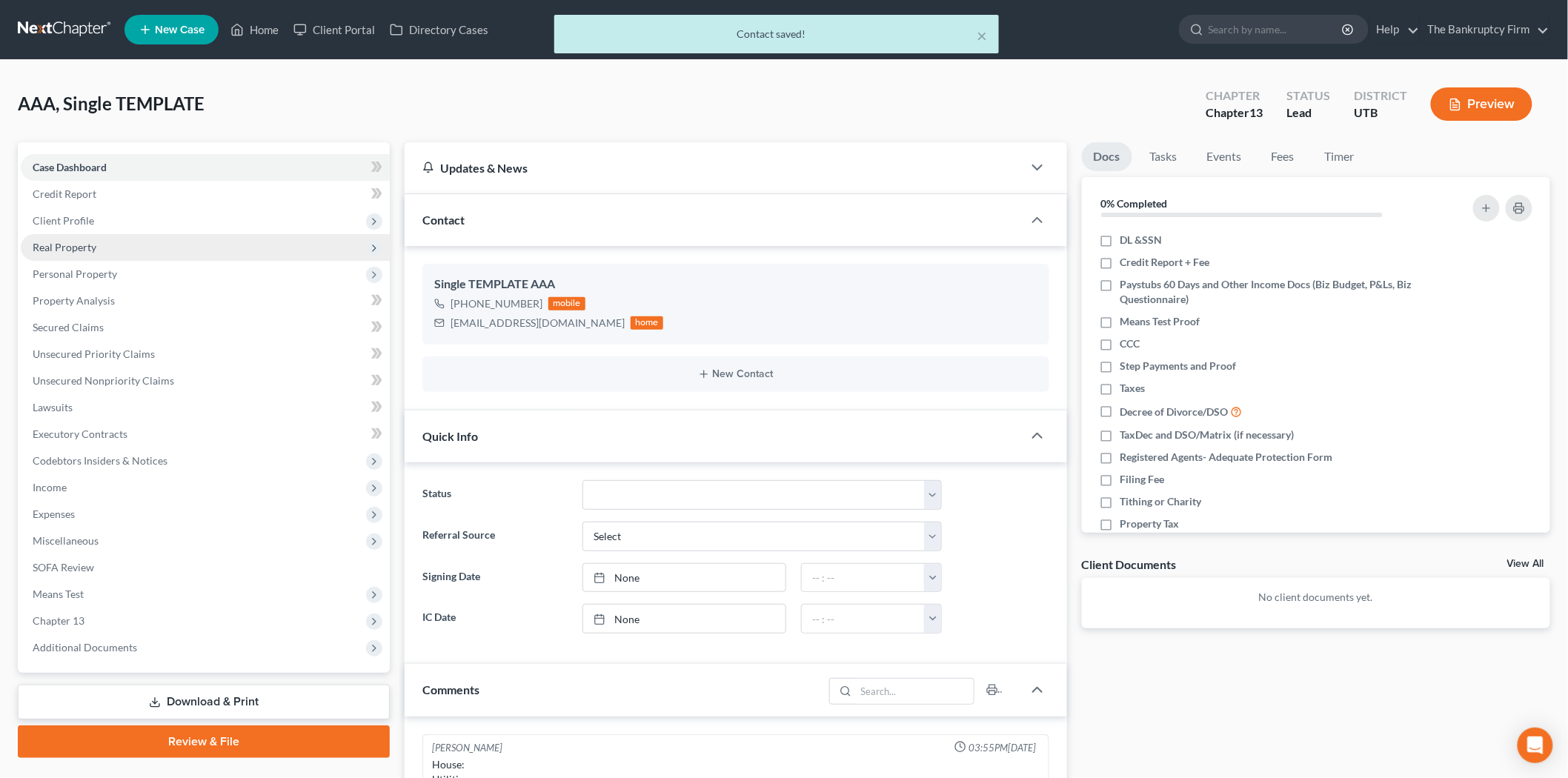
click at [135, 243] on span "Real Property" at bounding box center [206, 247] width 369 height 27
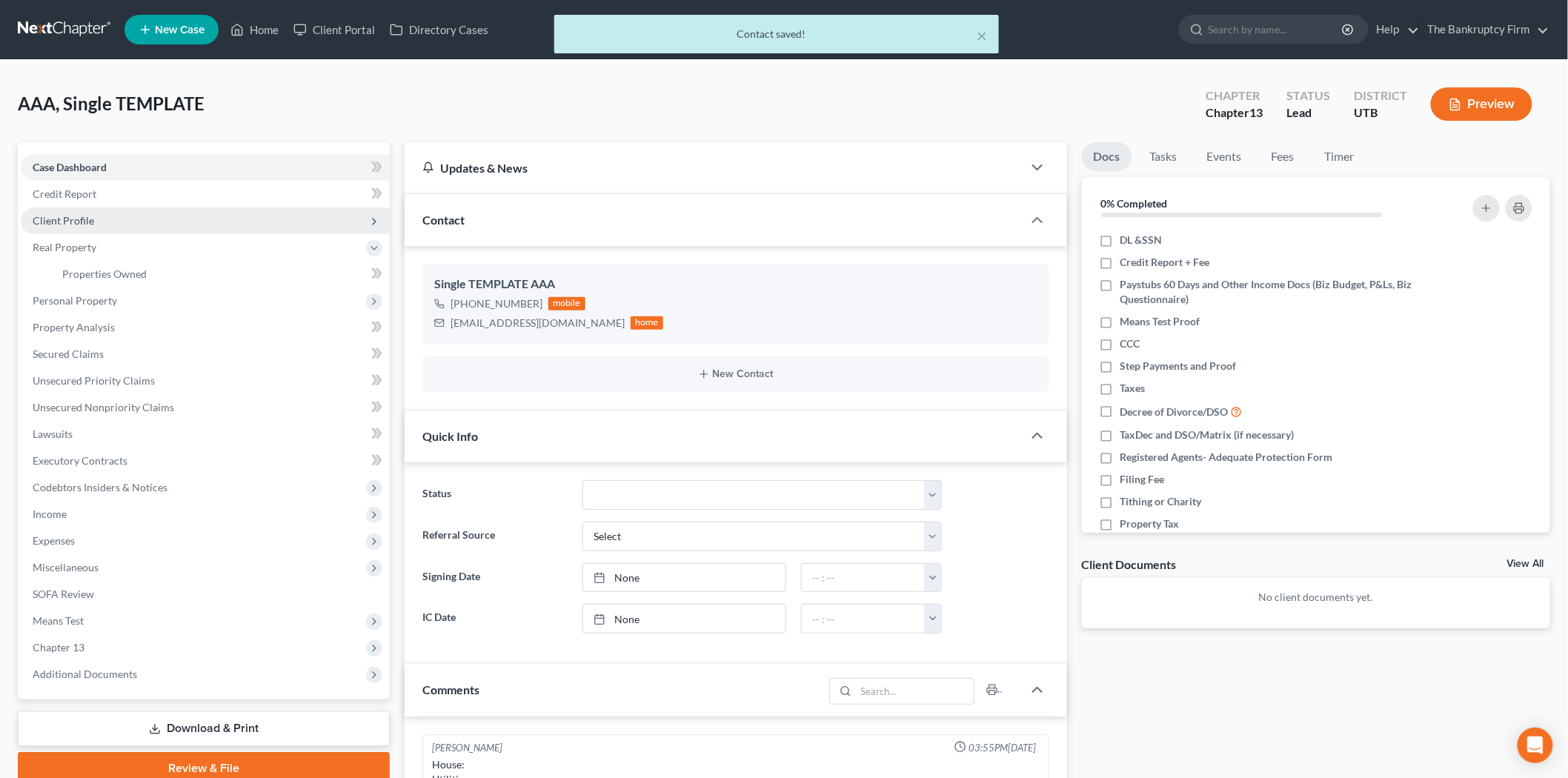
click at [141, 223] on span "Client Profile" at bounding box center [206, 221] width 369 height 27
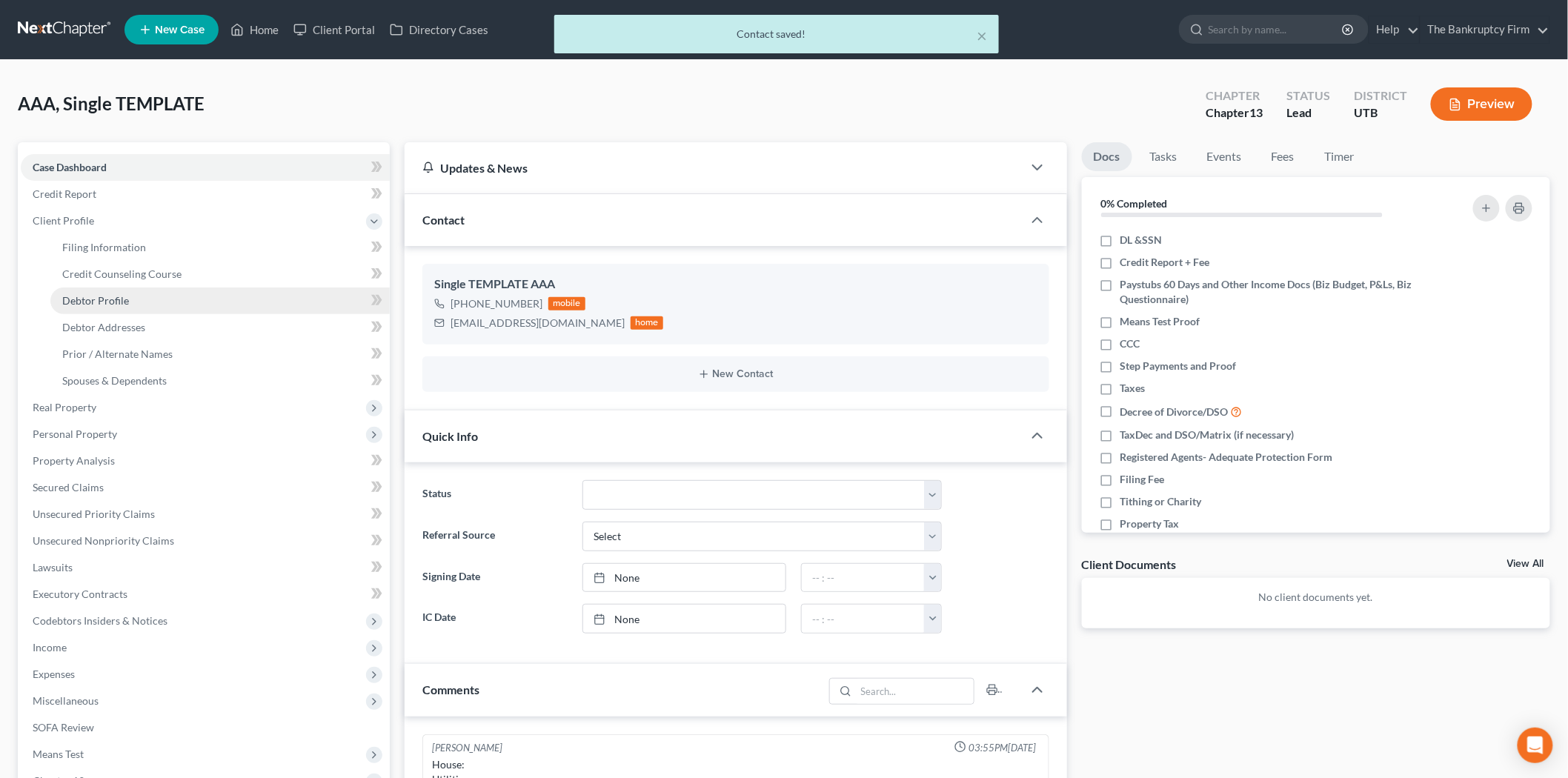
click at [183, 291] on link "Debtor Profile" at bounding box center [220, 300] width 340 height 27
select select "1"
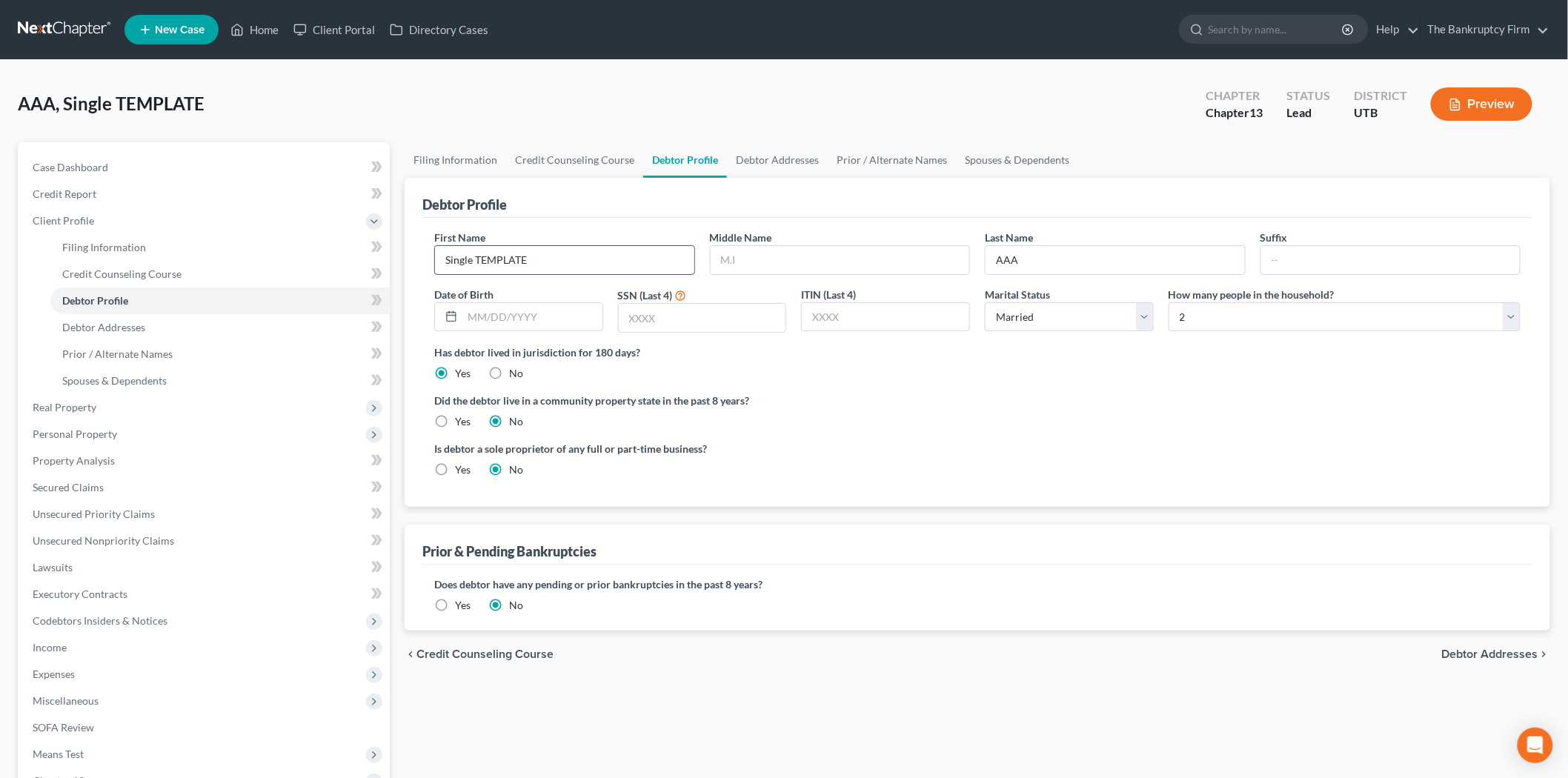
click at [549, 267] on input "Single TEMPLATE" at bounding box center [564, 260] width 259 height 28
click at [553, 267] on input "Single TEMPLATE" at bounding box center [564, 260] width 259 height 28
click at [553, 264] on input "Single TEMPLATE" at bounding box center [564, 260] width 259 height 28
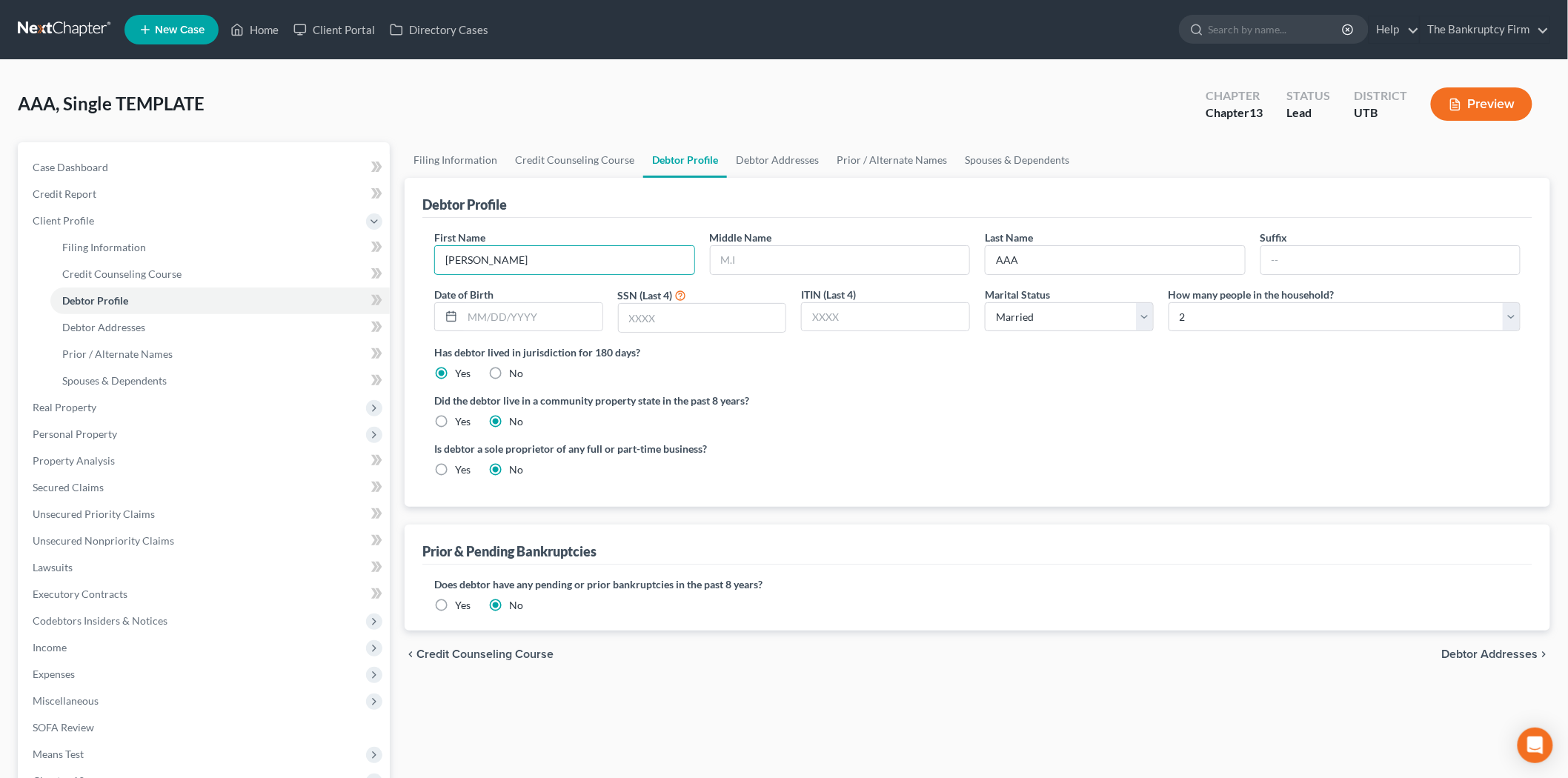
type input "[PERSON_NAME]"
type input "Canela"
click at [470, 315] on input "text" at bounding box center [532, 317] width 140 height 28
type input "[DATE]"
click at [969, 454] on label "Is debtor a sole proprietor of any full or part-time business?" at bounding box center [701, 449] width 535 height 16
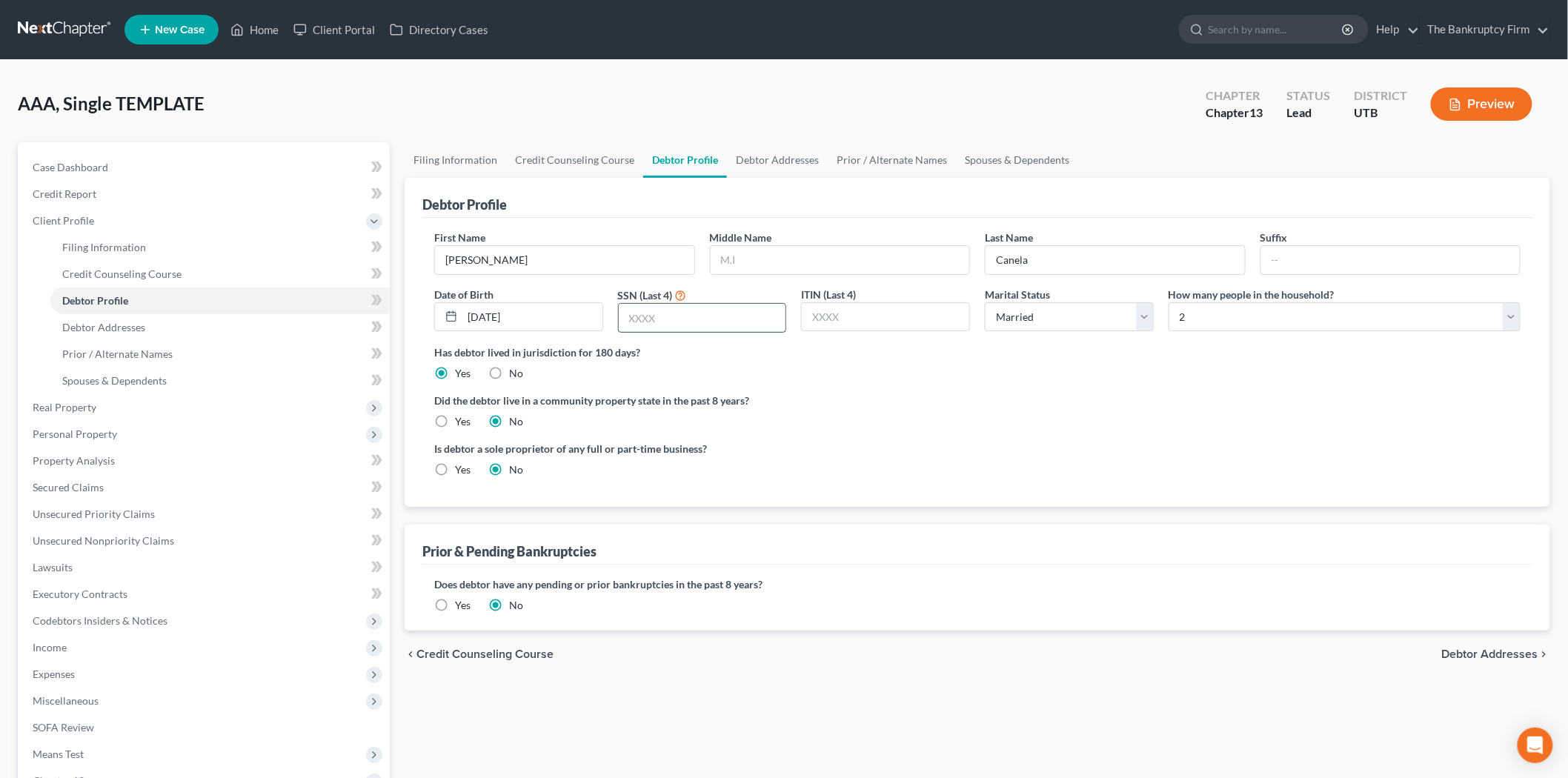
click at [665, 322] on input "text" at bounding box center [702, 318] width 168 height 28
type input "4318"
click at [1166, 522] on div "Debtor Profile First Name [PERSON_NAME] Middle Name Last Name [PERSON_NAME] Dat…" at bounding box center [976, 404] width 1145 height 453
click at [1037, 336] on div "First Name [PERSON_NAME] Middle Name Last Name [PERSON_NAME] Date of Birth [DEM…" at bounding box center [977, 287] width 1101 height 115
click at [1037, 328] on select "Select Single Married Separated Divorced Widowed" at bounding box center [1069, 317] width 169 height 30
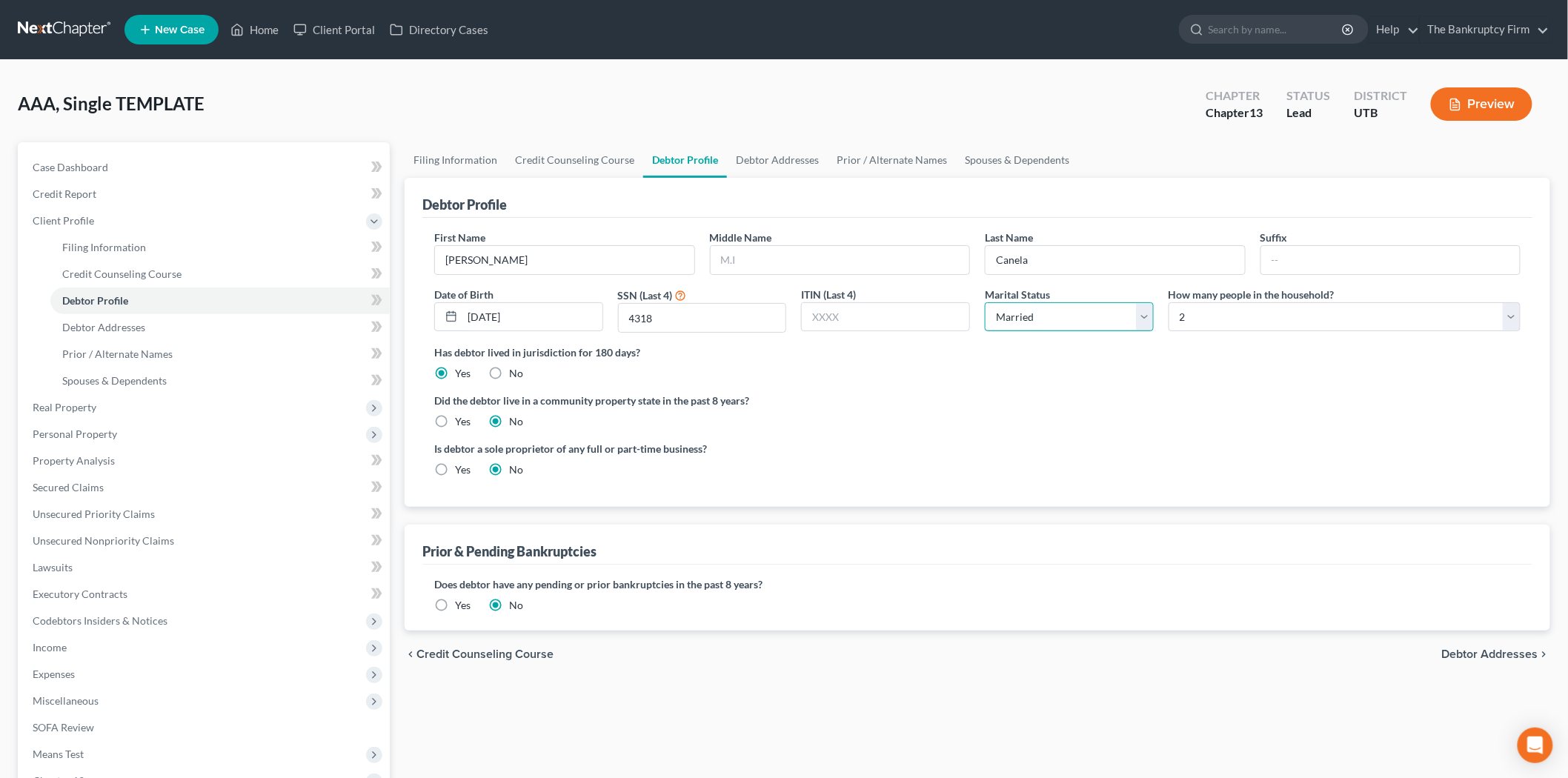
select select "0"
click at [984, 302] on select "Select Single Married Separated Divorced Widowed" at bounding box center [1069, 317] width 169 height 30
click at [1247, 389] on ng-include "First Name [PERSON_NAME] Middle Name Last Name [PERSON_NAME] Date of Birth [DEM…" at bounding box center [977, 359] width 1086 height 259
click at [1273, 322] on select "Select 1 2 3 4 5 6 7 8 9 10 11 12 13 14 15 16 17 18 19 20" at bounding box center [1344, 317] width 352 height 30
click at [1115, 375] on div "Has debtor lived in jurisdiction for 180 days? Yes No Debtor must reside in jur…" at bounding box center [977, 363] width 1086 height 37
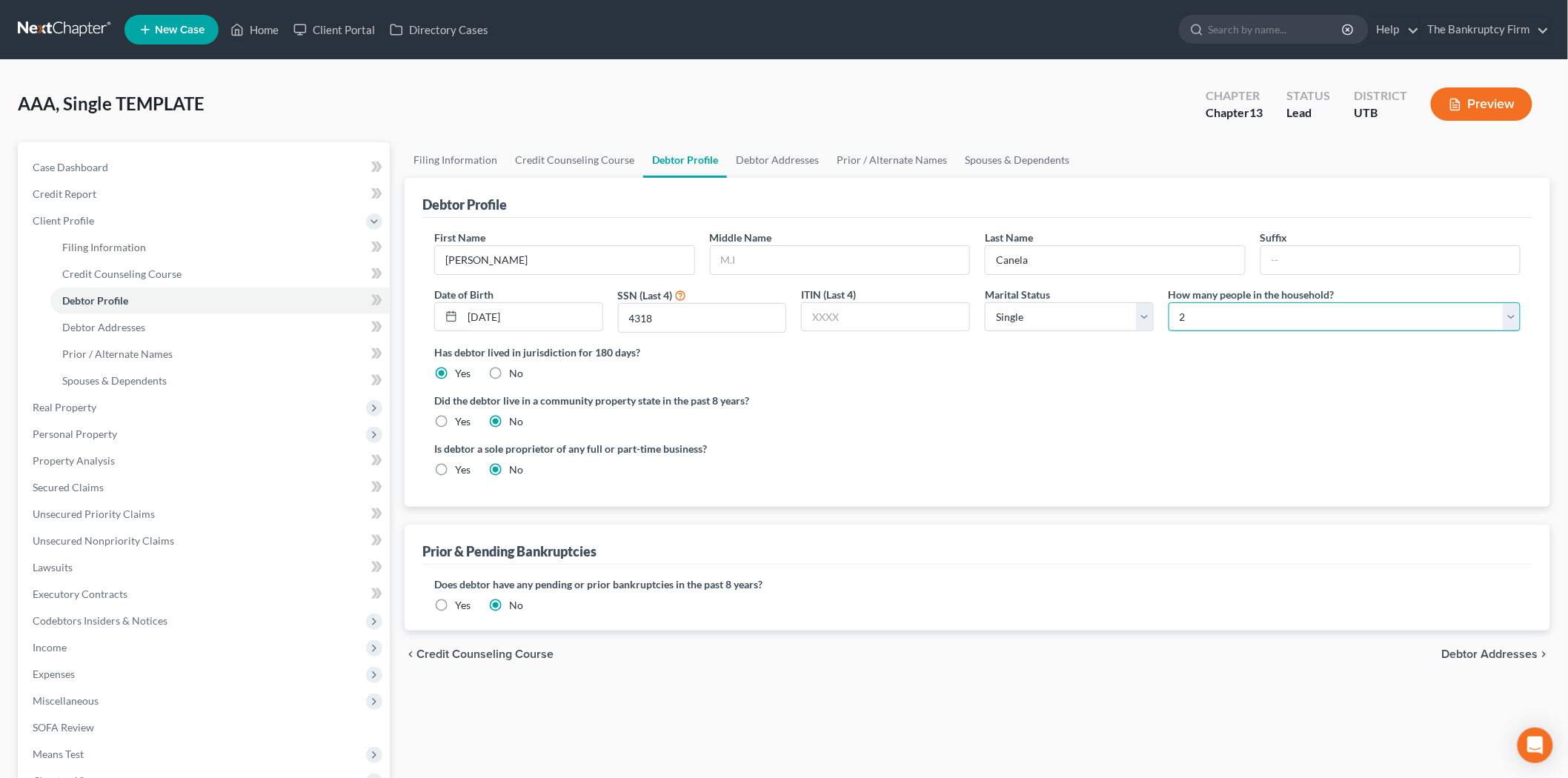
click at [1275, 323] on select "Select 1 2 3 4 5 6 7 8 9 10 11 12 13 14 15 16 17 18 19 20" at bounding box center [1344, 317] width 352 height 30
select select "2"
click at [1168, 302] on select "Select 1 2 3 4 5 6 7 8 9 10 11 12 13 14 15 16 17 18 19 20" at bounding box center [1344, 317] width 352 height 30
click at [1165, 369] on div "Has debtor lived in jurisdiction for 180 days? Yes No Debtor must reside in jur…" at bounding box center [977, 363] width 1086 height 37
click at [784, 167] on link "Debtor Addresses" at bounding box center [777, 160] width 100 height 36
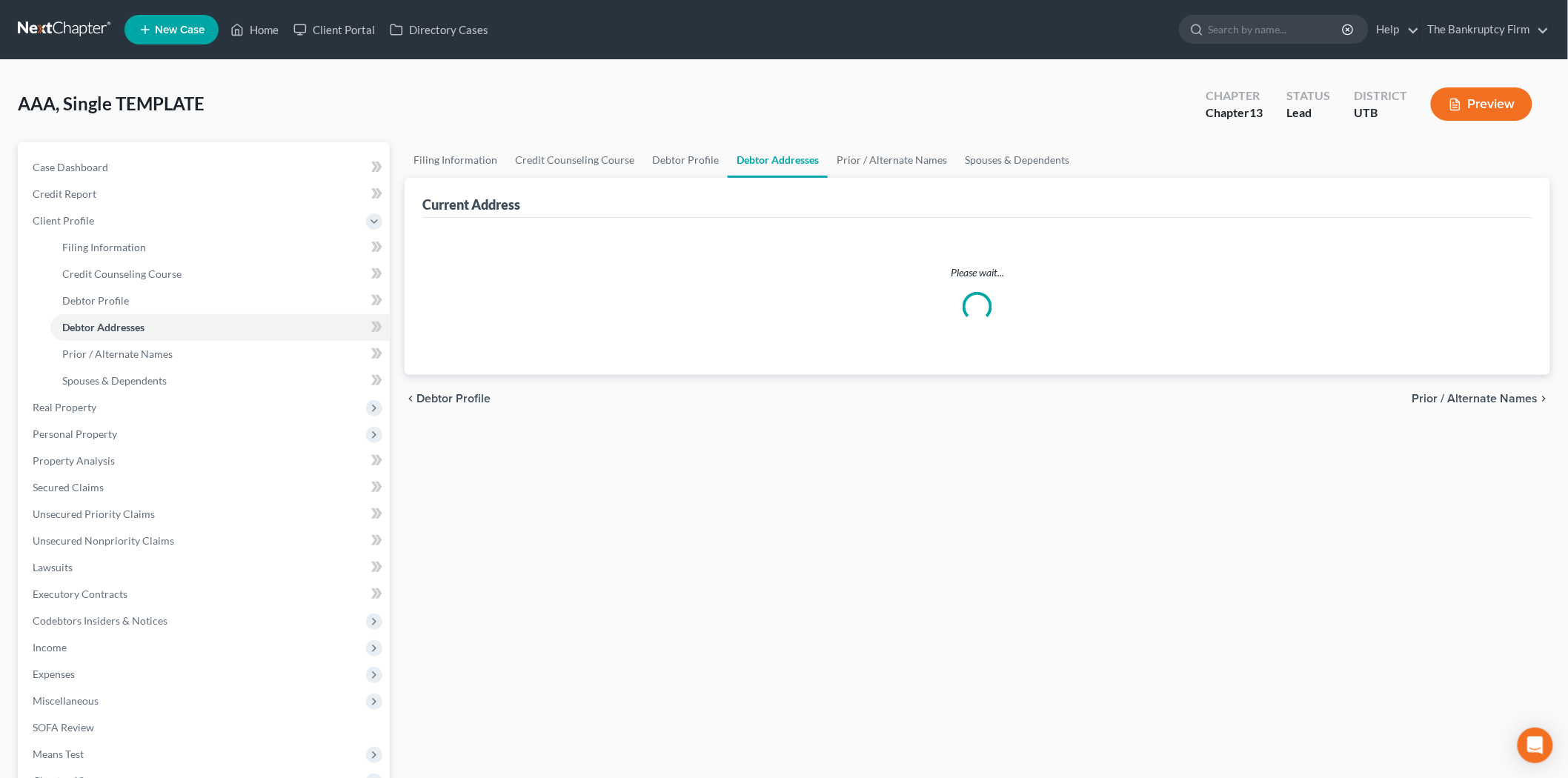
select select "0"
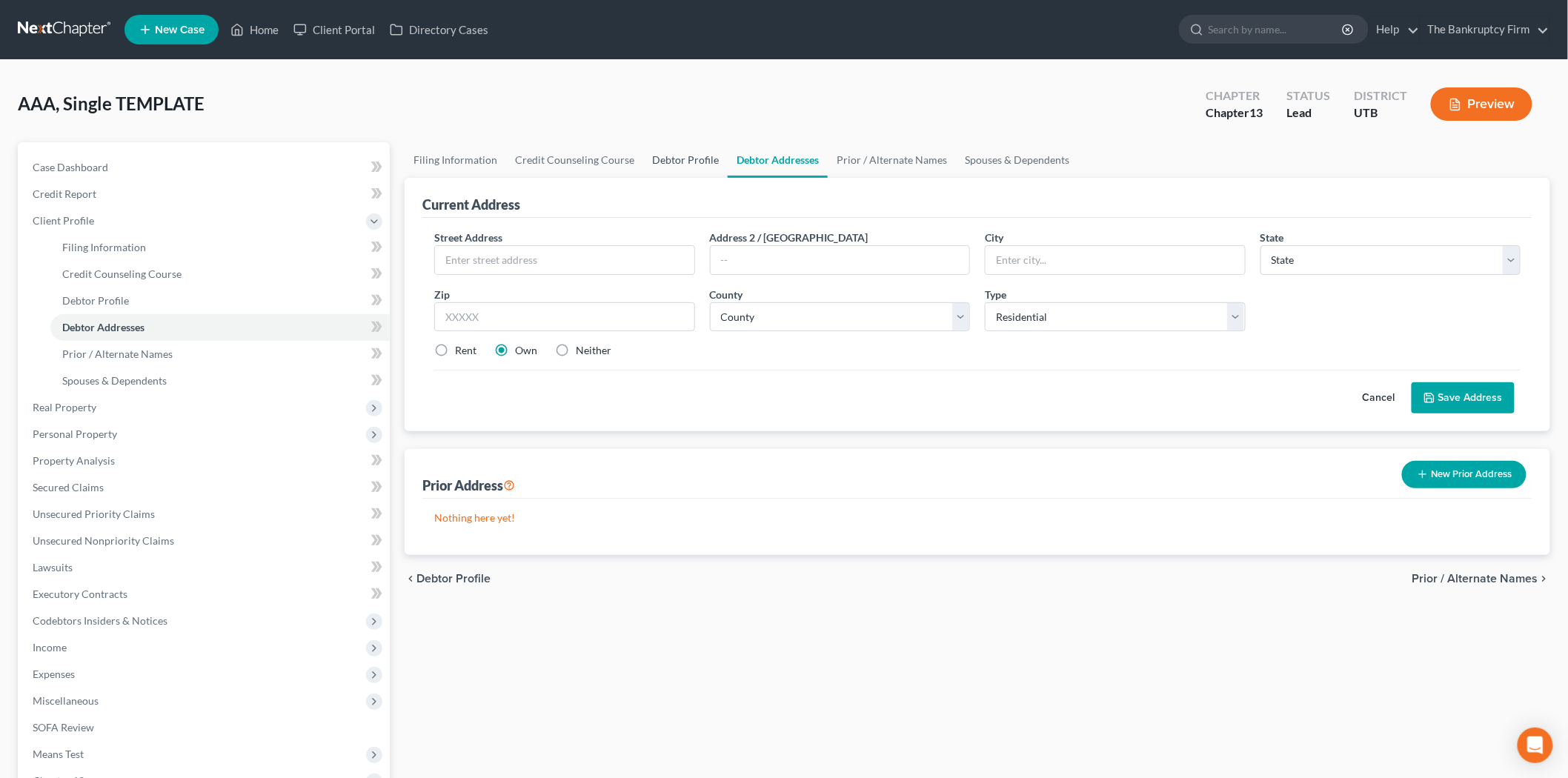
drag, startPoint x: 672, startPoint y: 153, endPoint x: 752, endPoint y: 152, distance: 80.0
click at [674, 153] on link "Debtor Profile" at bounding box center [685, 160] width 84 height 36
select select "0"
select select "2"
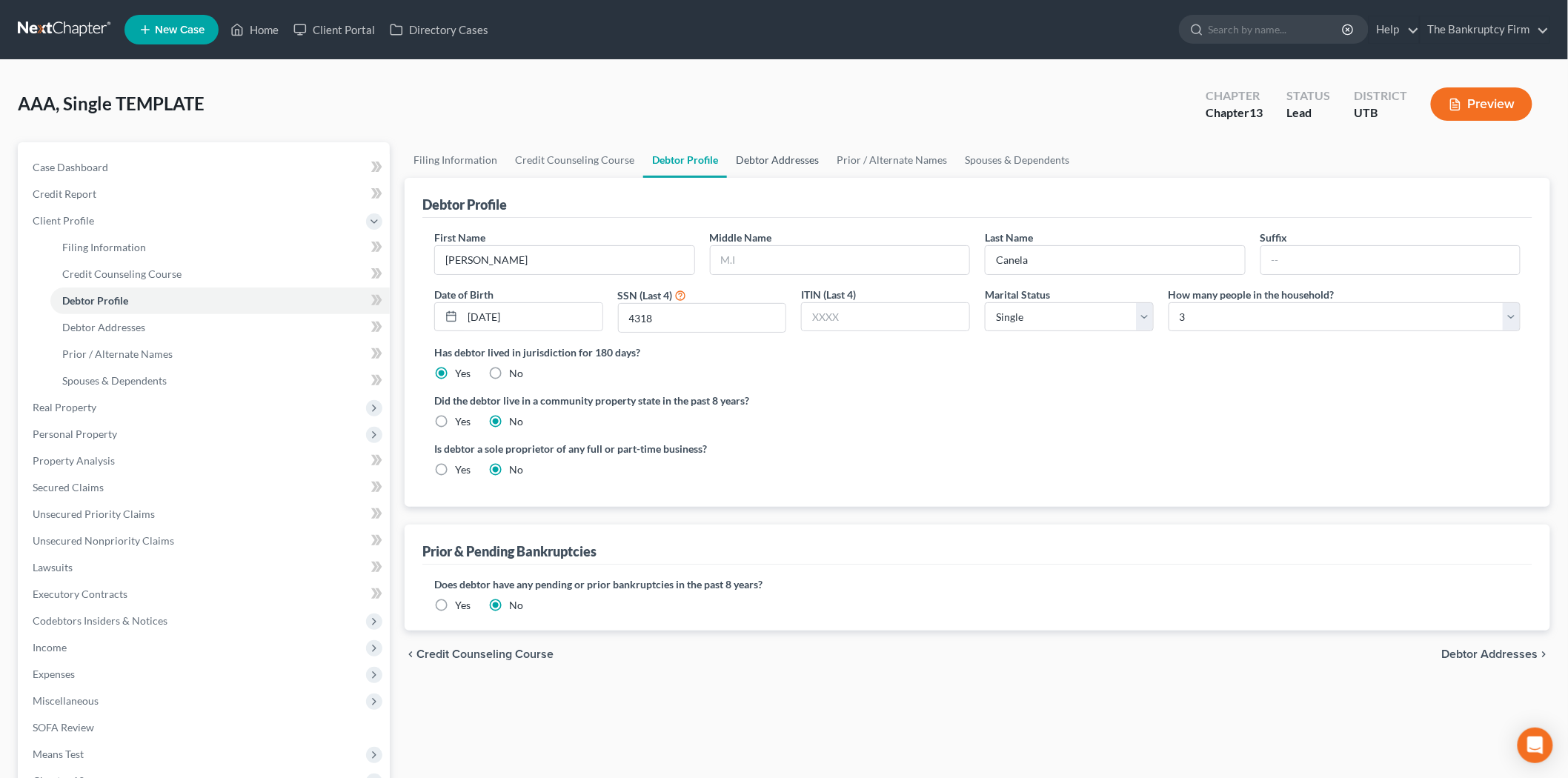
click at [766, 152] on link "Debtor Addresses" at bounding box center [777, 160] width 100 height 36
select select "0"
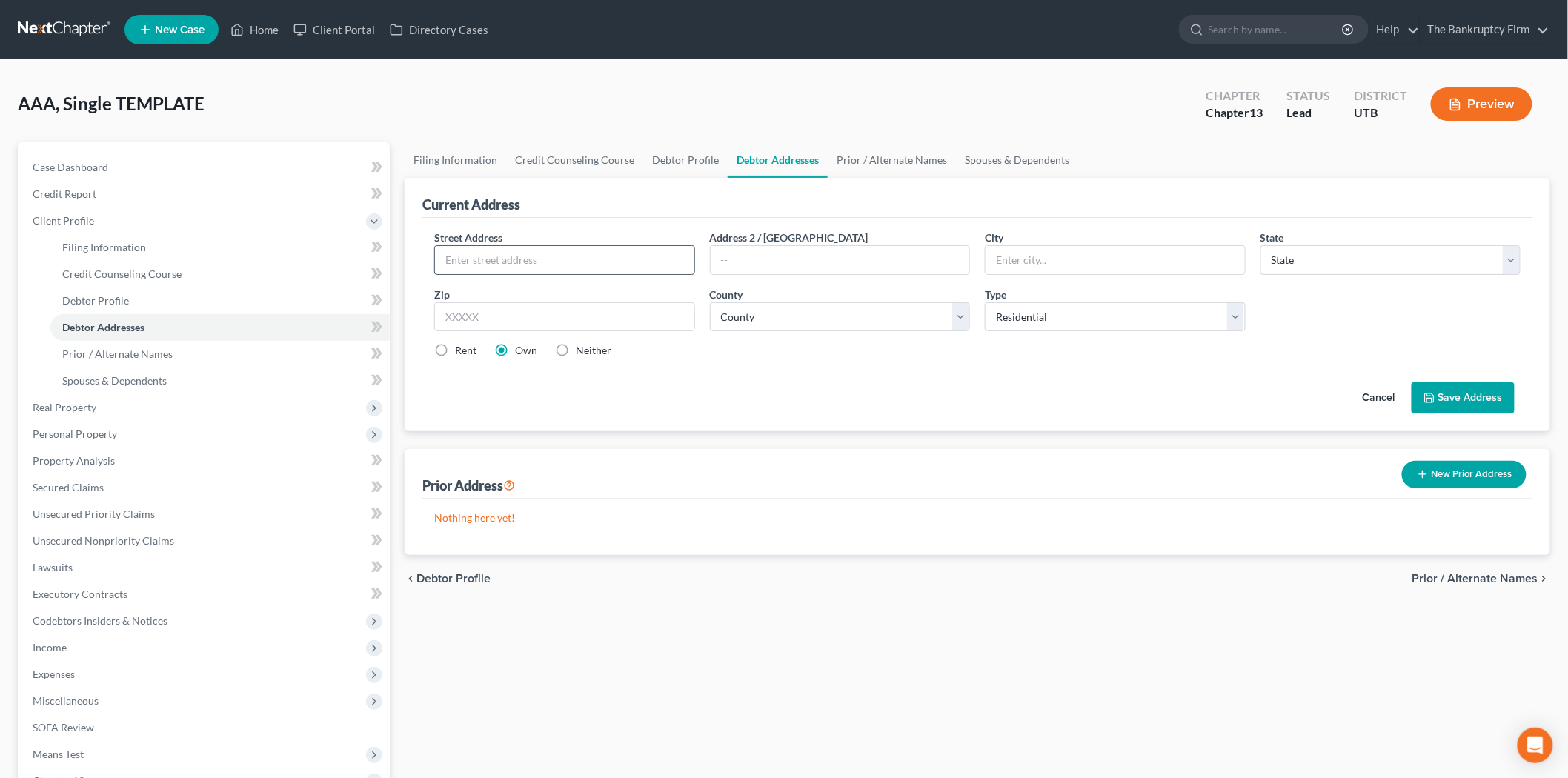
click at [573, 252] on input "text" at bounding box center [564, 260] width 259 height 28
type input "5537 S 4100 W"
click at [1156, 261] on input "text" at bounding box center [1114, 260] width 259 height 28
type input "[PERSON_NAME]"
select select "46"
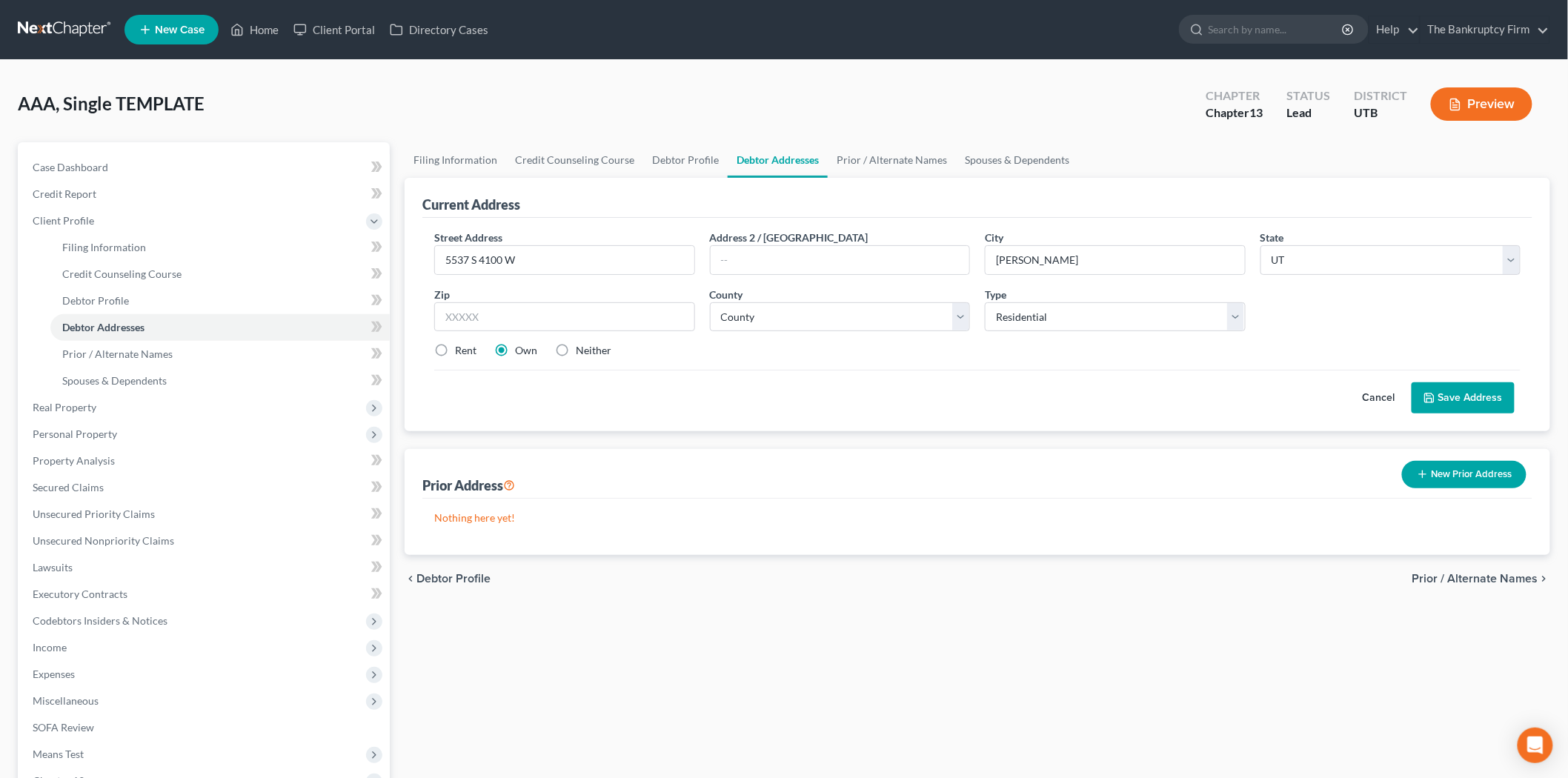
drag, startPoint x: 1038, startPoint y: 397, endPoint x: 1005, endPoint y: 374, distance: 40.2
click at [1038, 398] on div "Cancel Save Address" at bounding box center [977, 391] width 1086 height 44
click at [641, 320] on input "text" at bounding box center [564, 317] width 261 height 30
drag, startPoint x: 854, startPoint y: 457, endPoint x: 810, endPoint y: 416, distance: 60.1
click at [854, 457] on div "Prior Address New Prior Address" at bounding box center [977, 474] width 1110 height 50
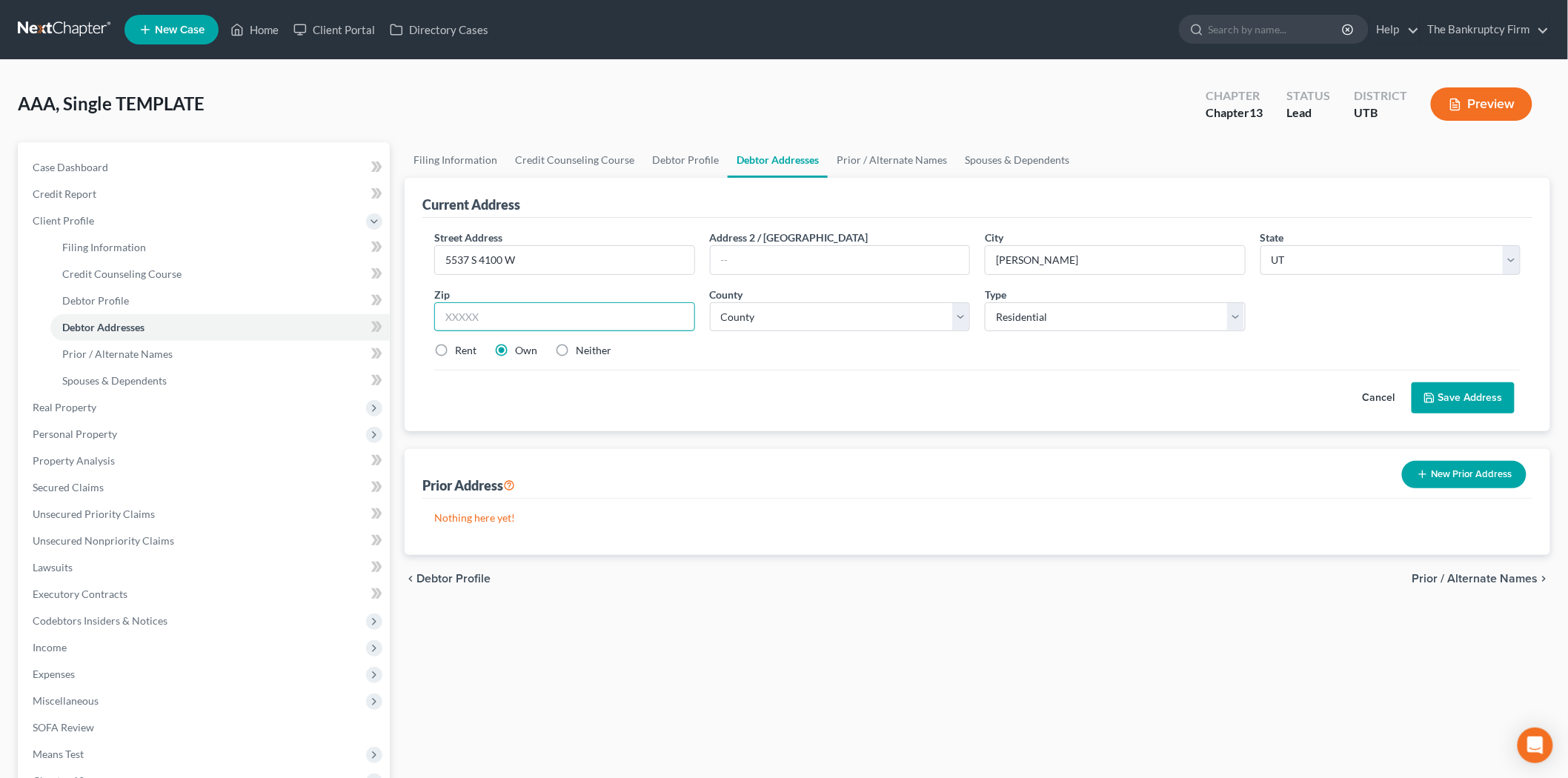
drag, startPoint x: 601, startPoint y: 323, endPoint x: 618, endPoint y: 316, distance: 18.4
click at [601, 322] on input "text" at bounding box center [564, 317] width 261 height 30
type input "84067"
click at [792, 488] on div "Prior Address New Prior Address" at bounding box center [977, 474] width 1110 height 50
click at [905, 389] on div "Cancel Save Address" at bounding box center [977, 391] width 1086 height 44
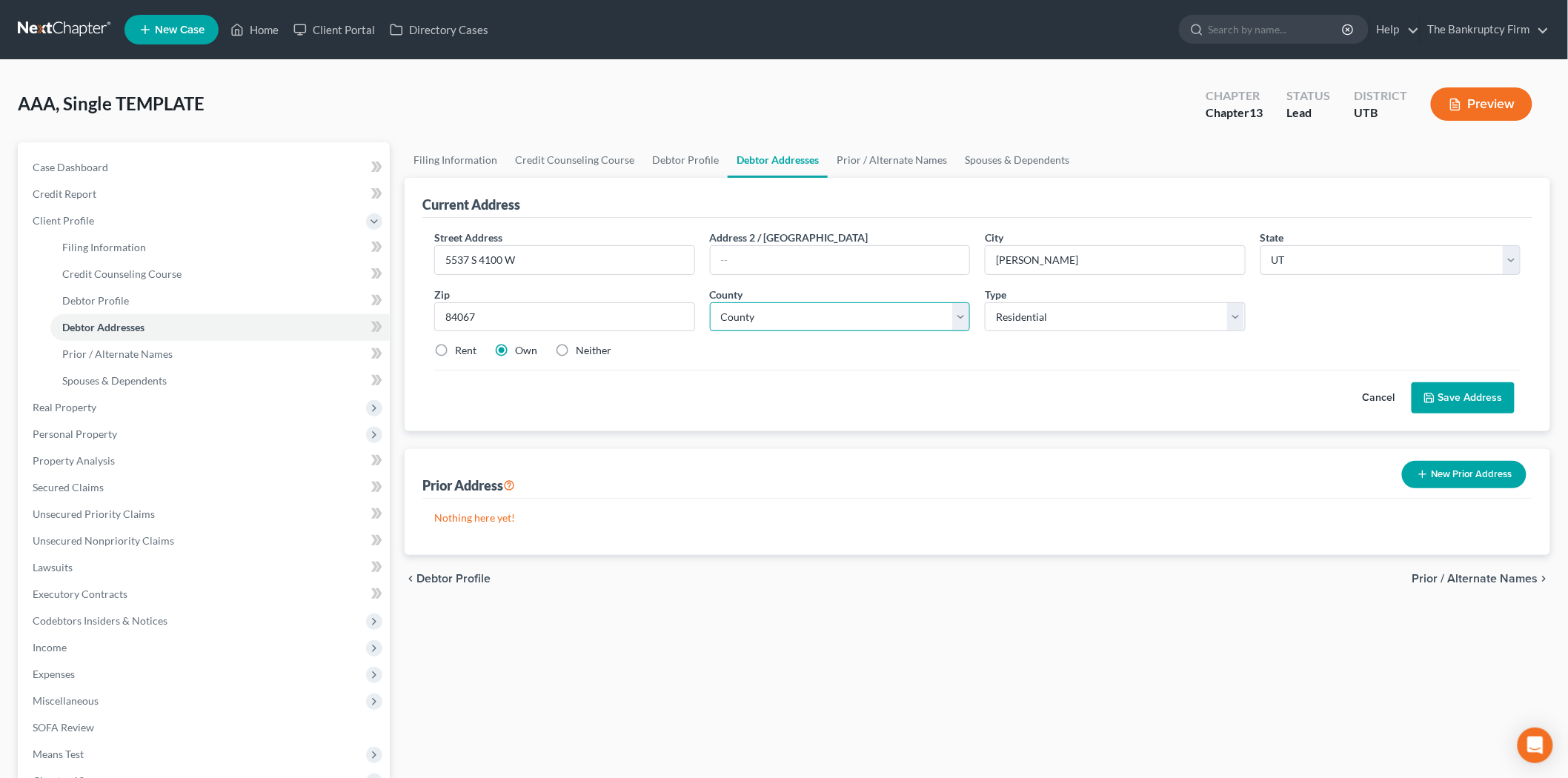
drag, startPoint x: 865, startPoint y: 330, endPoint x: 873, endPoint y: 327, distance: 8.5
click at [865, 330] on select "County [GEOGRAPHIC_DATA] [GEOGRAPHIC_DATA] [GEOGRAPHIC_DATA] [GEOGRAPHIC_DATA] …" at bounding box center [840, 317] width 261 height 30
click at [806, 264] on input "text" at bounding box center [839, 260] width 259 height 28
click at [803, 317] on select "County [GEOGRAPHIC_DATA] [GEOGRAPHIC_DATA] [GEOGRAPHIC_DATA] [GEOGRAPHIC_DATA] …" at bounding box center [840, 317] width 261 height 30
select select "28"
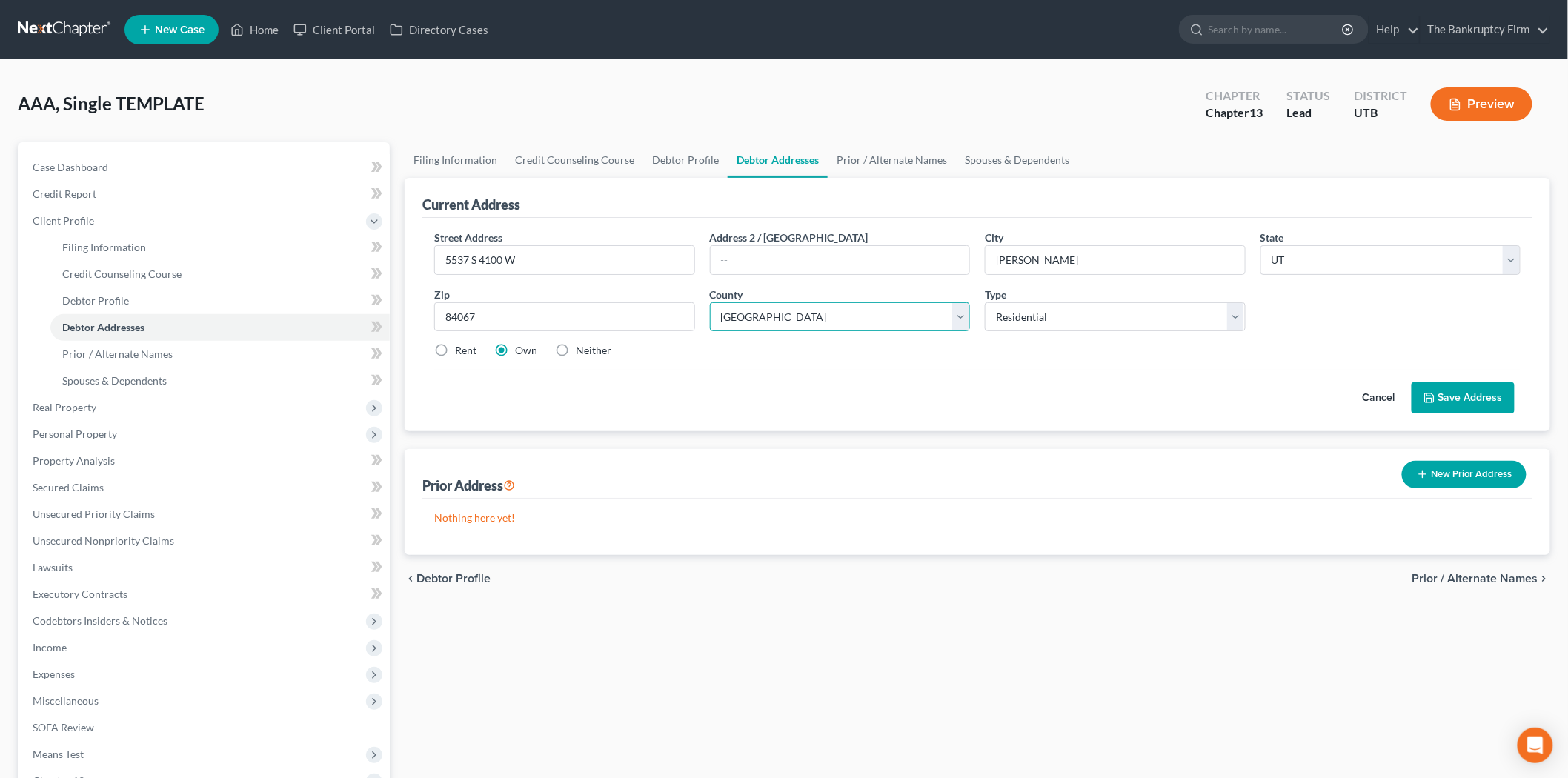
click at [710, 302] on select "County [GEOGRAPHIC_DATA] [GEOGRAPHIC_DATA] [GEOGRAPHIC_DATA] [GEOGRAPHIC_DATA] …" at bounding box center [840, 317] width 261 height 30
click at [824, 654] on div "Filing Information Credit Counseling Course Debtor Profile Debtor Addresses Pri…" at bounding box center [977, 530] width 1160 height 776
click at [455, 352] on label "Rent" at bounding box center [466, 350] width 22 height 15
click at [461, 352] on input "Rent" at bounding box center [466, 348] width 10 height 10
radio input "true"
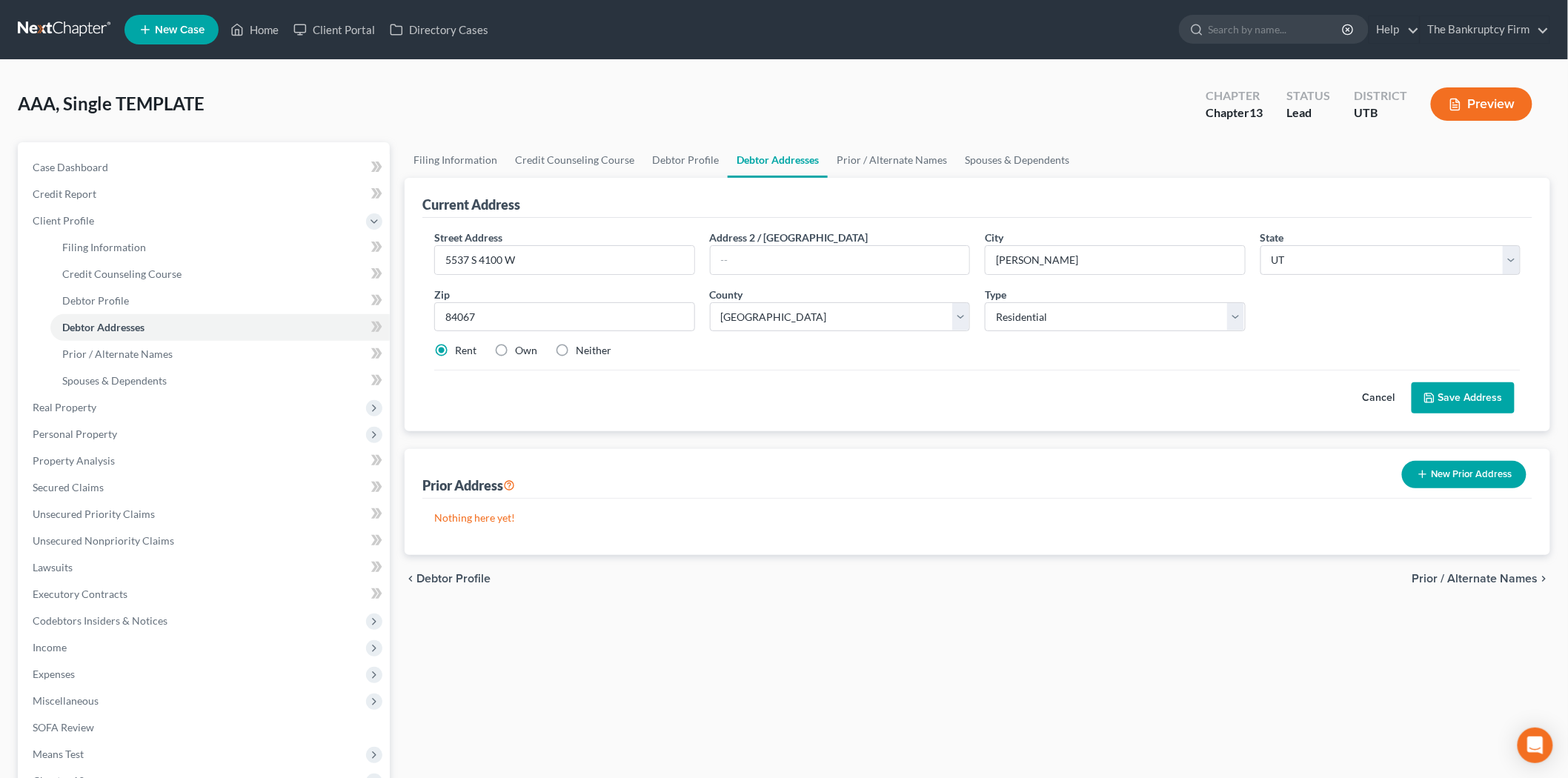
click at [514, 344] on label "Own" at bounding box center [525, 350] width 22 height 15
click at [520, 344] on input "Own" at bounding box center [525, 348] width 10 height 10
radio input "true"
click at [1442, 387] on button "Save Address" at bounding box center [1463, 397] width 103 height 31
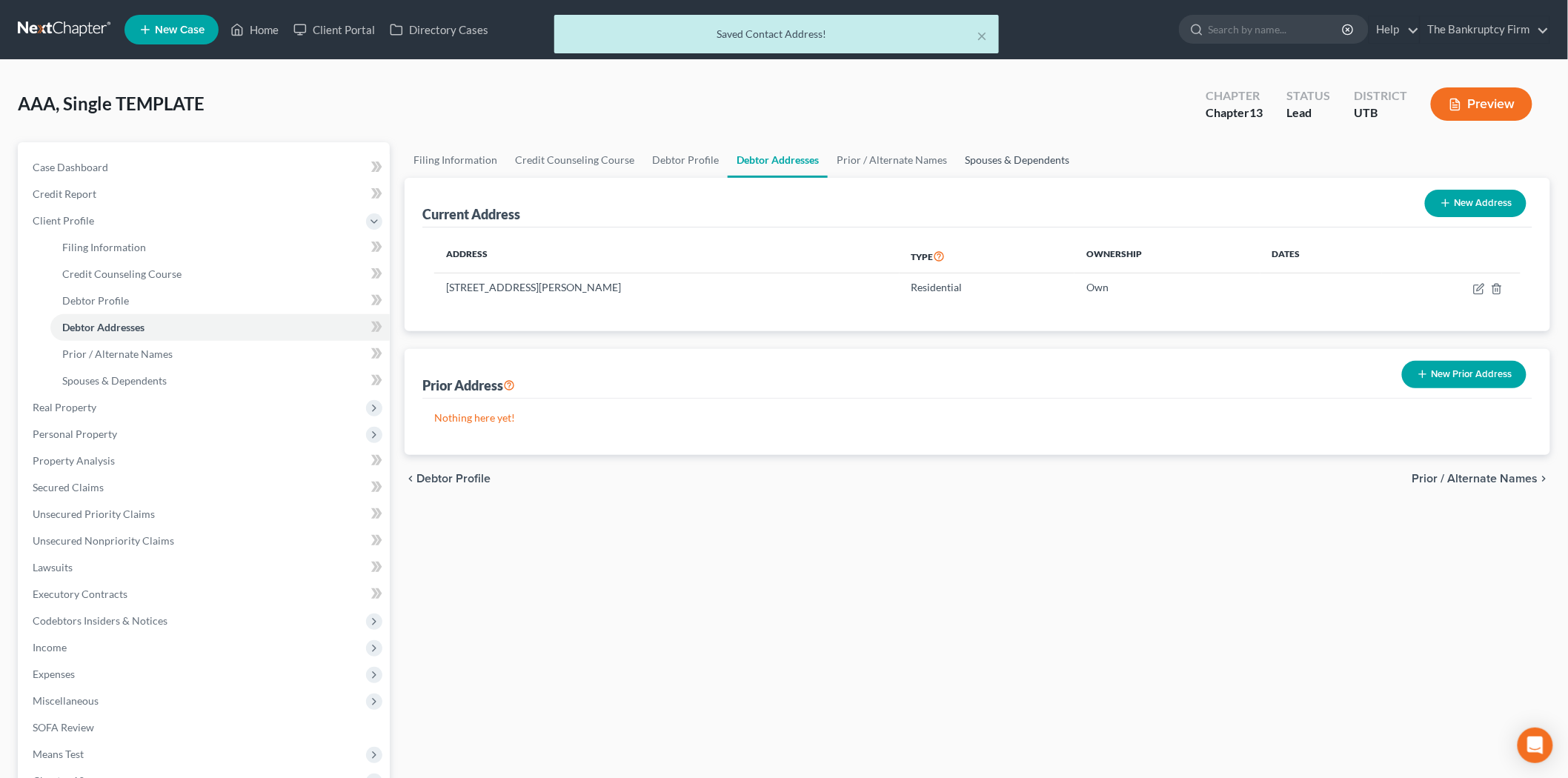
click at [1008, 157] on link "Spouses & Dependents" at bounding box center [1016, 160] width 122 height 36
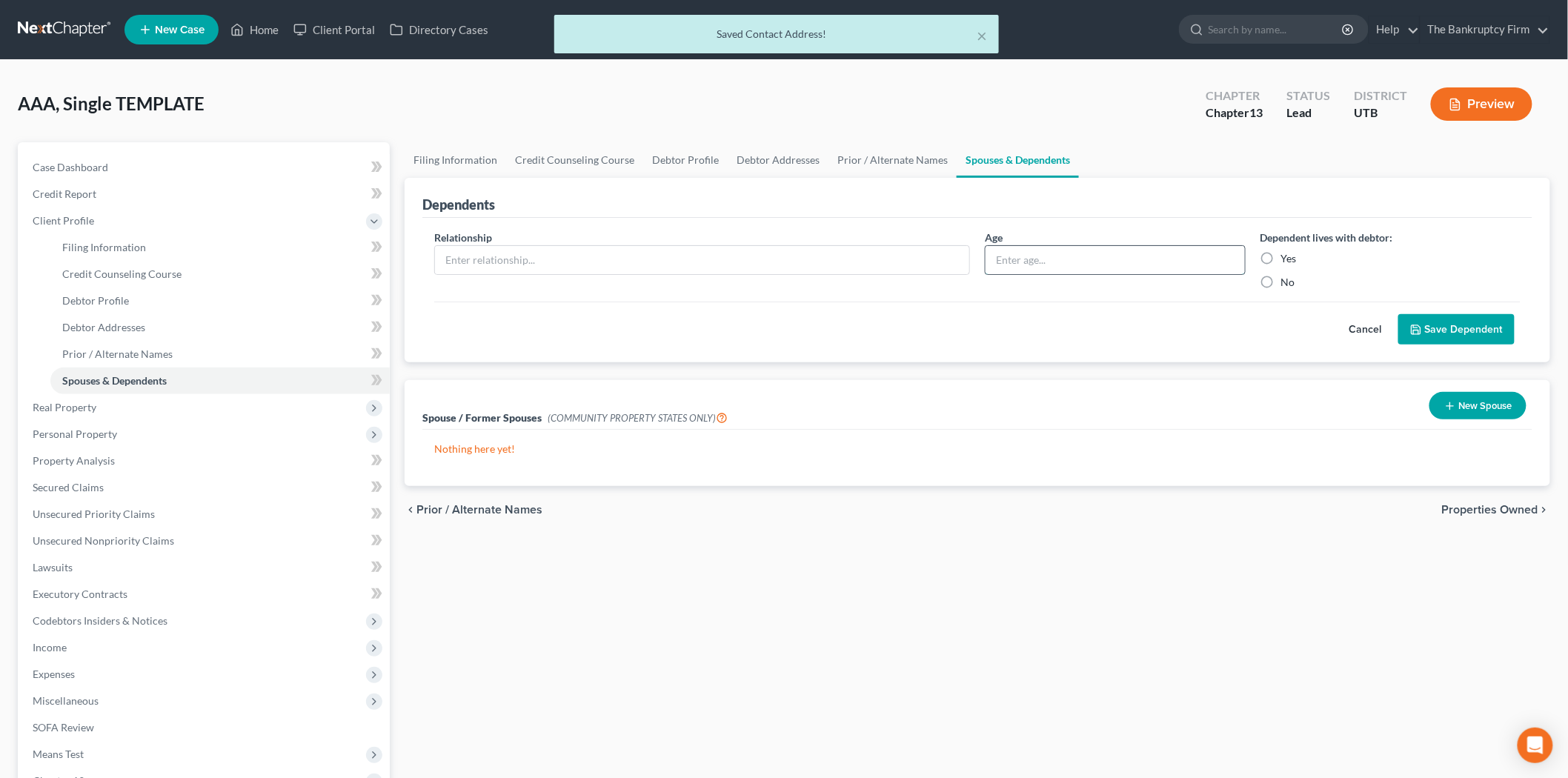
click at [1028, 268] on input "text" at bounding box center [1114, 260] width 259 height 28
drag, startPoint x: 915, startPoint y: 264, endPoint x: 952, endPoint y: 267, distance: 37.1
click at [915, 264] on input "text" at bounding box center [702, 260] width 534 height 28
click at [1078, 268] on input "text" at bounding box center [1114, 260] width 259 height 28
click at [1010, 328] on div "Cancel Save Dependent" at bounding box center [977, 324] width 1086 height 44
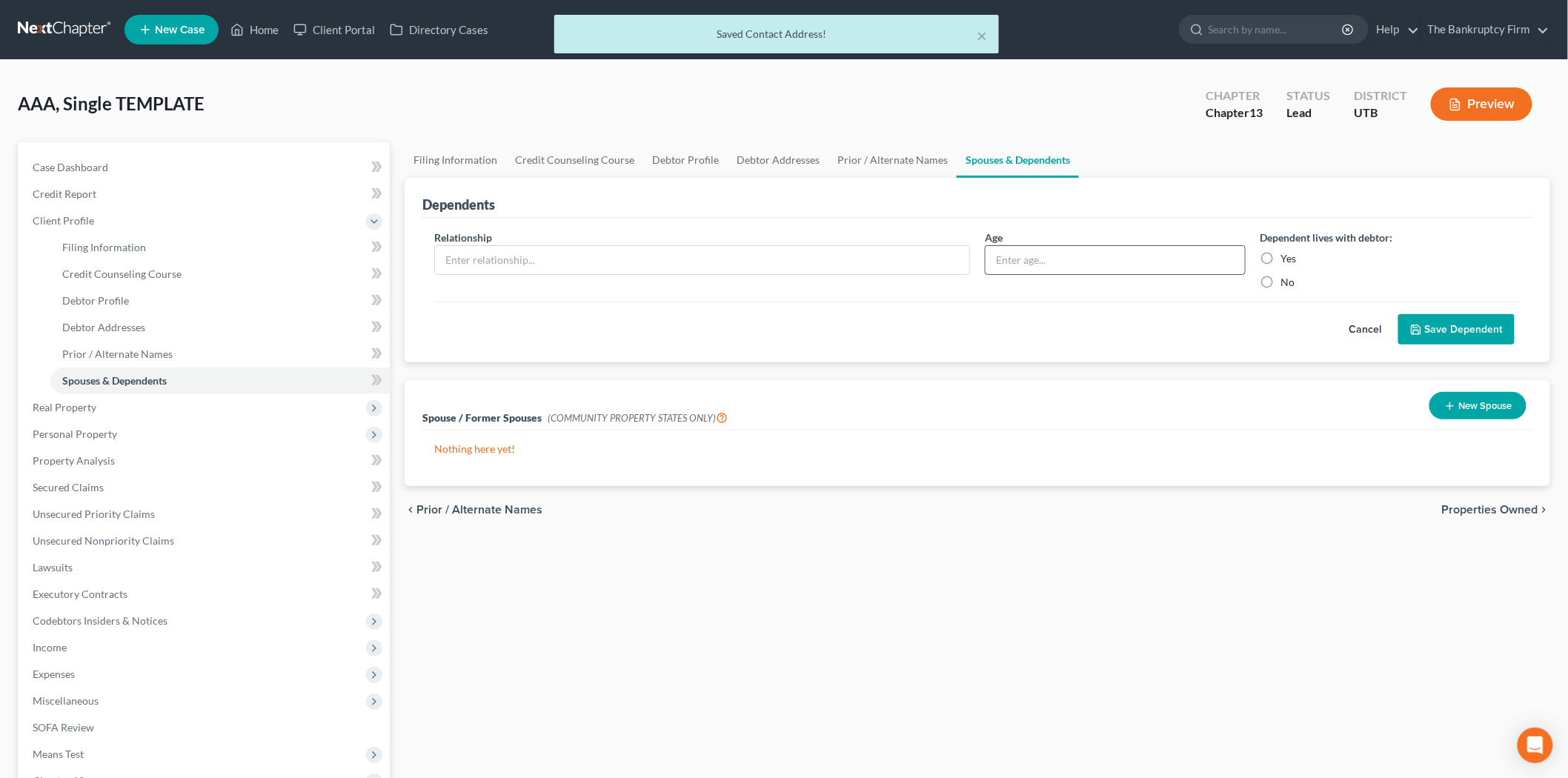
click at [1062, 258] on input "text" at bounding box center [1114, 260] width 259 height 28
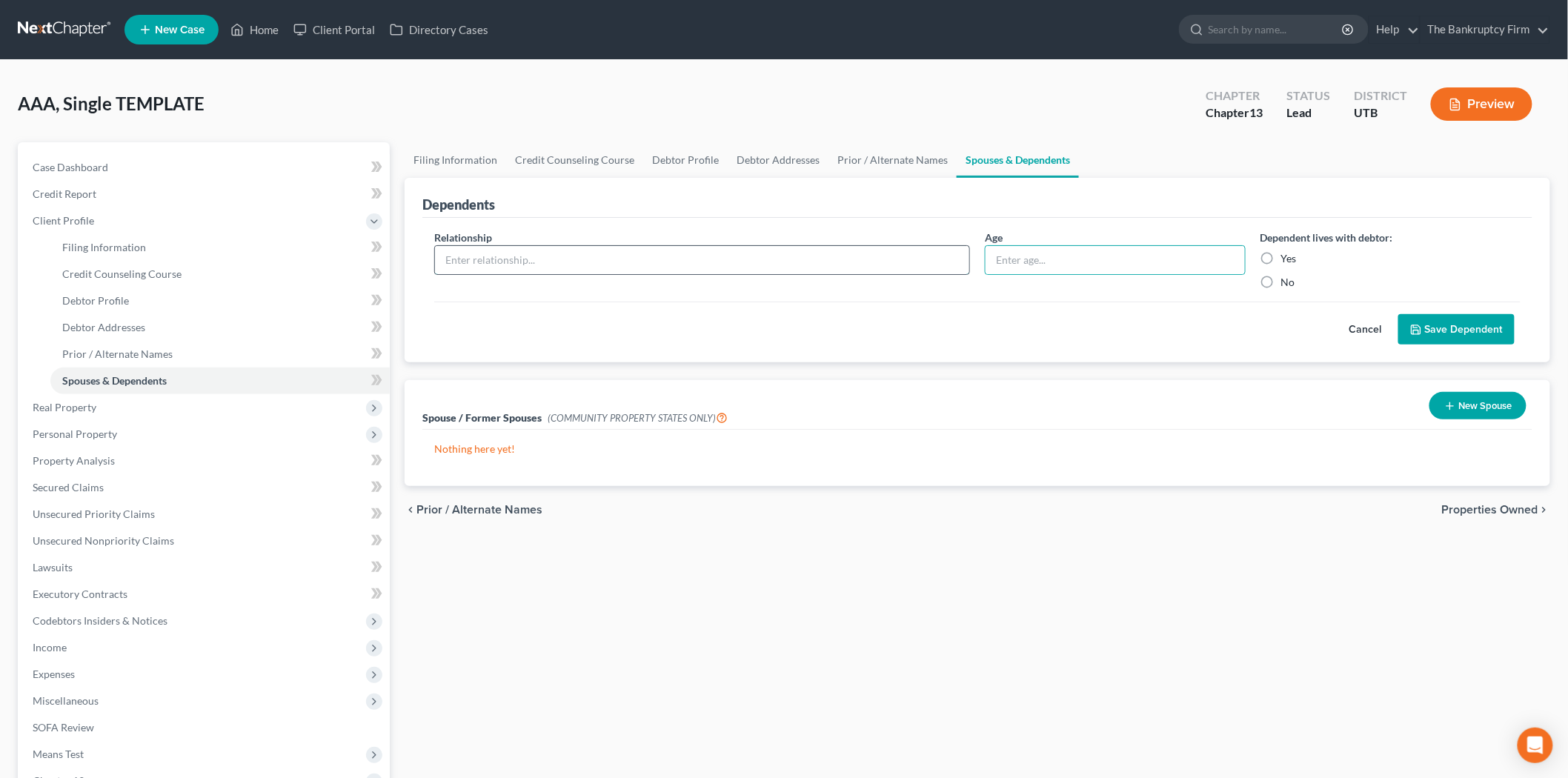
drag, startPoint x: 719, startPoint y: 261, endPoint x: 717, endPoint y: 252, distance: 9.2
click at [719, 255] on input "text" at bounding box center [702, 260] width 534 height 28
type input "Son"
type input "15"
click at [1281, 263] on label "Yes" at bounding box center [1289, 258] width 16 height 15
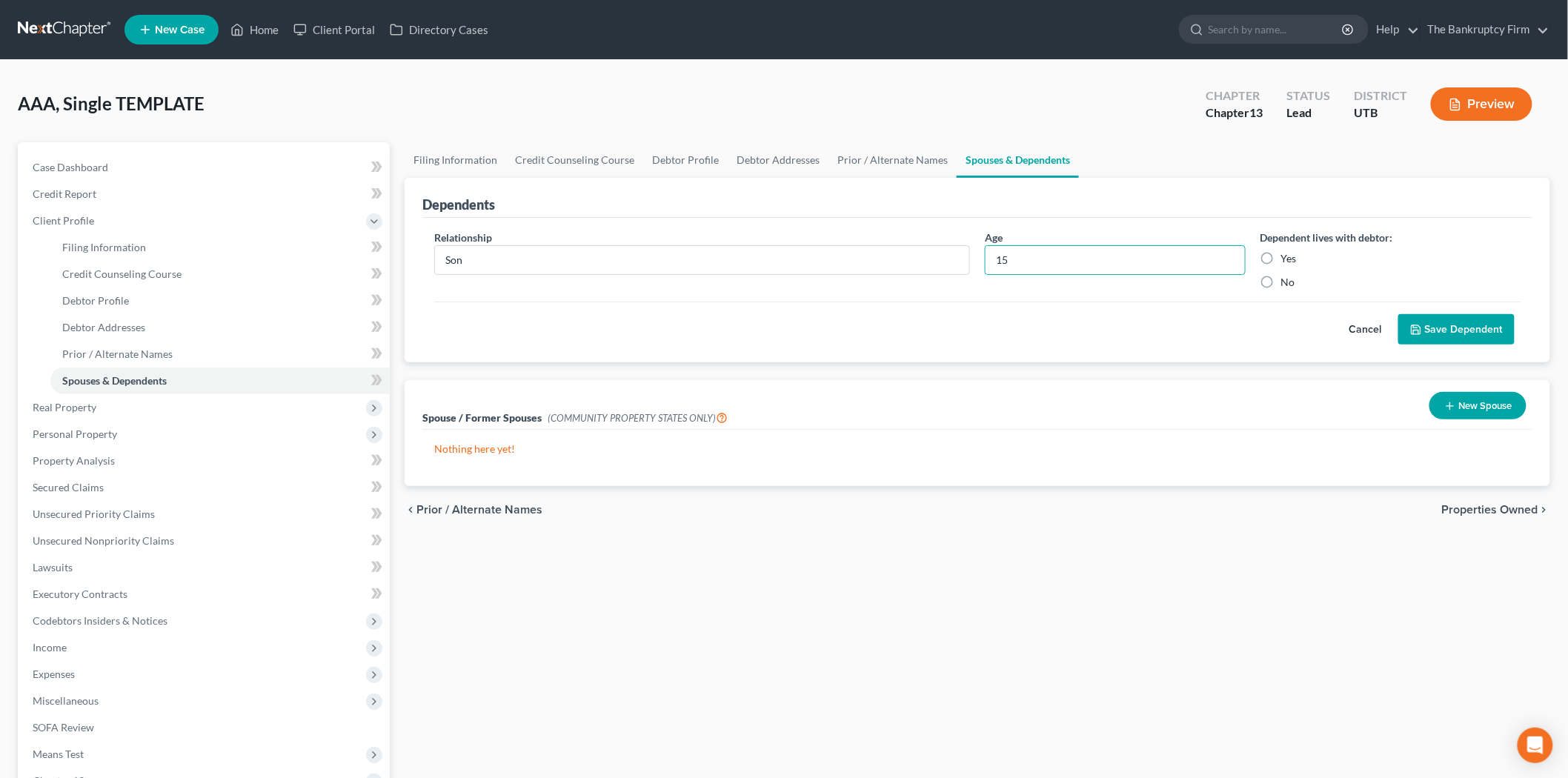
click at [1287, 261] on input "Yes" at bounding box center [1292, 256] width 10 height 10
radio input "true"
click at [1447, 337] on button "Save Dependent" at bounding box center [1456, 329] width 116 height 31
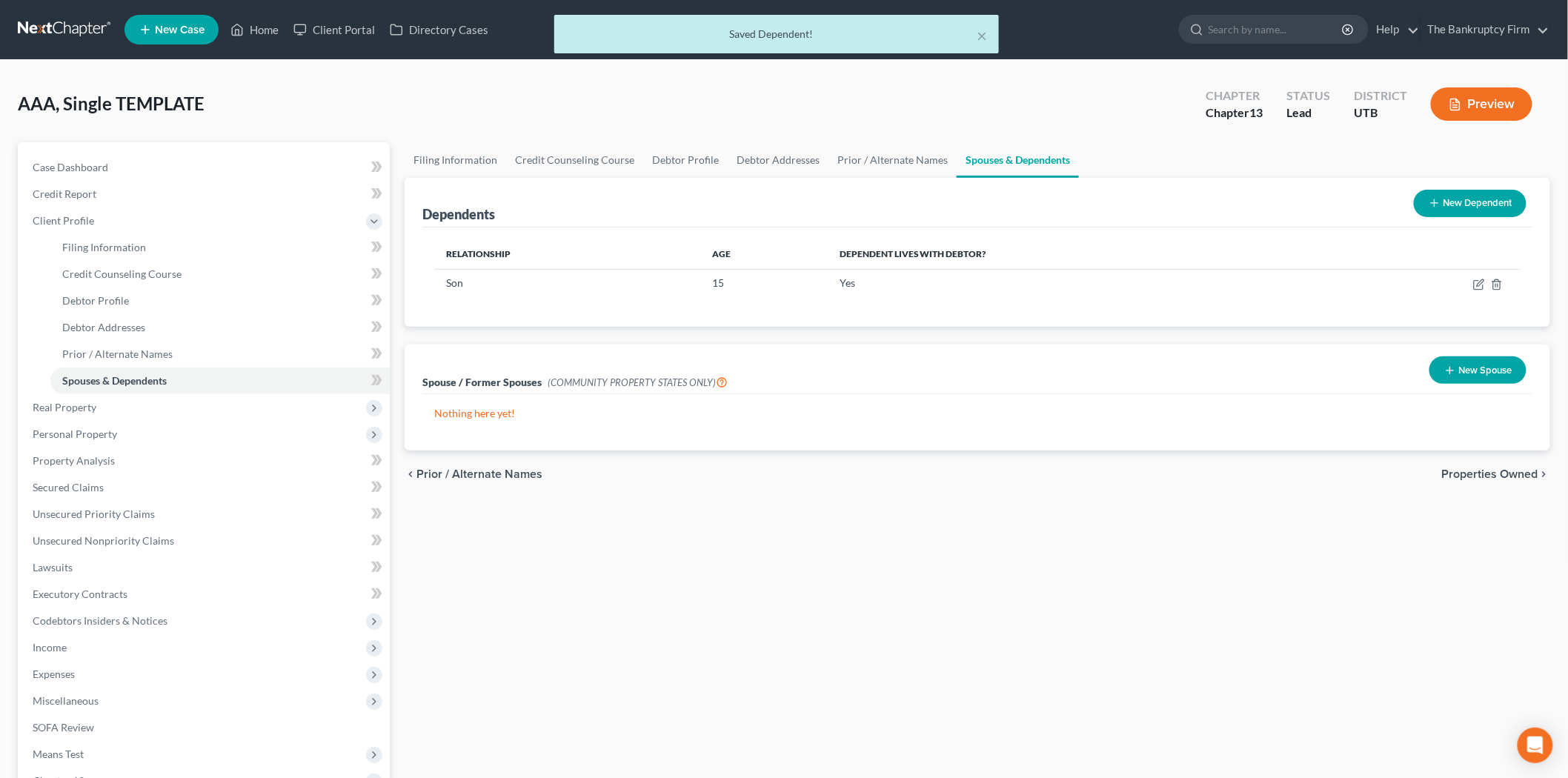
click at [1457, 206] on button "New Dependent" at bounding box center [1469, 204] width 112 height 28
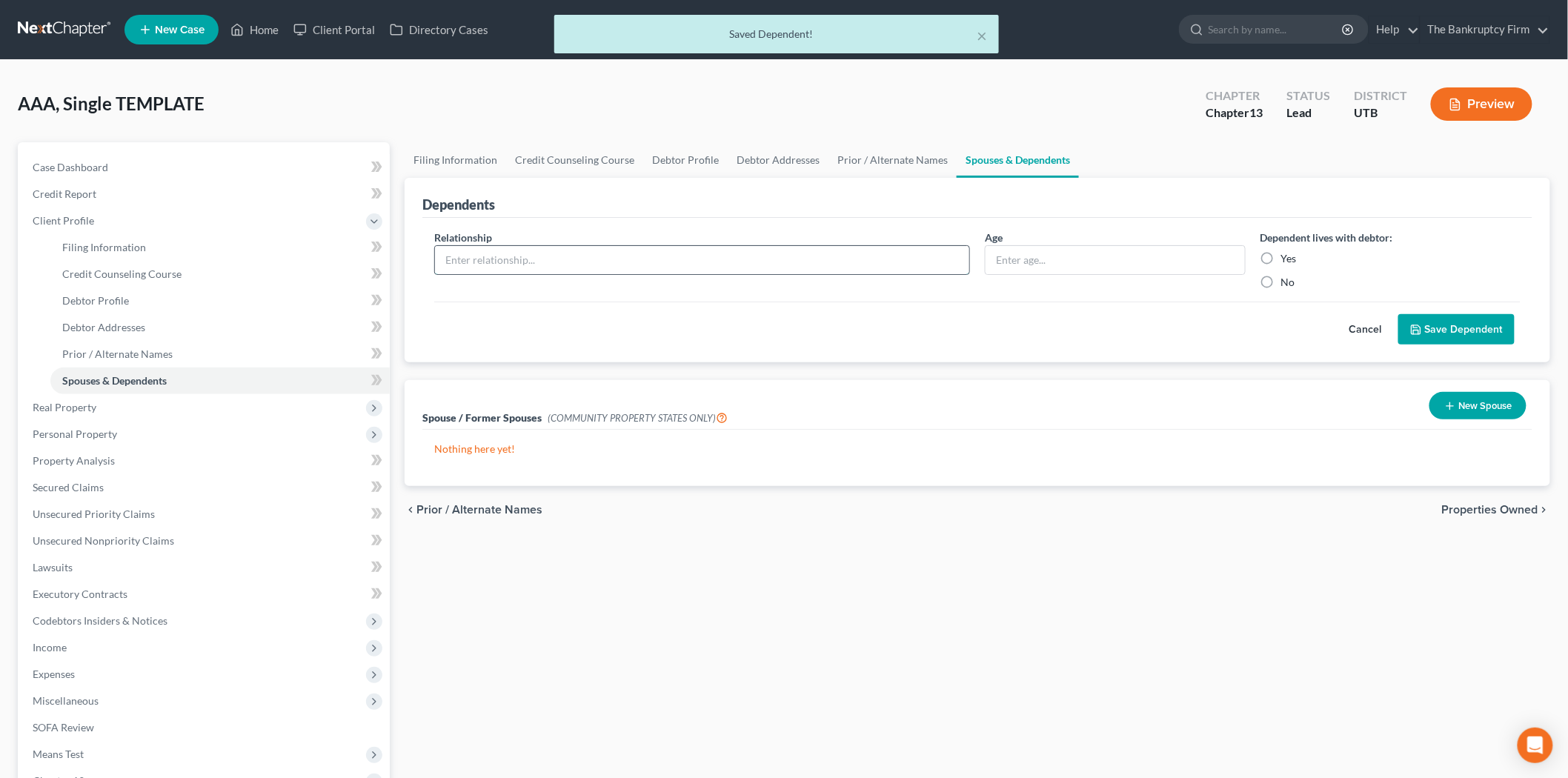
click at [565, 254] on input "text" at bounding box center [702, 260] width 534 height 28
type input "Daughter"
click at [1033, 223] on div "Relationship * Daughter Age Dependent lives with debtor: Yes No Cancel Save Dep…" at bounding box center [977, 290] width 1110 height 145
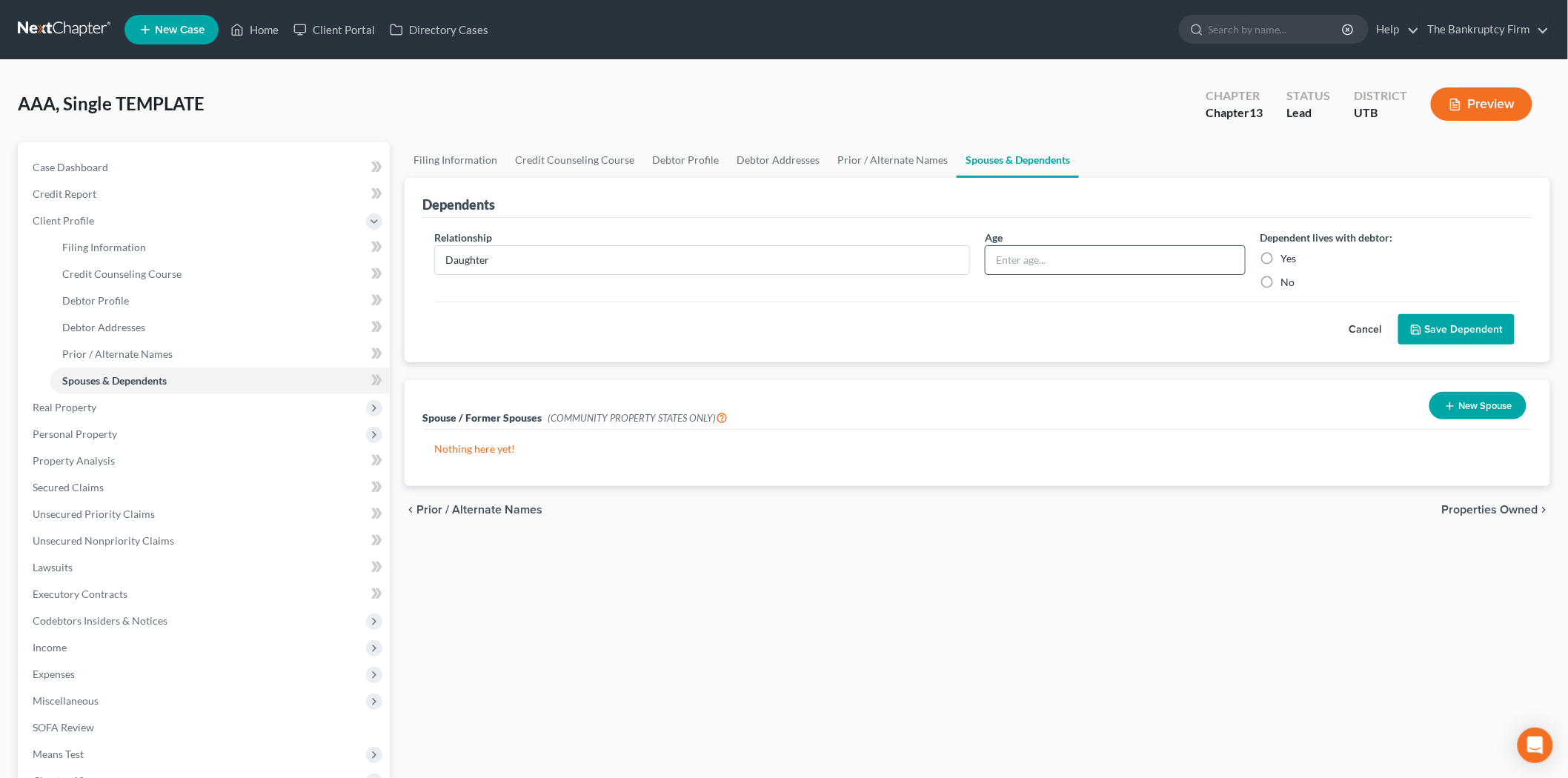
drag, startPoint x: 1024, startPoint y: 240, endPoint x: 1033, endPoint y: 256, distance: 18.4
click at [1025, 240] on div "Age" at bounding box center [1115, 259] width 276 height 60
click at [1034, 257] on input "text" at bounding box center [1114, 260] width 259 height 28
type input "13"
click at [1281, 255] on label "Yes" at bounding box center [1289, 258] width 16 height 15
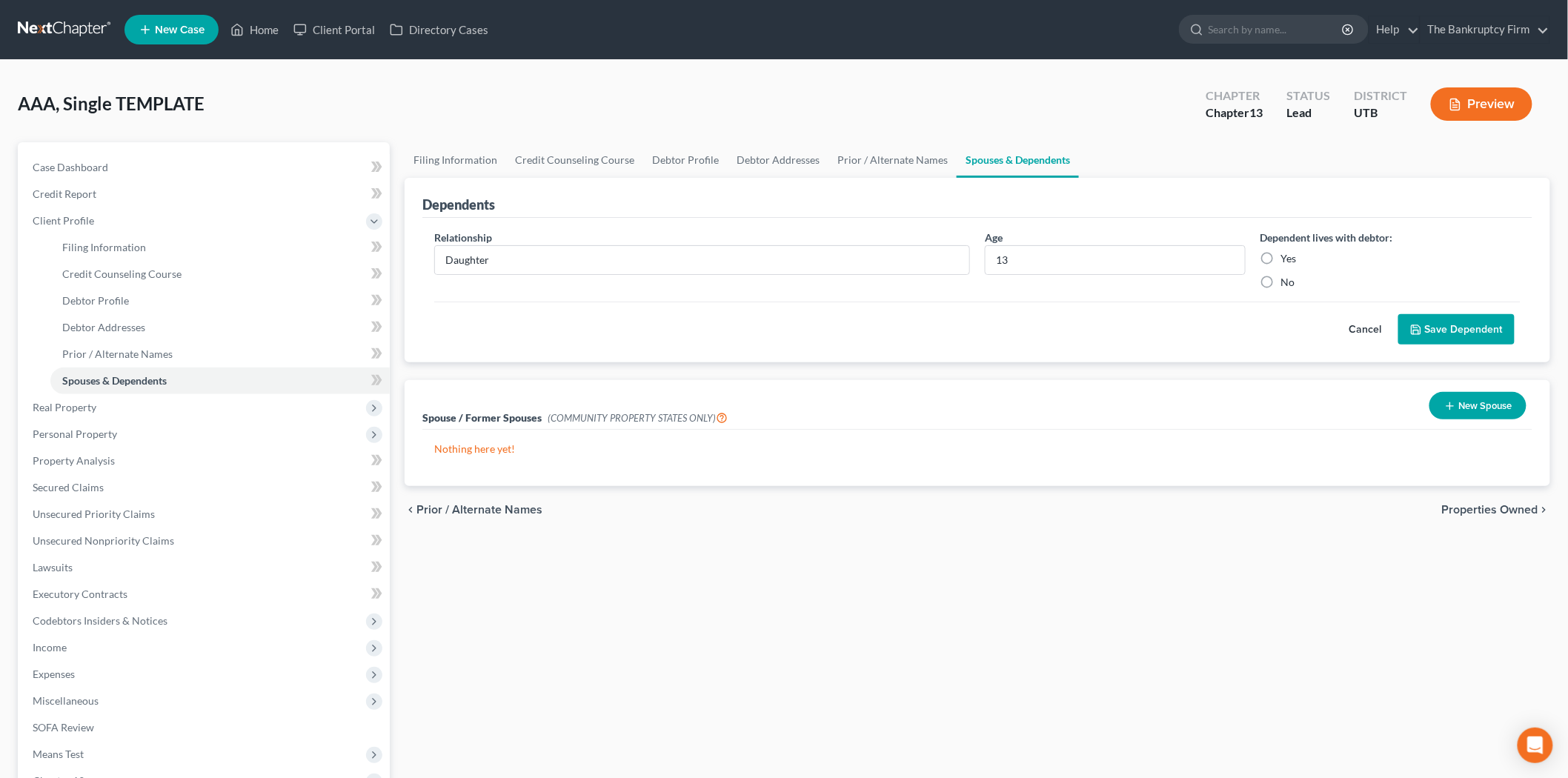
click at [1287, 255] on input "Yes" at bounding box center [1292, 256] width 10 height 10
radio input "true"
click at [1452, 329] on button "Save Dependent" at bounding box center [1456, 329] width 116 height 31
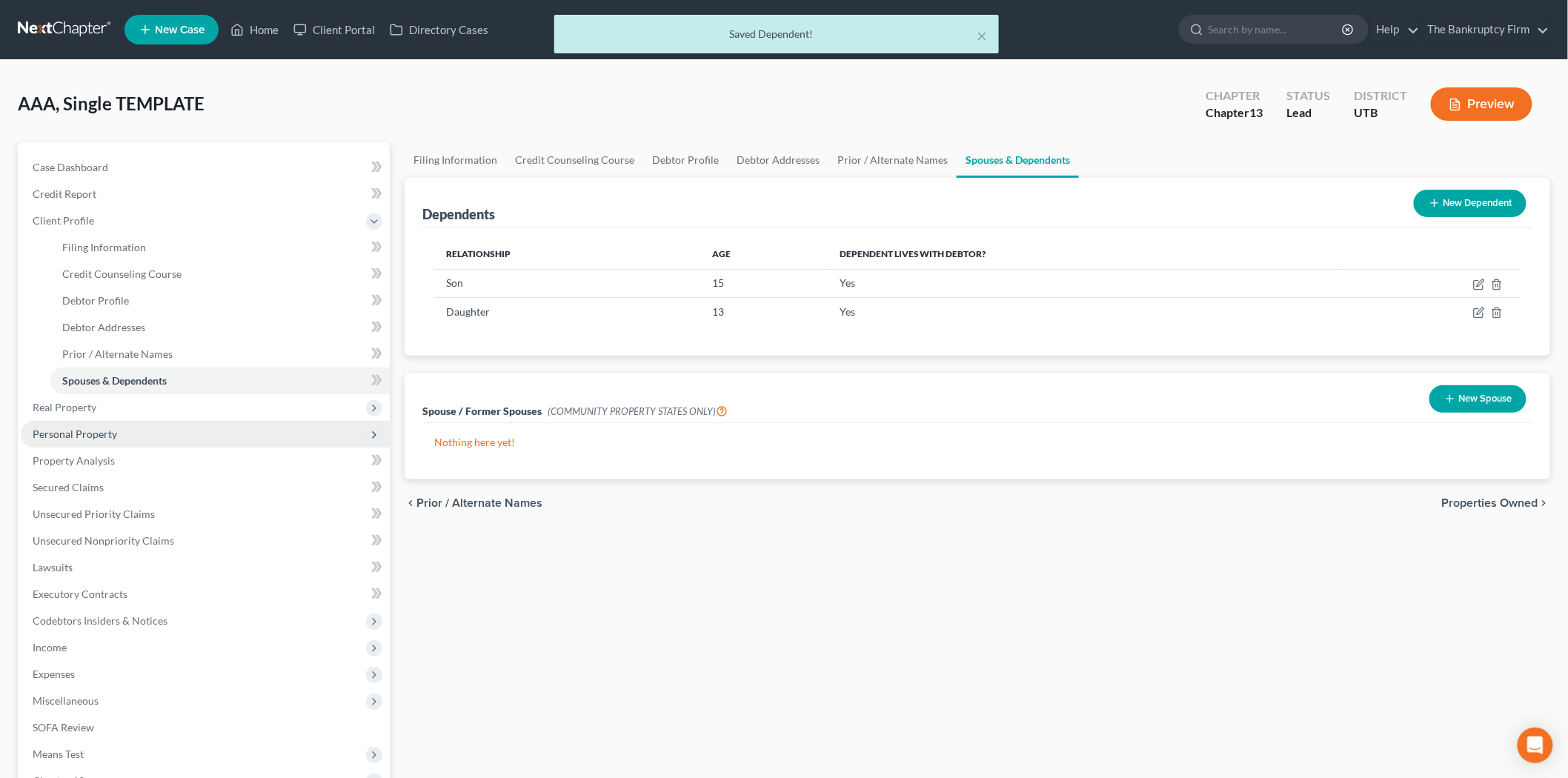
click at [116, 421] on span "Personal Property" at bounding box center [206, 434] width 369 height 27
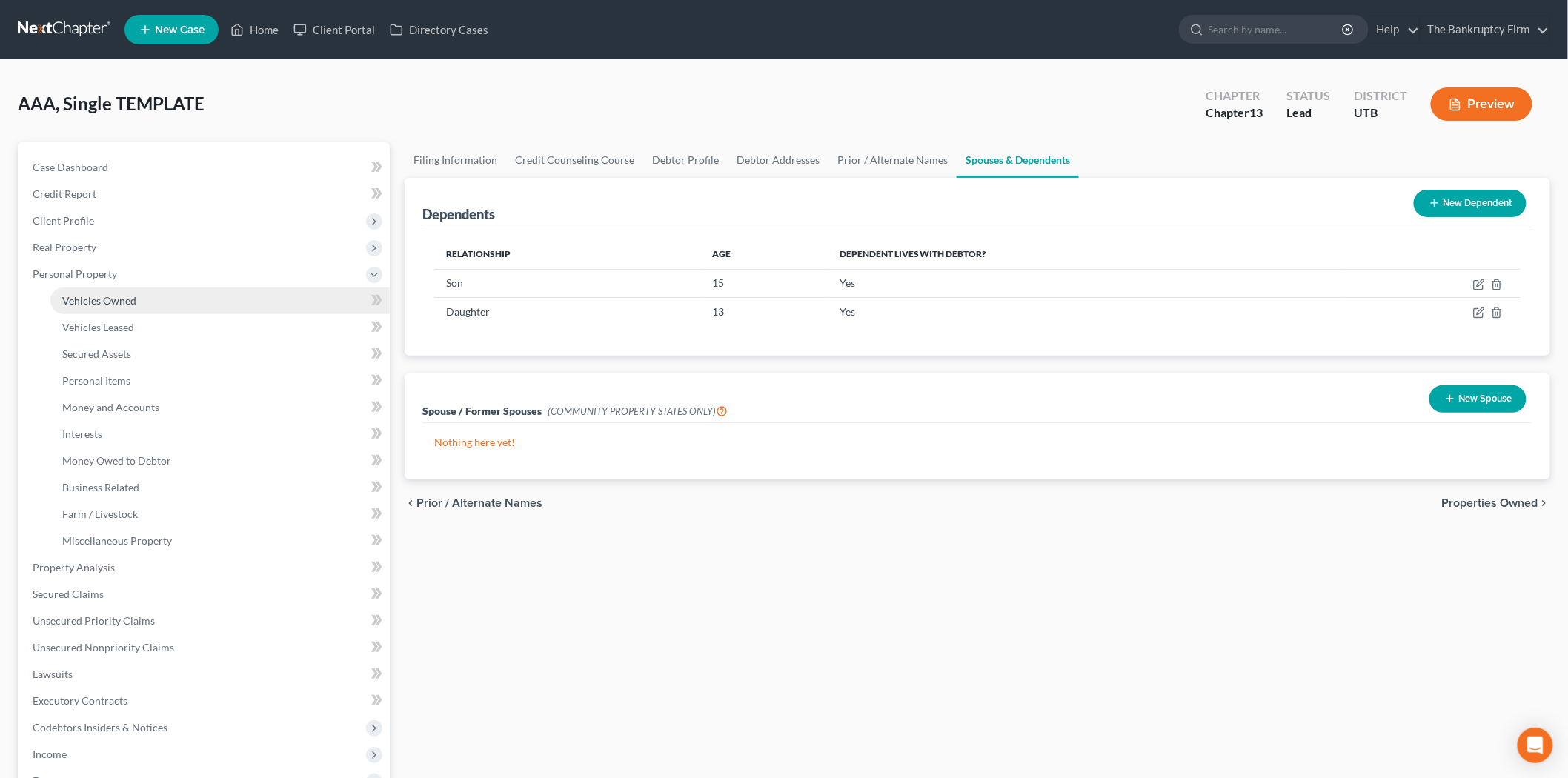
click at [163, 299] on link "Vehicles Owned" at bounding box center [220, 300] width 340 height 27
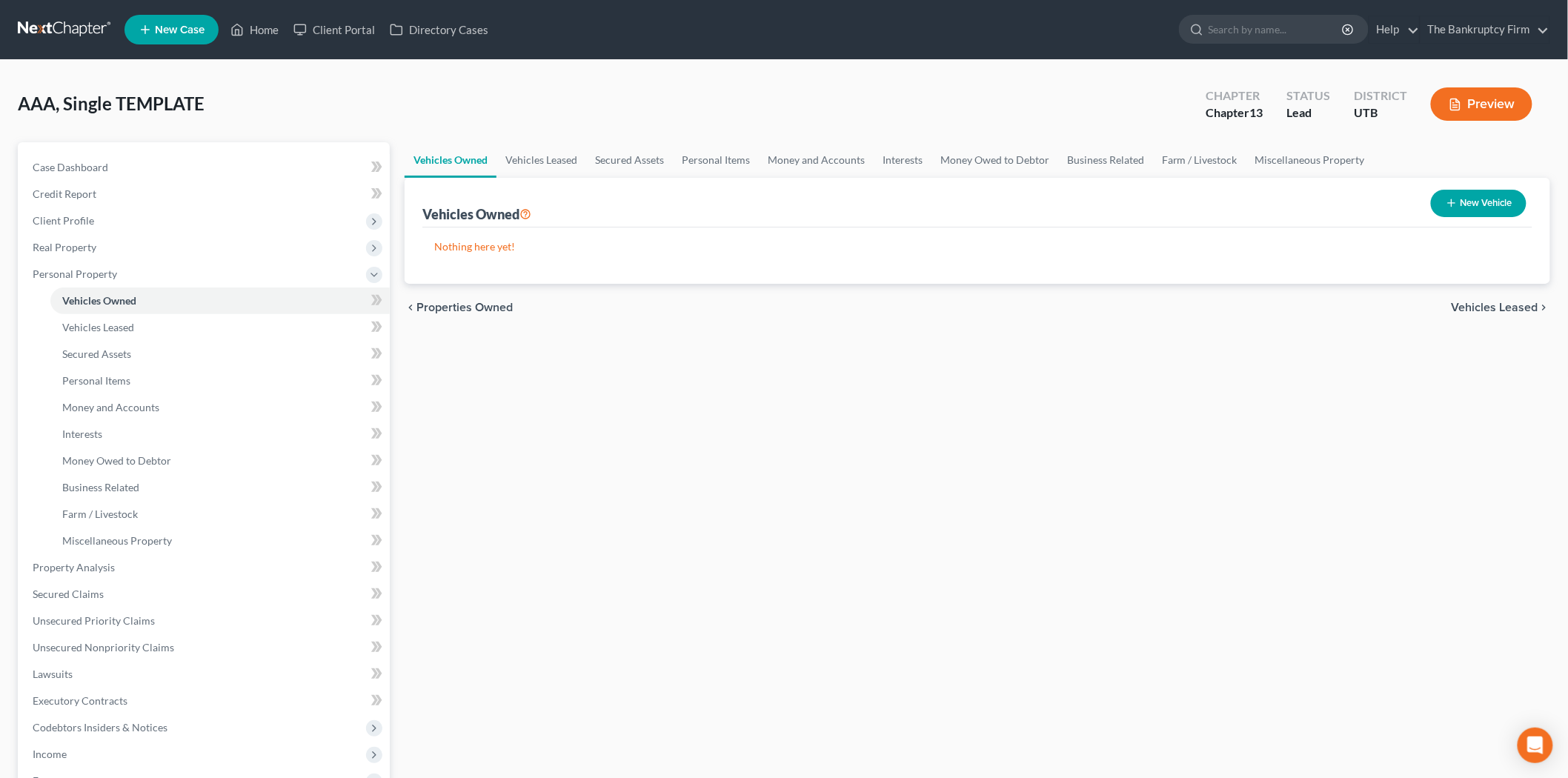
click at [786, 523] on div "Vehicles Owned Vehicles Leased Secured Assets Personal Items Money and Accounts…" at bounding box center [977, 583] width 1160 height 882
click at [1497, 204] on button "New Vehicle" at bounding box center [1479, 204] width 95 height 28
select select "0"
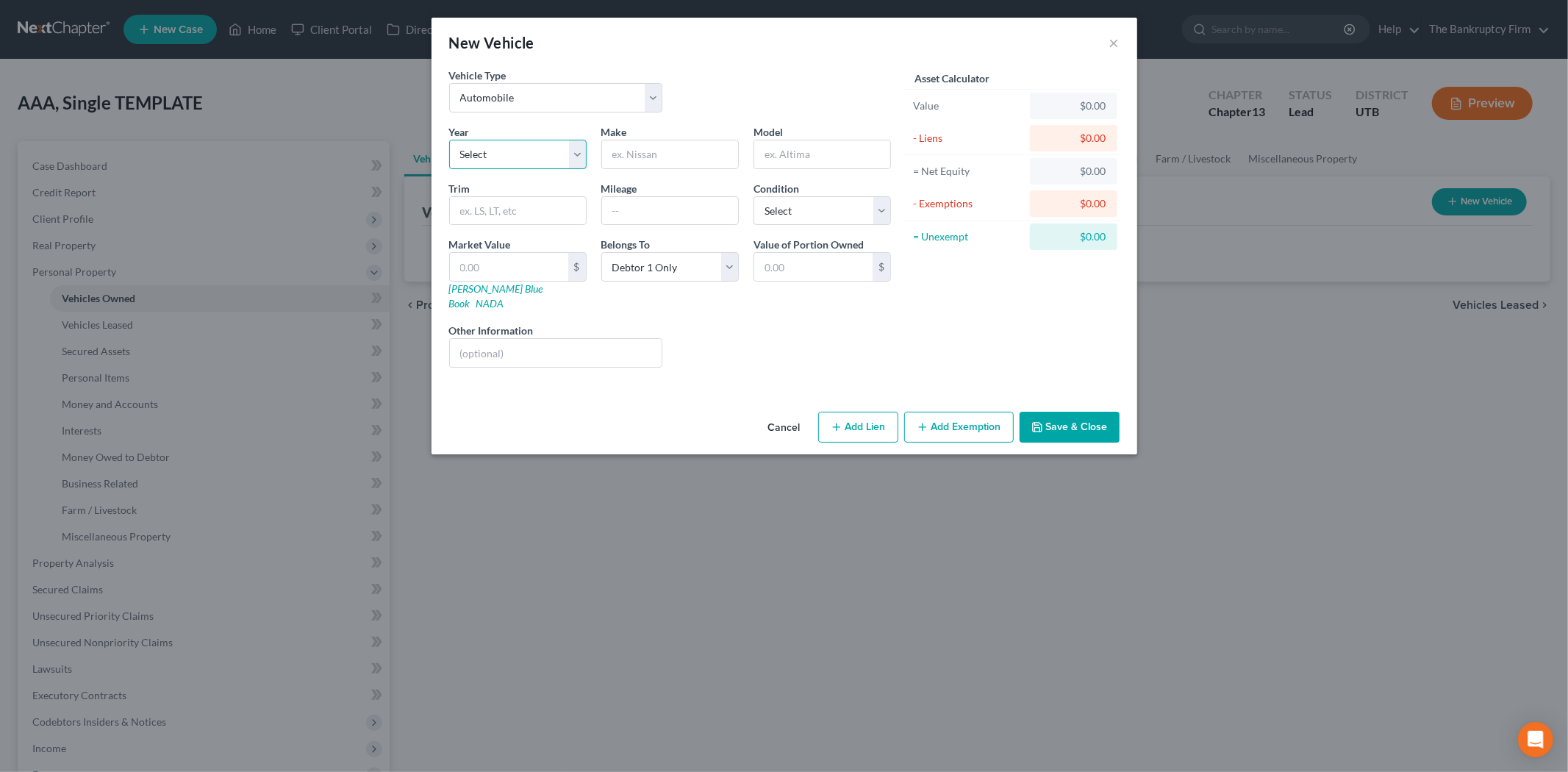
click at [563, 153] on select "Select 2026 2025 2024 2023 2022 2021 2020 2019 2018 2017 2016 2015 2014 2013 20…" at bounding box center [518, 155] width 138 height 30
drag, startPoint x: 660, startPoint y: 162, endPoint x: 670, endPoint y: 155, distance: 12.2
click at [664, 158] on input "text" at bounding box center [670, 154] width 136 height 28
type input "Honda"
type input "Pilot"
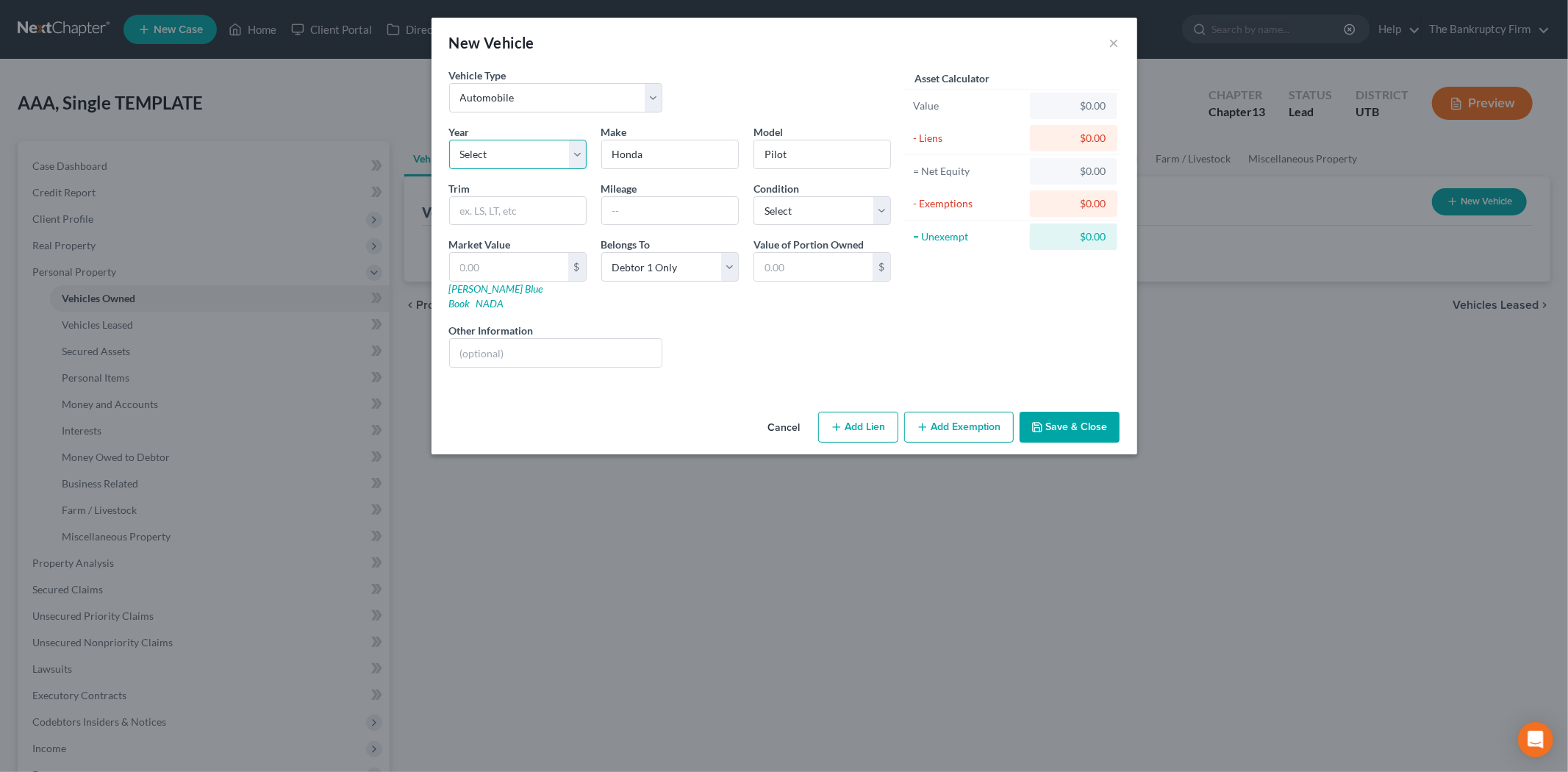
click at [577, 147] on select "Select 2026 2025 2024 2023 2022 2021 2020 2019 2018 2017 2016 2015 2014 2013 20…" at bounding box center [518, 155] width 138 height 30
select select "18"
click at [449, 140] on select "Select 2026 2025 2024 2023 2022 2021 2020 2019 2018 2017 2016 2015 2014 2013 20…" at bounding box center [518, 155] width 138 height 30
click at [613, 376] on div "Vehicle Type Select Automobile Truck Trailer Watercraft Aircraft Motor Home Atv…" at bounding box center [784, 237] width 706 height 338
click at [618, 201] on input "text" at bounding box center [670, 211] width 136 height 28
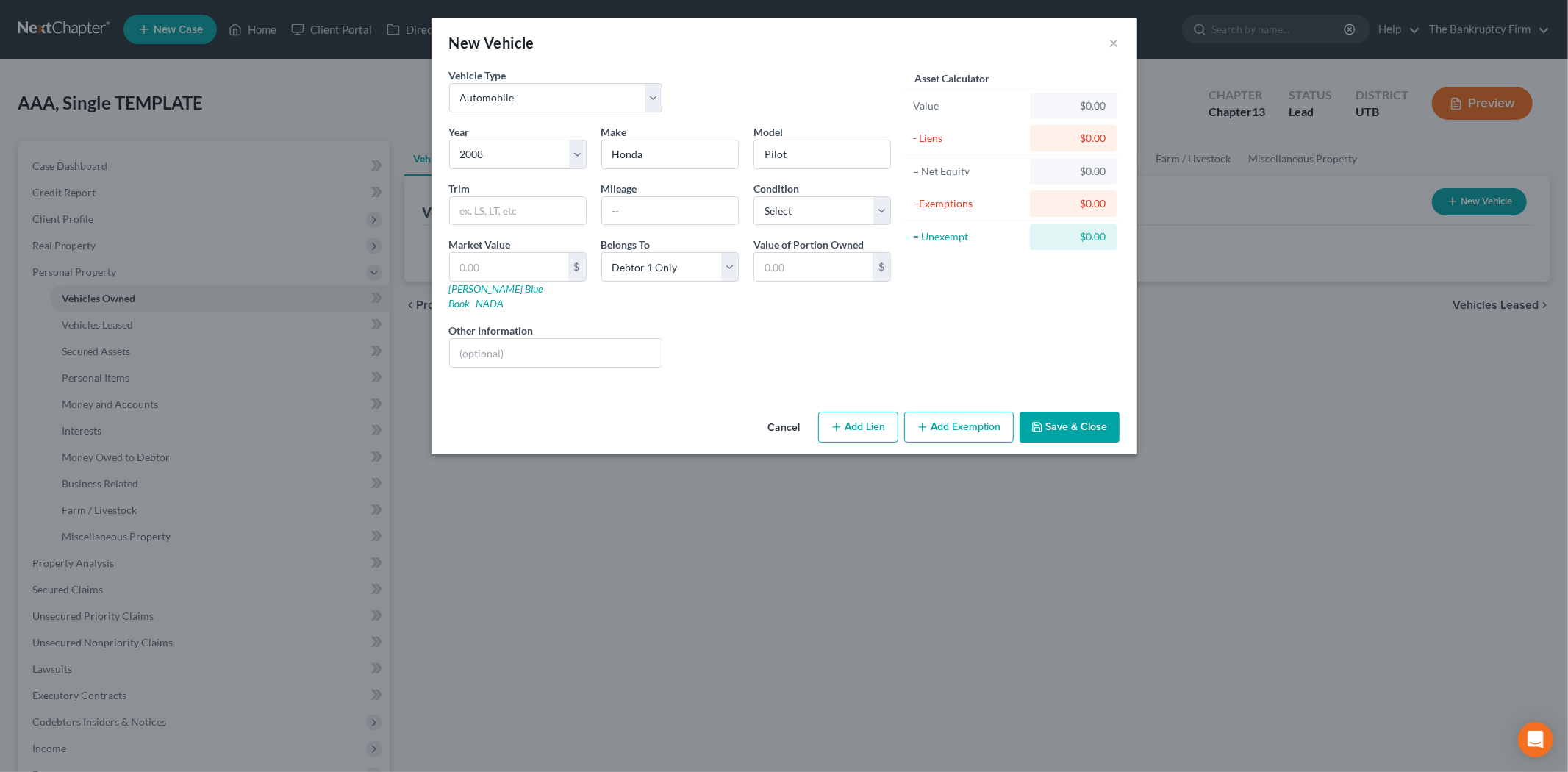
click at [979, 313] on div "Asset Calculator Value $0.00 - Liens $0.00 = Net Equity $0.00 - Exemptions $0.0…" at bounding box center [1013, 224] width 229 height 312
click at [640, 216] on input "text" at bounding box center [670, 211] width 136 height 28
click at [606, 295] on div "Belongs To * Select Debtor 1 Only Debtor 2 Only Debtor 1 And Debtor 2 Only At L…" at bounding box center [670, 273] width 152 height 74
click at [655, 216] on input "text" at bounding box center [670, 211] width 136 height 28
type input "220000"
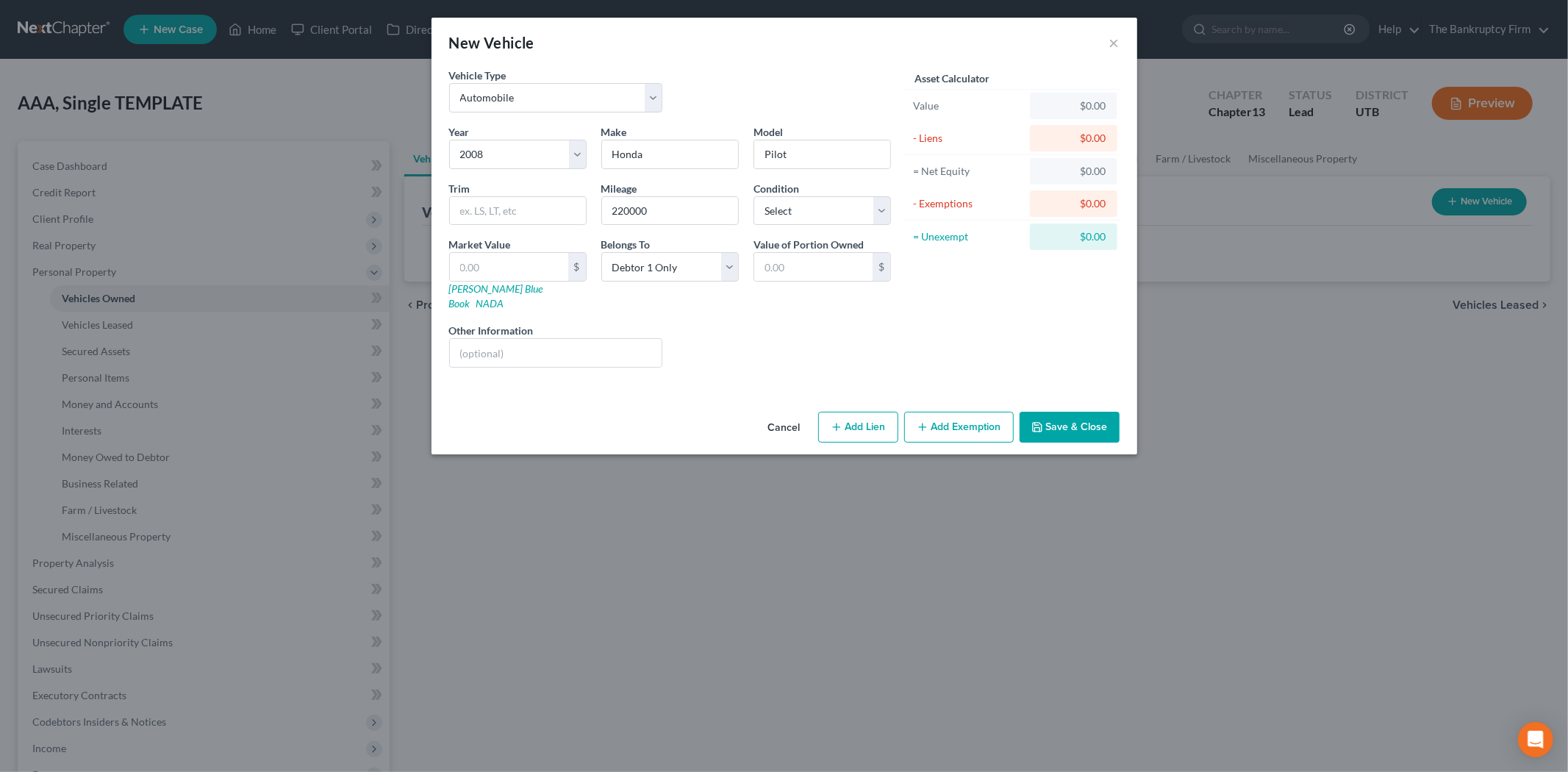
click at [966, 303] on div "Asset Calculator Value $0.00 - Liens $0.00 = Net Equity $0.00 - Exemptions $0.0…" at bounding box center [1013, 224] width 229 height 312
click at [1066, 412] on button "Save & Close" at bounding box center [1069, 427] width 100 height 31
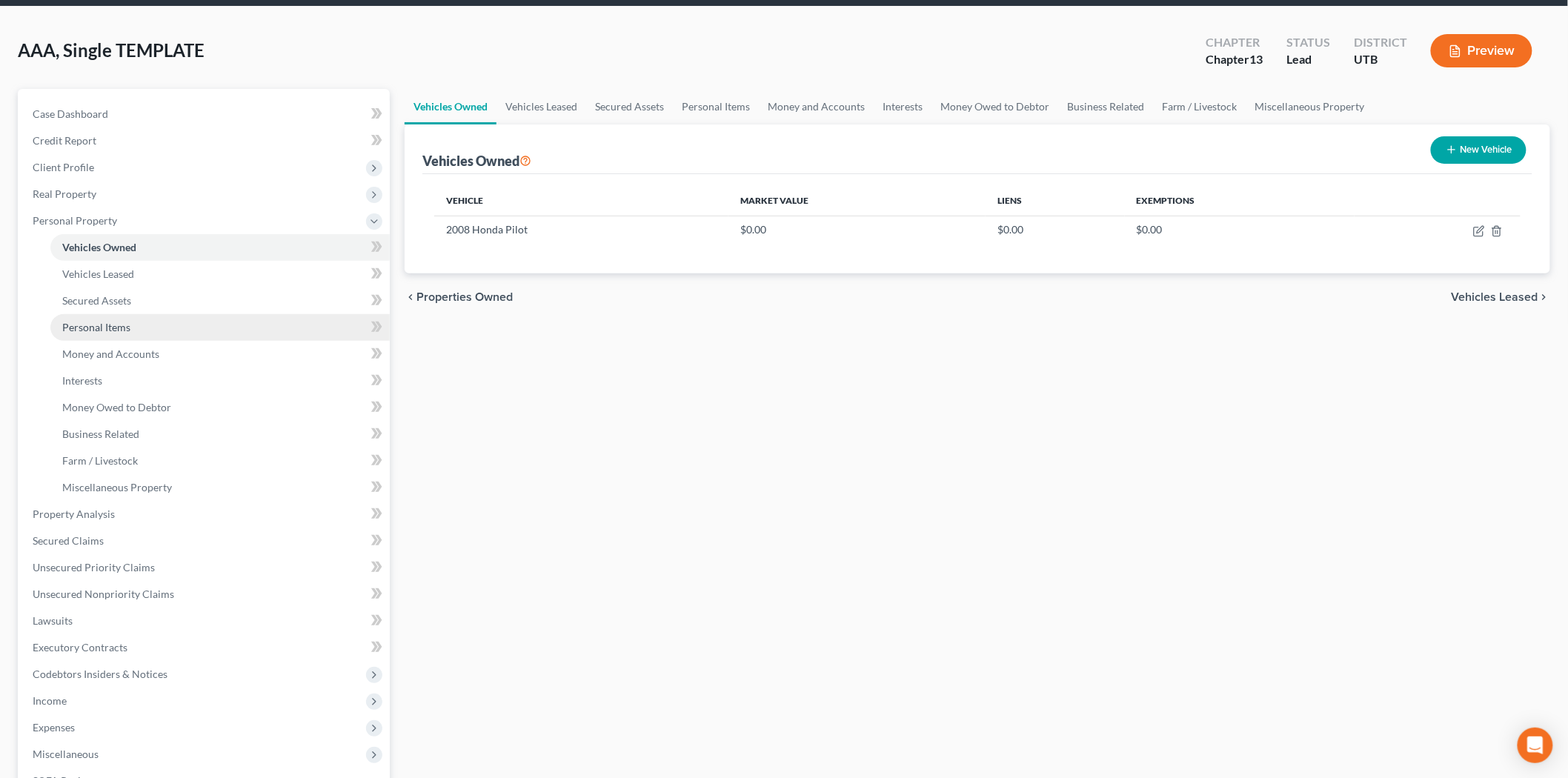
scroll to position [82, 0]
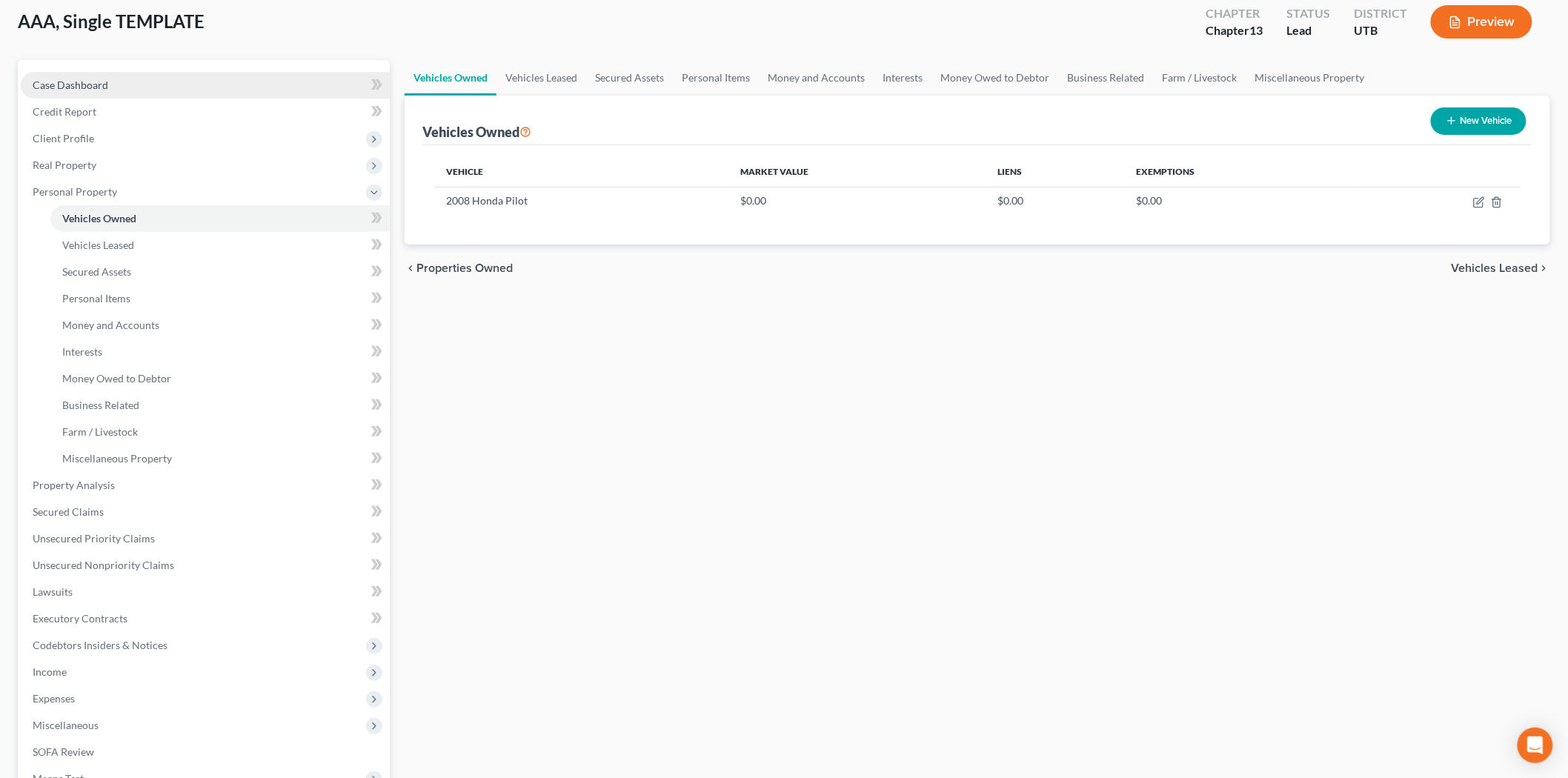
click at [163, 84] on link "Case Dashboard" at bounding box center [206, 84] width 369 height 27
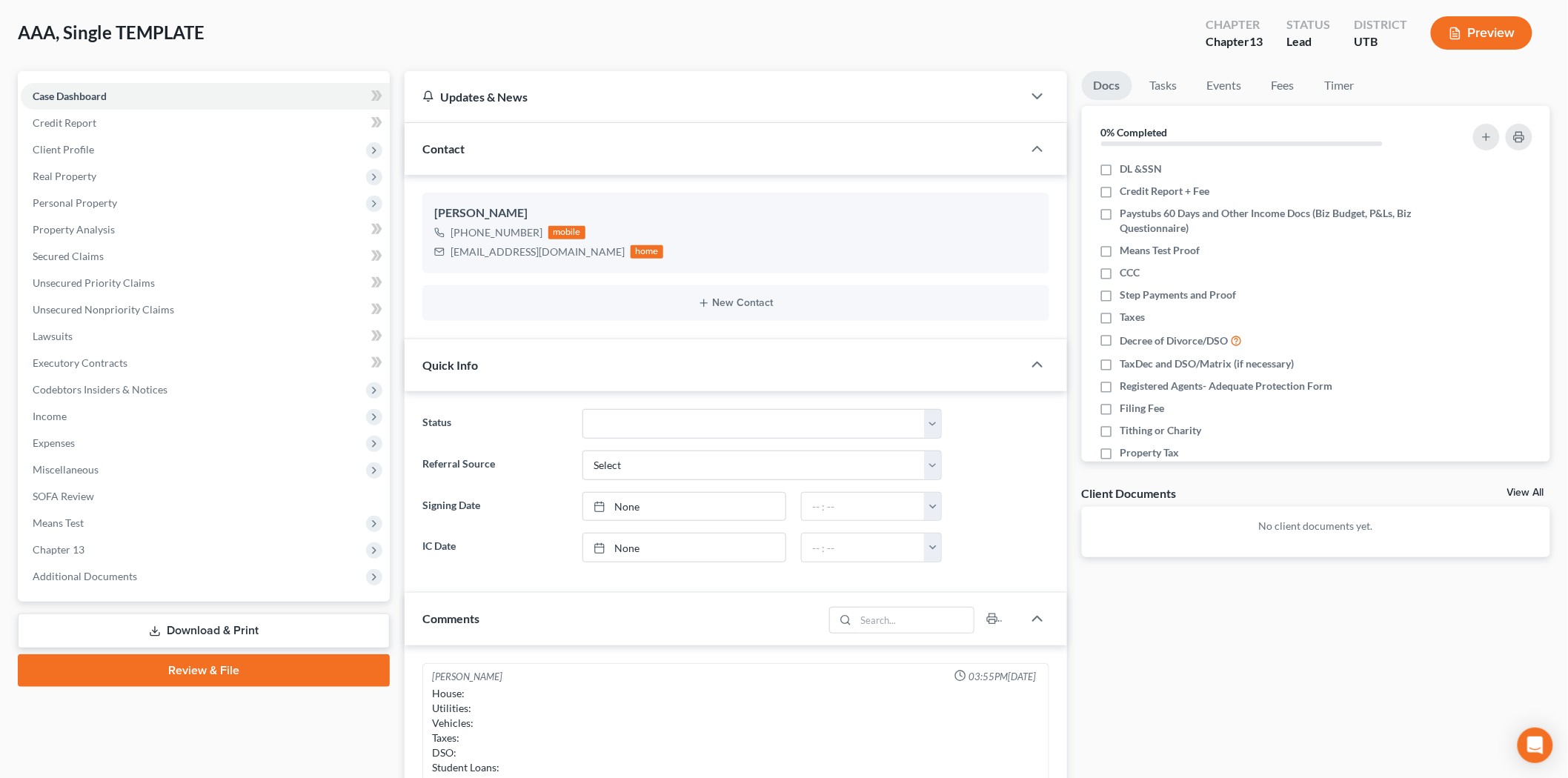
scroll to position [246, 0]
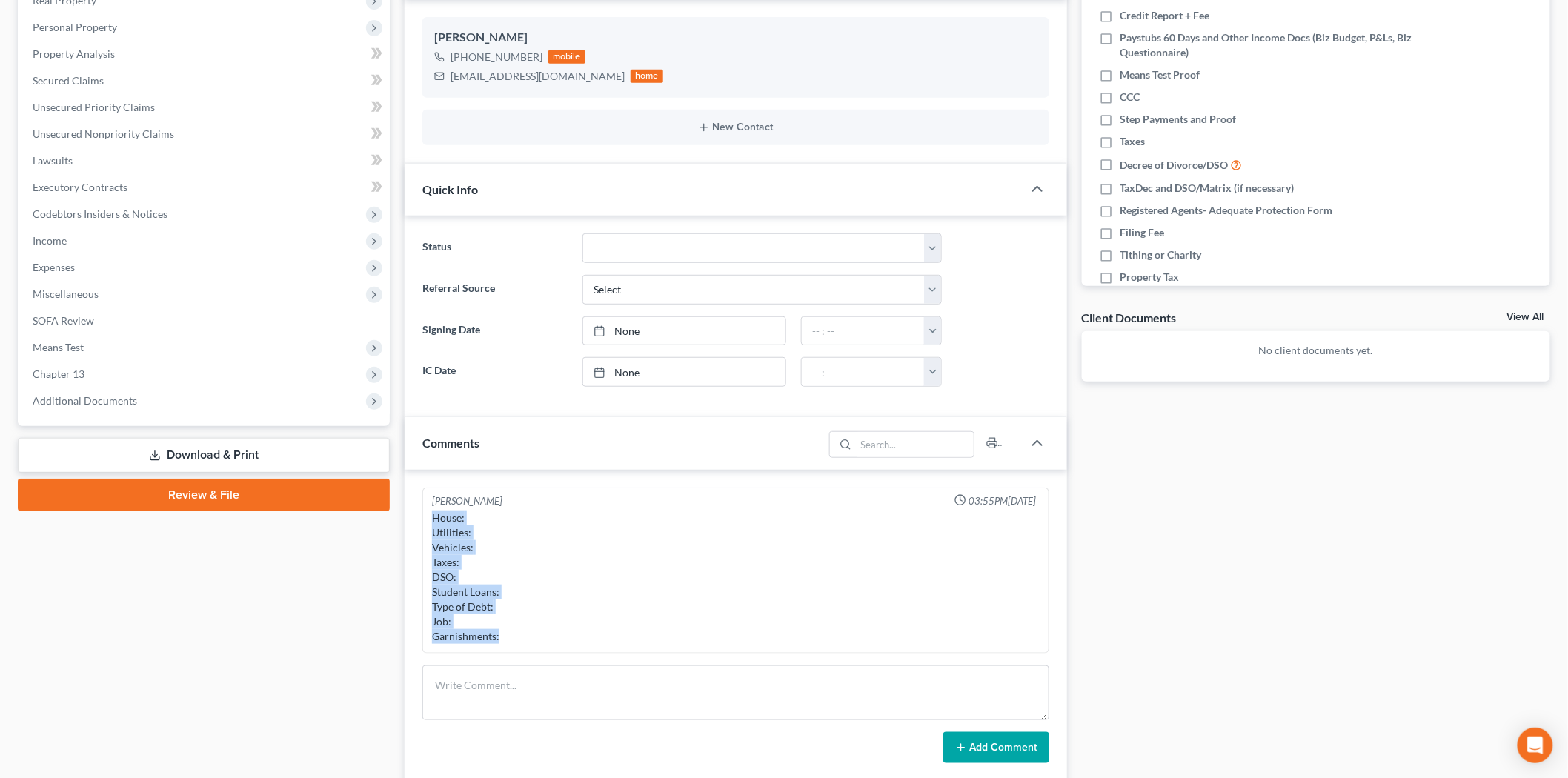
drag, startPoint x: 430, startPoint y: 509, endPoint x: 518, endPoint y: 643, distance: 160.3
click at [518, 643] on div "House: Utilities: Vehicles: Taxes: DSO: Student Loans: Type of Debt: Job: Garni…" at bounding box center [736, 577] width 614 height 139
copy div "House: Utilities: Vehicles: Taxes: DSO: Student Loans: Type of Debt: Job: Garni…"
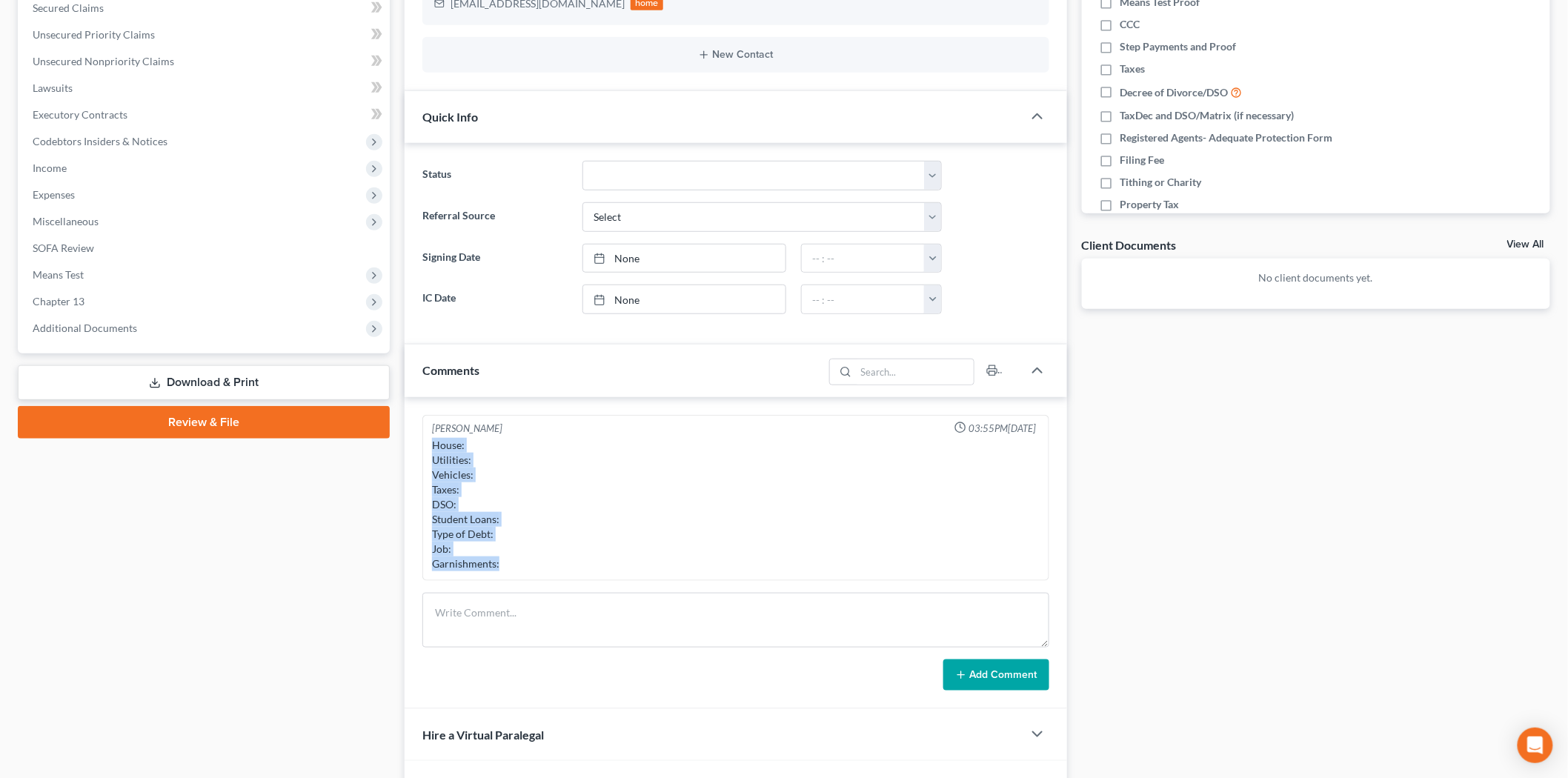
scroll to position [463, 0]
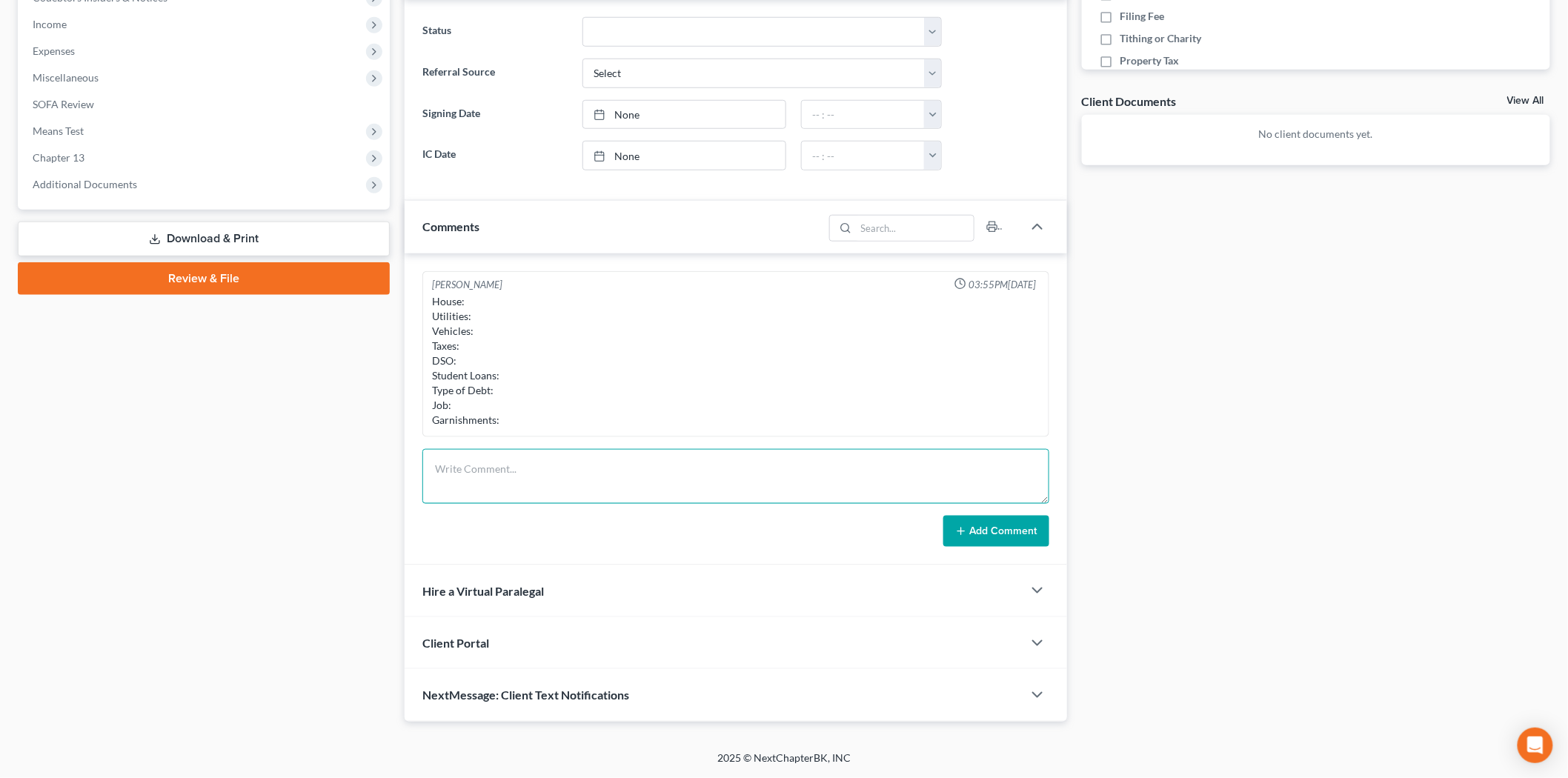
click at [619, 478] on textarea at bounding box center [735, 476] width 627 height 55
paste textarea "House: Utilities: Vehicles: Taxes: DSO: Student Loans: Type of Debt: Job: Garni…"
type textarea "House: Utilities: Vehicles: Taxes: DSO: Student Loans: Type of Debt: Job: Garni…"
click at [1017, 528] on button "Add Comment" at bounding box center [996, 531] width 106 height 31
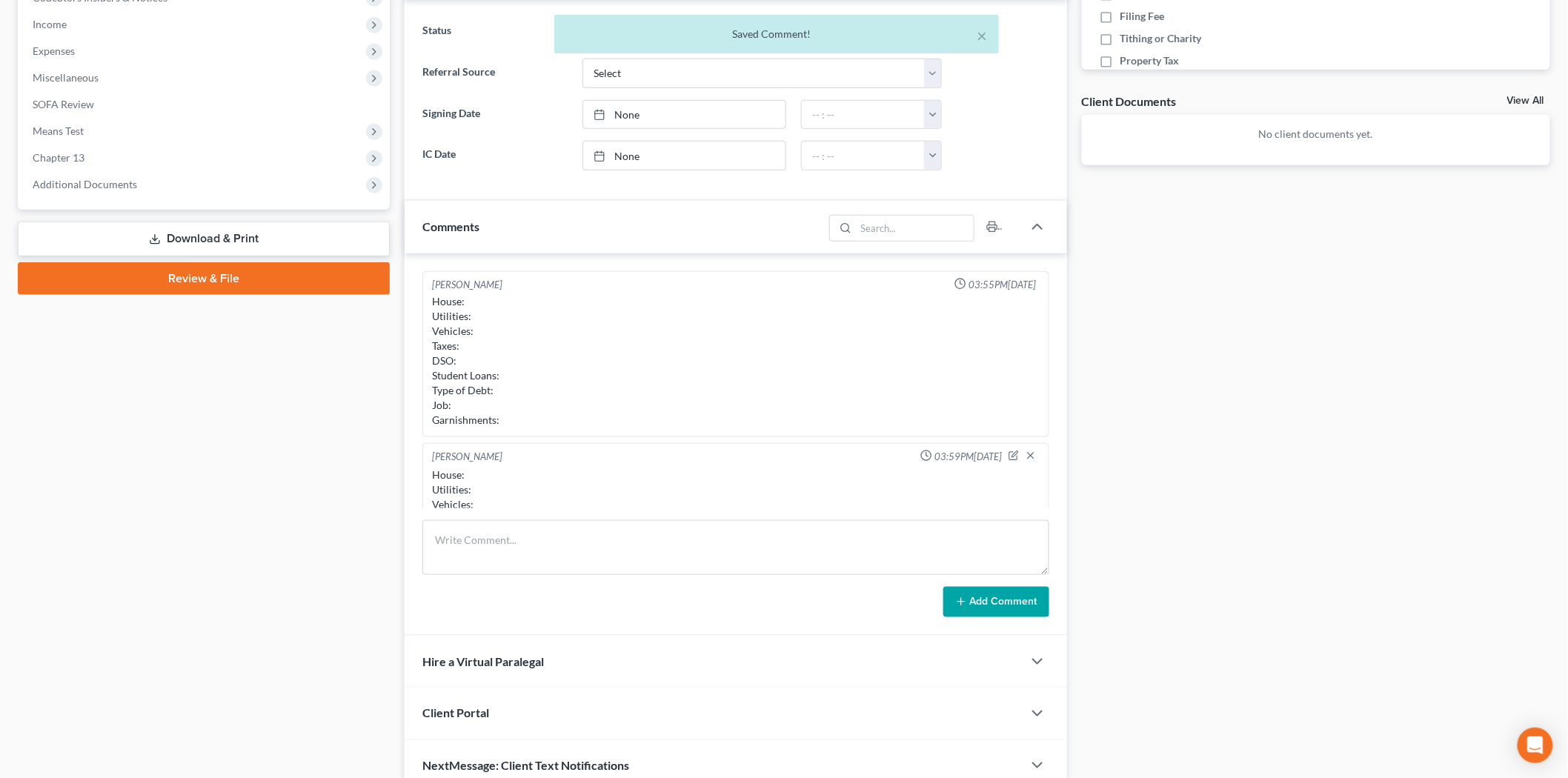
scroll to position [102, 0]
click at [1011, 354] on icon "button" at bounding box center [1014, 352] width 6 height 6
drag, startPoint x: 1020, startPoint y: 491, endPoint x: 778, endPoint y: 534, distance: 245.8
click at [1034, 657] on div "Updates & News × [US_STATE] District Notes: Take a look at NextChapter's Distri…" at bounding box center [735, 235] width 662 height 1113
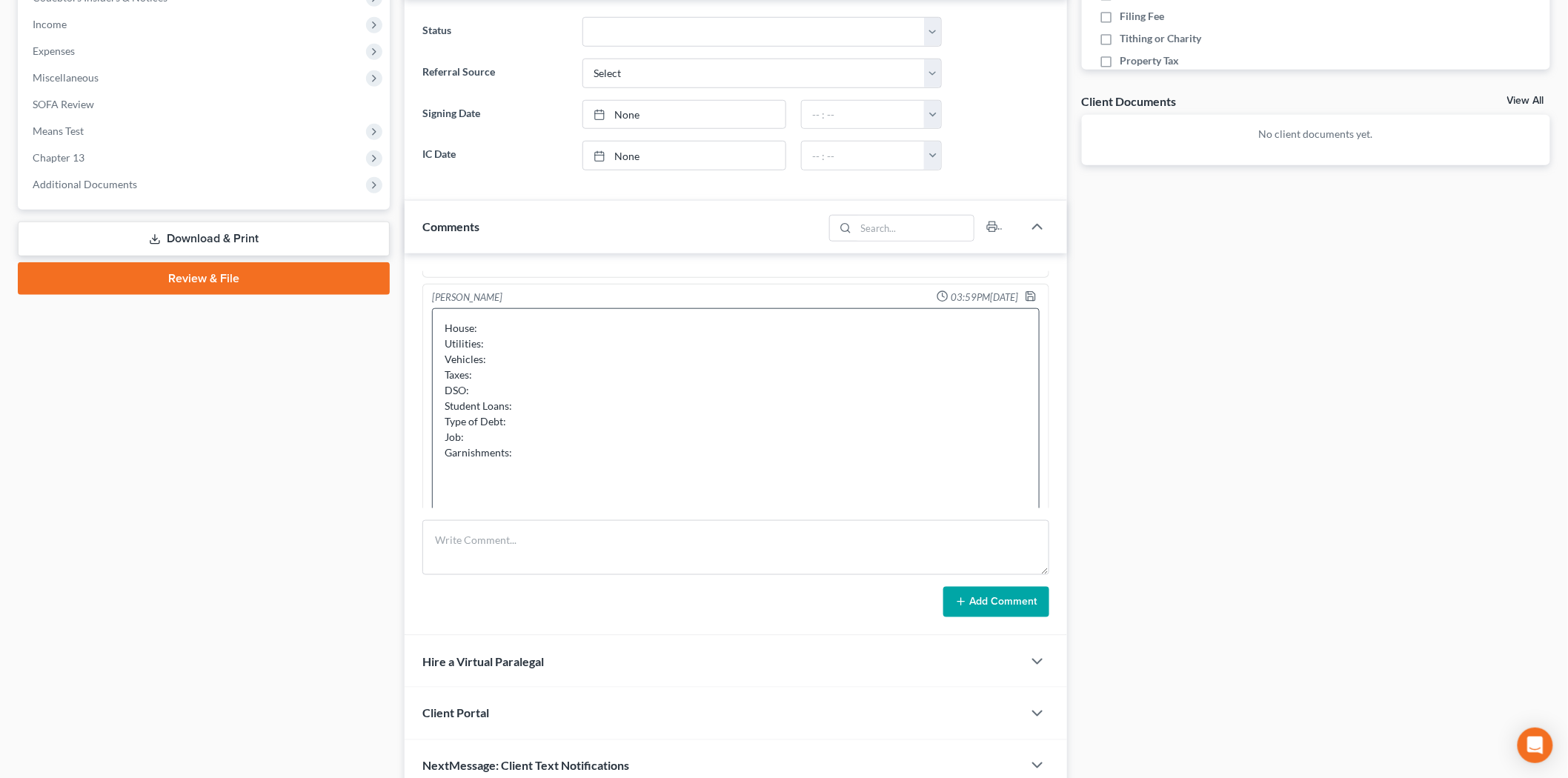
scroll to position [165, 0]
click at [642, 323] on textarea "House: Utilities: Vehicles: Taxes: DSO: Student Loans: Type of Debt: Job: Garni…" at bounding box center [736, 413] width 608 height 221
click at [529, 343] on textarea "House: Current ($2k monthly) Utilities: Vehicles: Taxes: DSO: Student Loans: Ty…" at bounding box center [736, 413] width 608 height 221
click at [499, 355] on textarea "House: Current ($2k monthly) Utilities: Current Vehicles: Taxes: DSO: Student L…" at bounding box center [736, 413] width 608 height 221
click at [491, 369] on textarea "House: Current ($2k monthly) Utilities: Current Vehicles: Taxes: DSO: Student L…" at bounding box center [736, 413] width 608 height 221
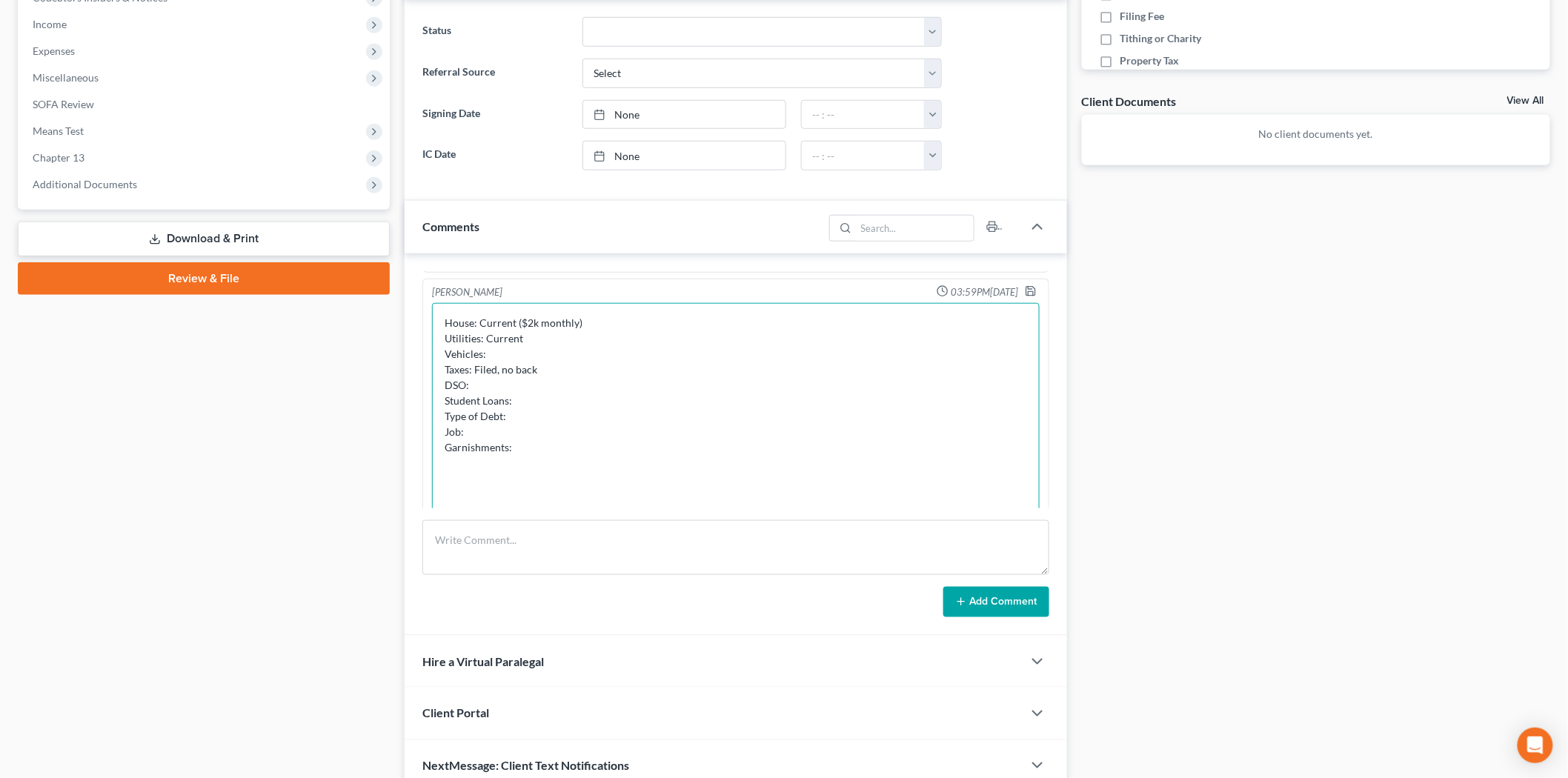
click at [529, 381] on textarea "House: Current ($2k monthly) Utilities: Current Vehicles: Taxes: Filed, no back…" at bounding box center [736, 413] width 608 height 221
click at [603, 401] on textarea "House: Current ($2k monthly) Utilities: Current Vehicles: Taxes: Filed, no back…" at bounding box center [736, 413] width 608 height 221
click at [564, 421] on textarea "House: Current ($2k monthly) Utilities: Current Vehicles: Taxes: Filed, no back…" at bounding box center [736, 413] width 608 height 221
click at [528, 439] on textarea "House: Current ($2k monthly) Utilities: Current Vehicles: Taxes: Filed, no back…" at bounding box center [736, 413] width 608 height 221
click at [567, 445] on textarea "House: Current ($2k monthly) Utilities: Current Vehicles: Taxes: Filed, no back…" at bounding box center [736, 413] width 608 height 221
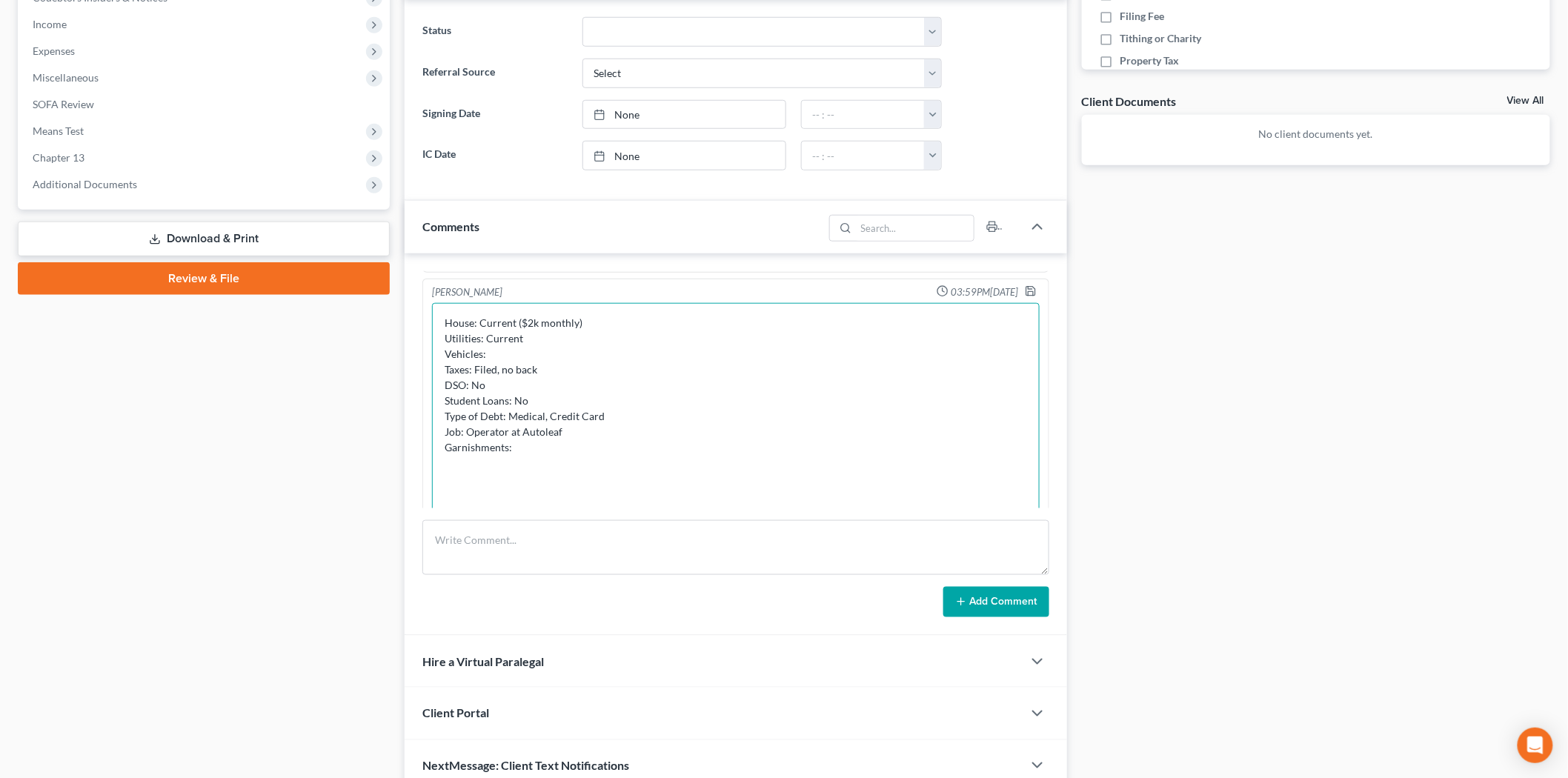
click at [583, 434] on textarea "House: Current ($2k monthly) Utilities: Current Vehicles: Taxes: Filed, no back…" at bounding box center [736, 413] width 608 height 221
click at [646, 463] on textarea "House: Current ($2k monthly) Utilities: Current Vehicles: Taxes: Filed, no back…" at bounding box center [736, 413] width 608 height 221
click at [691, 460] on textarea "House: Current ($2k monthly) Utilities: Current Vehicles: Taxes: Filed, no back…" at bounding box center [736, 413] width 608 height 221
click at [989, 605] on button "Add Comment" at bounding box center [996, 602] width 106 height 31
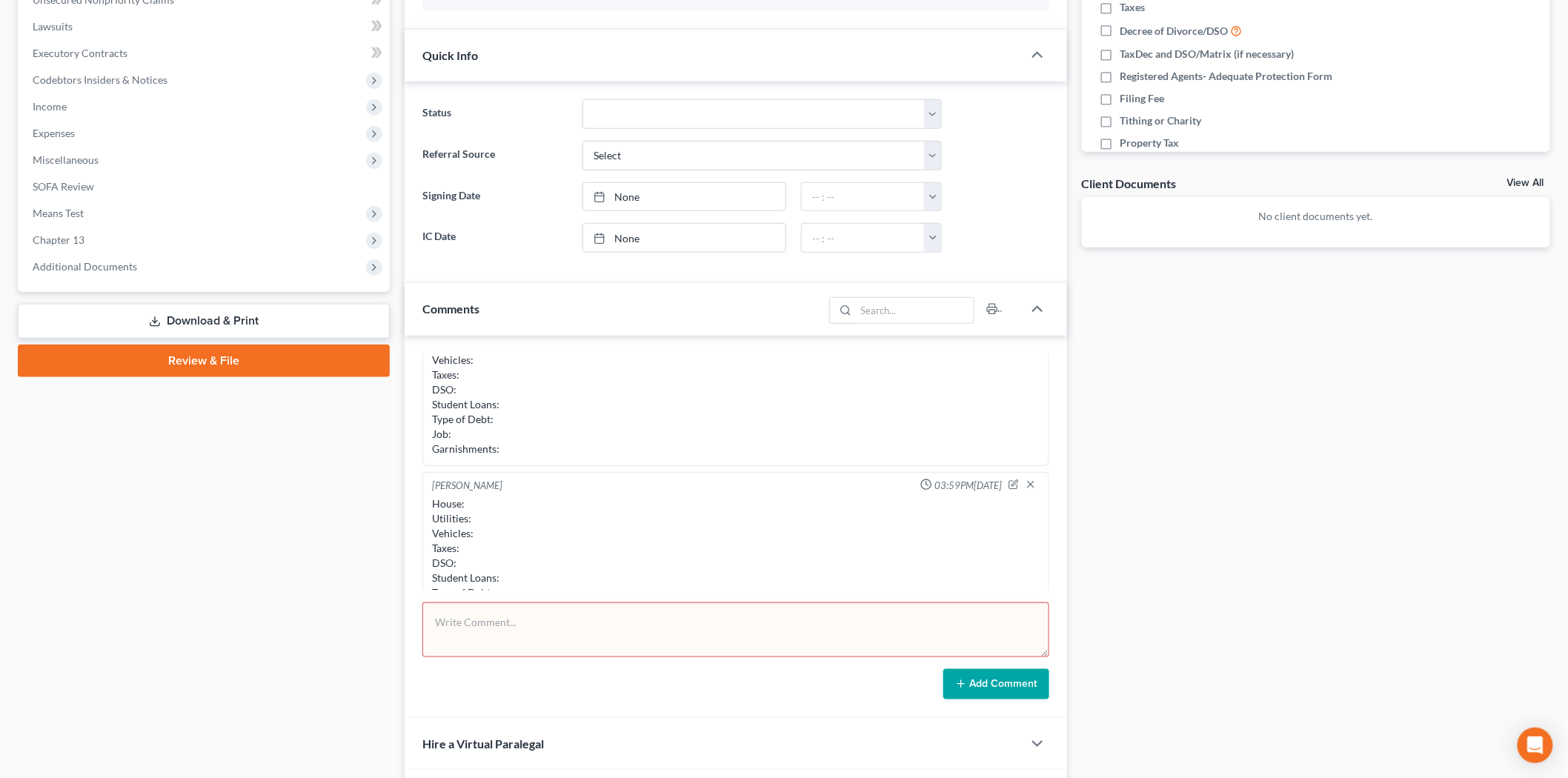
scroll to position [82, 0]
click at [1008, 461] on icon "button" at bounding box center [1013, 456] width 10 height 10
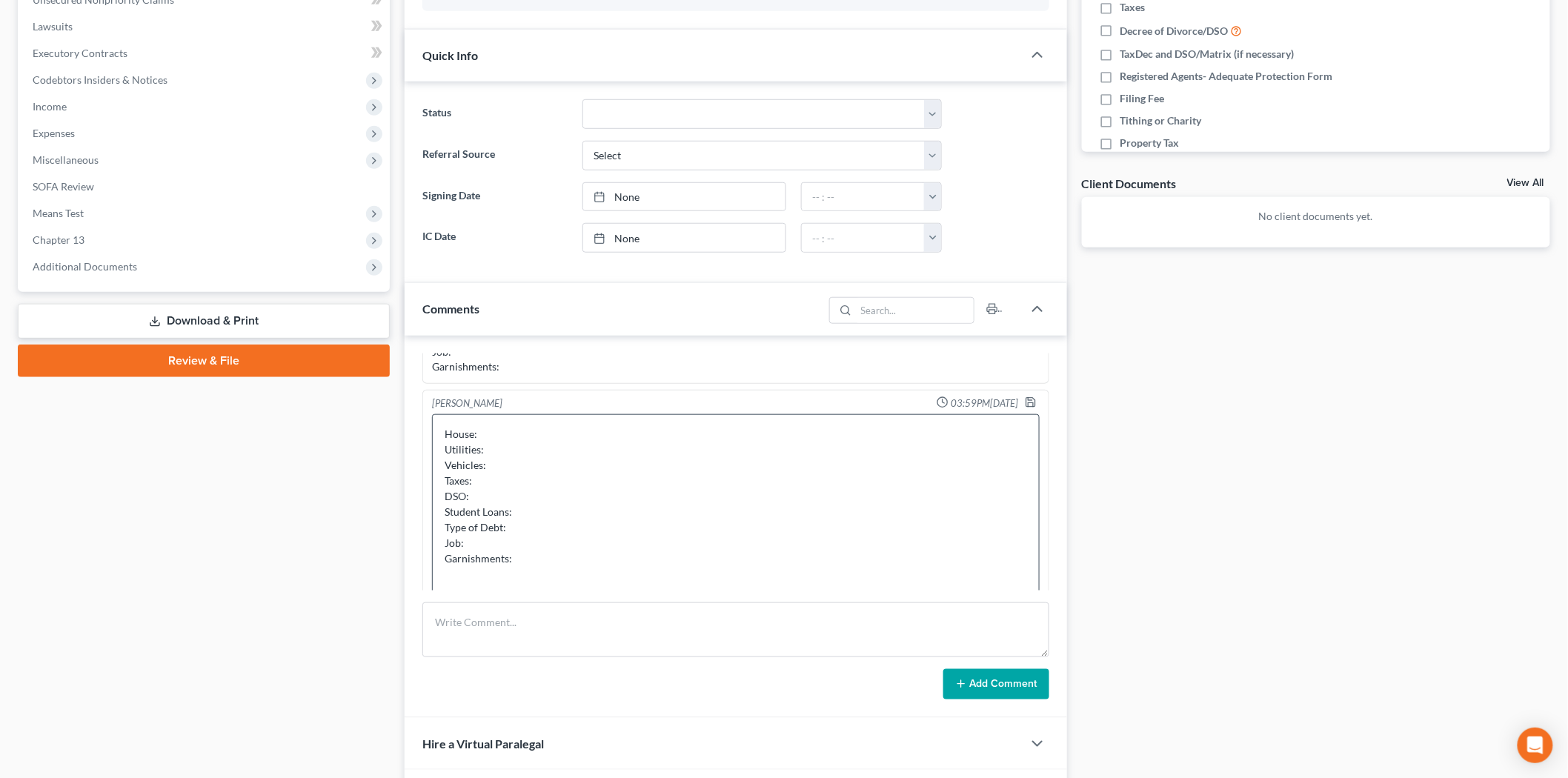
scroll to position [165, 0]
click at [769, 416] on textarea "House: Utilities: Vehicles: Taxes: DSO: Student Loans: Type of Debt: Job: Garni…" at bounding box center [736, 496] width 608 height 221
click at [769, 403] on textarea "House: Utilities: Vehicles: Taxes: DSO: Student Loans: Type of Debt: Job: Garni…" at bounding box center [736, 496] width 608 height 221
click at [695, 409] on textarea "House: Current ($2k monthly) Utilities: Vehicles: Taxes: DSO: Student Loans: Ty…" at bounding box center [736, 496] width 608 height 221
click at [654, 419] on textarea "House: Current ($2k monthly) Utilities: Vehicles: Taxes: DSO: Student Loans: Ty…" at bounding box center [736, 496] width 608 height 221
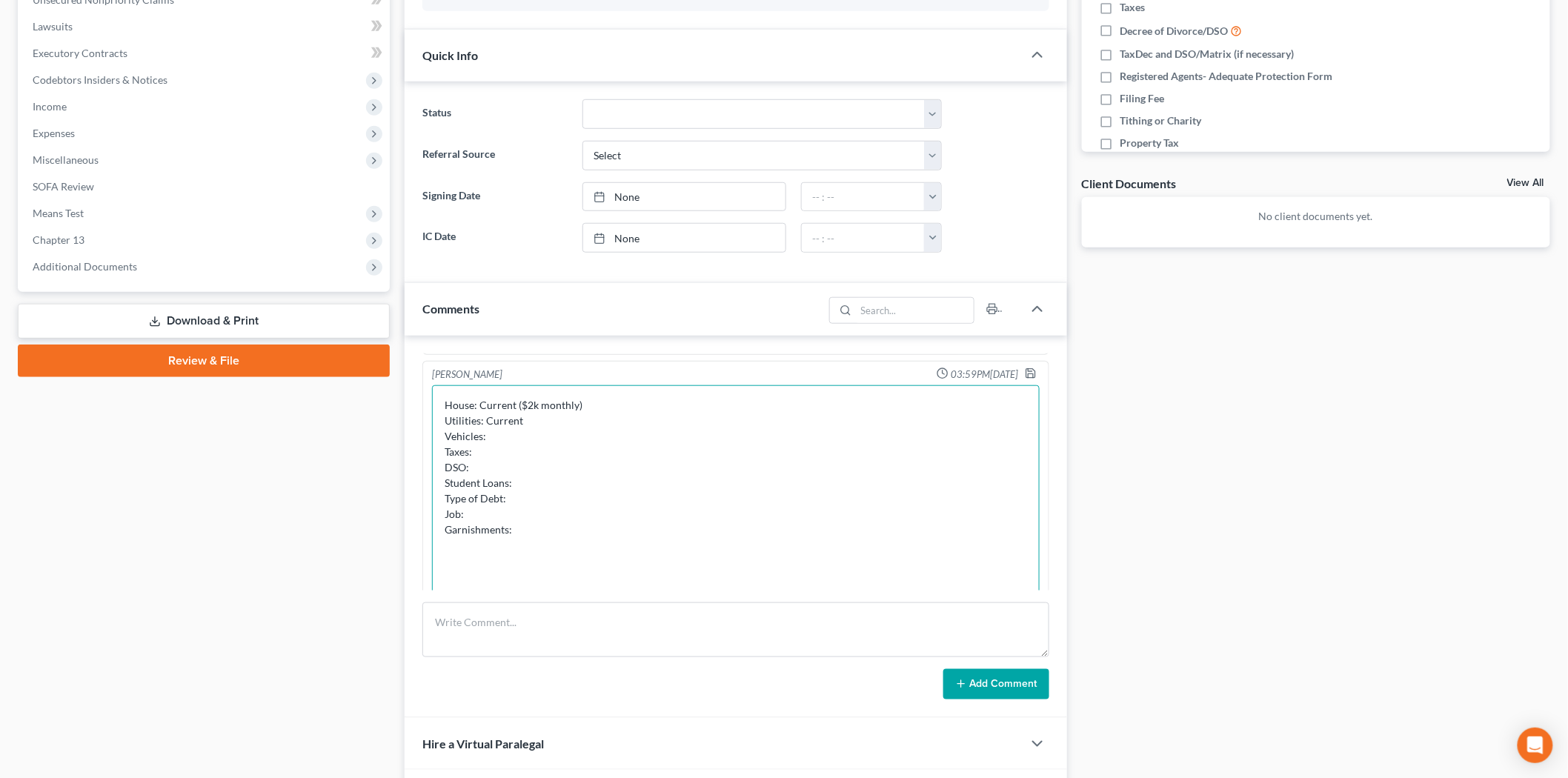
click at [602, 442] on textarea "House: Current ($2k monthly) Utilities: Current Vehicles: Taxes: DSO: Student L…" at bounding box center [736, 496] width 608 height 221
click at [529, 445] on textarea "House: Current ($2k monthly) Utilities: Current Vehicles: Taxes: DSO: Student L…" at bounding box center [736, 496] width 608 height 221
click at [597, 472] on textarea "House: Current ($2k monthly) Utilities: Current Vehicles: Taxes: Filed, no back…" at bounding box center [736, 496] width 608 height 221
click at [921, 480] on textarea "House: Current ($2k monthly) Utilities: Current Vehicles: Taxes: Filed, no back…" at bounding box center [736, 496] width 608 height 221
click at [888, 498] on textarea "House: Current ($2k monthly) Utilities: Current Vehicles: Taxes: Filed, no back…" at bounding box center [736, 496] width 608 height 221
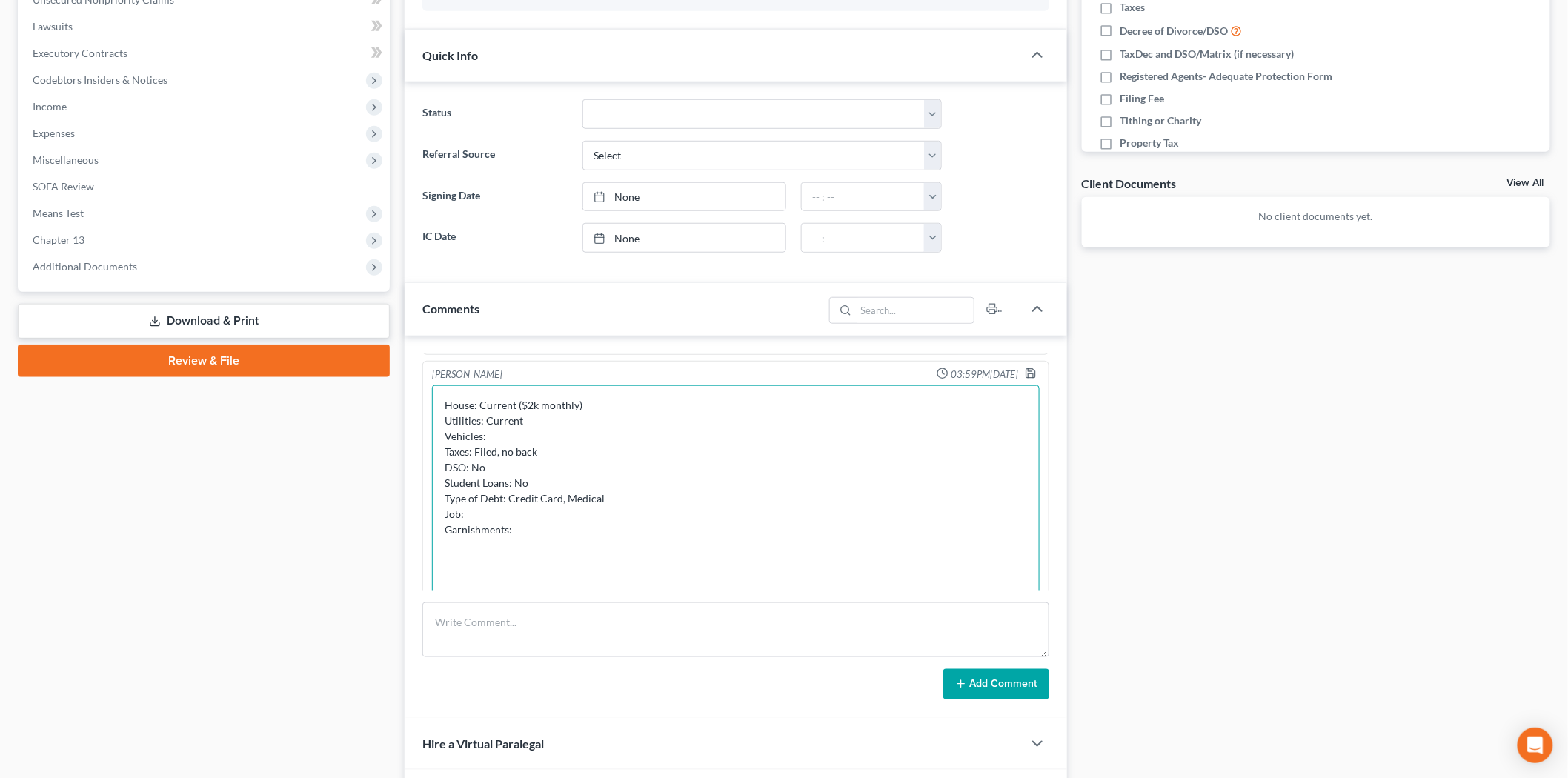
click at [876, 530] on textarea "House: Current ($2k monthly) Utilities: Current Vehicles: Taxes: Filed, no back…" at bounding box center [736, 496] width 608 height 221
click at [880, 515] on textarea "House: Current ($2k monthly) Utilities: Current Vehicles: Taxes: Filed, no back…" at bounding box center [736, 496] width 608 height 221
click at [891, 521] on textarea "House: Current ($2k monthly) Utilities: Current Vehicles: Taxes: Filed, no back…" at bounding box center [736, 496] width 608 height 221
click at [876, 530] on textarea "House: Current ($2k monthly) Utilities: Current Vehicles: Taxes: Filed, no back…" at bounding box center [736, 496] width 608 height 221
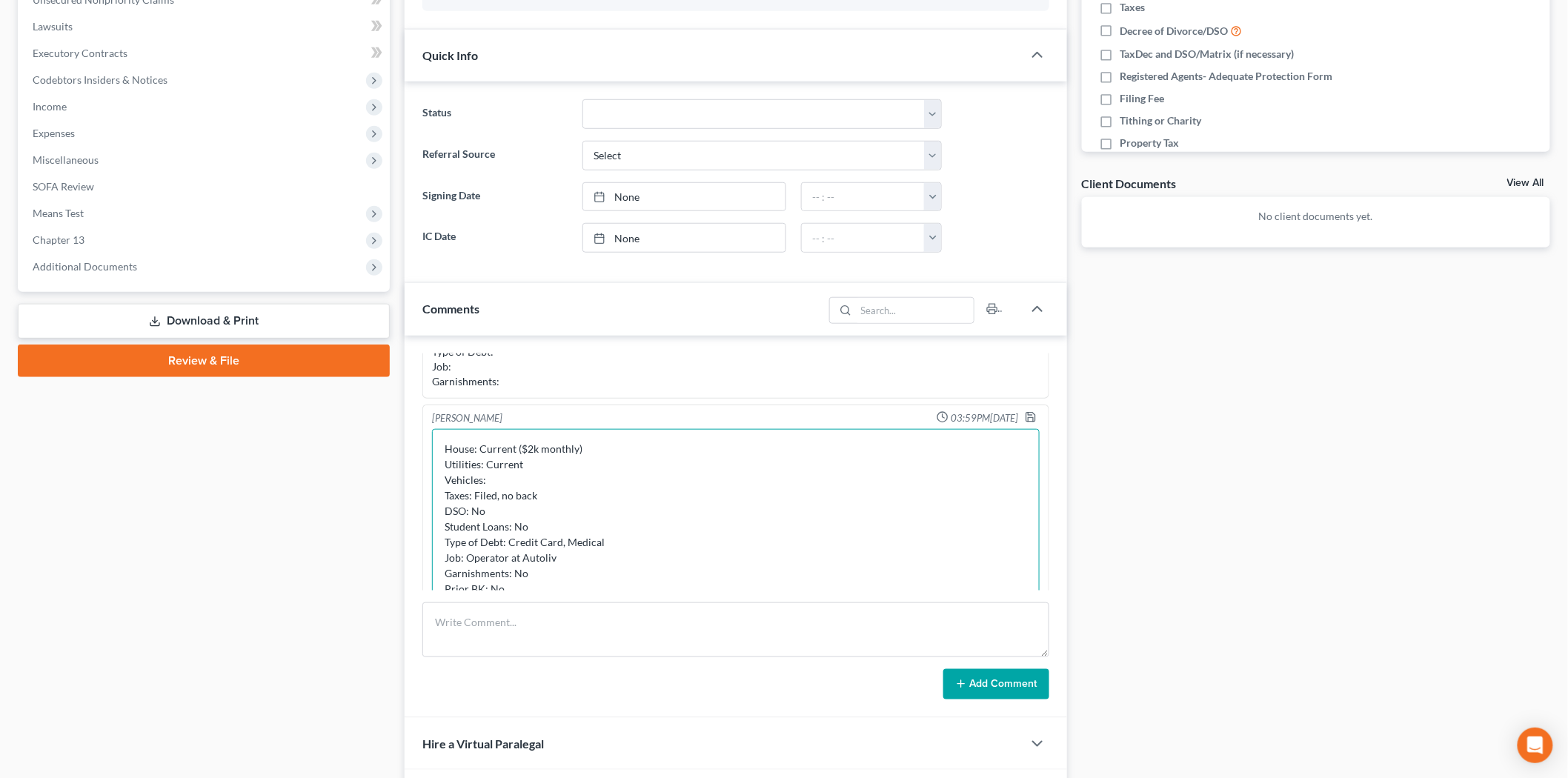
scroll to position [25, 0]
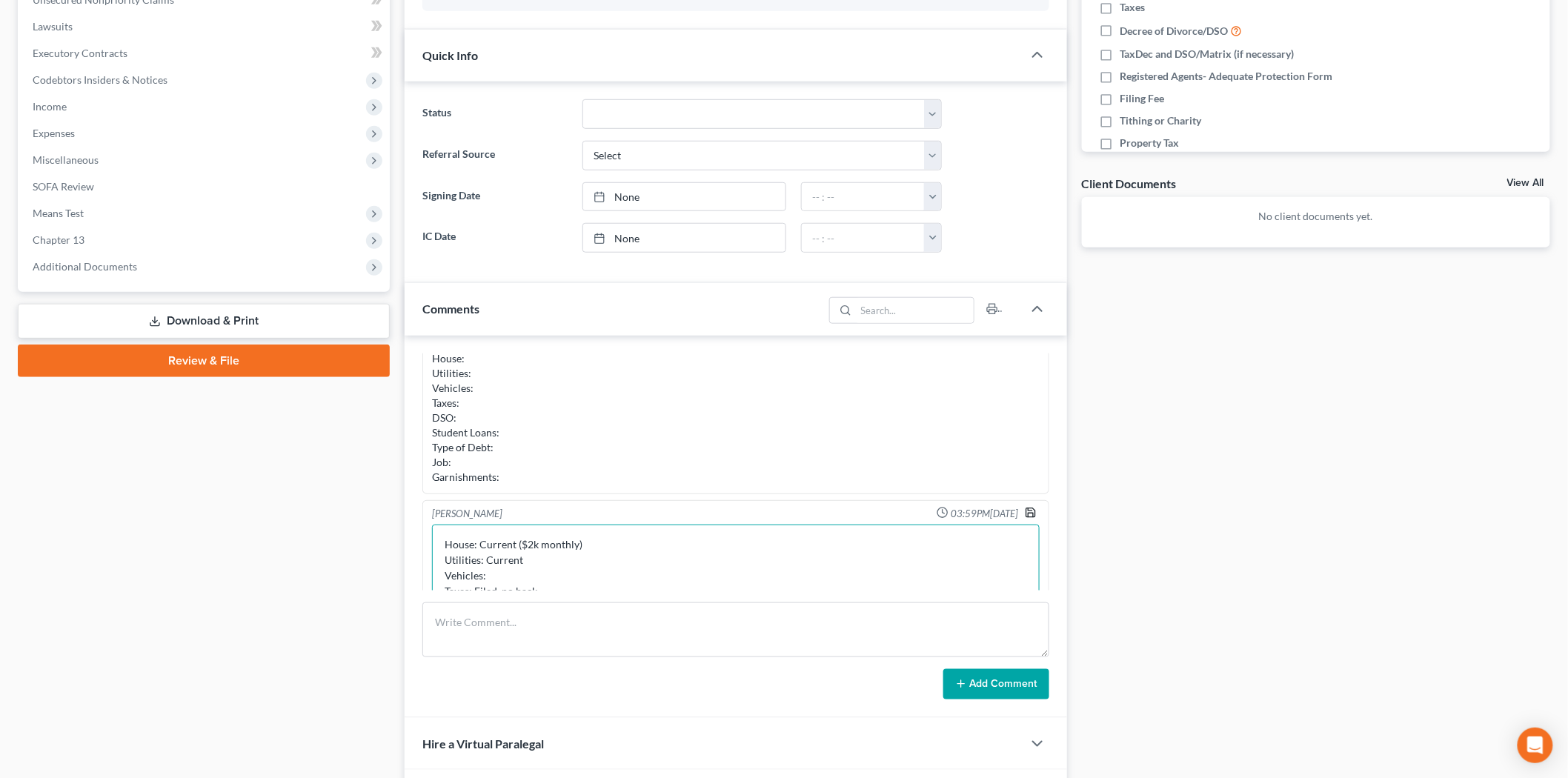
type textarea "House: Current ($2k monthly) Utilities: Current Vehicles: Taxes: Filed, no back…"
click at [1025, 512] on icon "button" at bounding box center [1031, 513] width 12 height 12
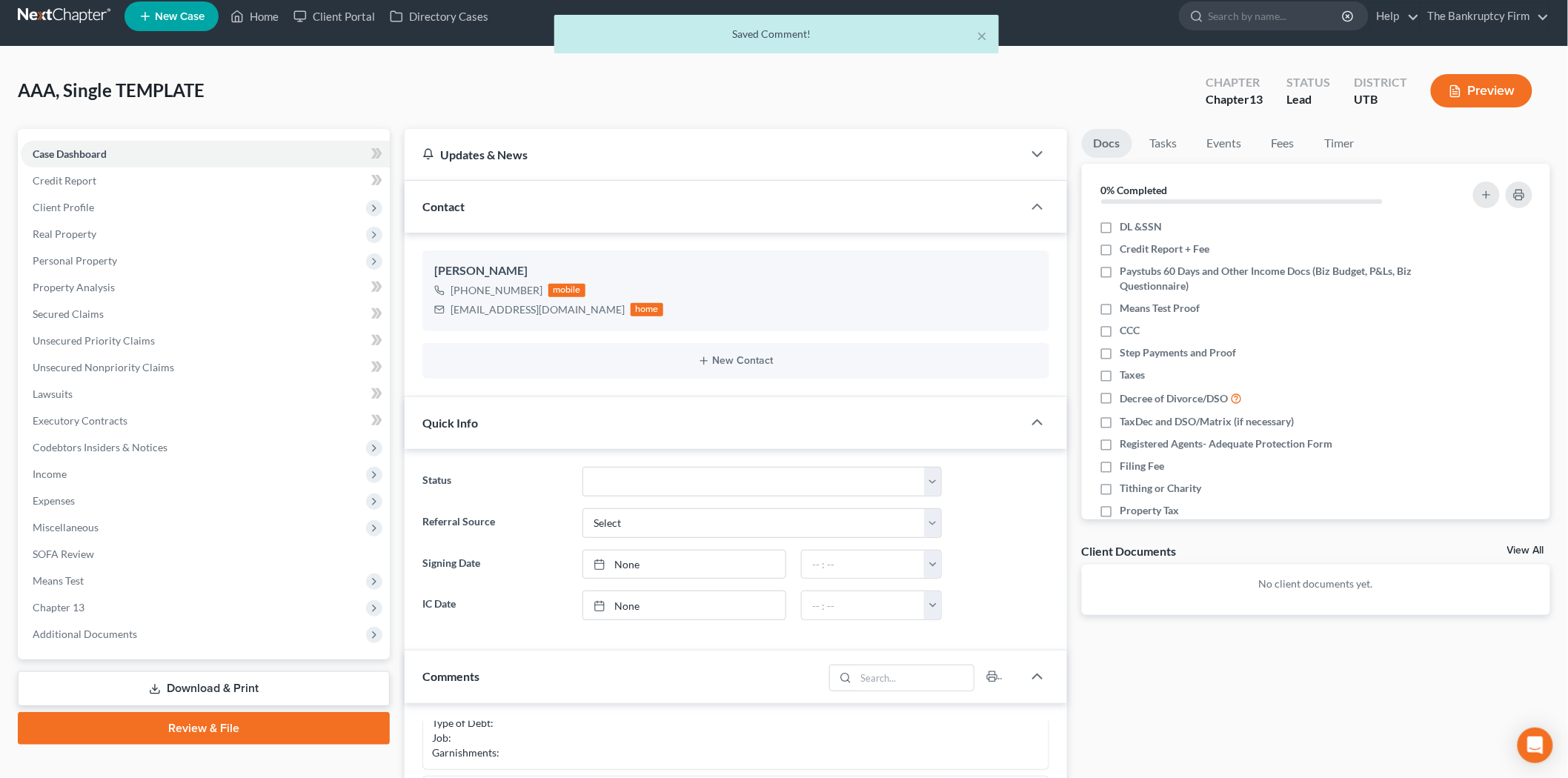
scroll to position [0, 0]
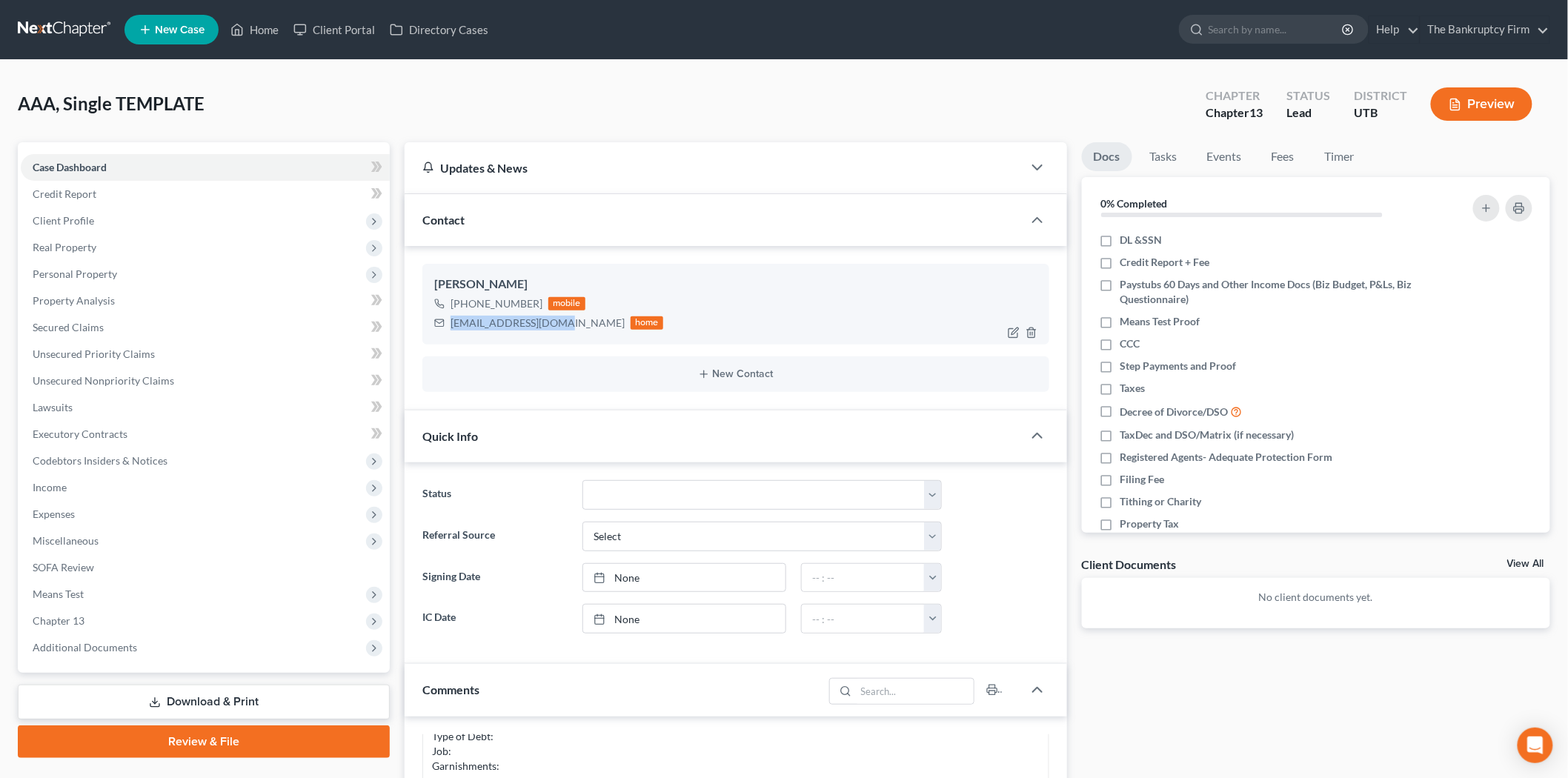
drag, startPoint x: 449, startPoint y: 323, endPoint x: 559, endPoint y: 325, distance: 110.0
click at [559, 325] on div "[EMAIL_ADDRESS][DOMAIN_NAME] home" at bounding box center [548, 323] width 229 height 19
copy div "[EMAIL_ADDRESS][DOMAIN_NAME]"
drag, startPoint x: 463, startPoint y: 302, endPoint x: 535, endPoint y: 304, distance: 72.0
click at [535, 304] on div "[PHONE_NUMBER]" at bounding box center [497, 303] width 92 height 15
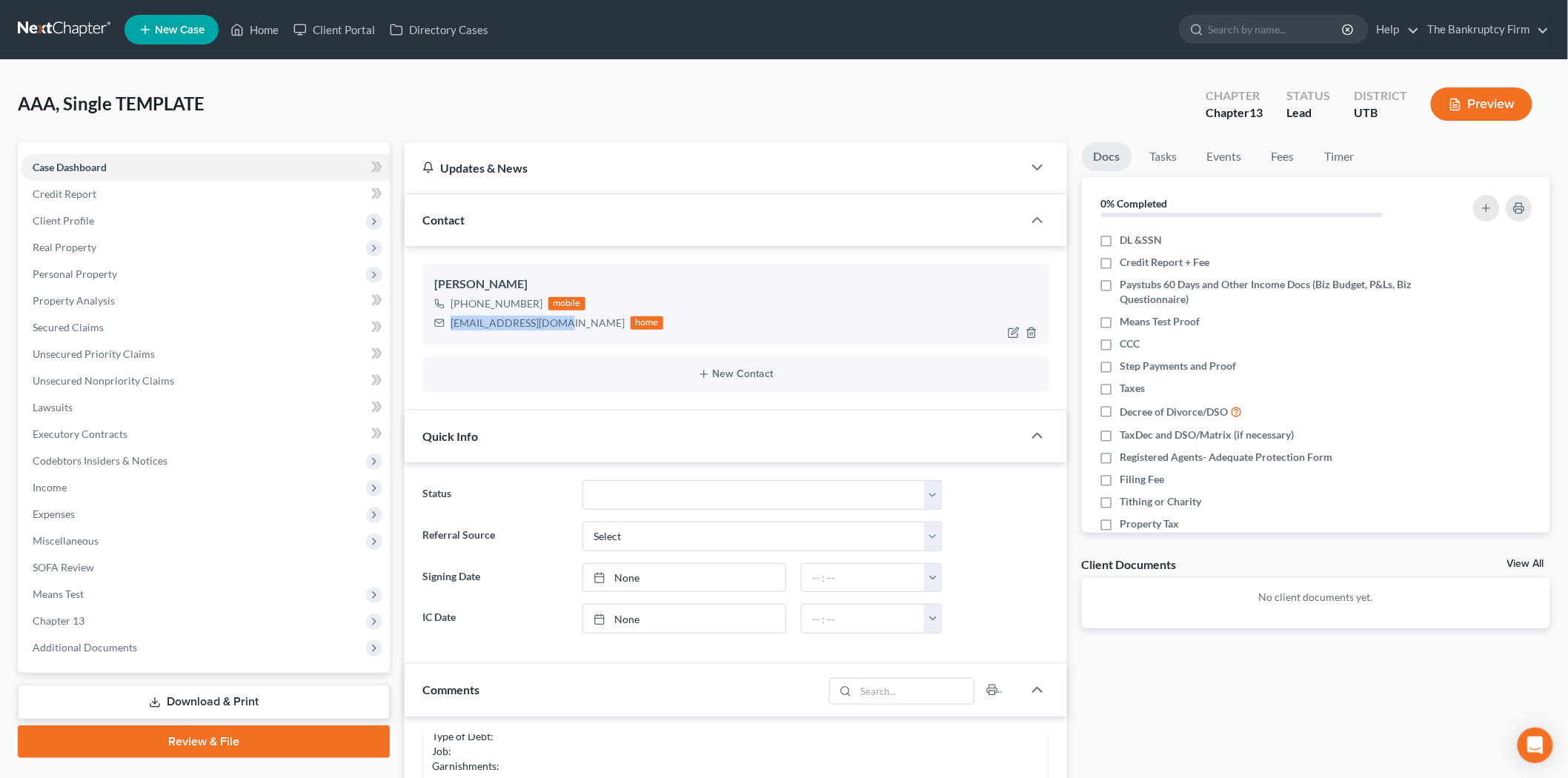
copy div "[PHONE_NUMBER]"
click at [202, 226] on span "Client Profile" at bounding box center [206, 221] width 369 height 27
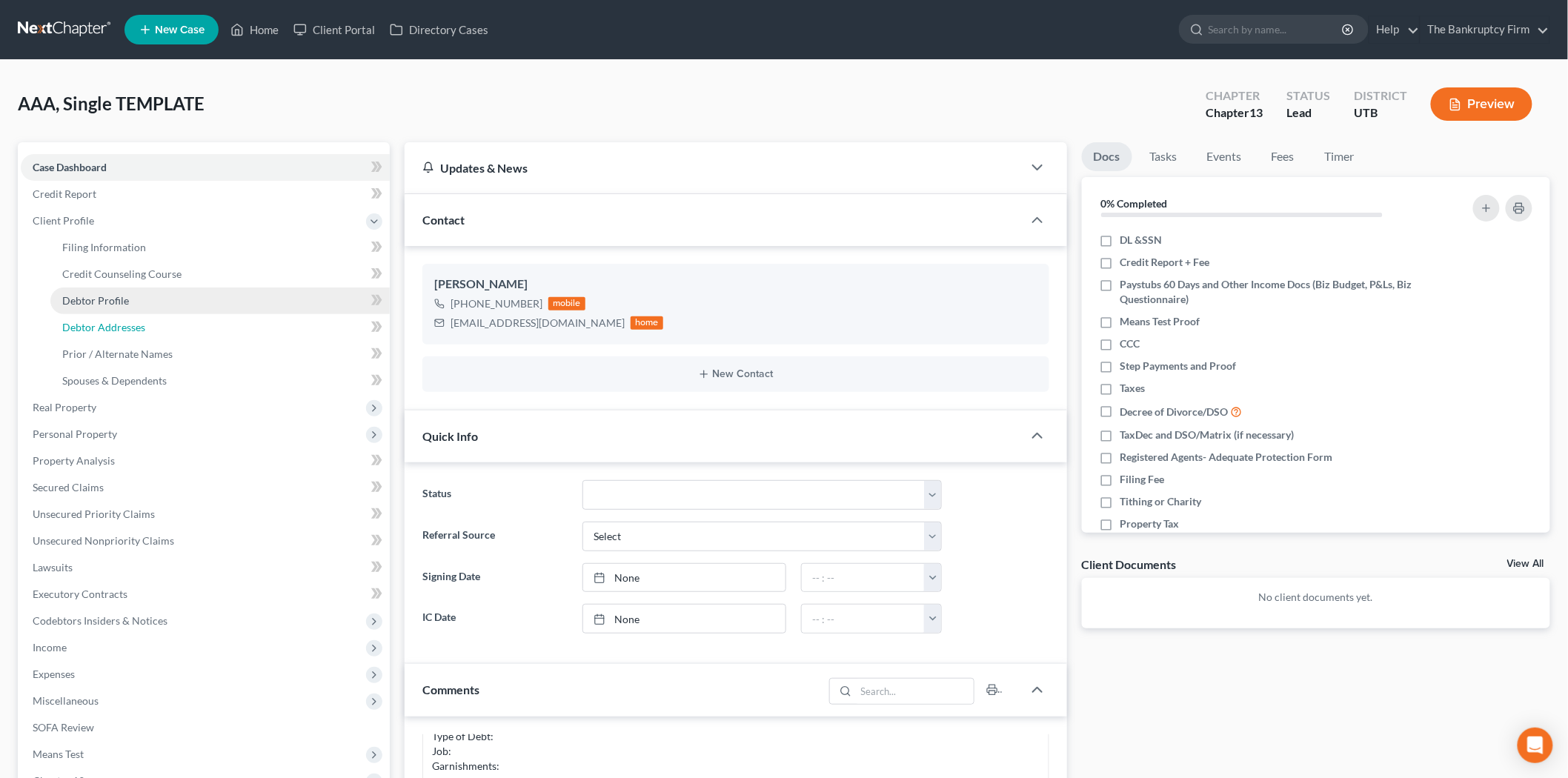
click at [146, 320] on link "Debtor Addresses" at bounding box center [220, 327] width 340 height 27
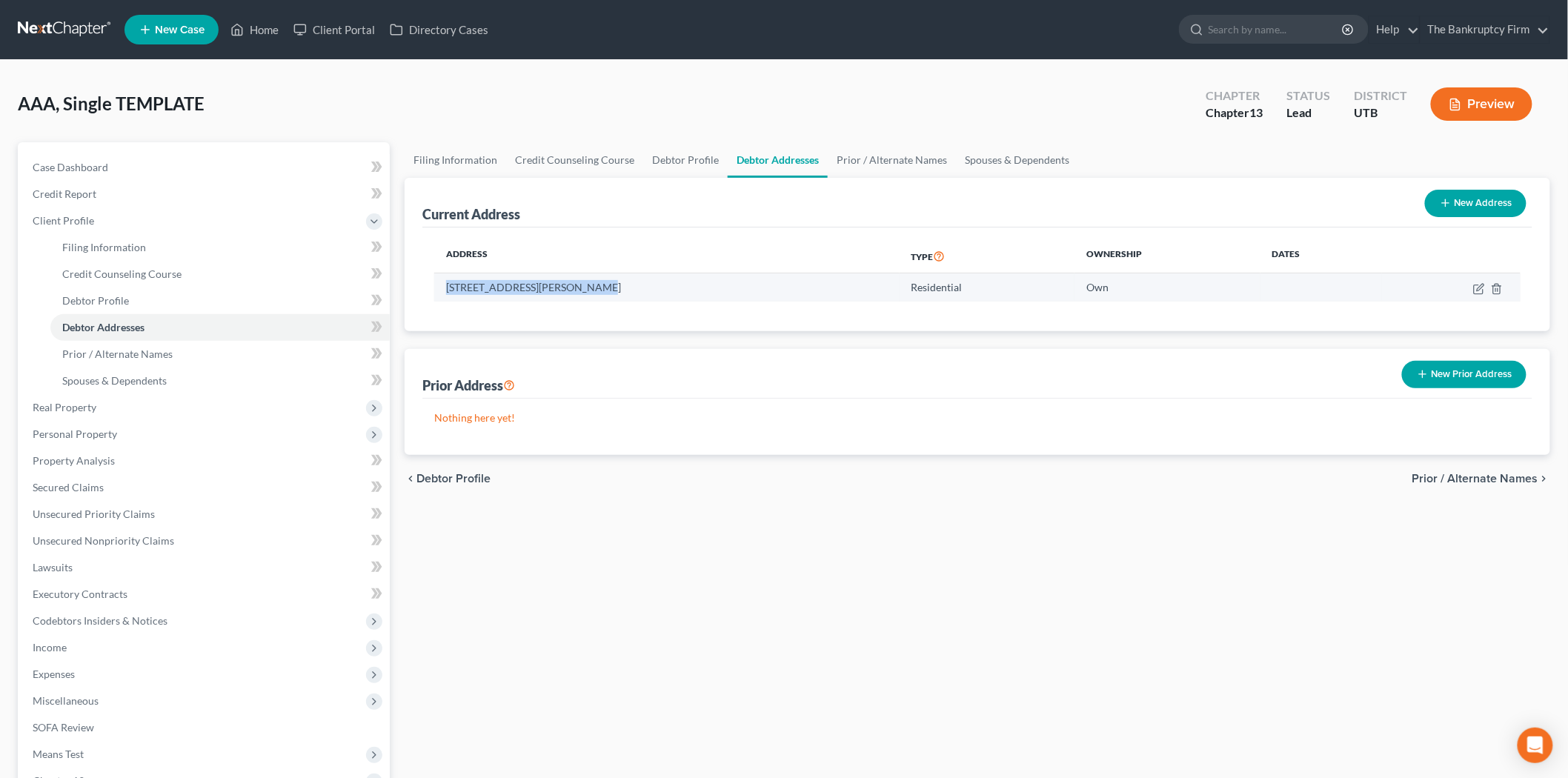
click at [681, 282] on td "[STREET_ADDRESS][PERSON_NAME]" at bounding box center [666, 287] width 465 height 28
